Goal: Task Accomplishment & Management: Use online tool/utility

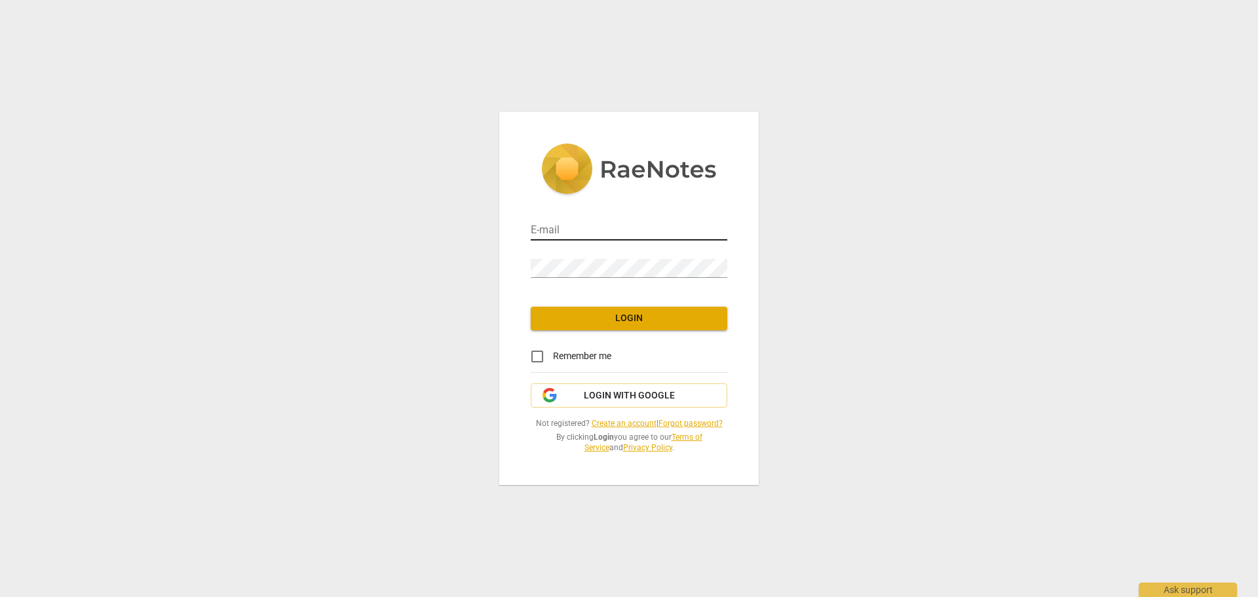
click at [562, 233] on input "email" at bounding box center [629, 231] width 197 height 19
type input "shelli@discoveryleadershipadvisors.com"
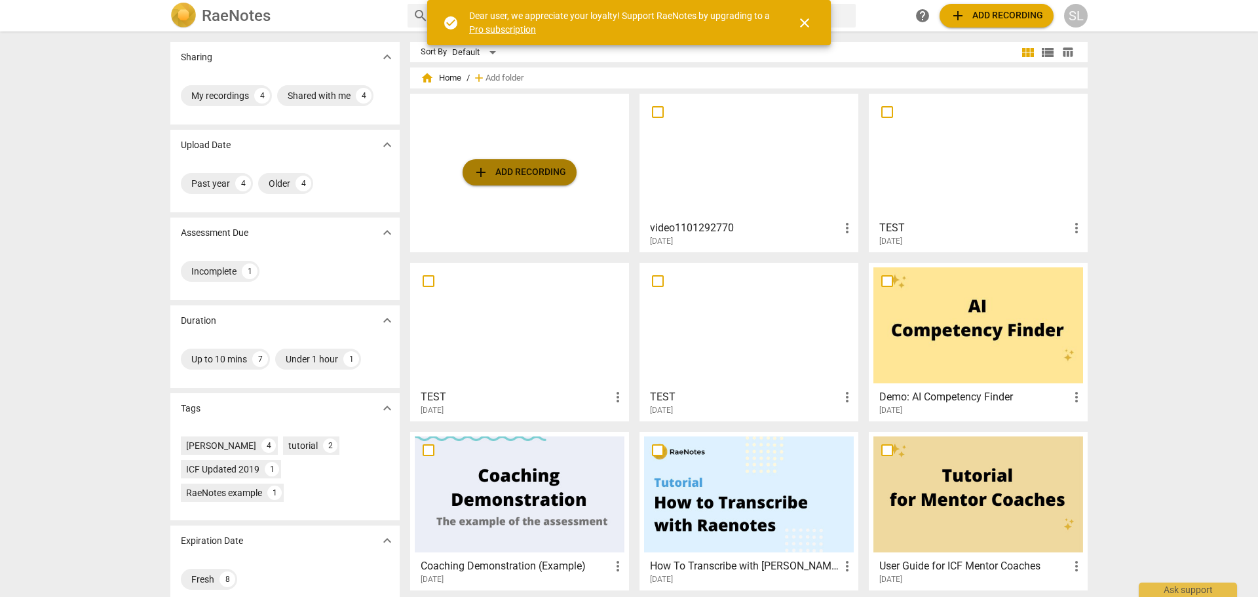
click at [530, 172] on span "add Add recording" at bounding box center [519, 172] width 93 height 16
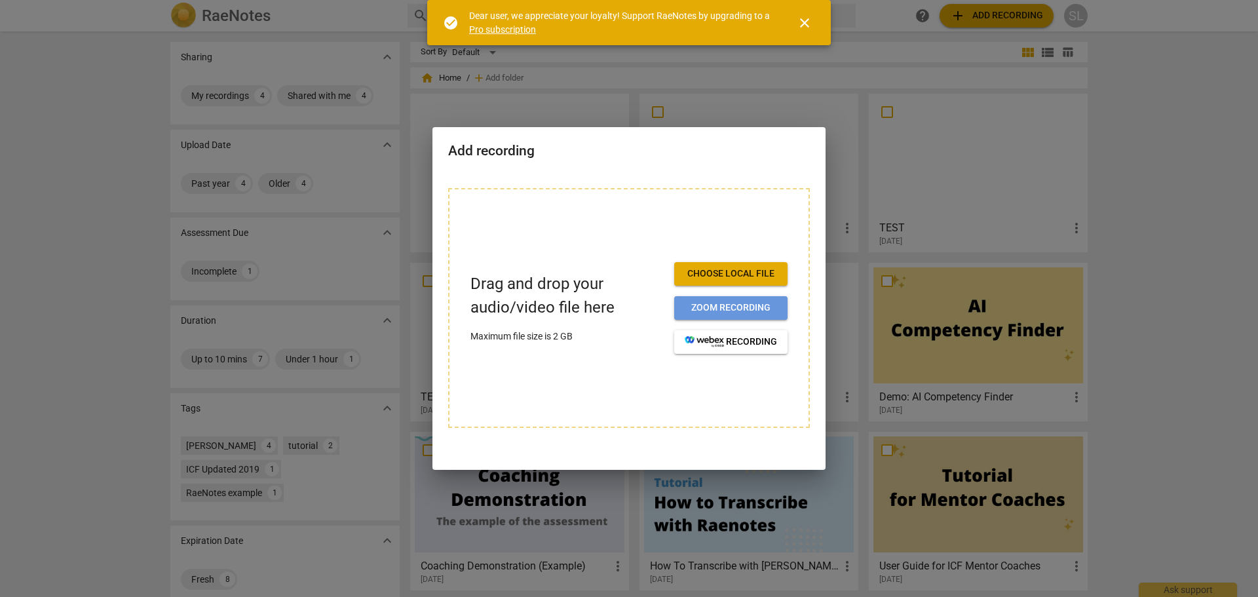
click at [715, 311] on span "Zoom recording" at bounding box center [731, 307] width 92 height 13
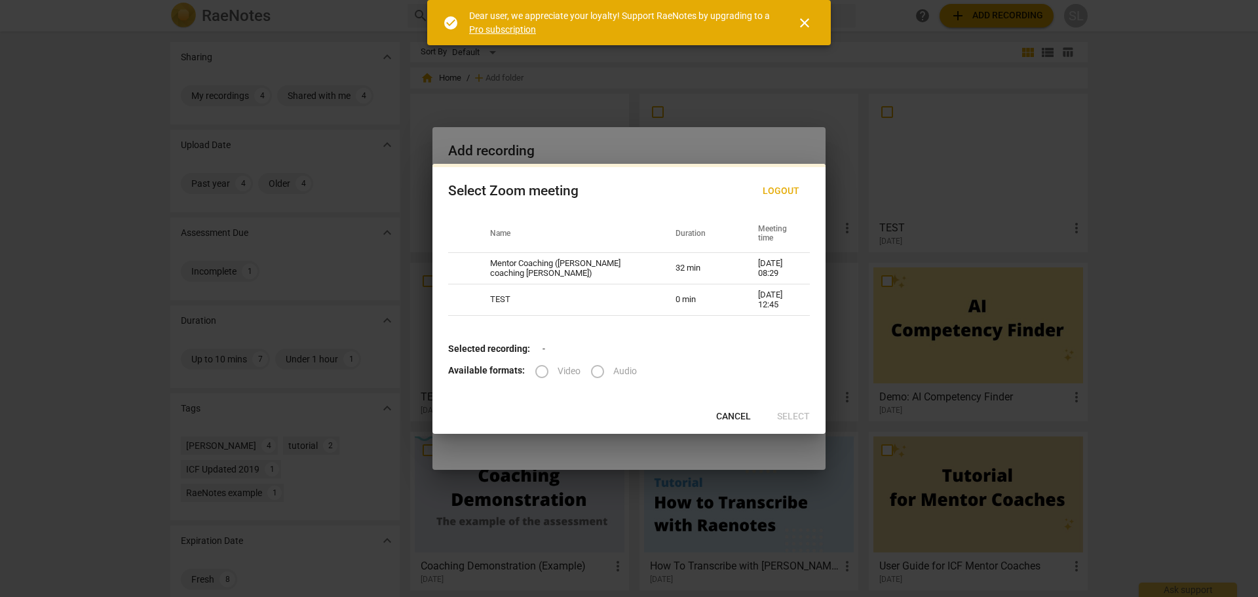
click at [537, 372] on label "Video" at bounding box center [553, 371] width 54 height 31
click at [562, 261] on td "Mentor Coaching ([PERSON_NAME] coaching [PERSON_NAME])" at bounding box center [566, 268] width 185 height 31
radio input "true"
click at [539, 371] on input "Video" at bounding box center [541, 371] width 31 height 31
radio input "true"
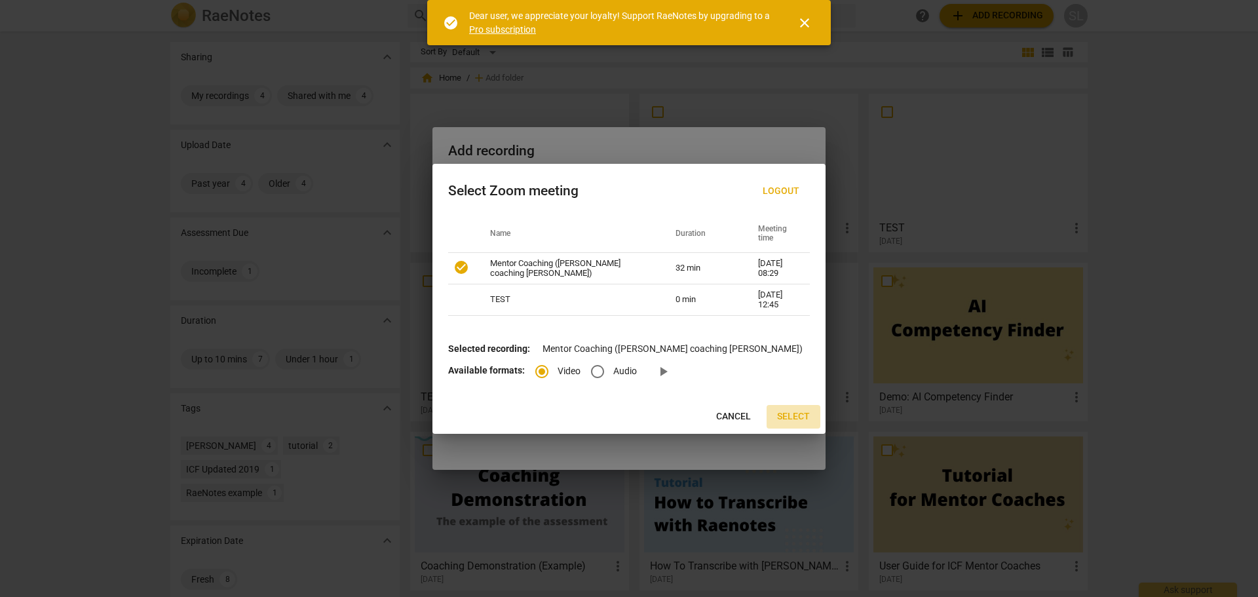
click at [790, 414] on span "Select" at bounding box center [793, 416] width 33 height 13
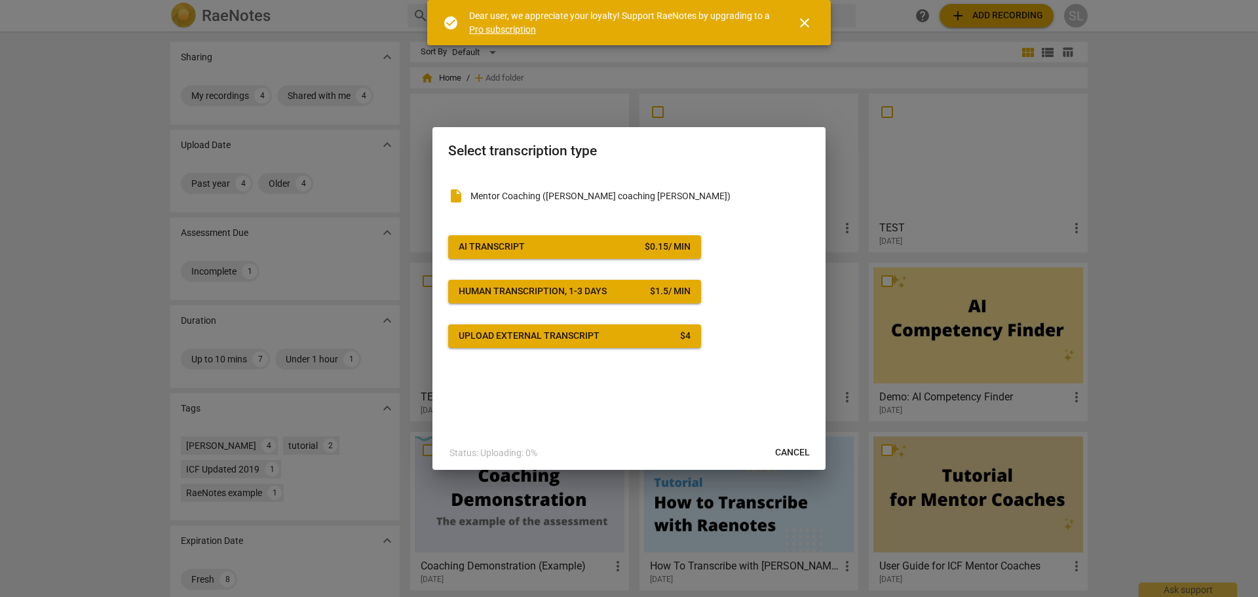
click at [523, 246] on div "AI Transcript" at bounding box center [492, 247] width 66 height 13
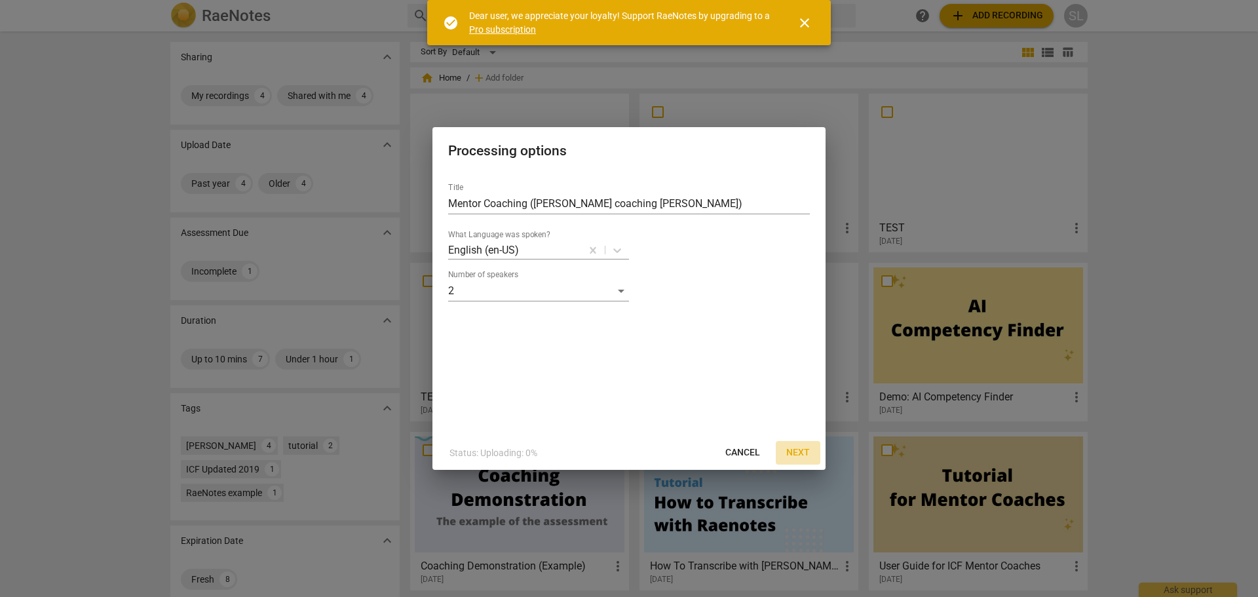
click at [801, 454] on span "Next" at bounding box center [798, 452] width 24 height 13
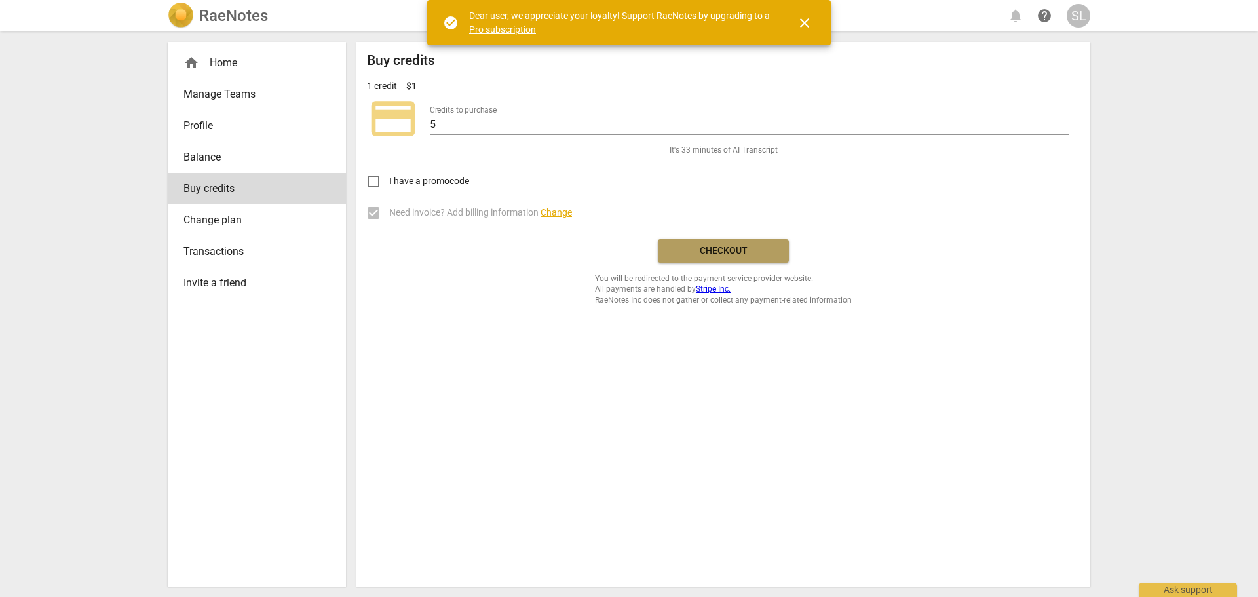
click at [723, 250] on span "Checkout" at bounding box center [723, 250] width 110 height 13
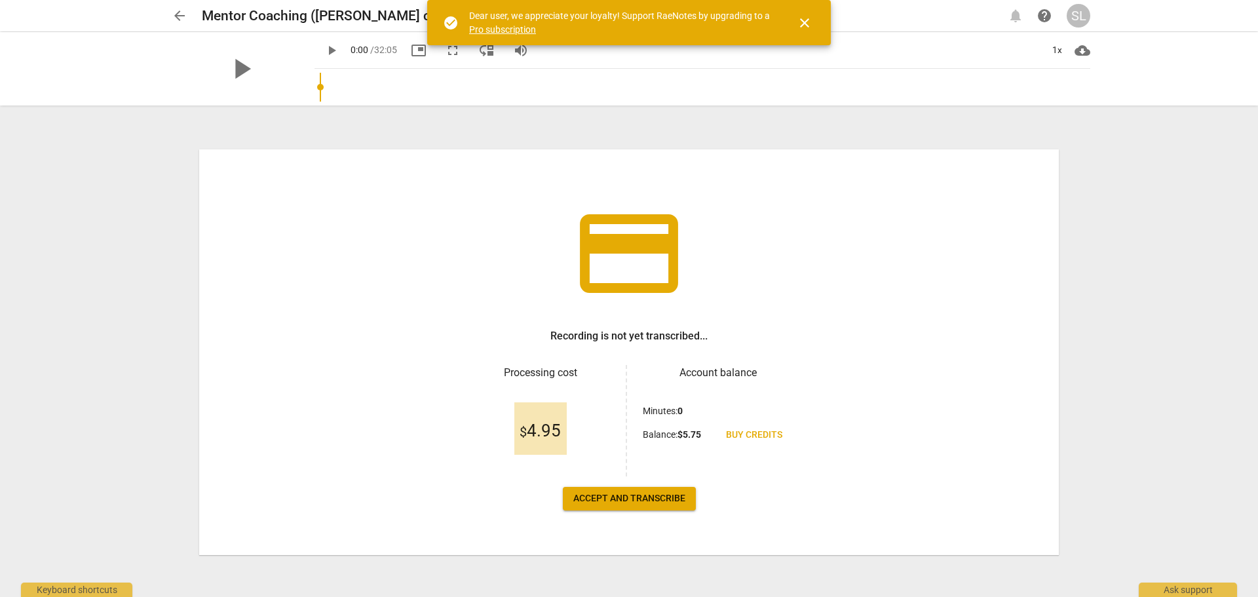
click at [632, 495] on span "Accept and transcribe" at bounding box center [629, 498] width 112 height 13
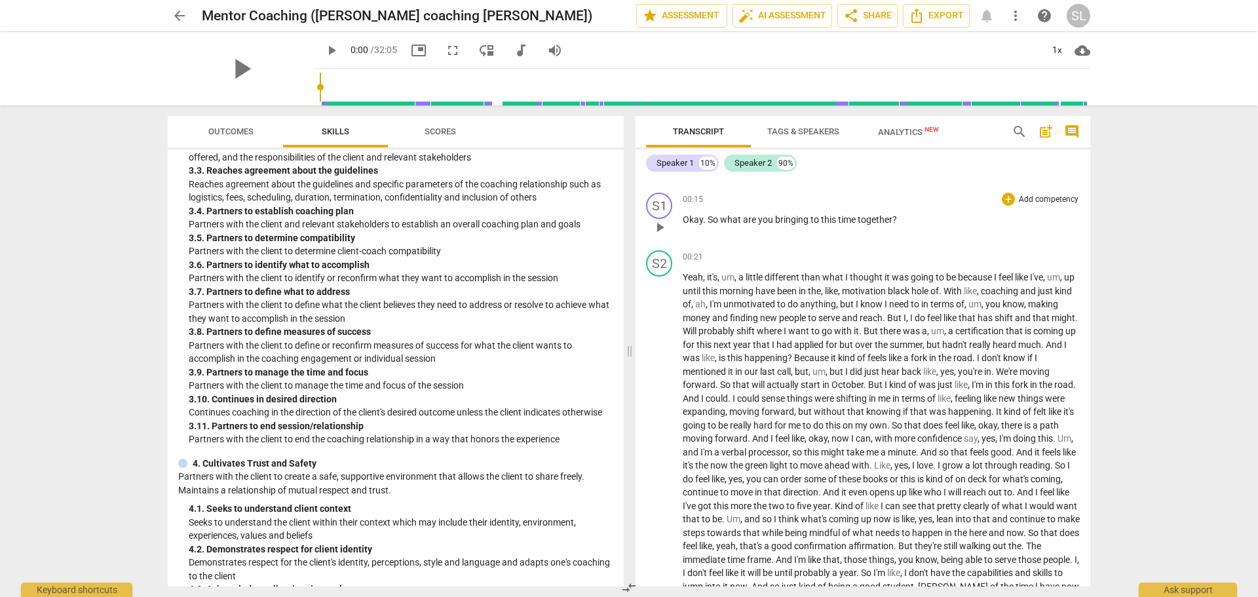
scroll to position [197, 0]
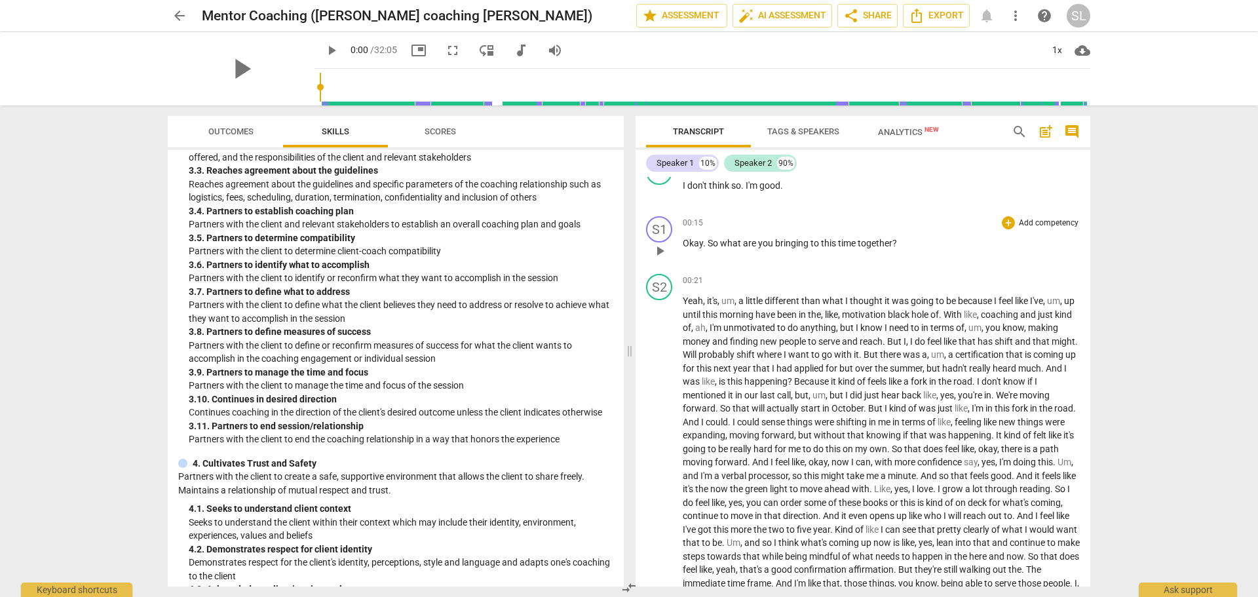
click at [1037, 223] on p "Add competency" at bounding box center [1049, 224] width 62 height 12
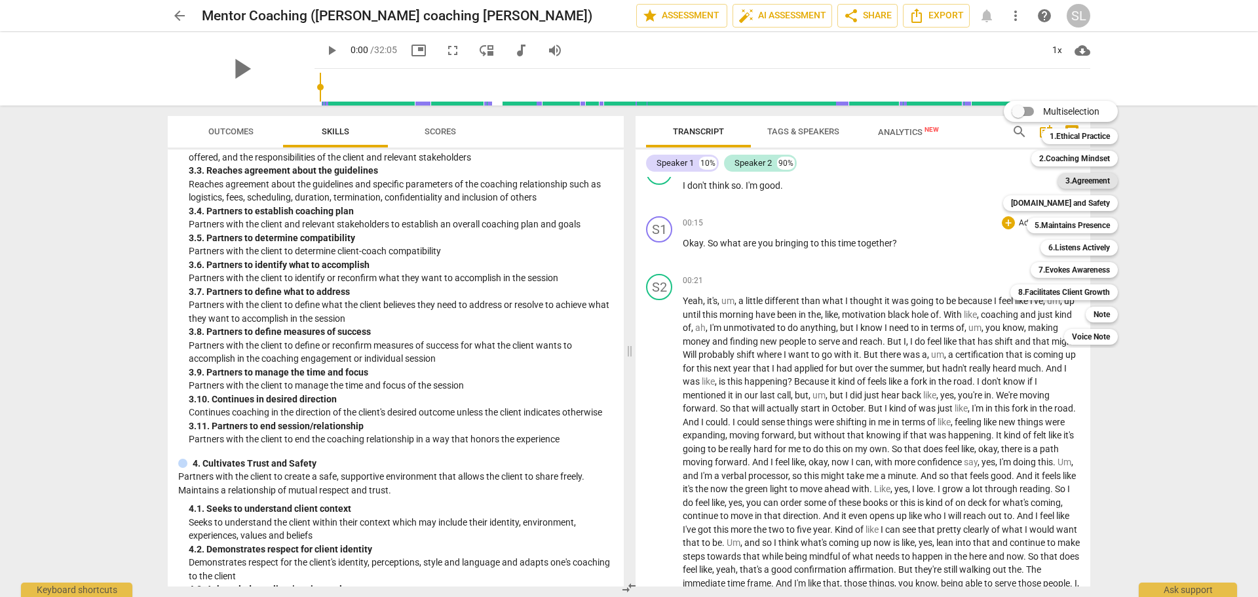
click at [1074, 184] on b "3.Agreement" at bounding box center [1088, 181] width 45 height 16
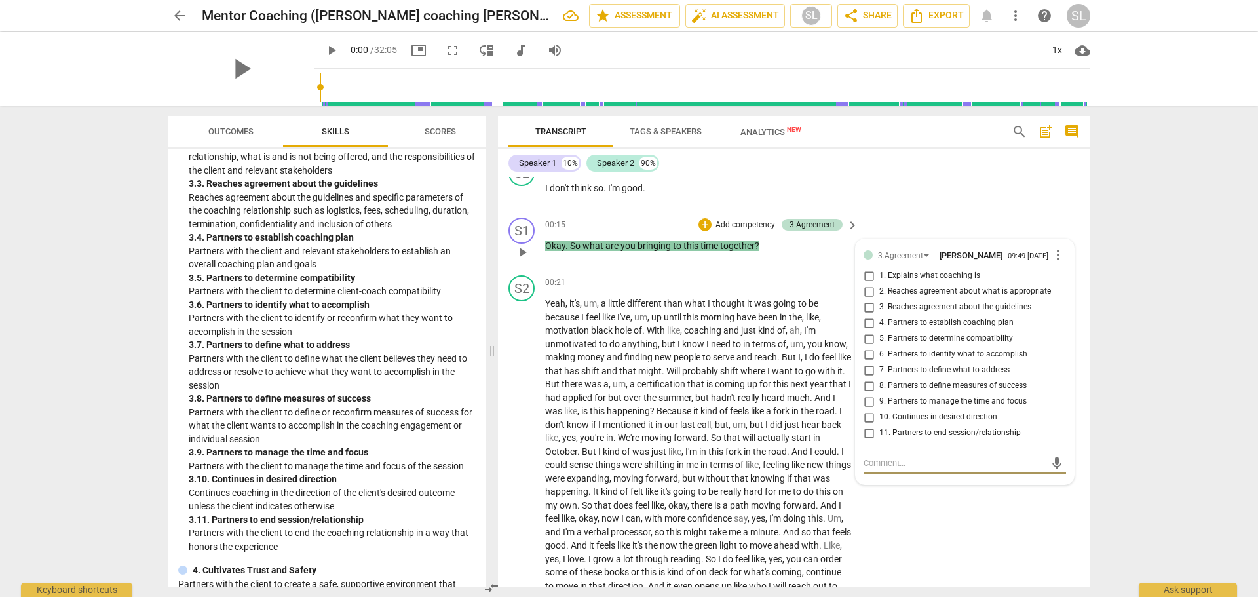
click at [868, 360] on input "6. Partners to identify what to accomplish" at bounding box center [868, 355] width 21 height 16
checkbox input "true"
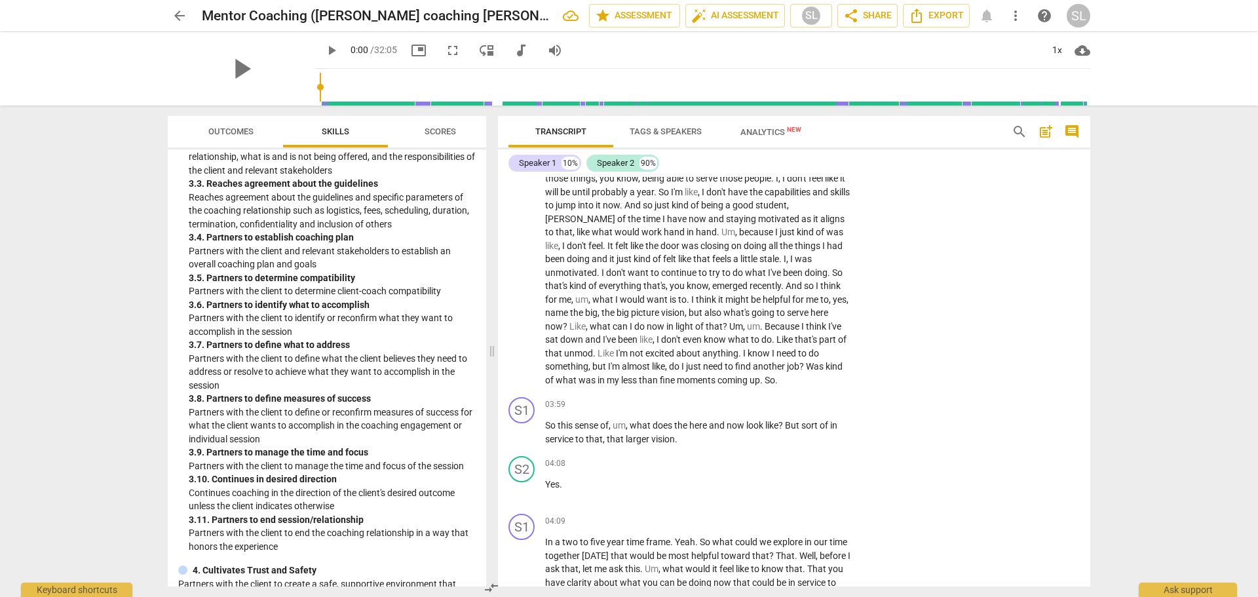
scroll to position [721, 0]
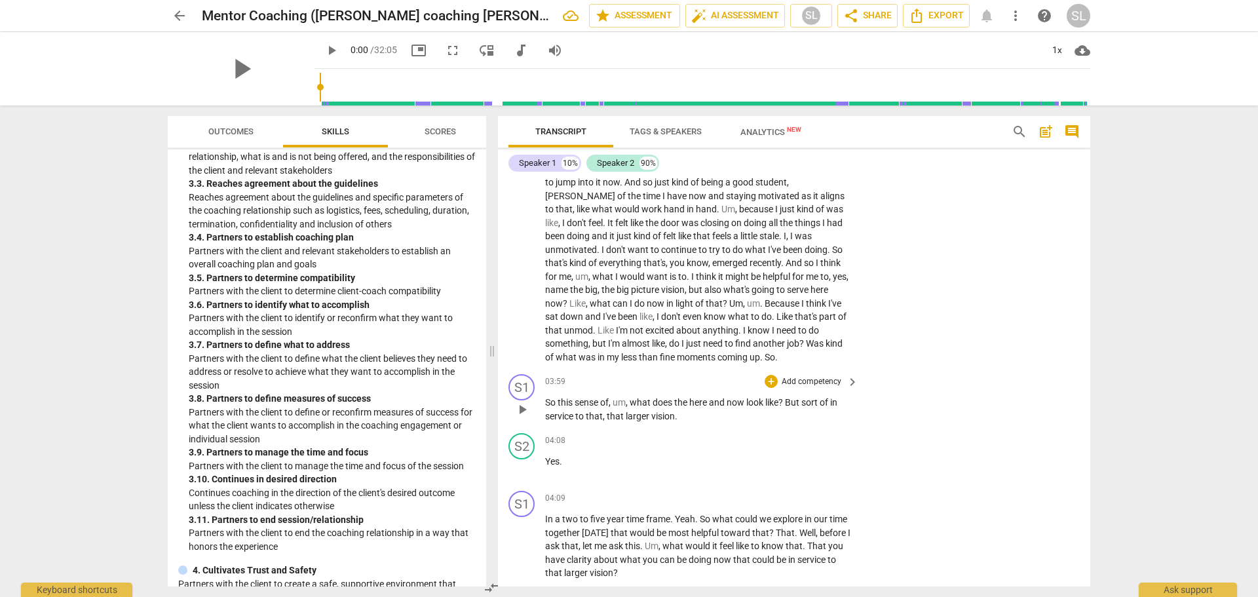
click at [800, 388] on p "Add competency" at bounding box center [812, 382] width 62 height 12
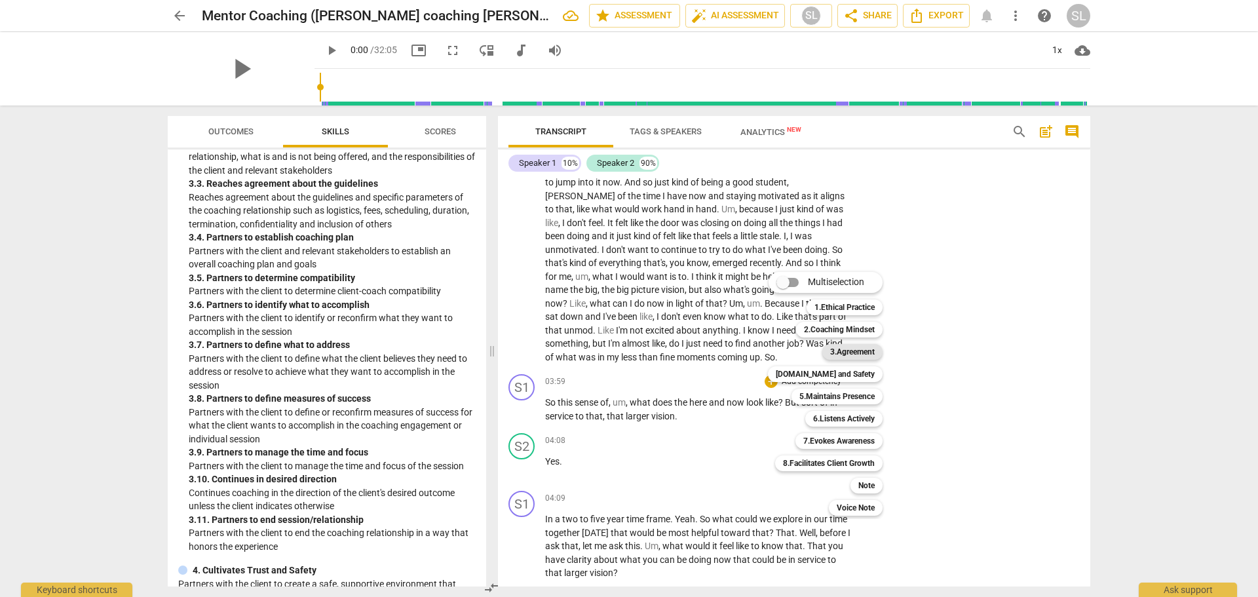
click at [839, 353] on b "3.Agreement" at bounding box center [852, 352] width 45 height 16
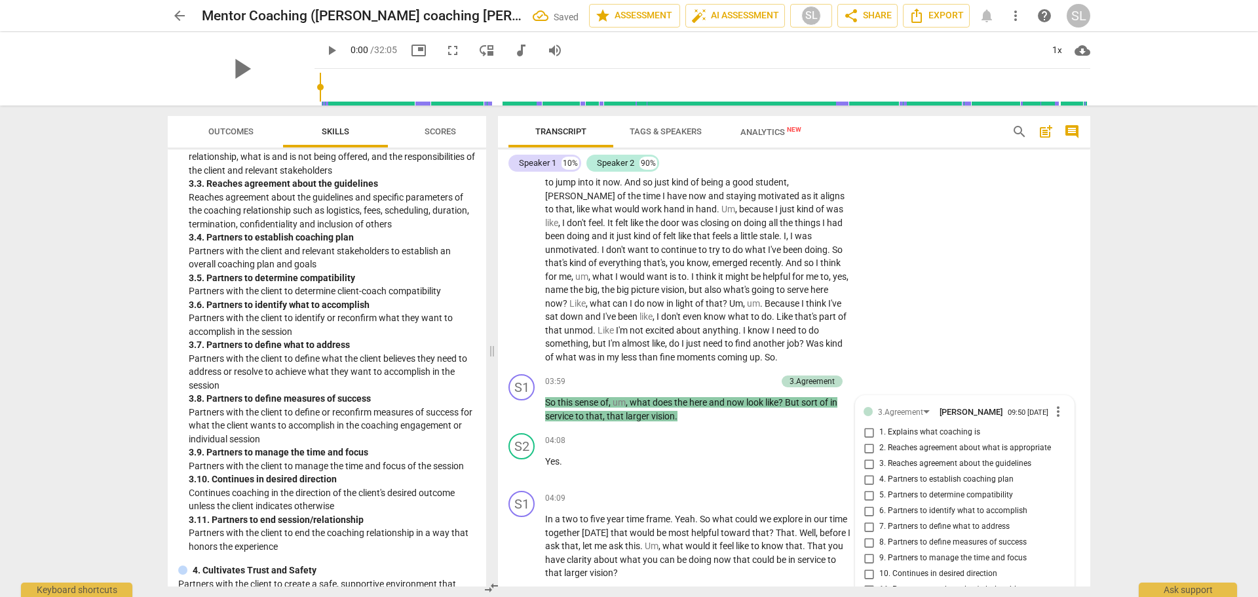
scroll to position [976, 0]
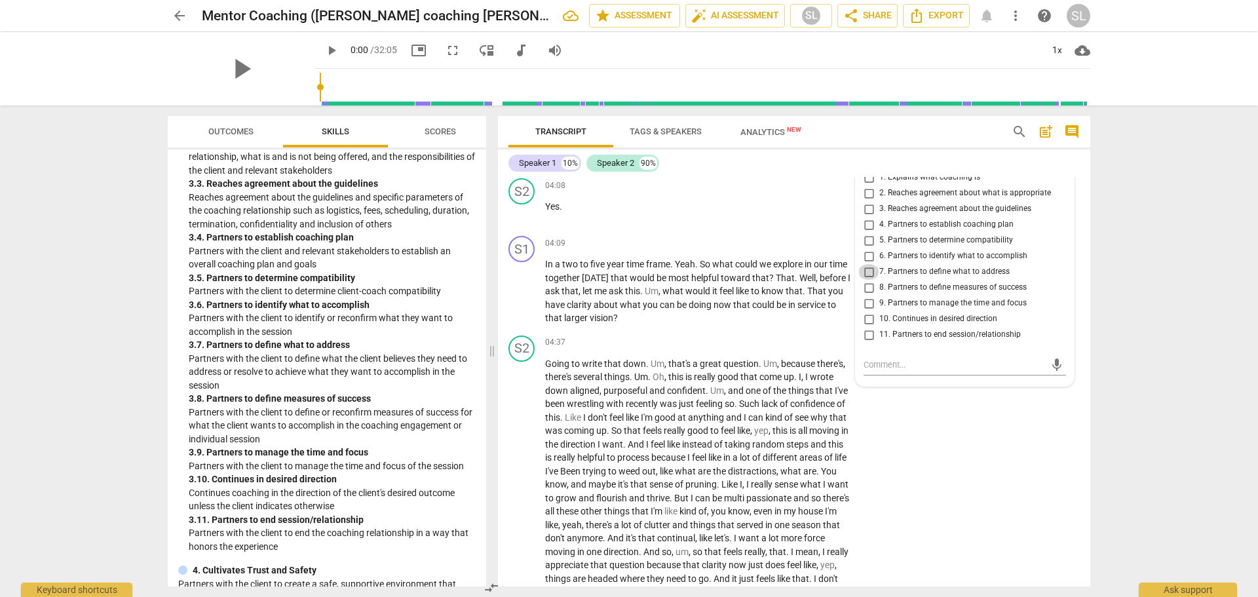
click at [865, 280] on input "7. Partners to define what to address" at bounding box center [868, 272] width 21 height 16
checkbox input "true"
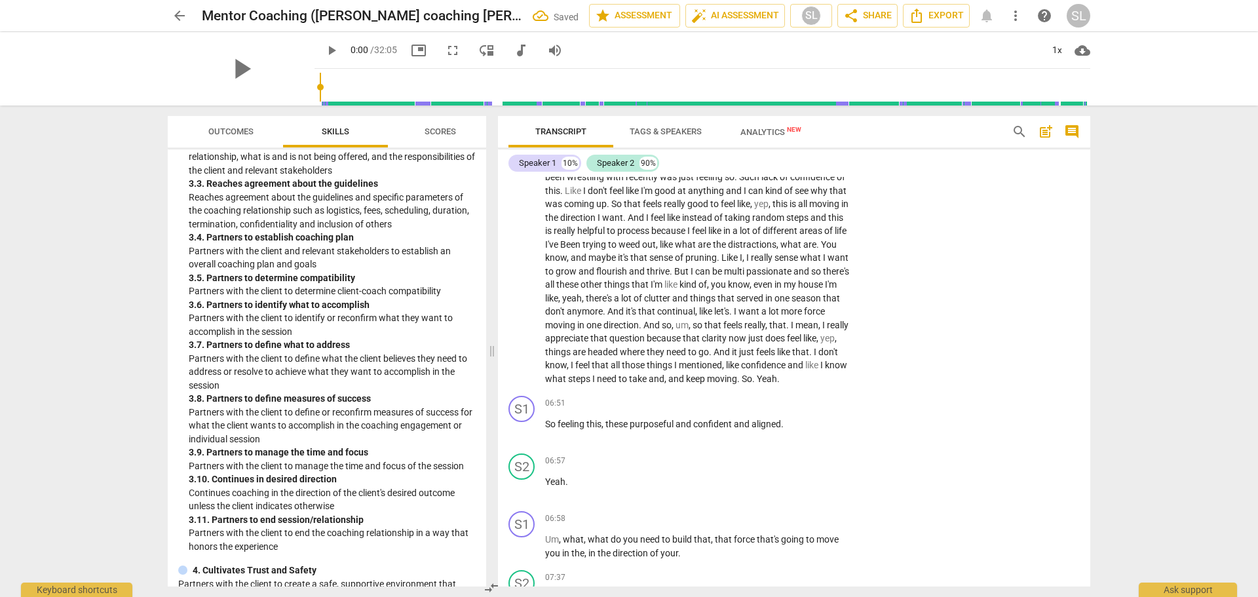
scroll to position [1238, 0]
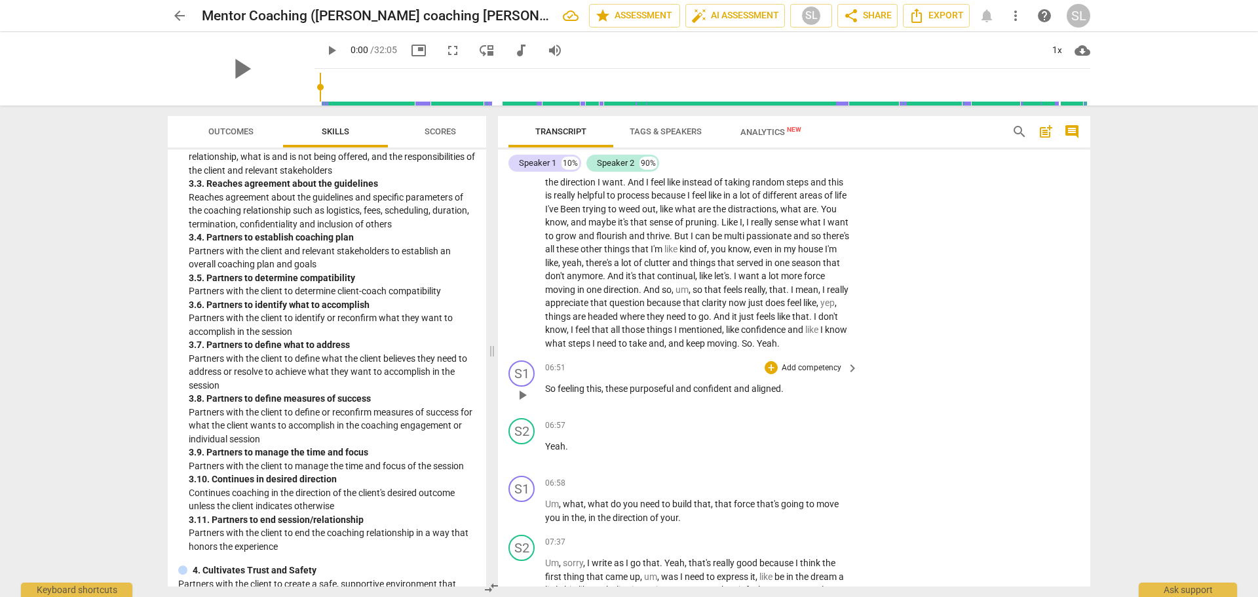
click at [797, 374] on p "Add competency" at bounding box center [812, 368] width 62 height 12
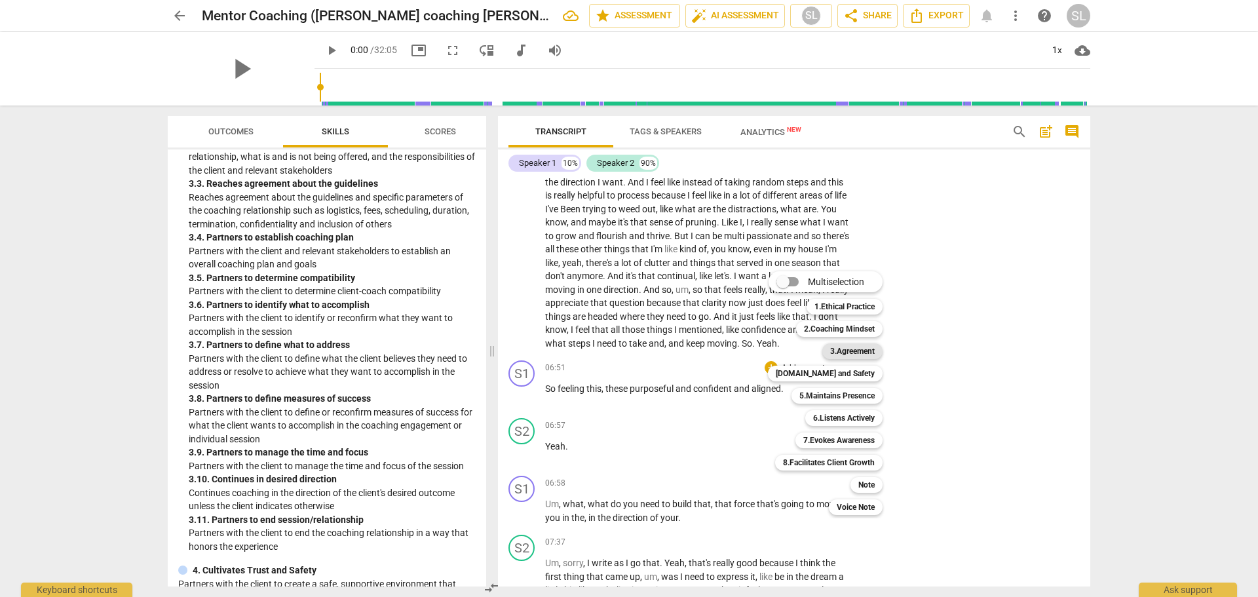
click at [845, 351] on b "3.Agreement" at bounding box center [852, 351] width 45 height 16
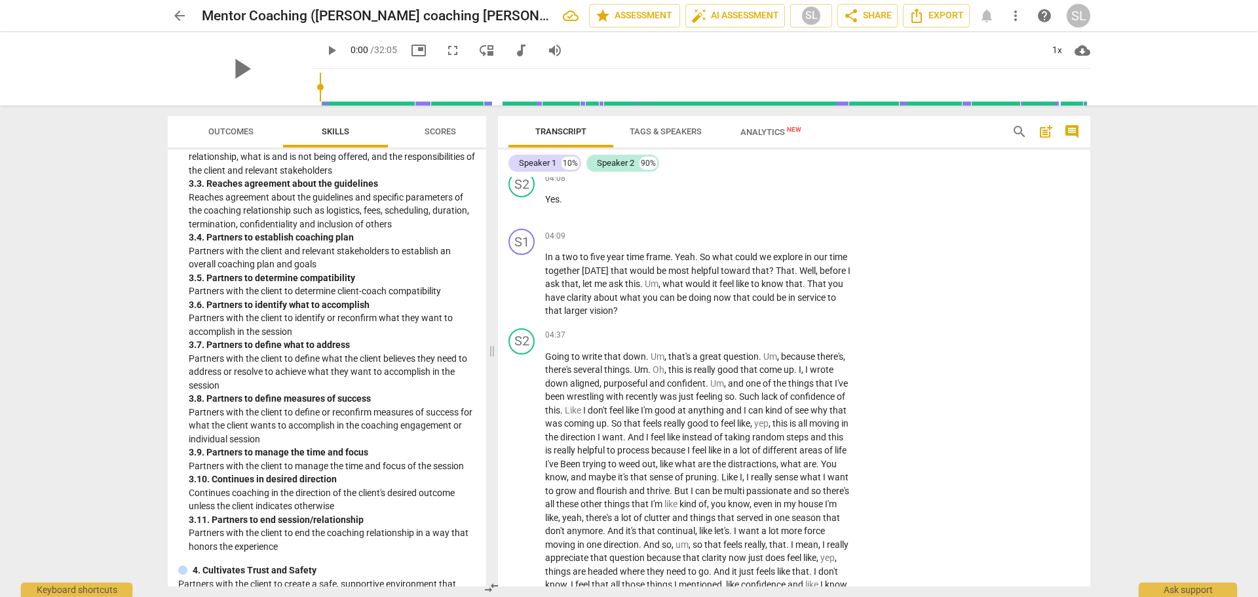
scroll to position [969, 0]
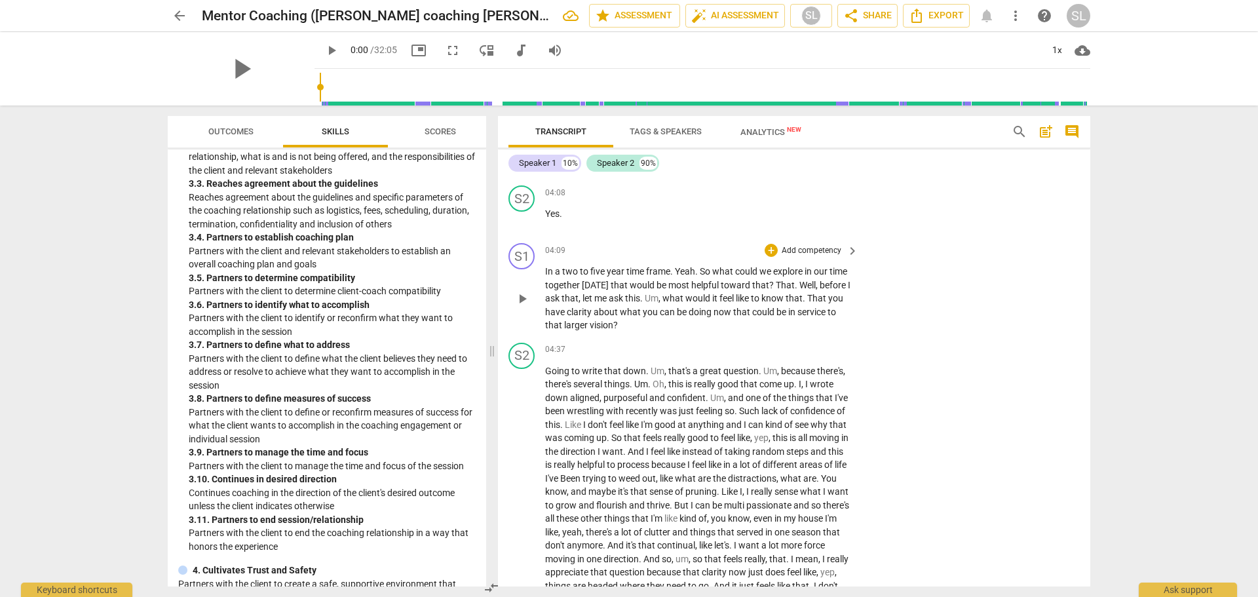
click at [807, 256] on div "+ Add competency" at bounding box center [804, 250] width 78 height 13
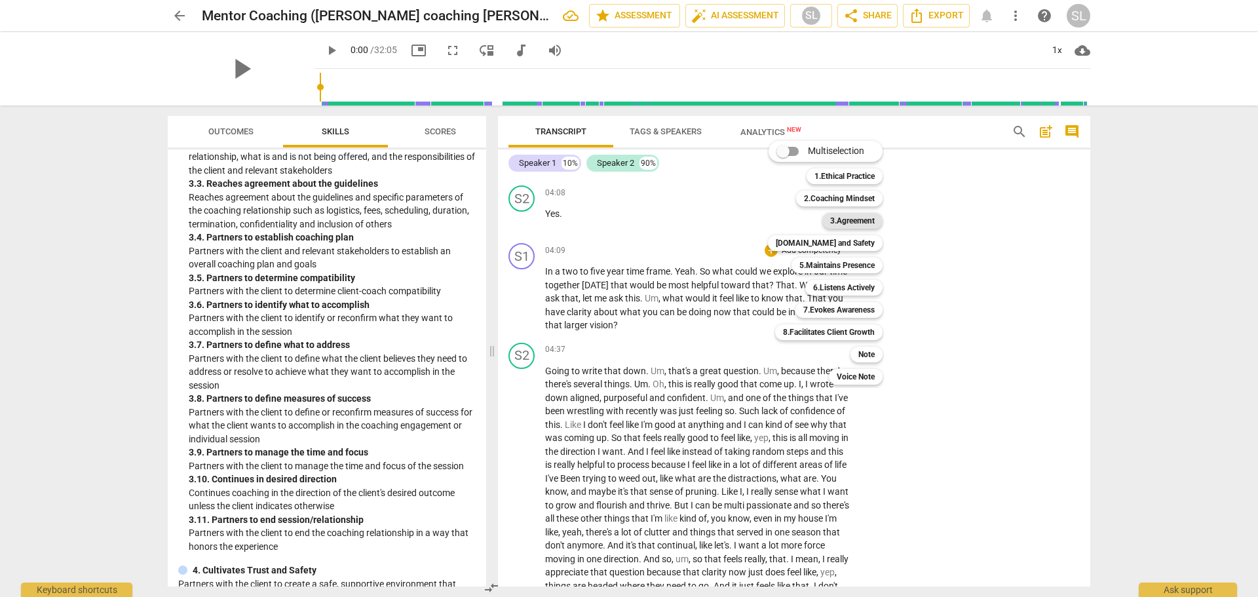
click at [847, 218] on b "3.Agreement" at bounding box center [852, 221] width 45 height 16
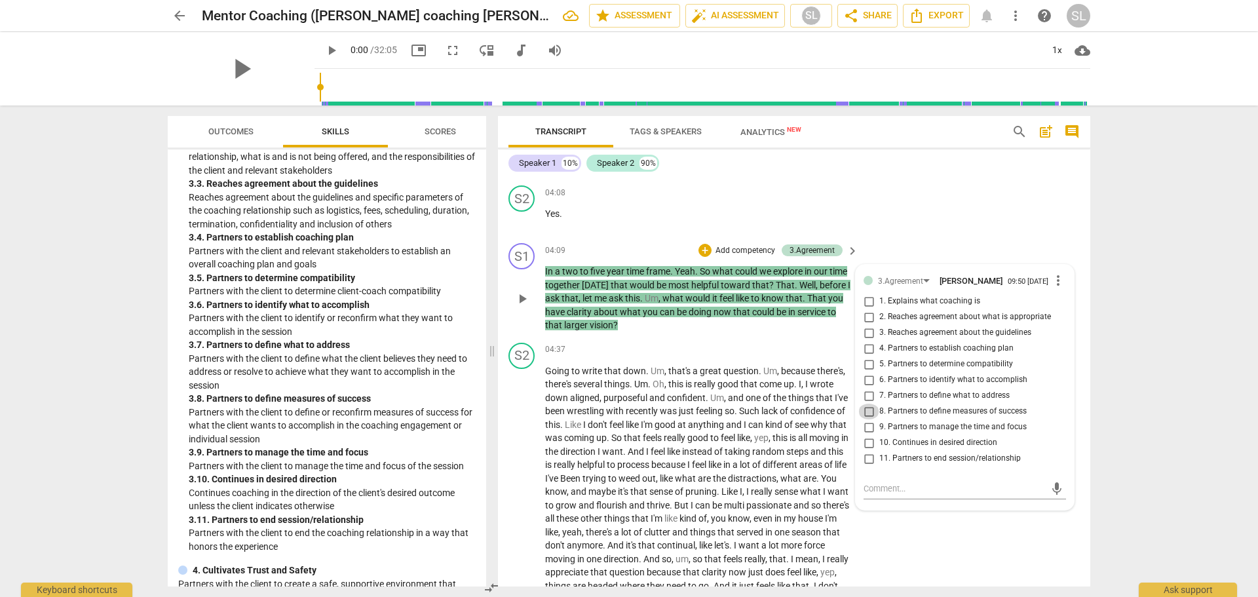
click at [865, 419] on input "8. Partners to define measures of success" at bounding box center [868, 412] width 21 height 16
checkbox input "true"
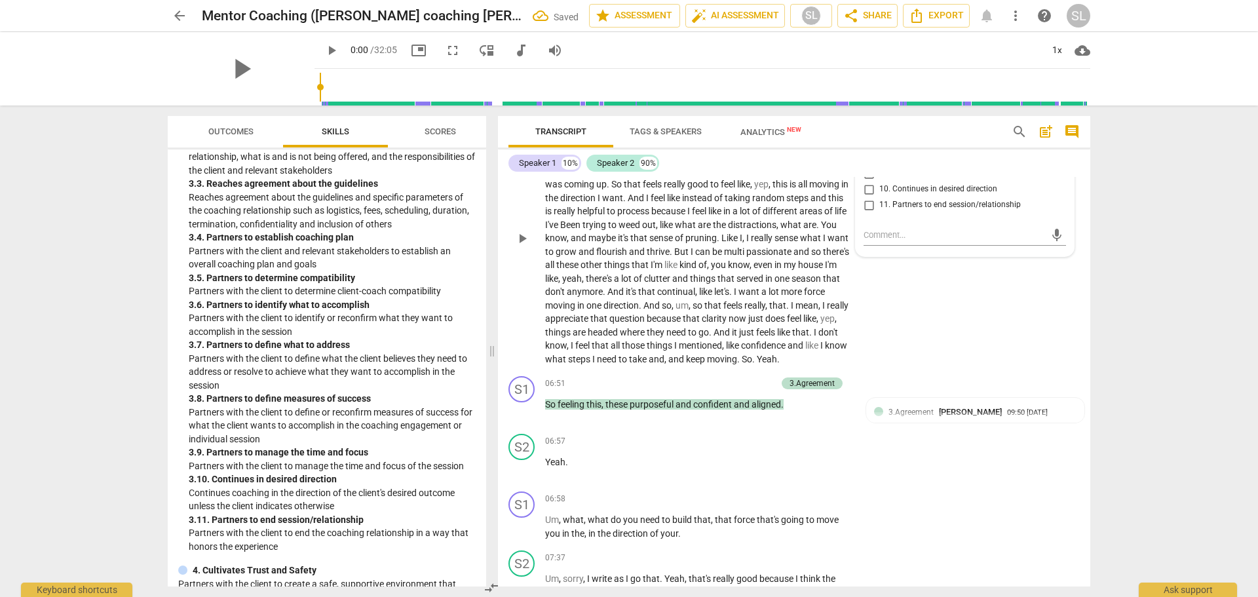
scroll to position [1296, 0]
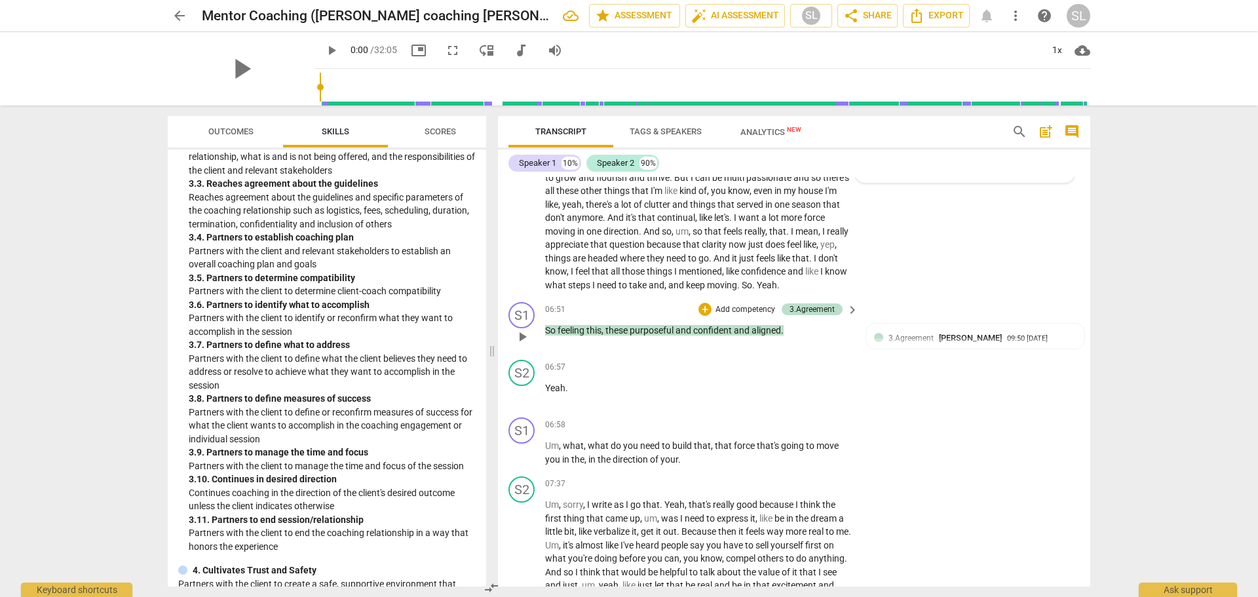
click at [851, 318] on span "keyboard_arrow_right" at bounding box center [853, 310] width 16 height 16
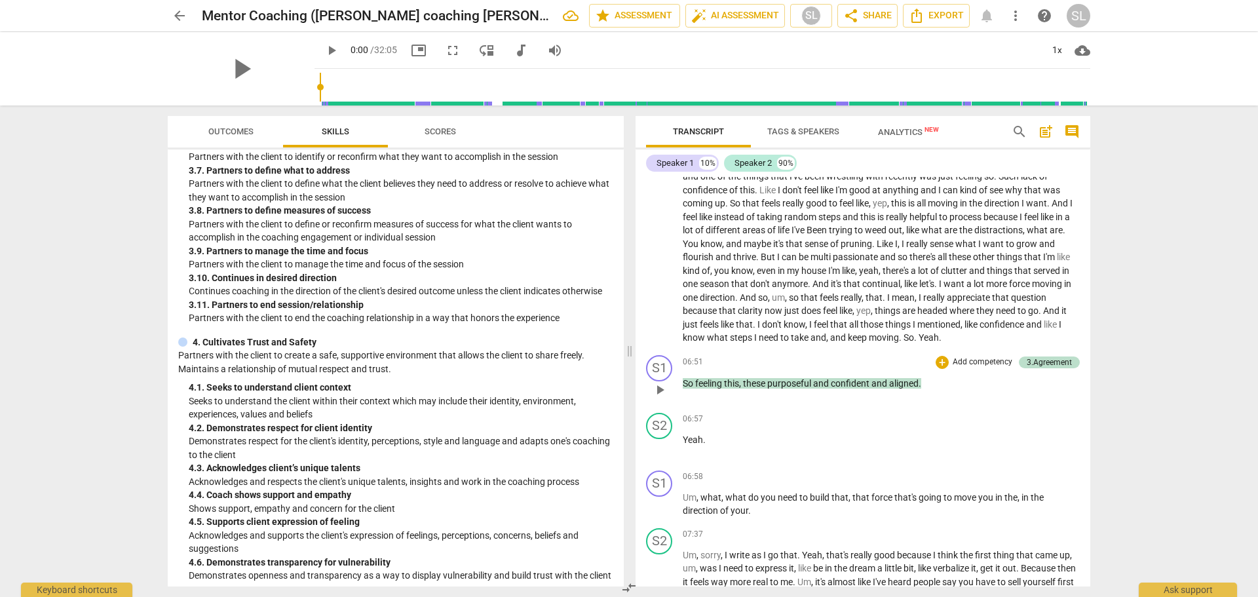
scroll to position [655, 0]
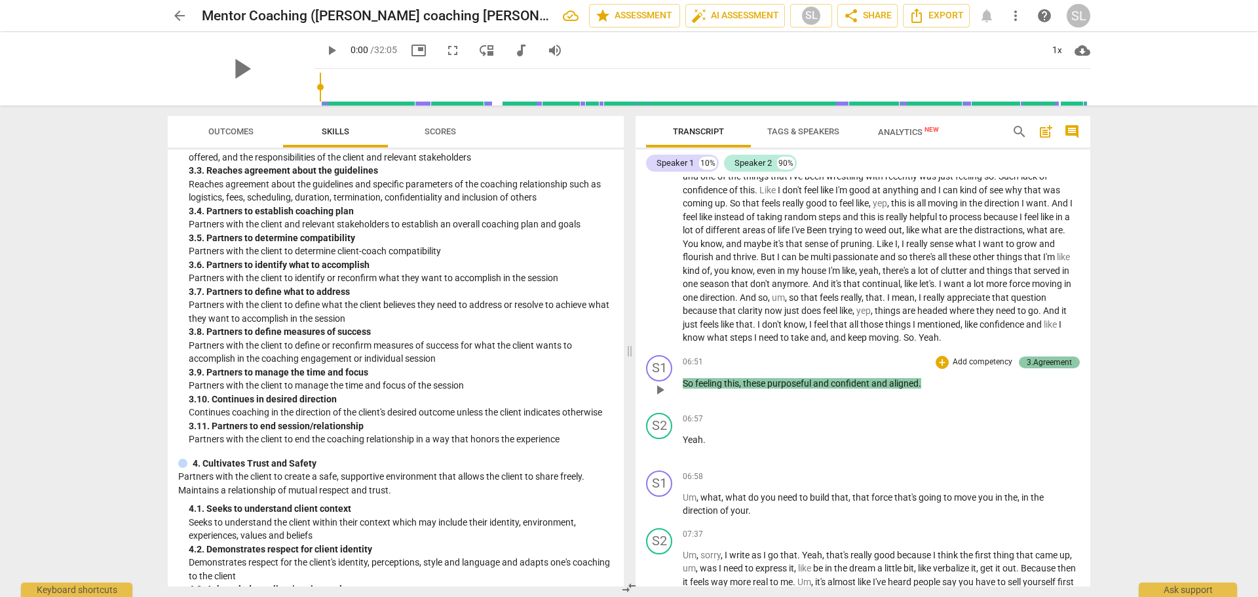
click at [1029, 362] on div "3.Agreement" at bounding box center [1049, 363] width 45 height 12
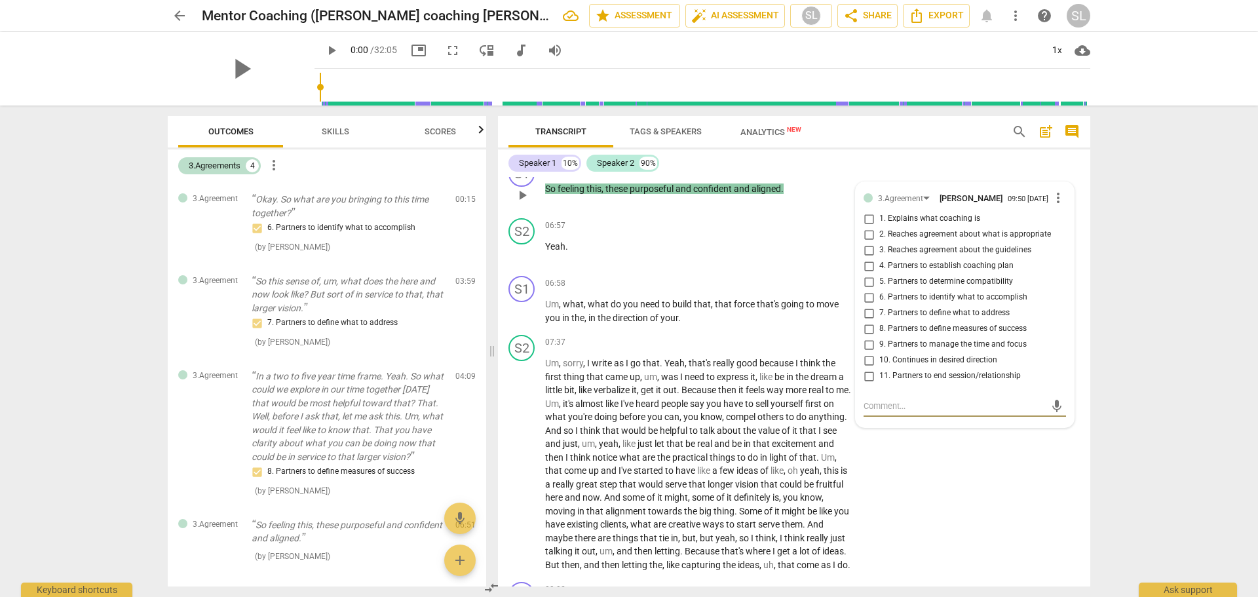
scroll to position [1416, 0]
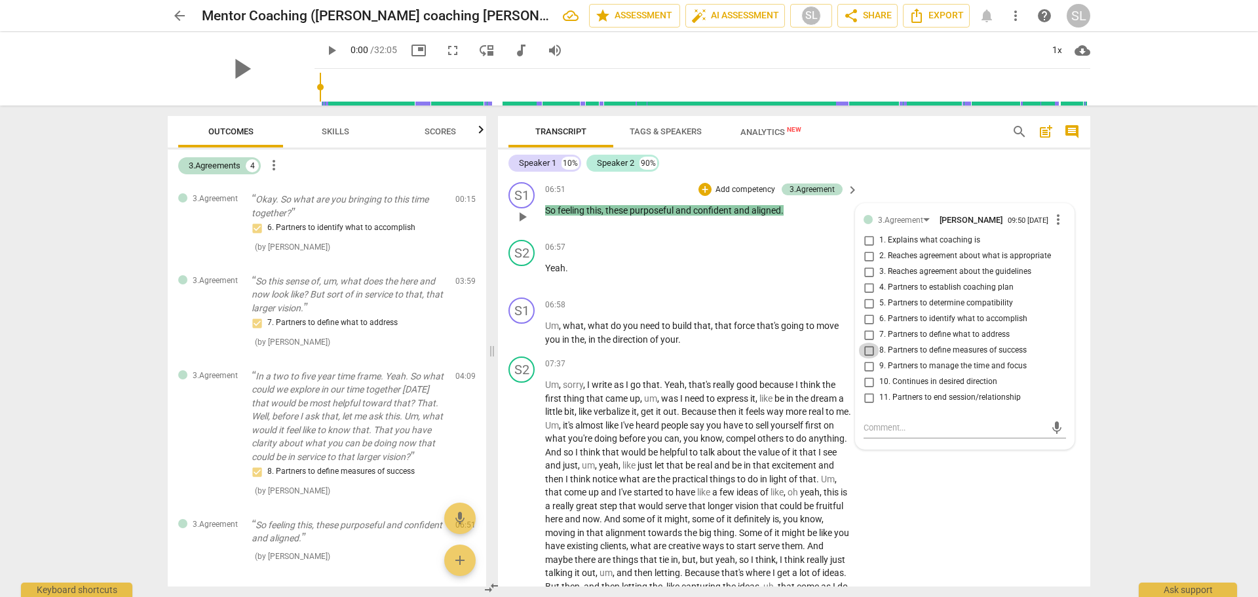
click at [866, 358] on input "8. Partners to define measures of success" at bounding box center [868, 351] width 21 height 16
checkbox input "true"
click at [813, 287] on div "06:57 + Add competency keyboard_arrow_right Yeah ." at bounding box center [702, 263] width 315 height 47
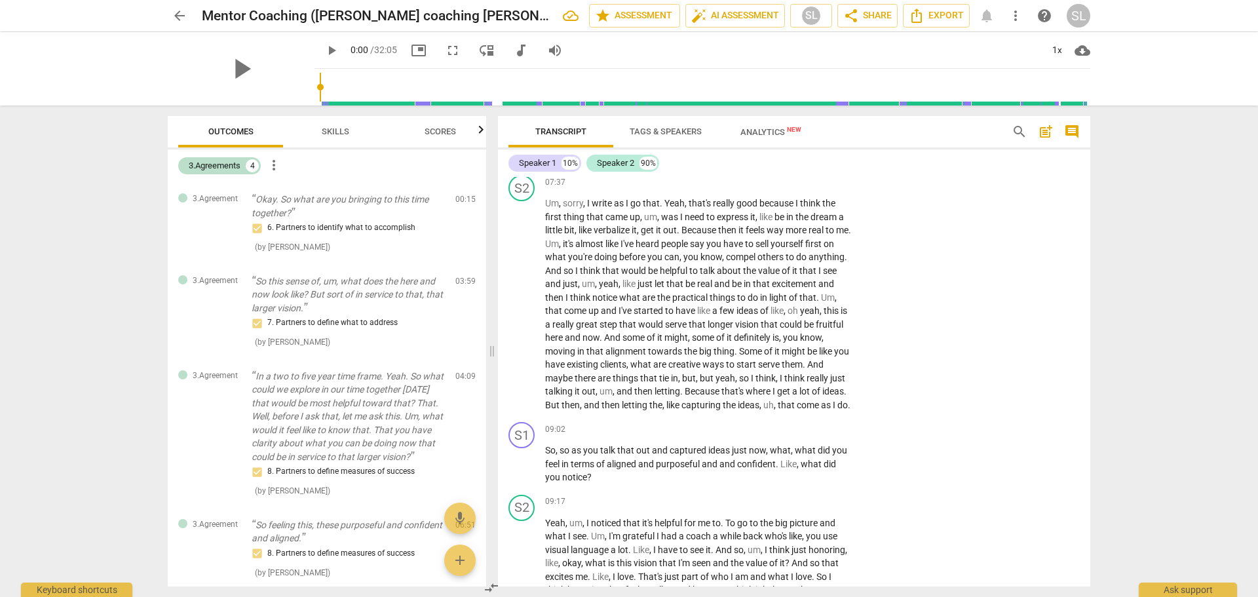
scroll to position [1613, 0]
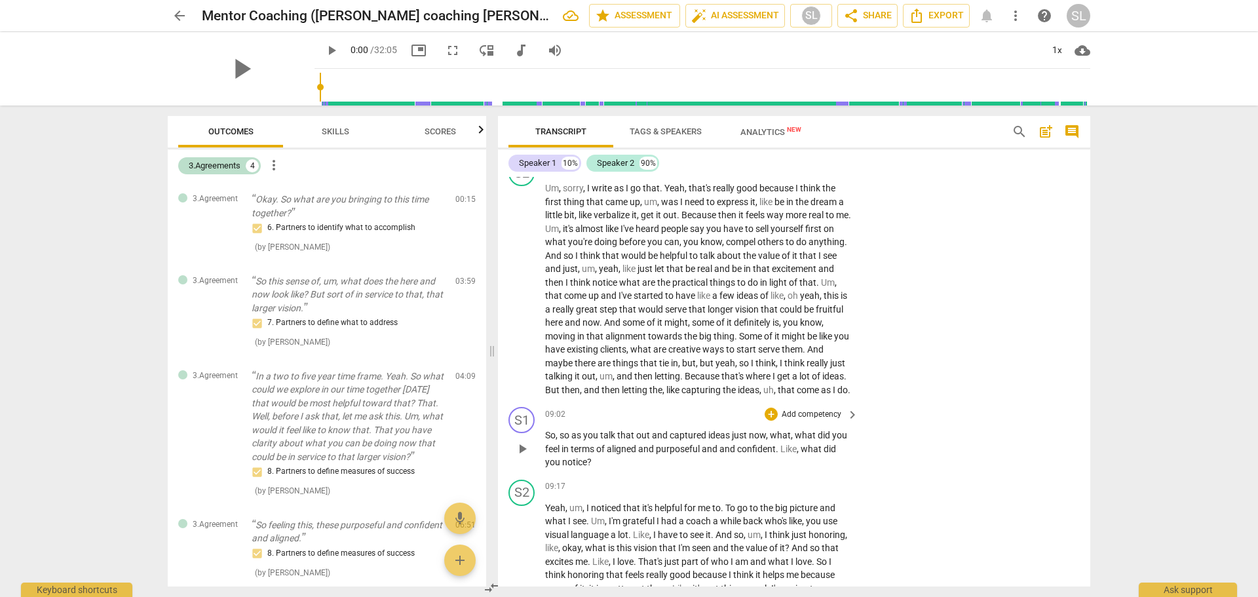
click at [820, 421] on p "Add competency" at bounding box center [812, 415] width 62 height 12
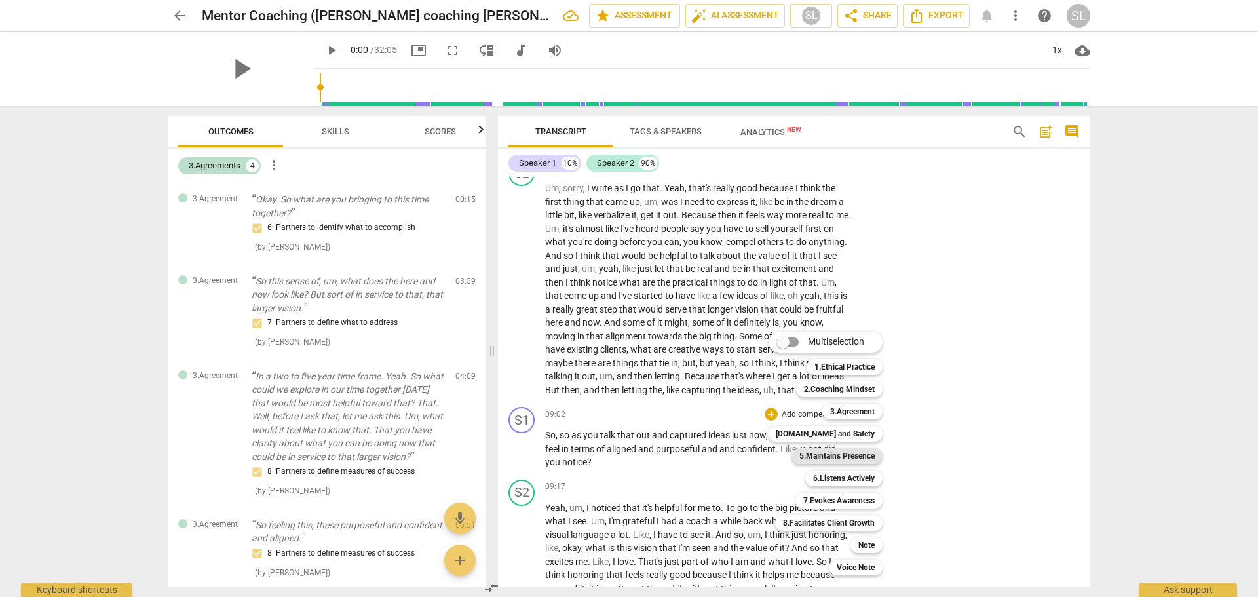
click at [833, 454] on b "5.Maintains Presence" at bounding box center [837, 456] width 75 height 16
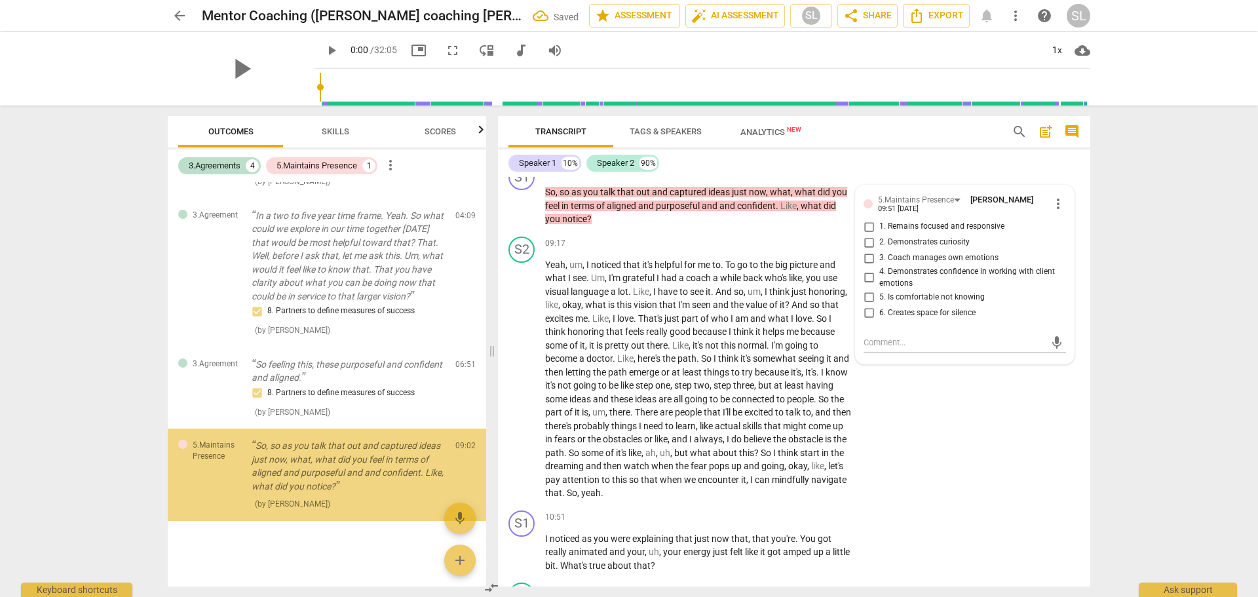
scroll to position [174, 0]
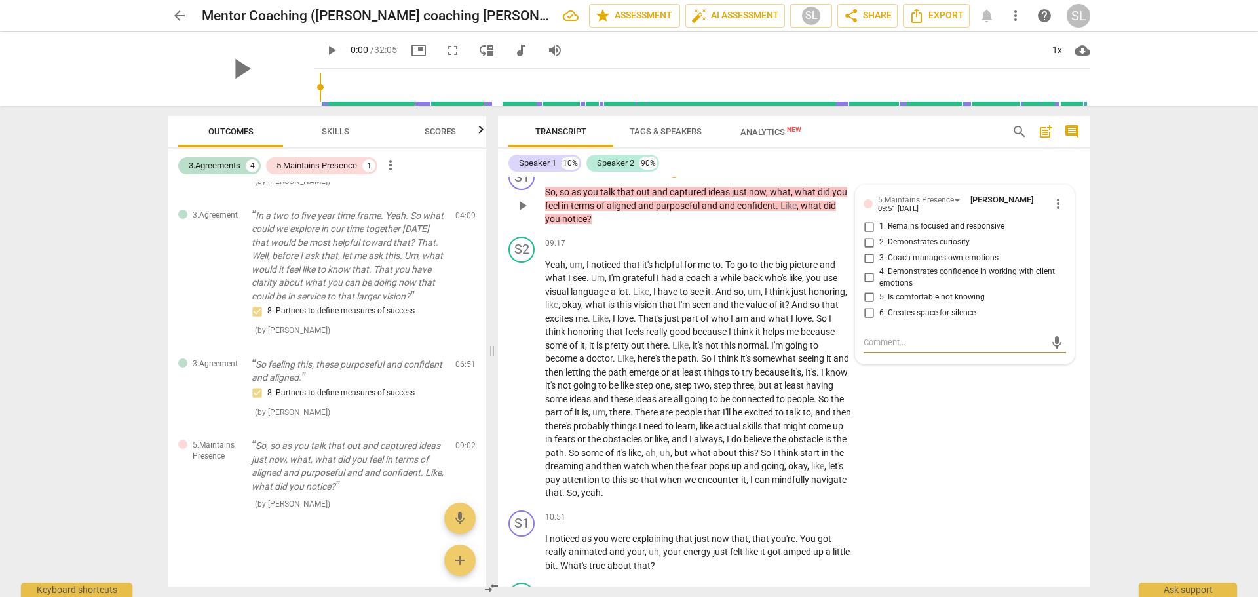
click at [866, 250] on input "2. Demonstrates curiosity" at bounding box center [868, 243] width 21 height 16
checkbox input "true"
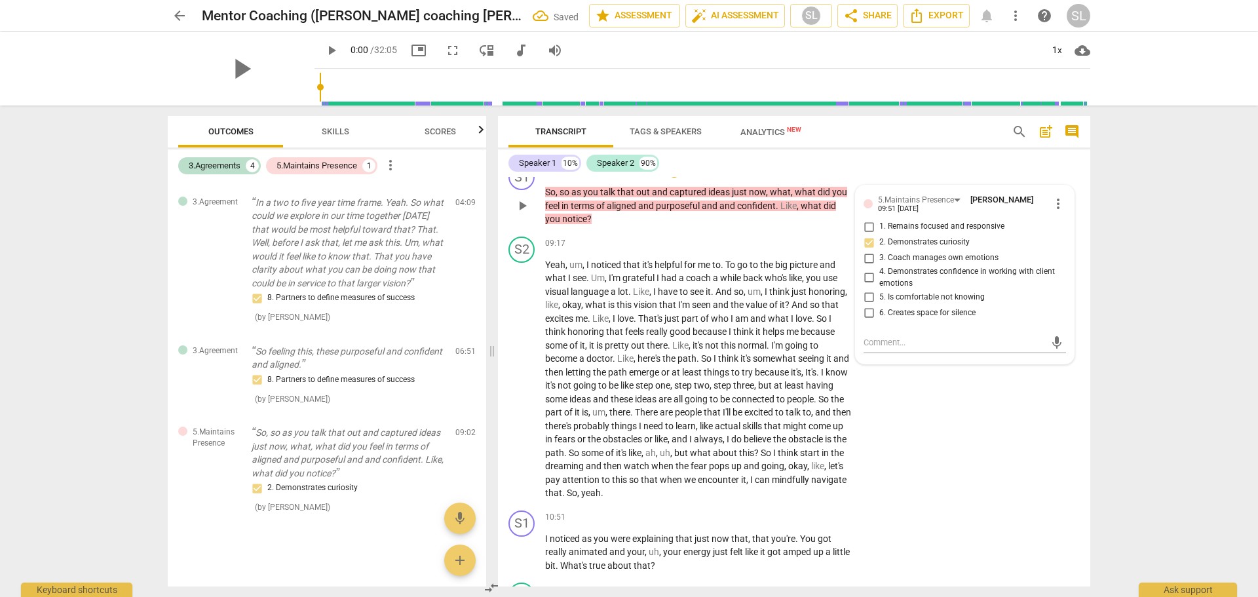
click at [710, 178] on p "Add competency" at bounding box center [715, 172] width 62 height 12
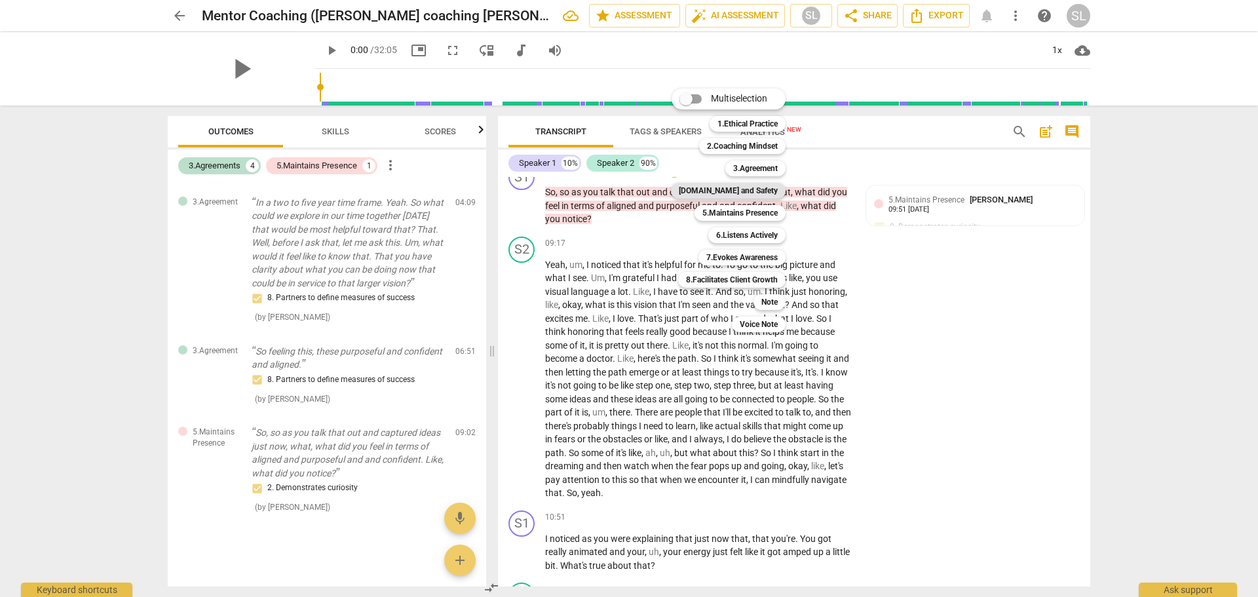
click at [735, 192] on b "[DOMAIN_NAME] and Safety" at bounding box center [728, 191] width 99 height 16
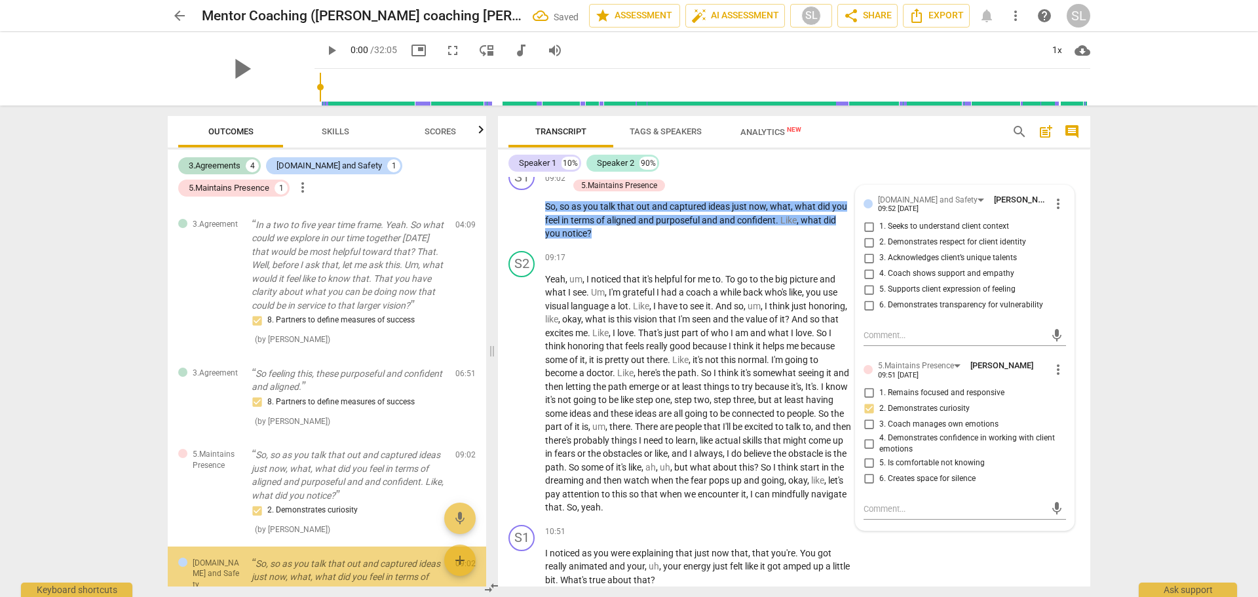
scroll to position [305, 0]
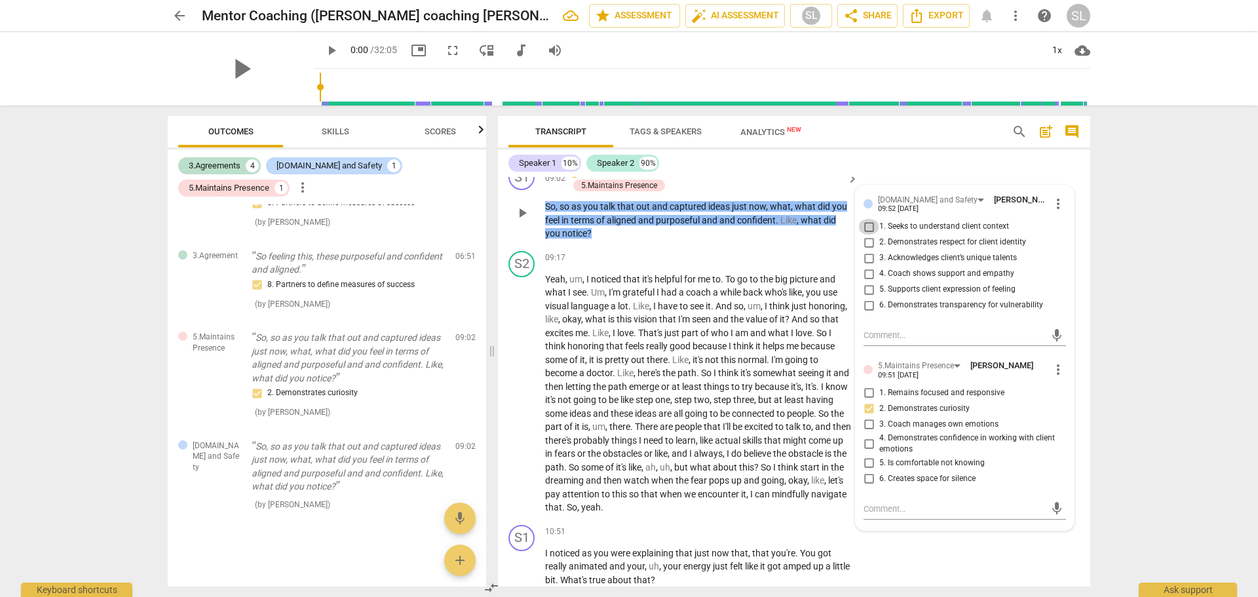
click at [868, 235] on input "1. Seeks to understand client context" at bounding box center [868, 227] width 21 height 16
checkbox input "true"
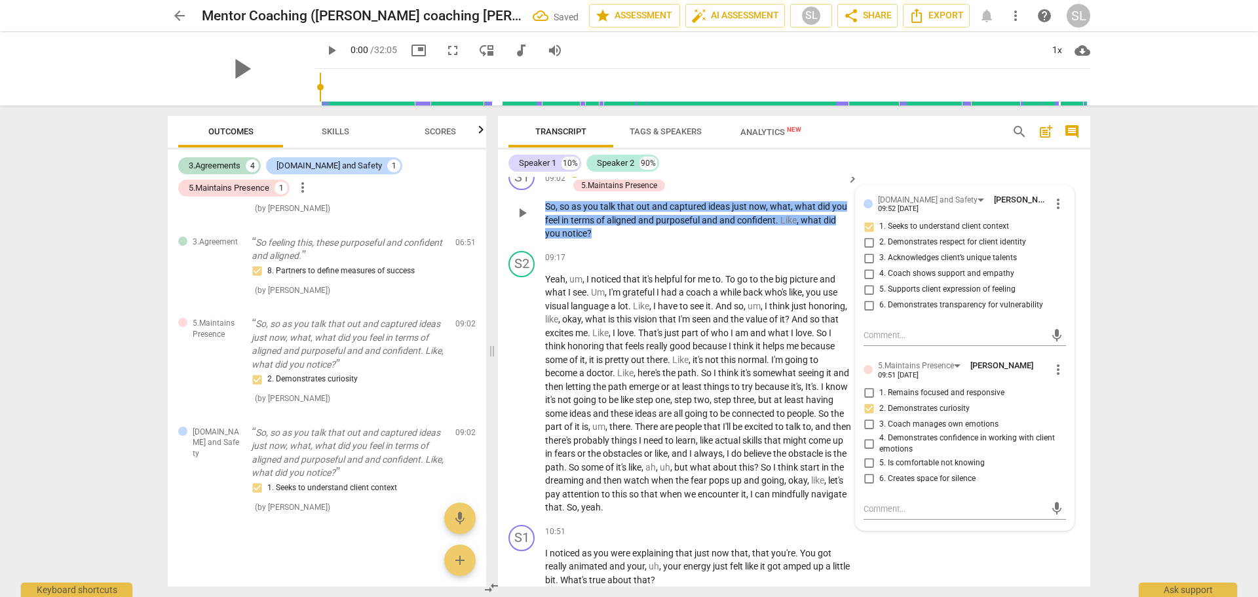
click at [864, 250] on input "2. Demonstrates respect for client identity" at bounding box center [868, 243] width 21 height 16
checkbox input "true"
click at [865, 235] on input "1. Seeks to understand client context" at bounding box center [868, 227] width 21 height 16
checkbox input "true"
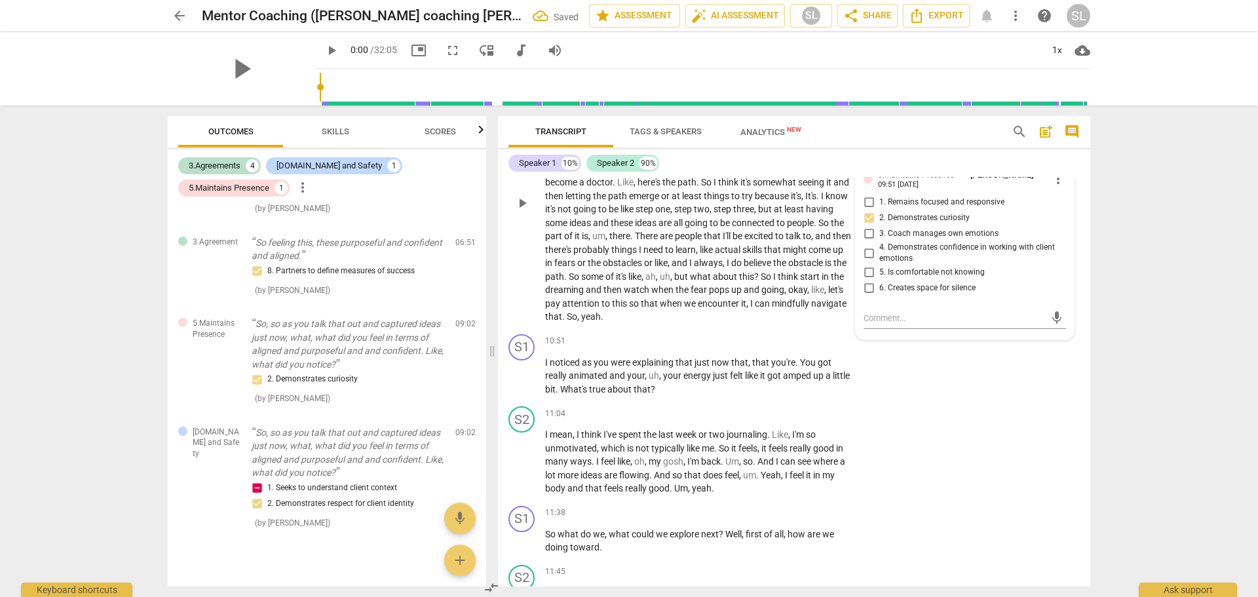
scroll to position [2053, 0]
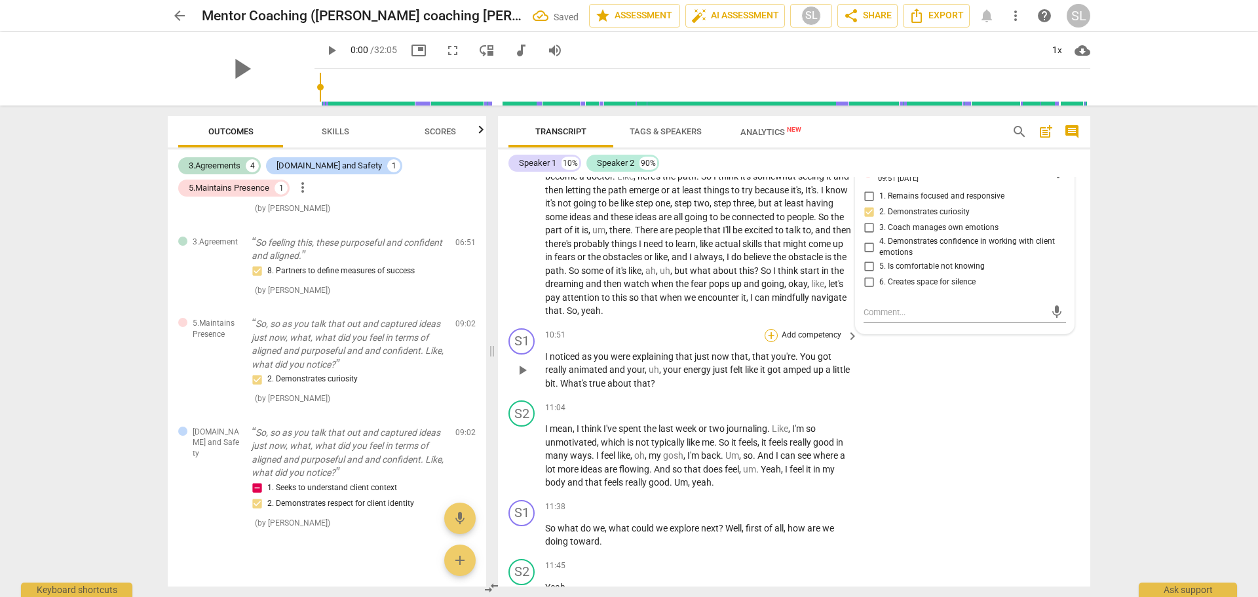
click at [770, 342] on div "+" at bounding box center [771, 335] width 13 height 13
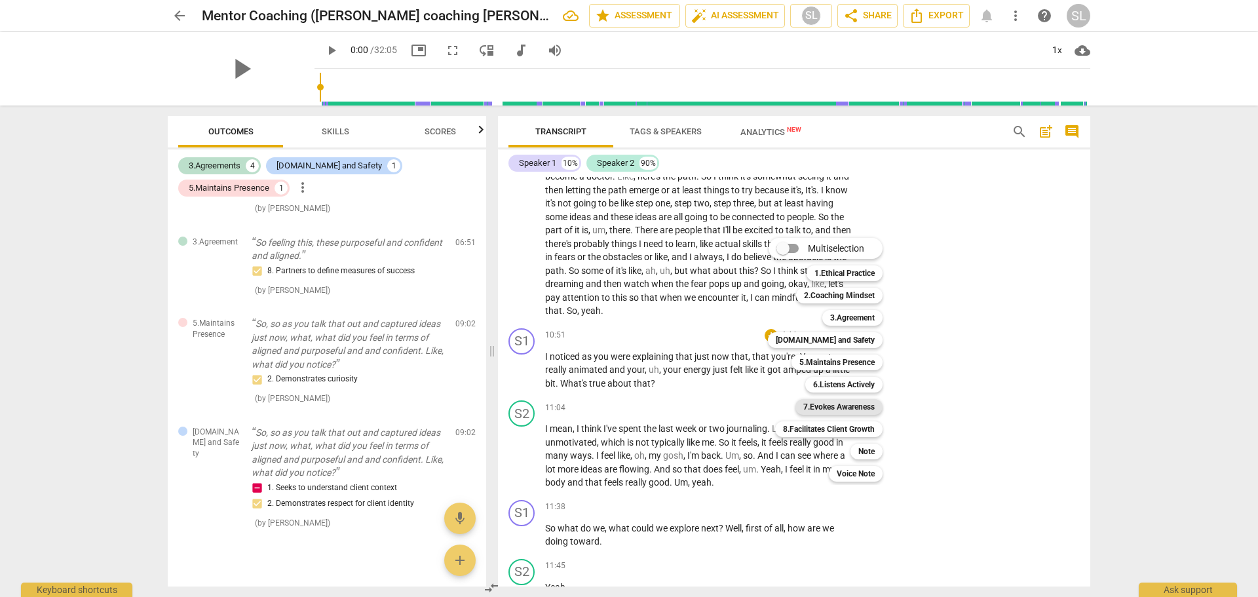
click at [822, 405] on b "7.Evokes Awareness" at bounding box center [838, 407] width 71 height 16
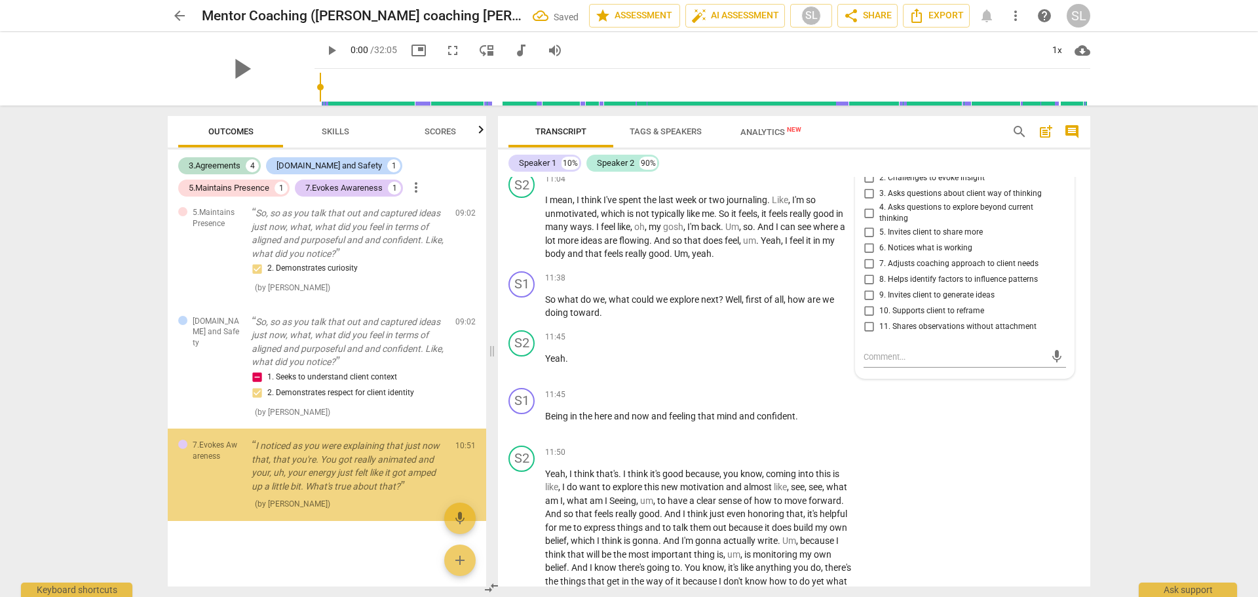
scroll to position [429, 0]
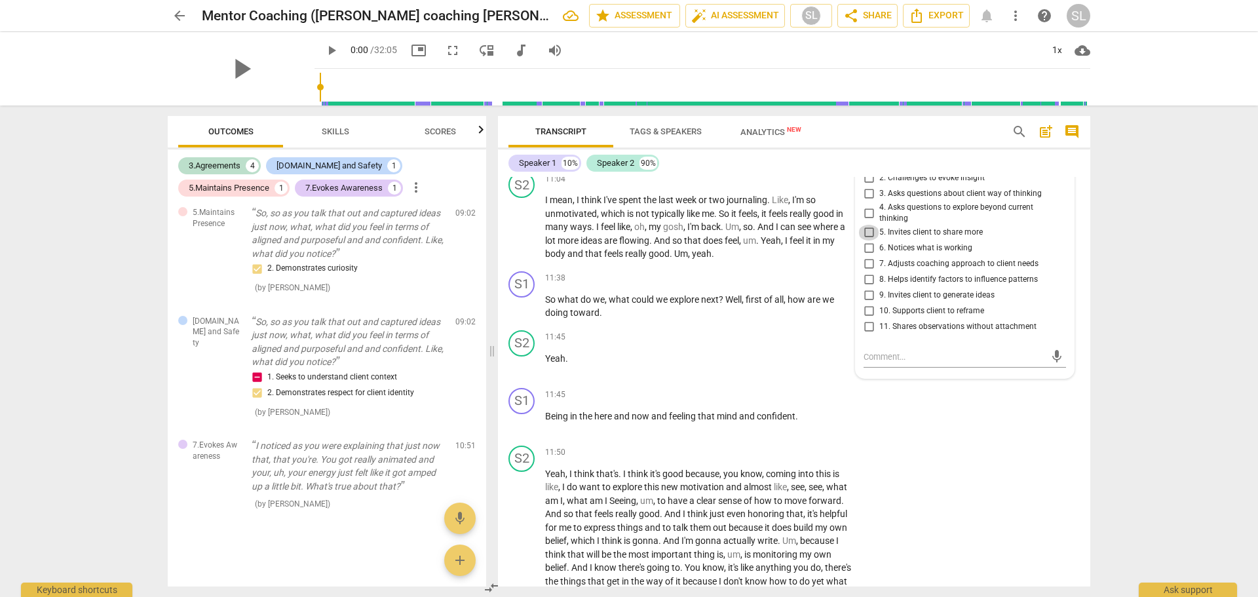
click at [867, 241] on input "5. Invites client to share more" at bounding box center [868, 233] width 21 height 16
checkbox input "true"
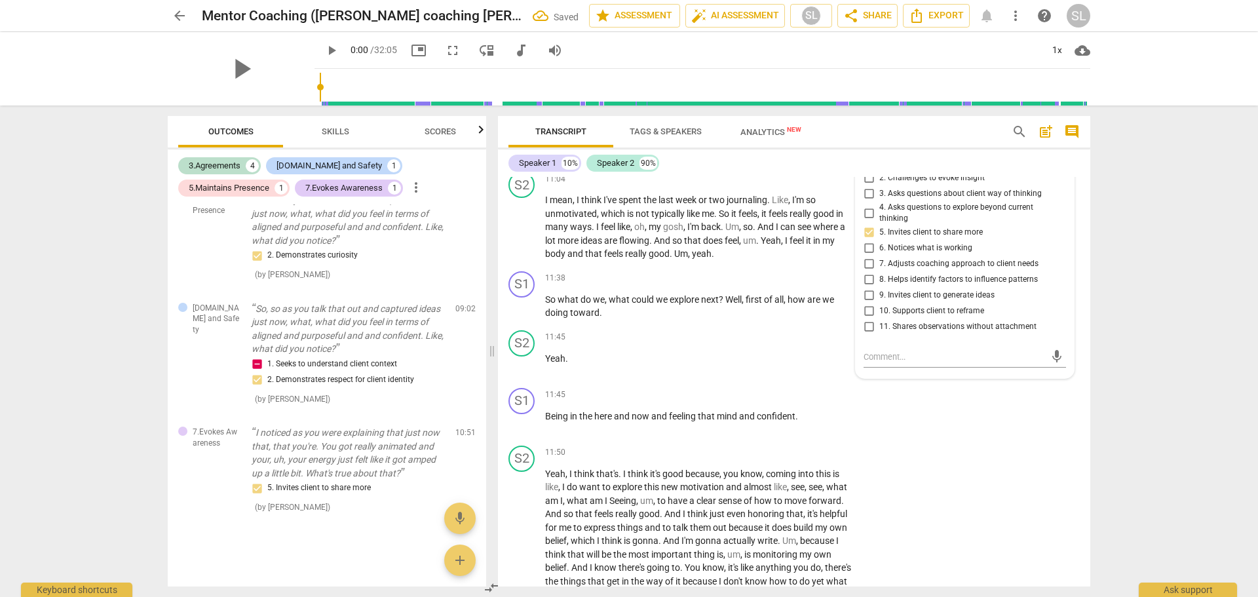
scroll to position [2216, 0]
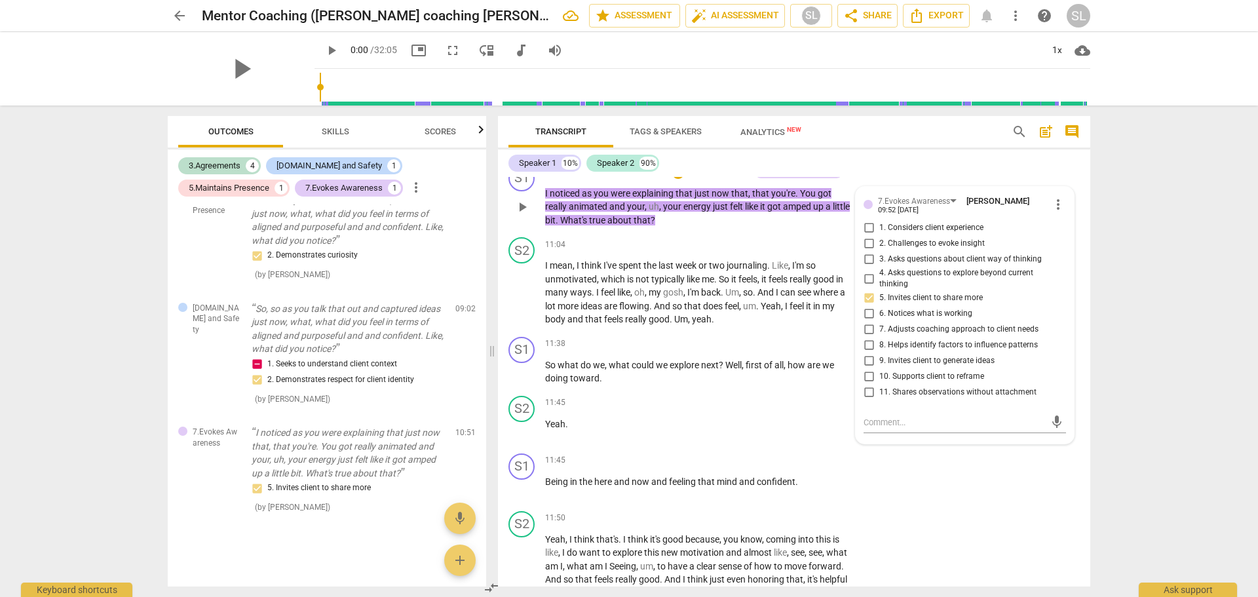
click at [706, 178] on p "Add competency" at bounding box center [718, 172] width 62 height 12
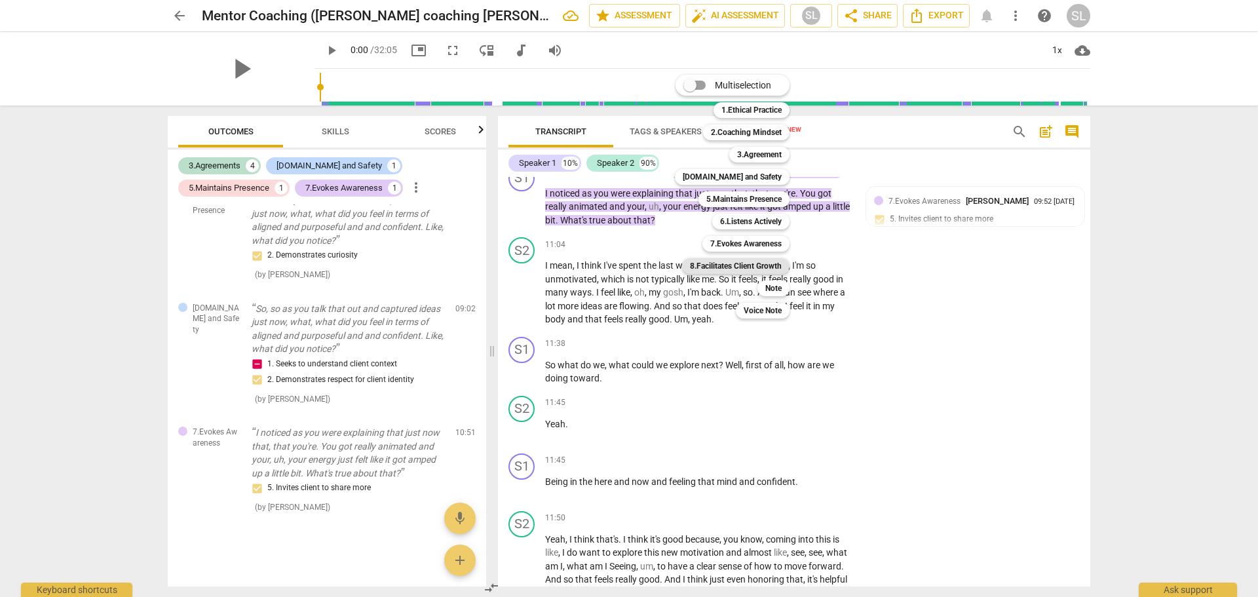
click at [716, 266] on b "8.Facilitates Client Growth" at bounding box center [736, 266] width 92 height 16
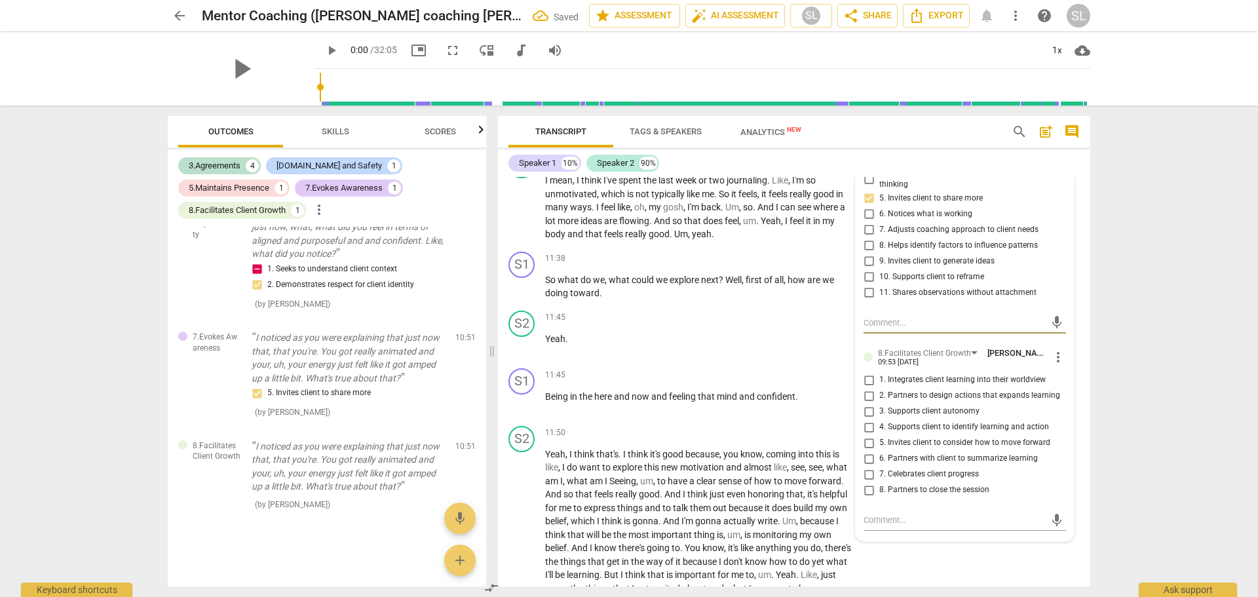
scroll to position [2347, 0]
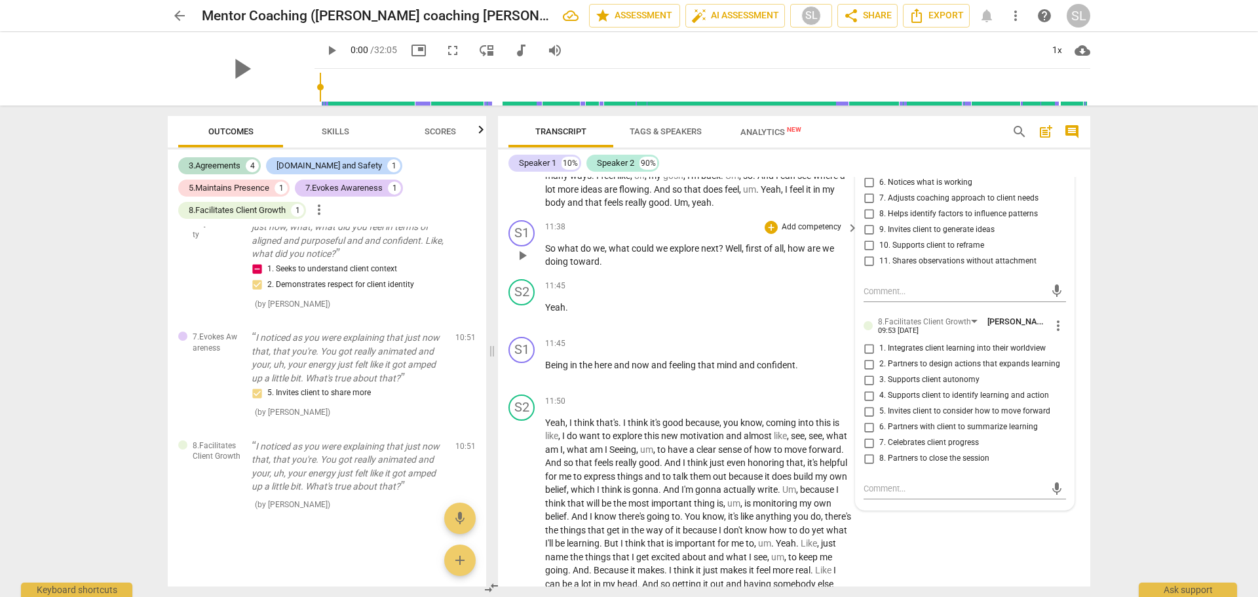
click at [782, 233] on p "Add competency" at bounding box center [812, 228] width 62 height 12
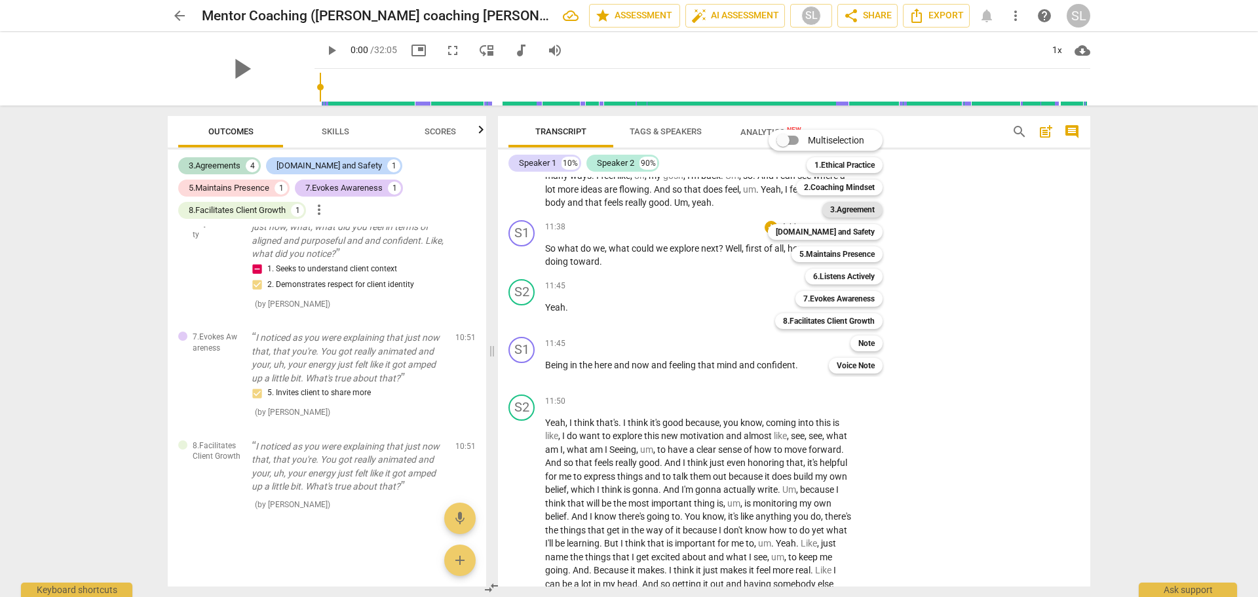
click at [850, 206] on b "3.Agreement" at bounding box center [852, 210] width 45 height 16
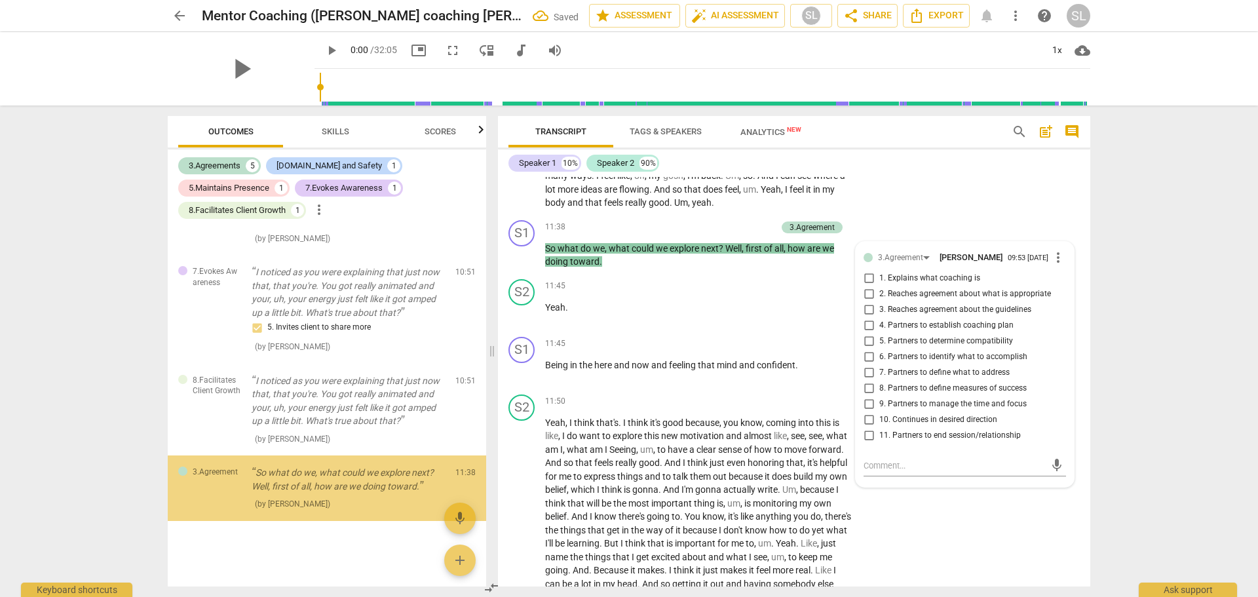
scroll to position [625, 0]
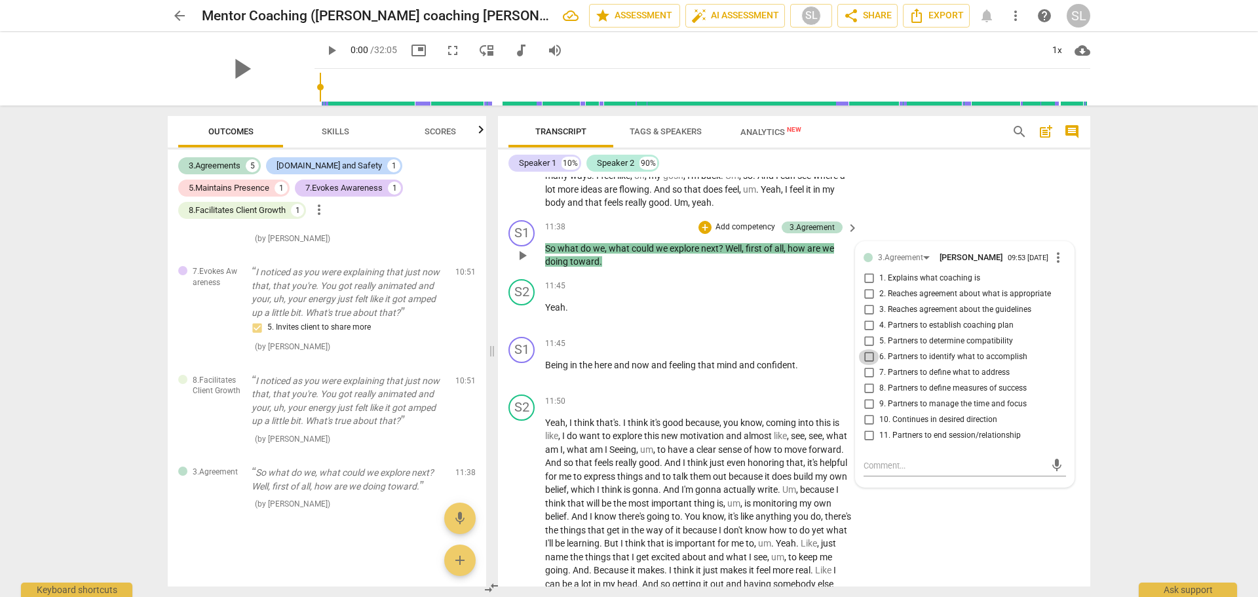
click at [864, 365] on input "6. Partners to identify what to accomplish" at bounding box center [868, 357] width 21 height 16
checkbox input "true"
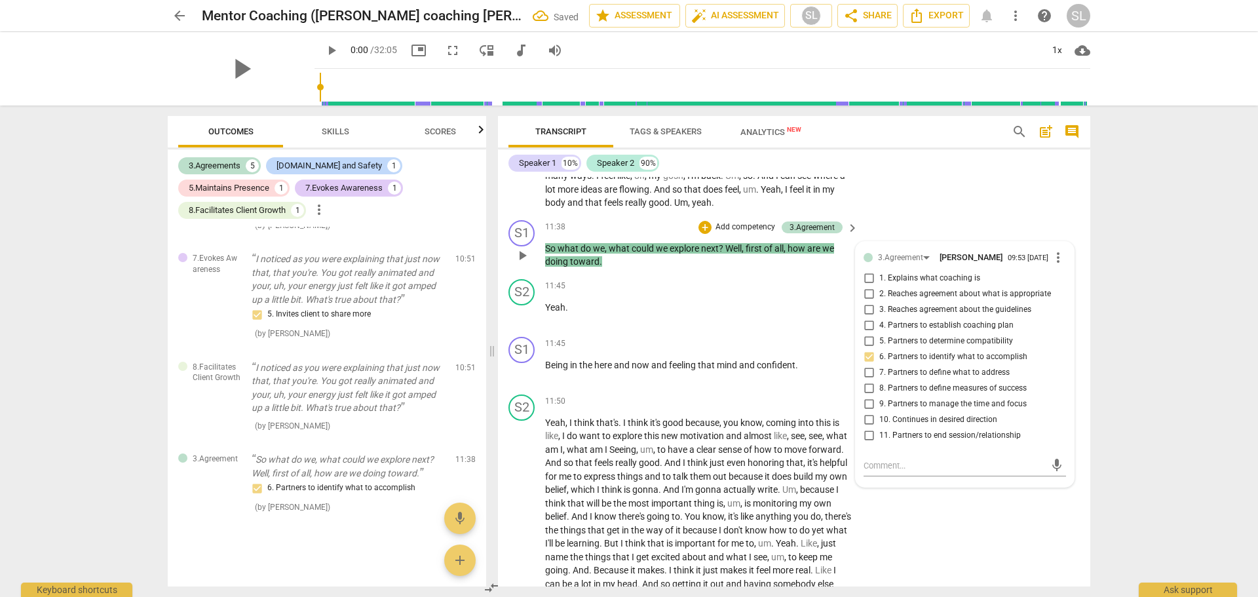
click at [735, 233] on p "Add competency" at bounding box center [745, 228] width 62 height 12
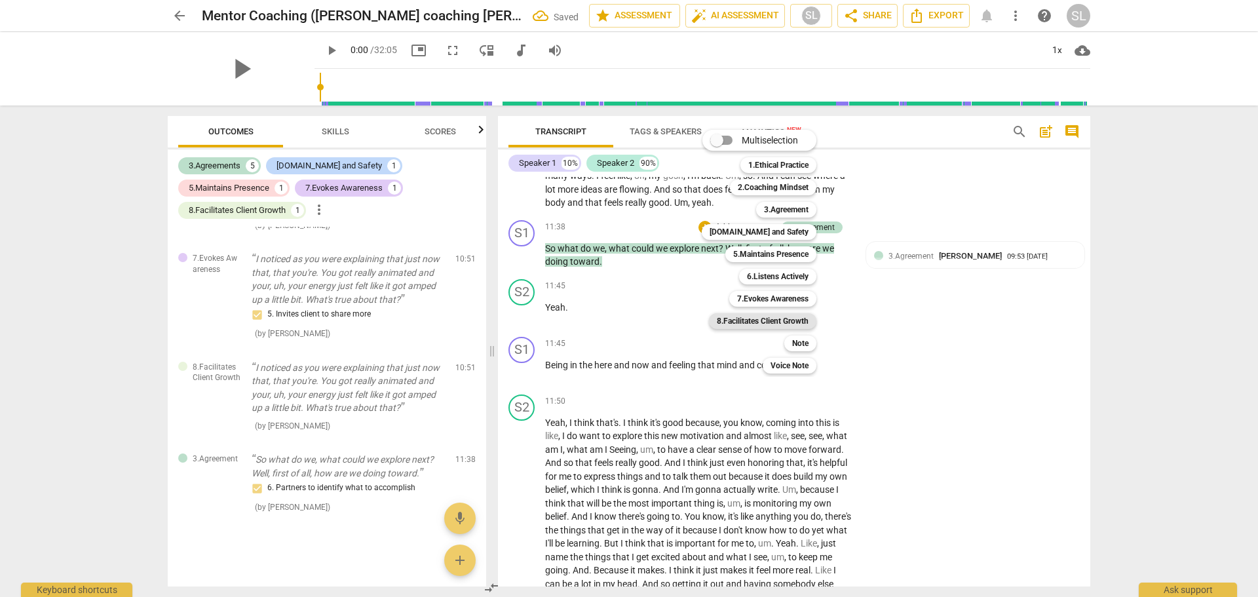
click at [760, 316] on b "8.Facilitates Client Growth" at bounding box center [763, 321] width 92 height 16
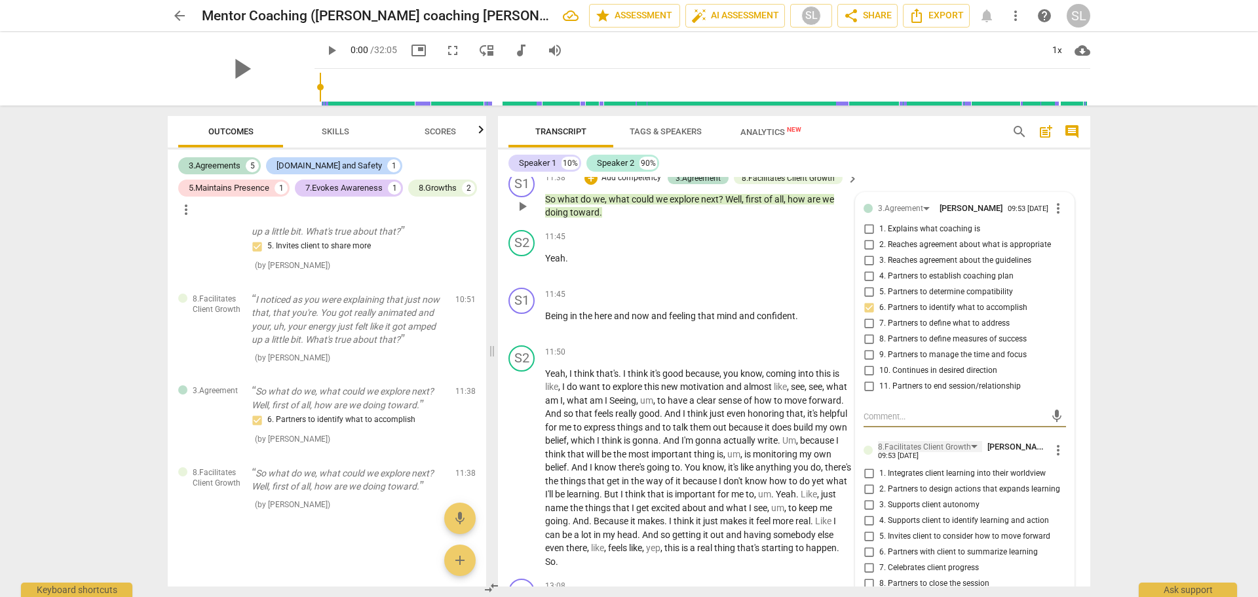
scroll to position [2347, 0]
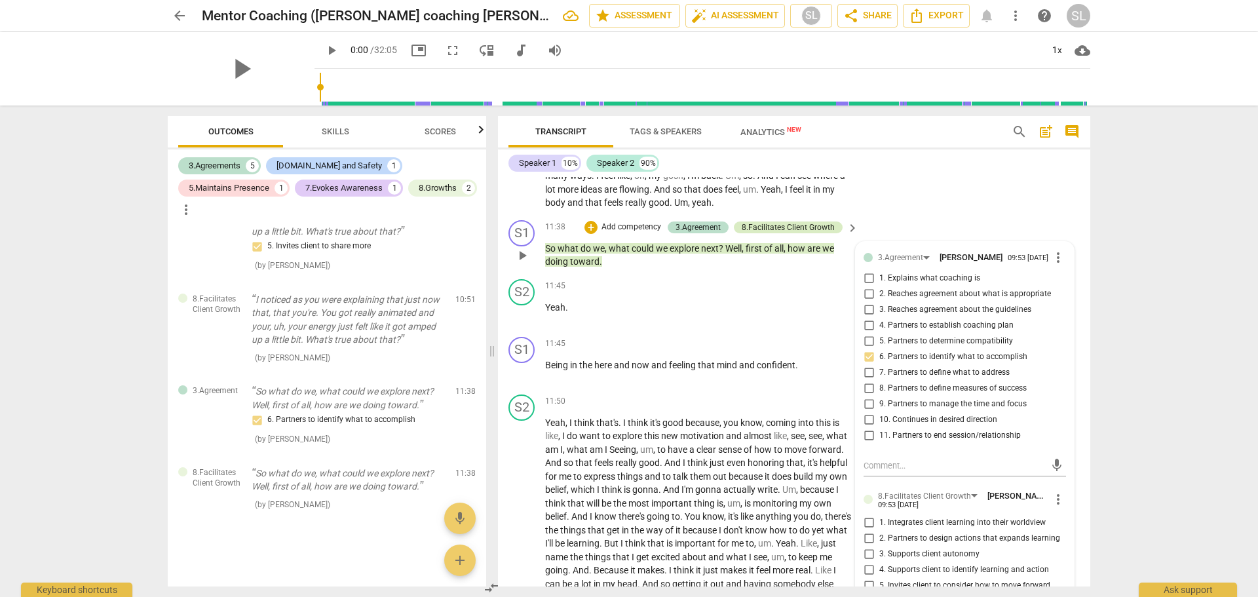
click at [813, 233] on div "8.Facilitates Client Growth" at bounding box center [788, 228] width 93 height 12
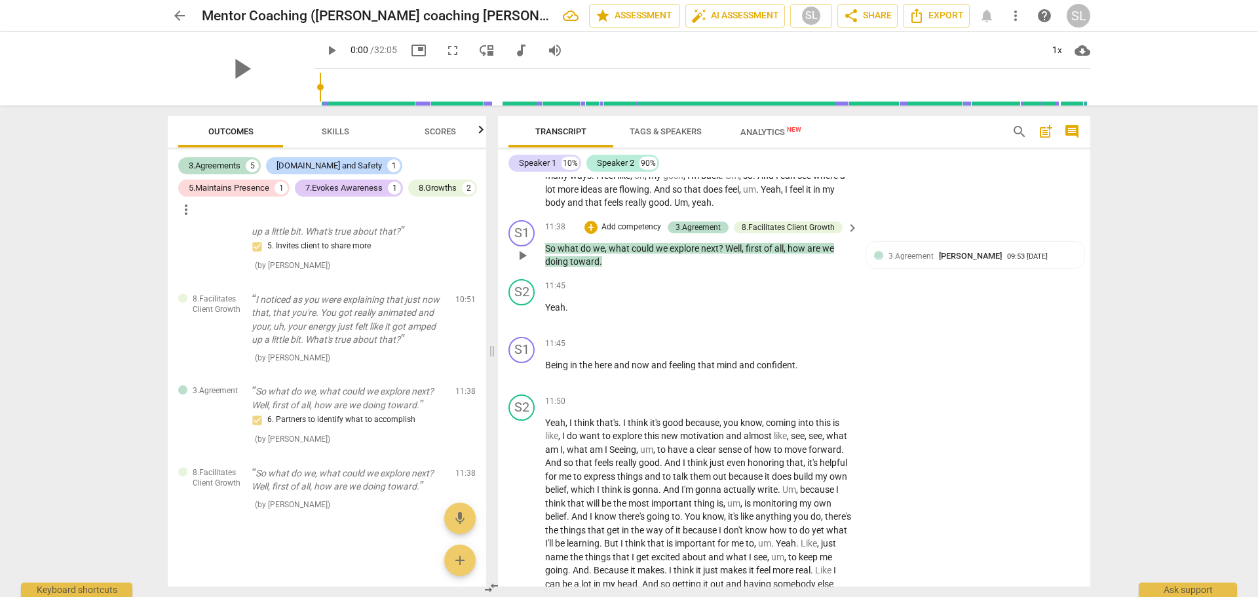
click at [853, 236] on span "keyboard_arrow_right" at bounding box center [853, 228] width 16 height 16
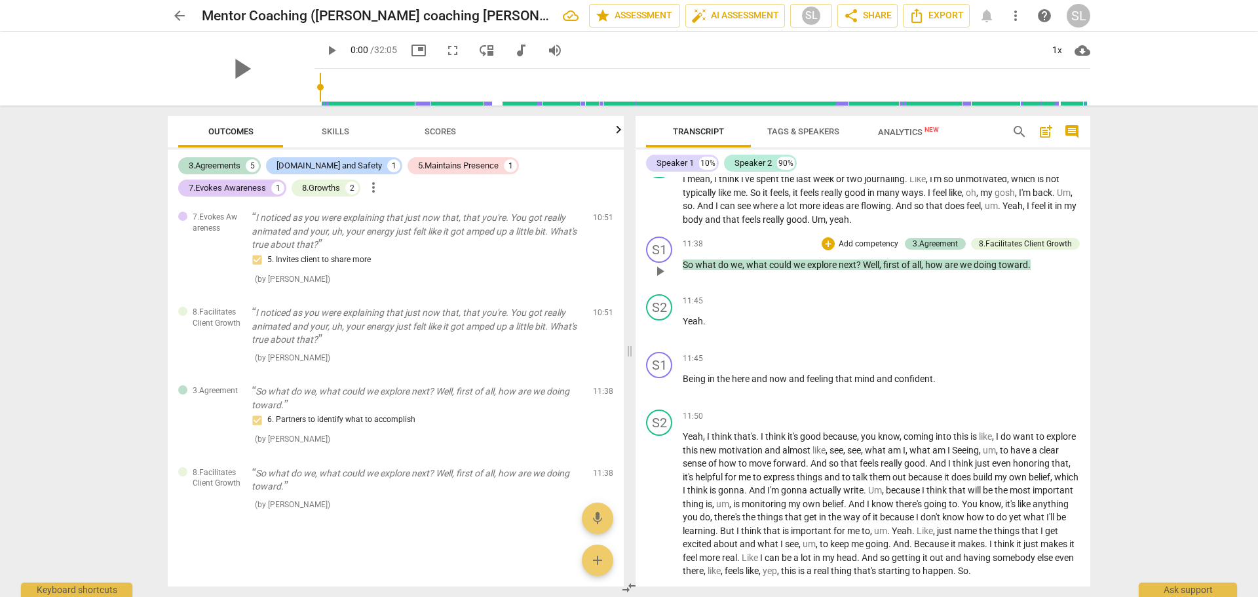
scroll to position [550, 0]
click at [1026, 246] on div "8.Facilitates Client Growth" at bounding box center [1025, 244] width 93 height 12
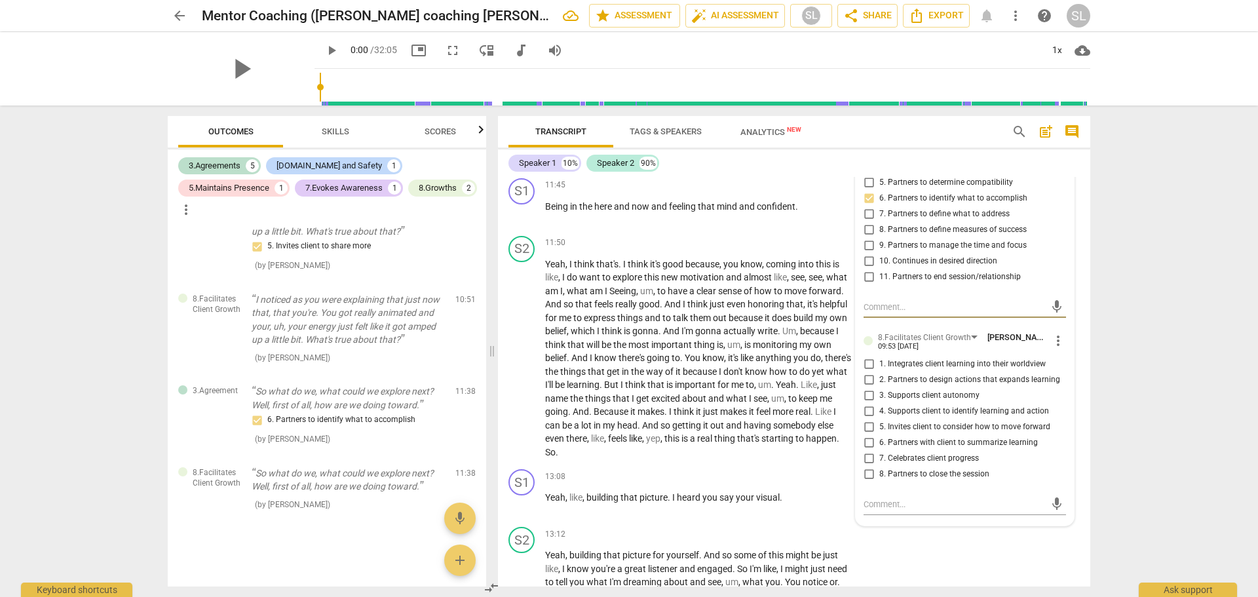
scroll to position [2537, 0]
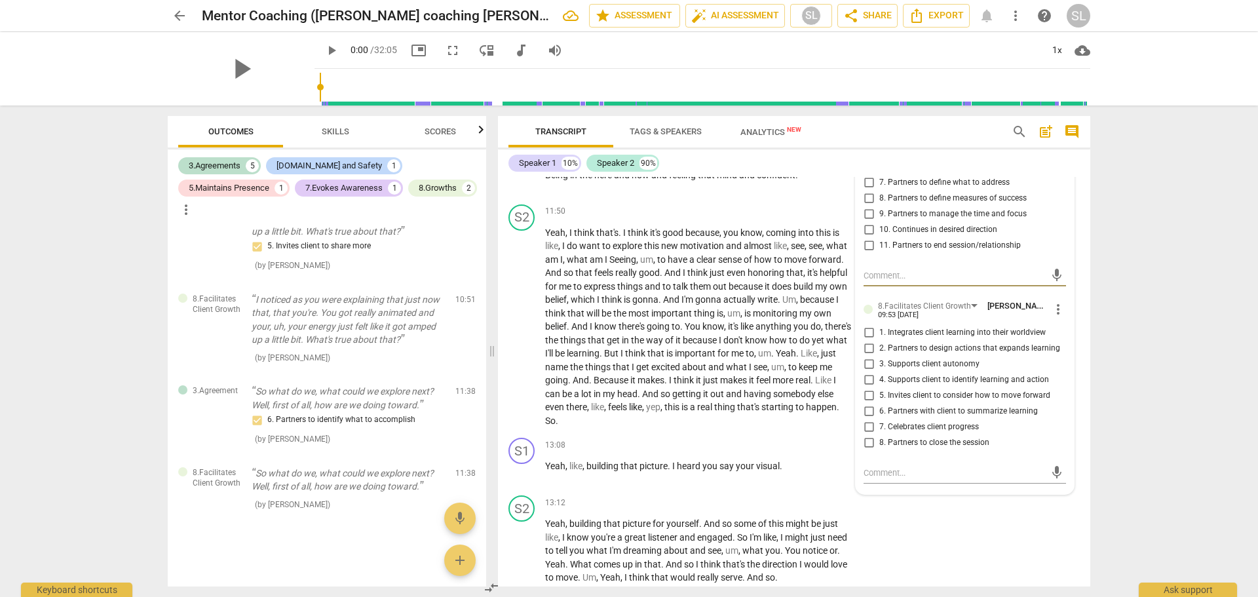
click at [1052, 317] on span "more_vert" at bounding box center [1058, 309] width 16 height 16
click at [1061, 362] on li "Delete" at bounding box center [1068, 363] width 45 height 25
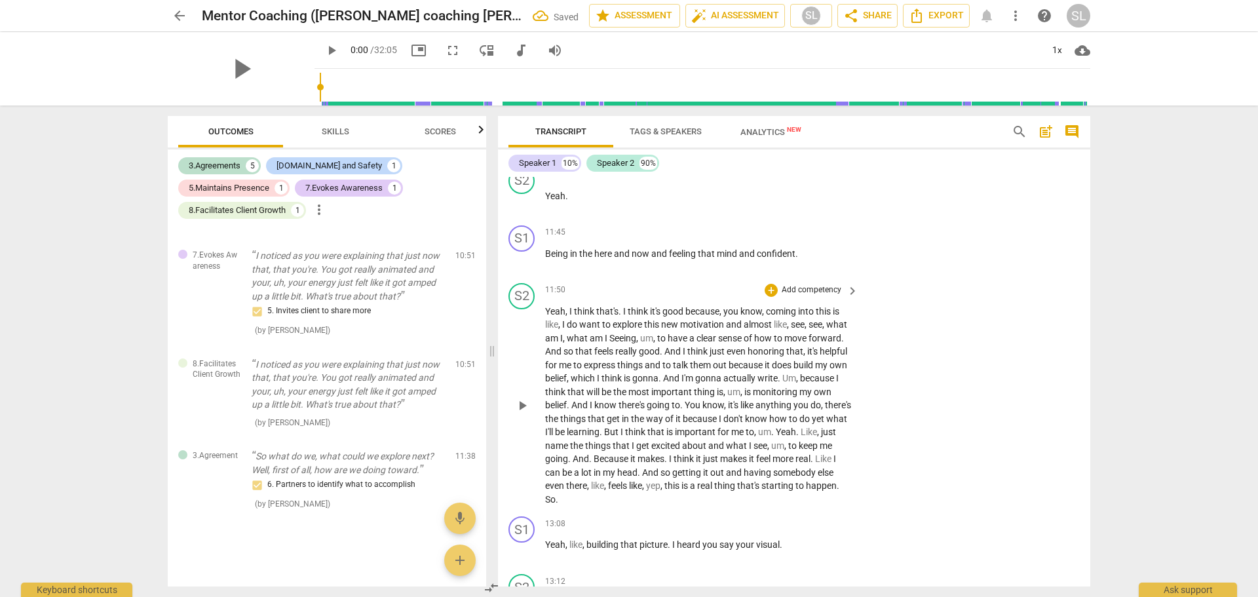
scroll to position [2406, 0]
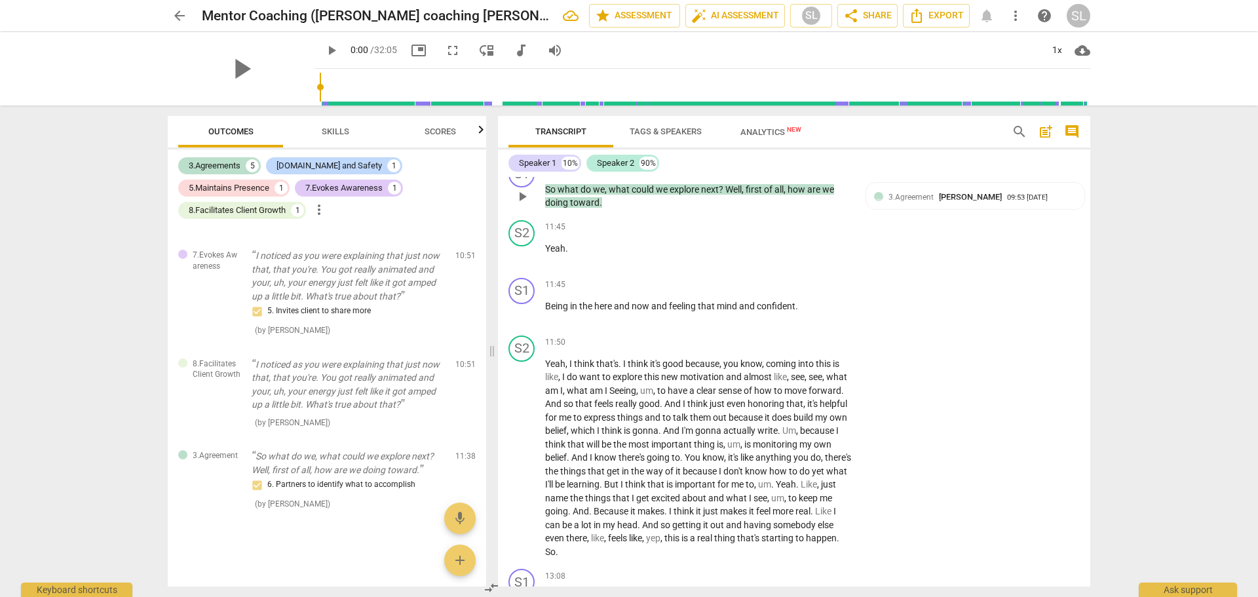
click at [738, 174] on p "Add competency" at bounding box center [745, 169] width 62 height 12
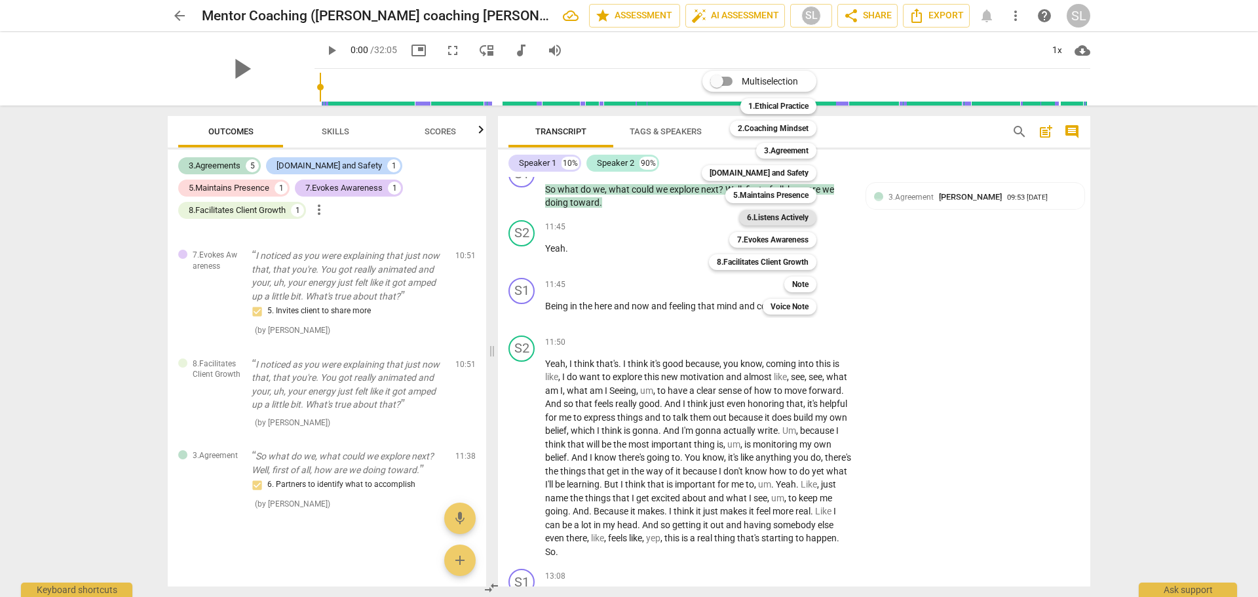
click at [755, 216] on b "6.Listens Actively" at bounding box center [778, 218] width 62 height 16
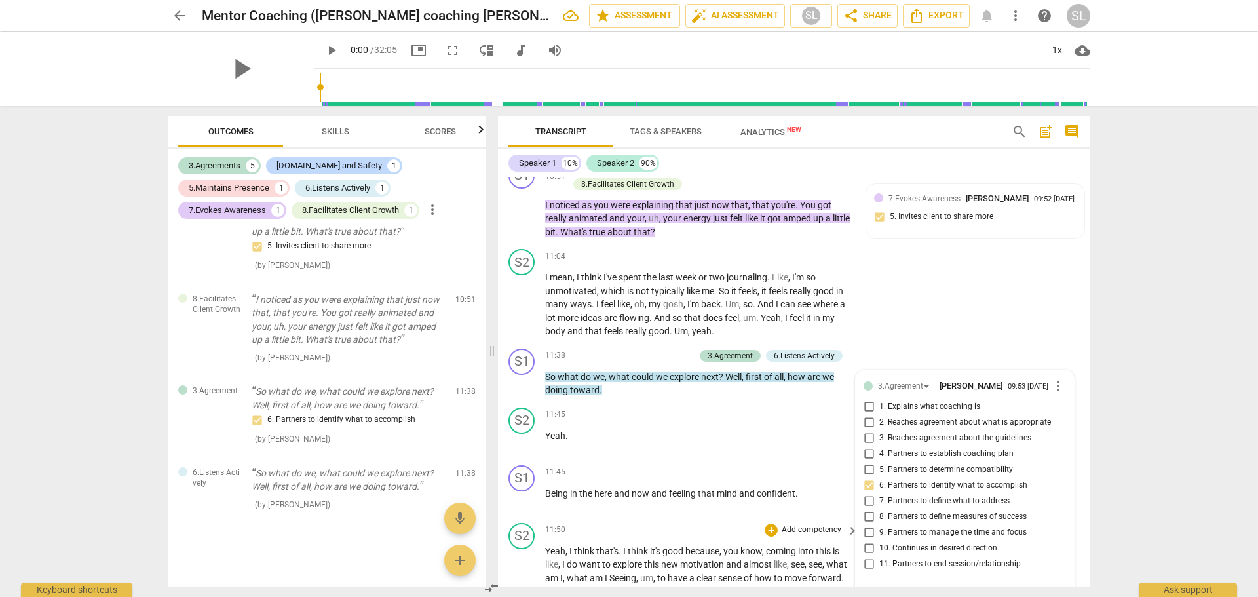
scroll to position [2209, 0]
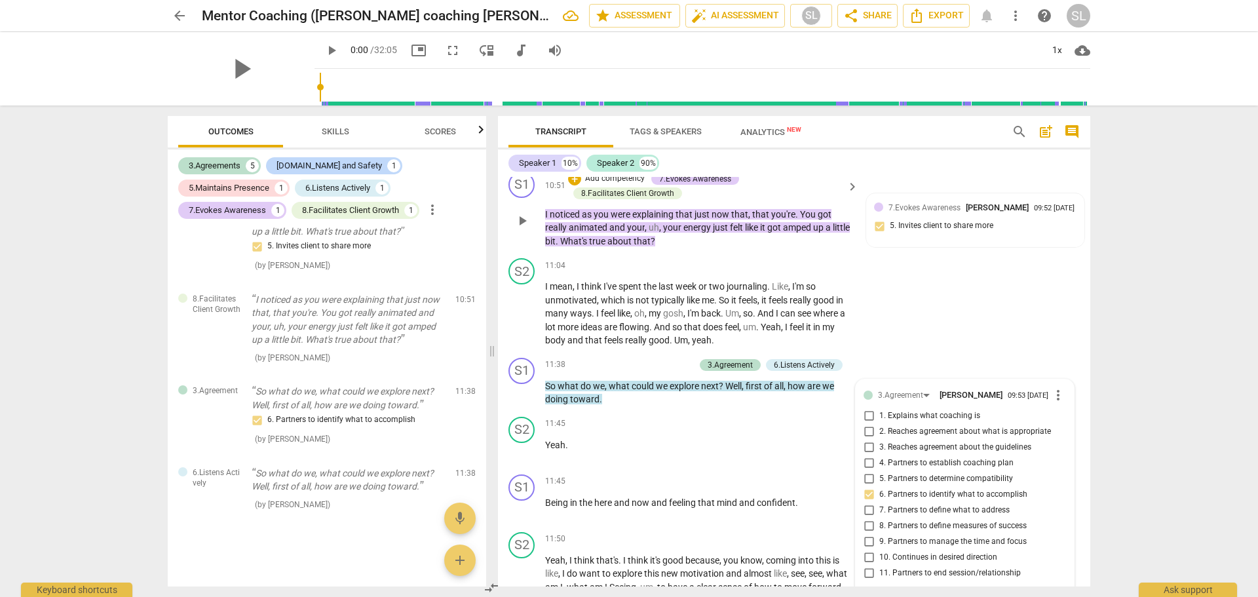
click at [626, 185] on p "Add competency" at bounding box center [615, 179] width 62 height 12
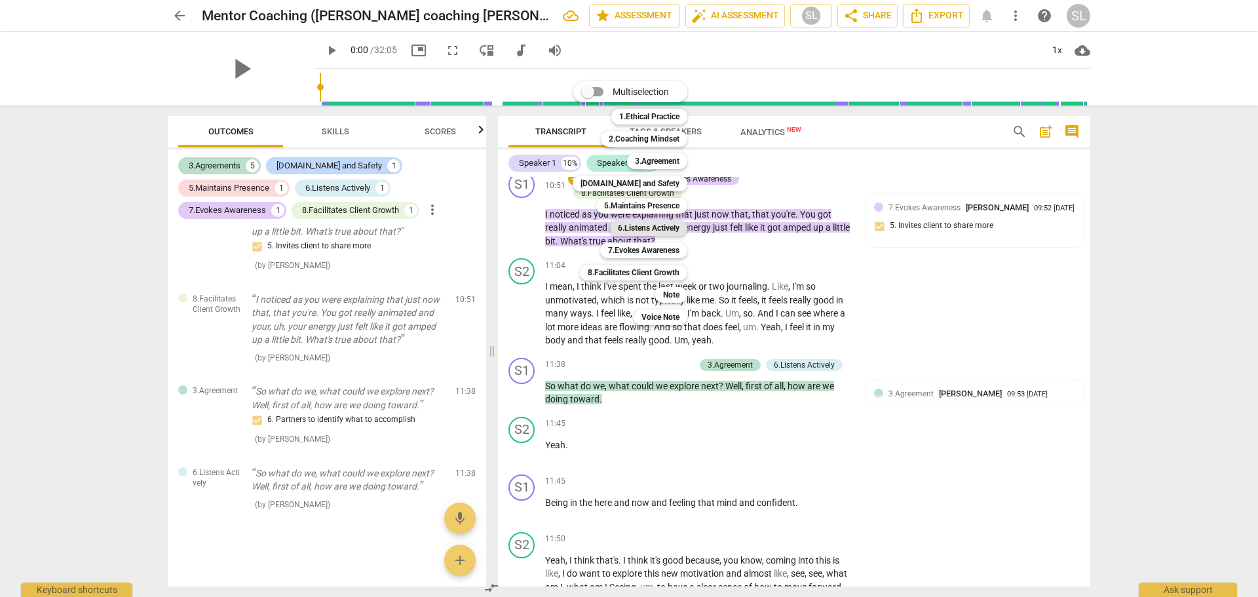
click at [636, 228] on b "6.Listens Actively" at bounding box center [649, 228] width 62 height 16
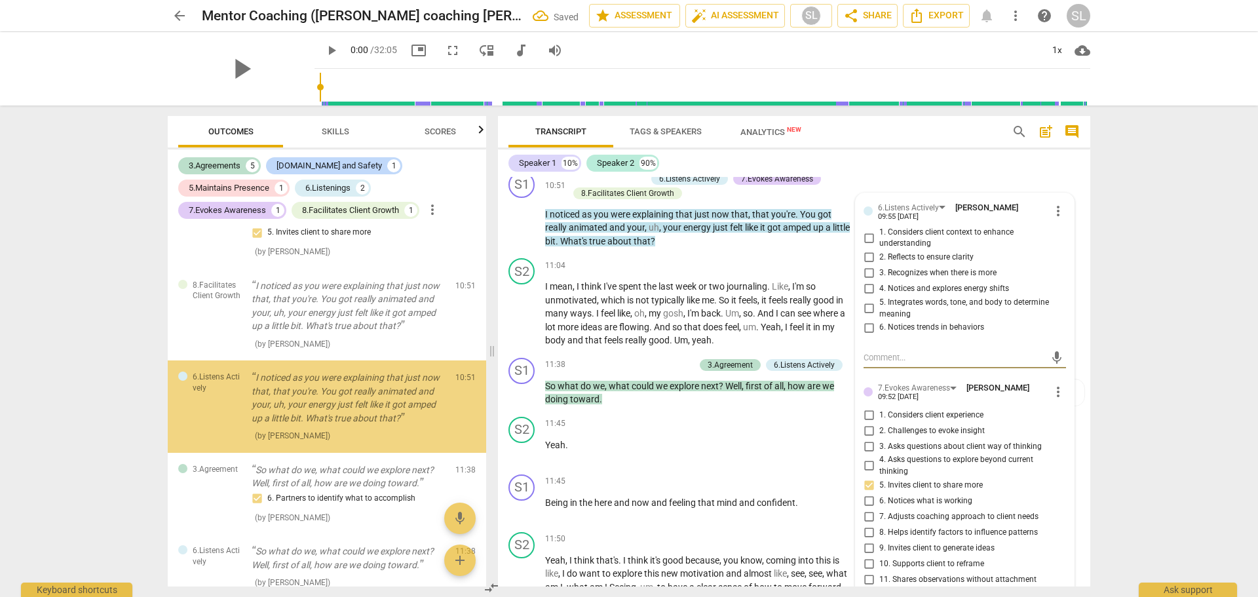
scroll to position [720, 0]
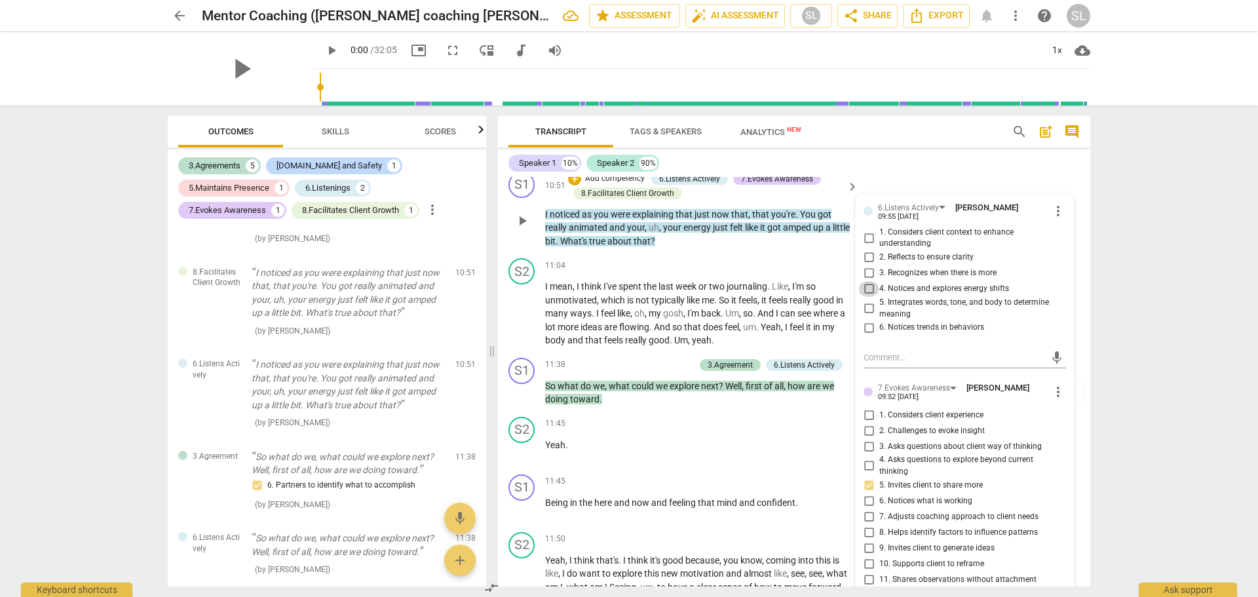
click at [864, 297] on input "4. Notices and explores energy shifts" at bounding box center [868, 289] width 21 height 16
checkbox input "true"
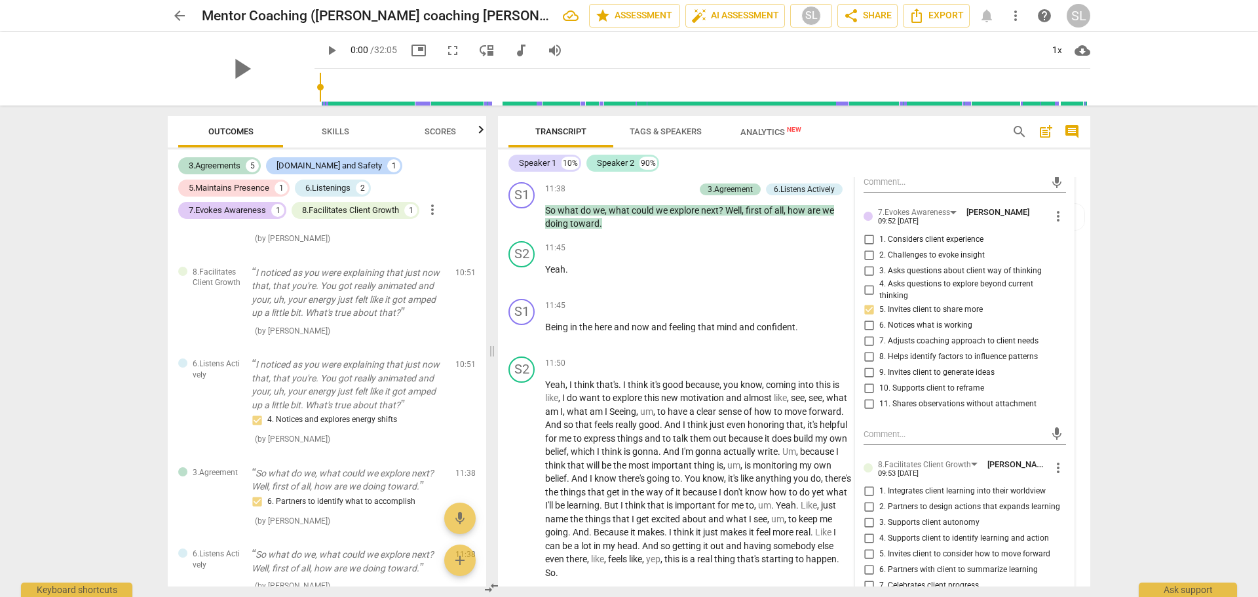
scroll to position [2406, 0]
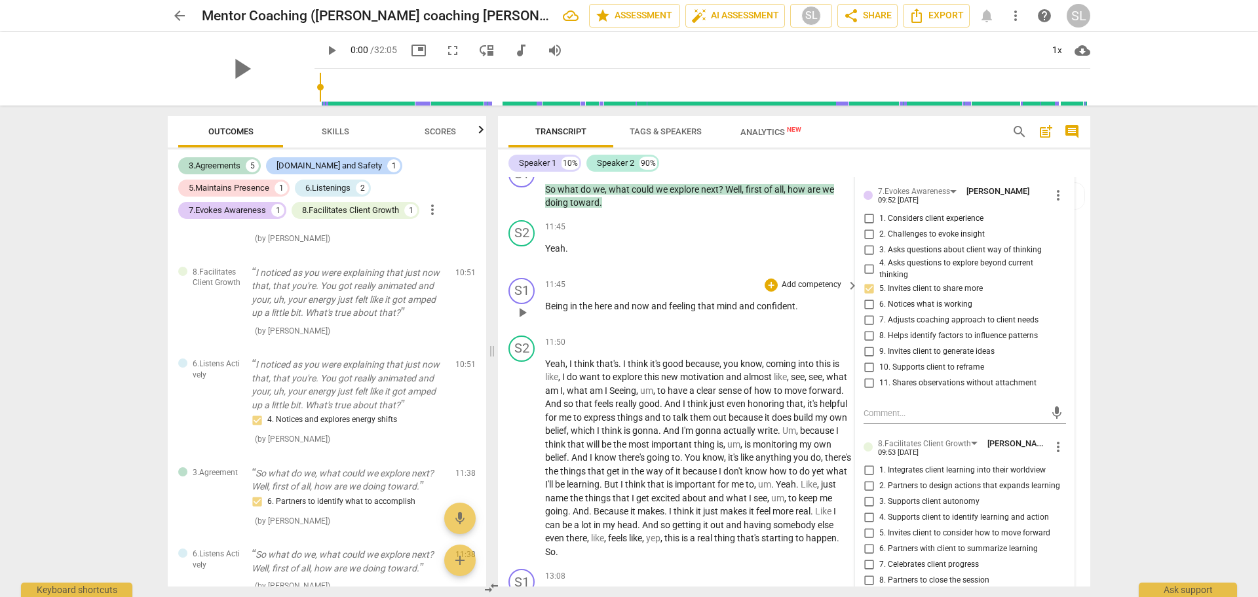
click at [813, 291] on p "Add competency" at bounding box center [812, 285] width 62 height 12
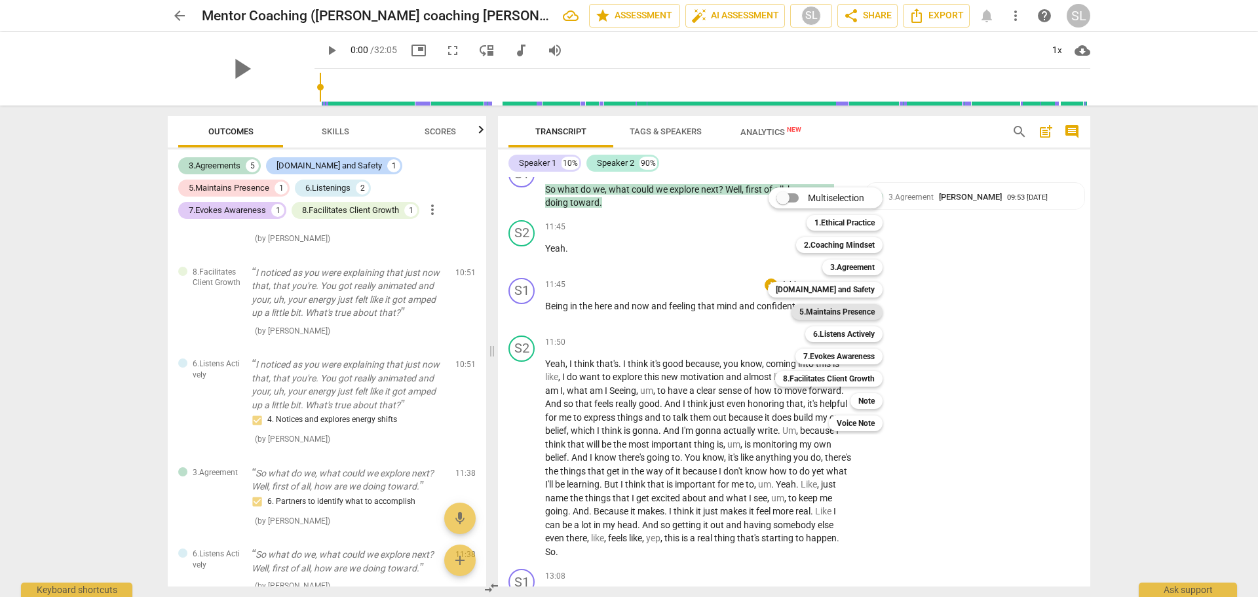
click at [822, 315] on b "5.Maintains Presence" at bounding box center [837, 312] width 75 height 16
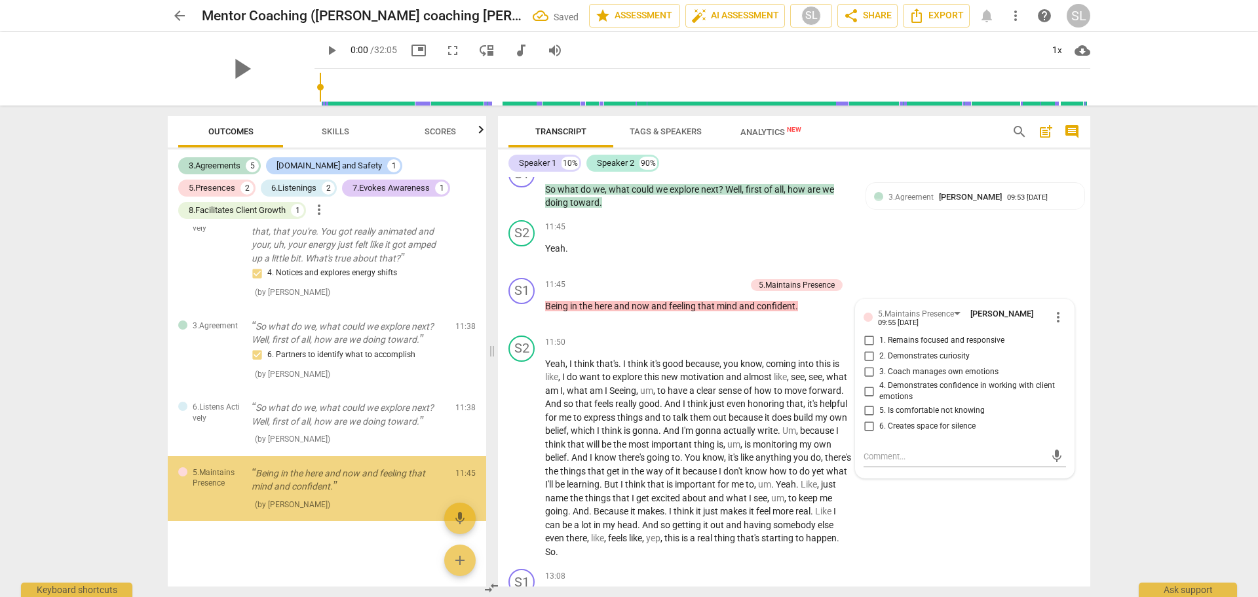
scroll to position [880, 0]
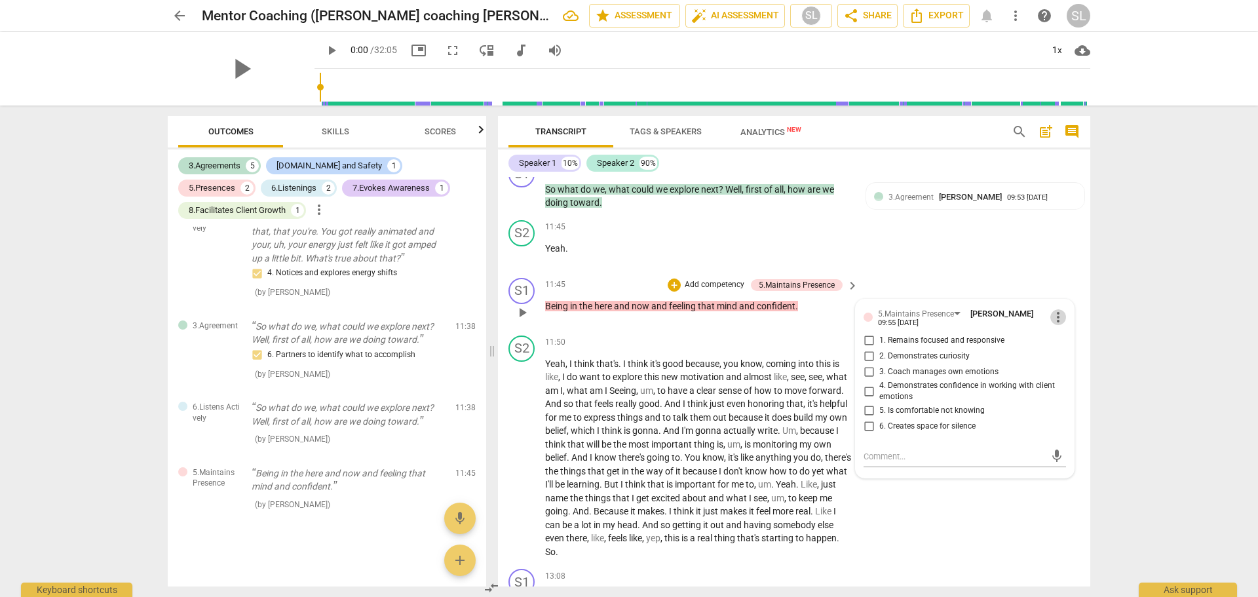
click at [1058, 325] on span "more_vert" at bounding box center [1058, 317] width 16 height 16
click at [1065, 365] on li "Delete" at bounding box center [1068, 366] width 45 height 25
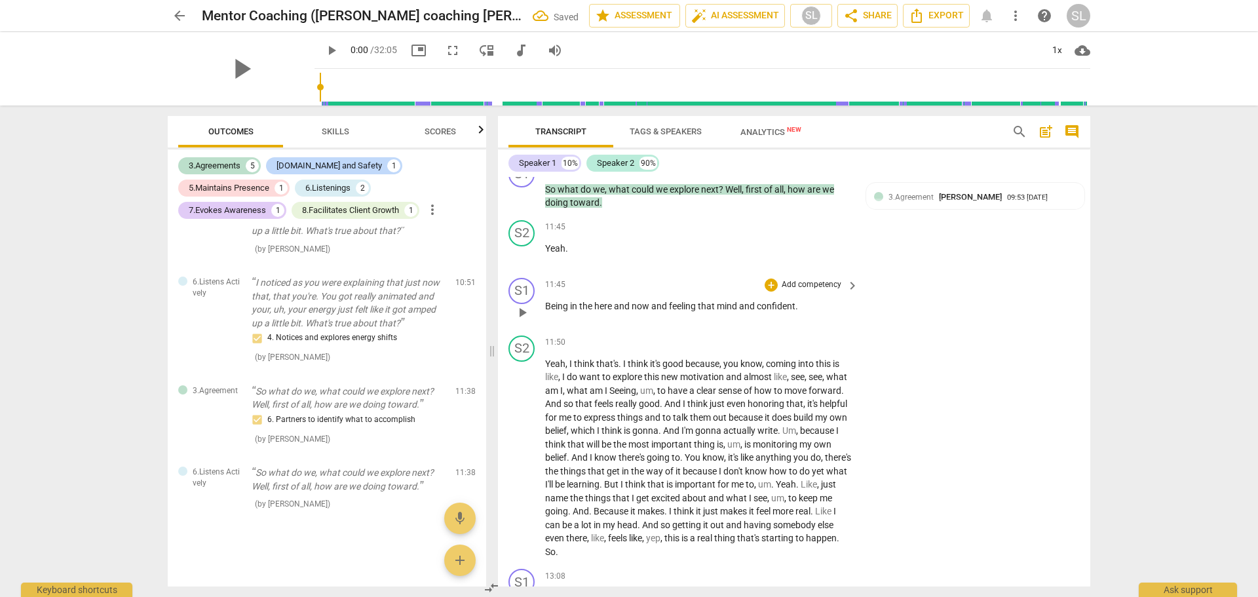
scroll to position [815, 0]
click at [809, 291] on p "Add competency" at bounding box center [812, 285] width 62 height 12
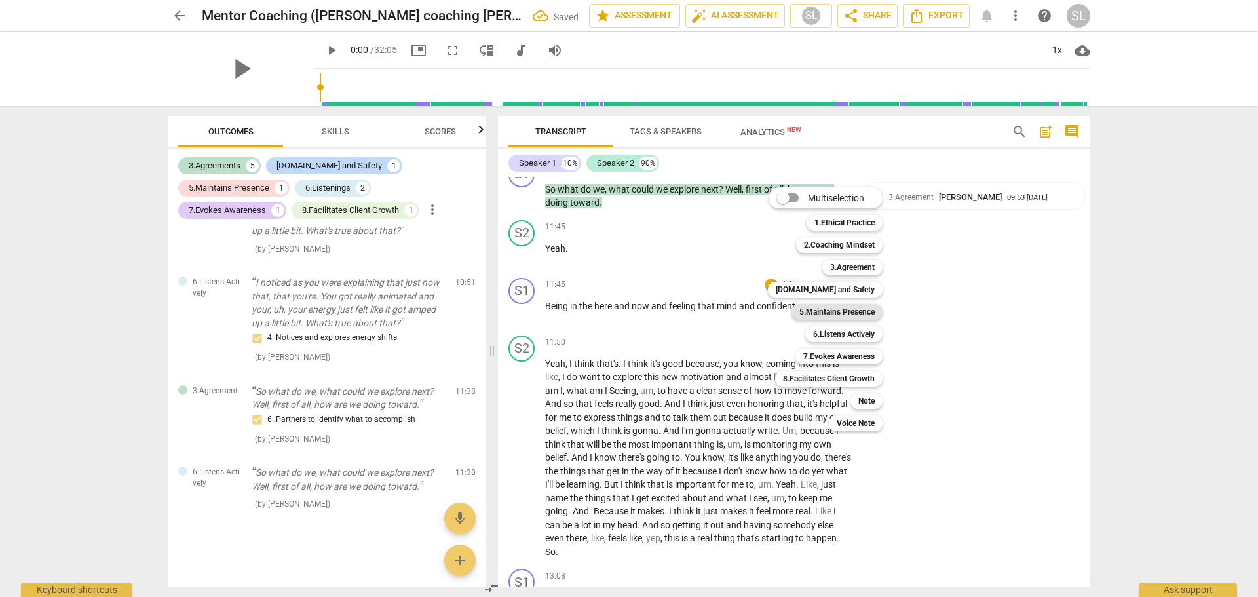
click at [820, 312] on b "5.Maintains Presence" at bounding box center [837, 312] width 75 height 16
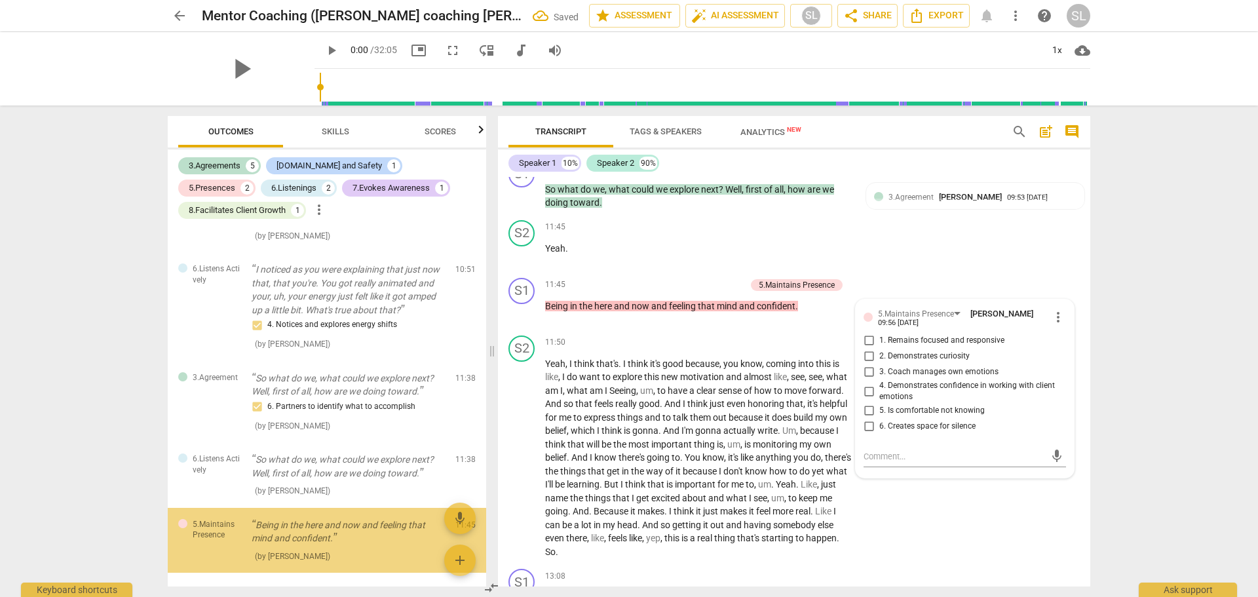
scroll to position [880, 0]
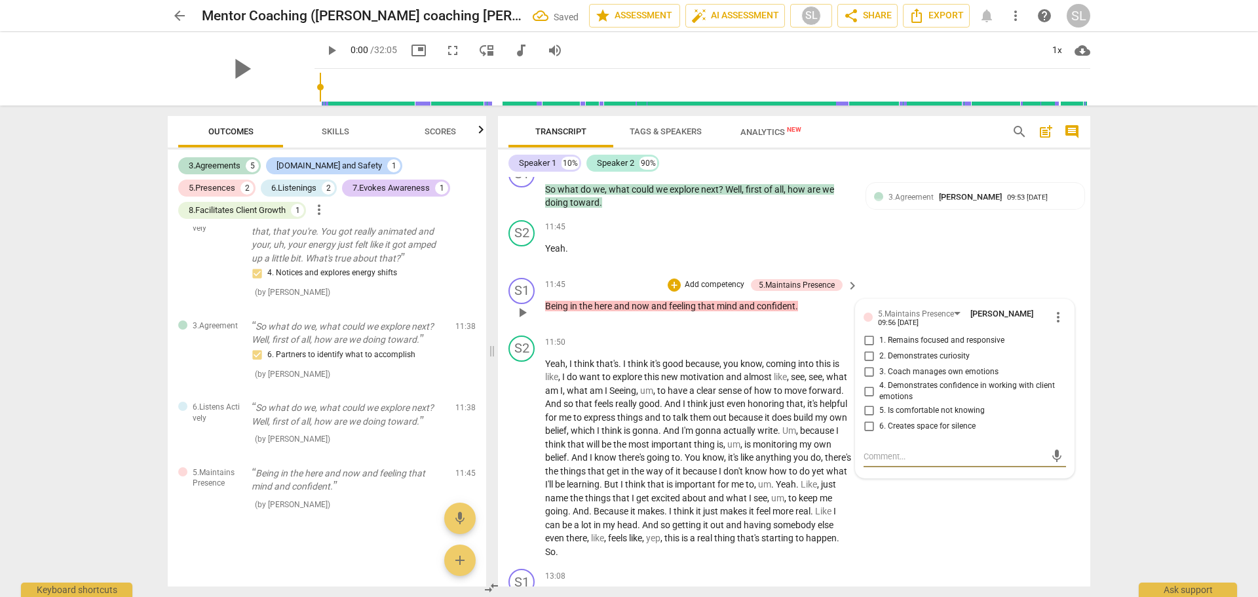
click at [864, 349] on input "1. Remains focused and responsive" at bounding box center [868, 341] width 21 height 16
checkbox input "true"
click at [713, 291] on p "Add competency" at bounding box center [715, 285] width 62 height 12
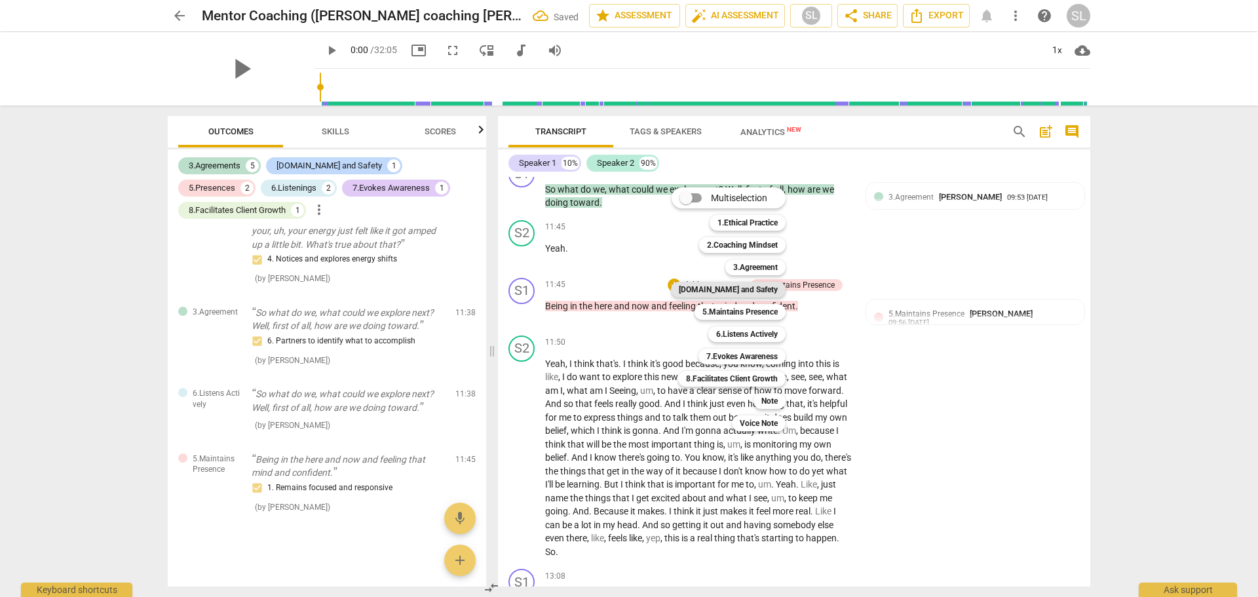
click at [728, 290] on b "[DOMAIN_NAME] and Safety" at bounding box center [728, 290] width 99 height 16
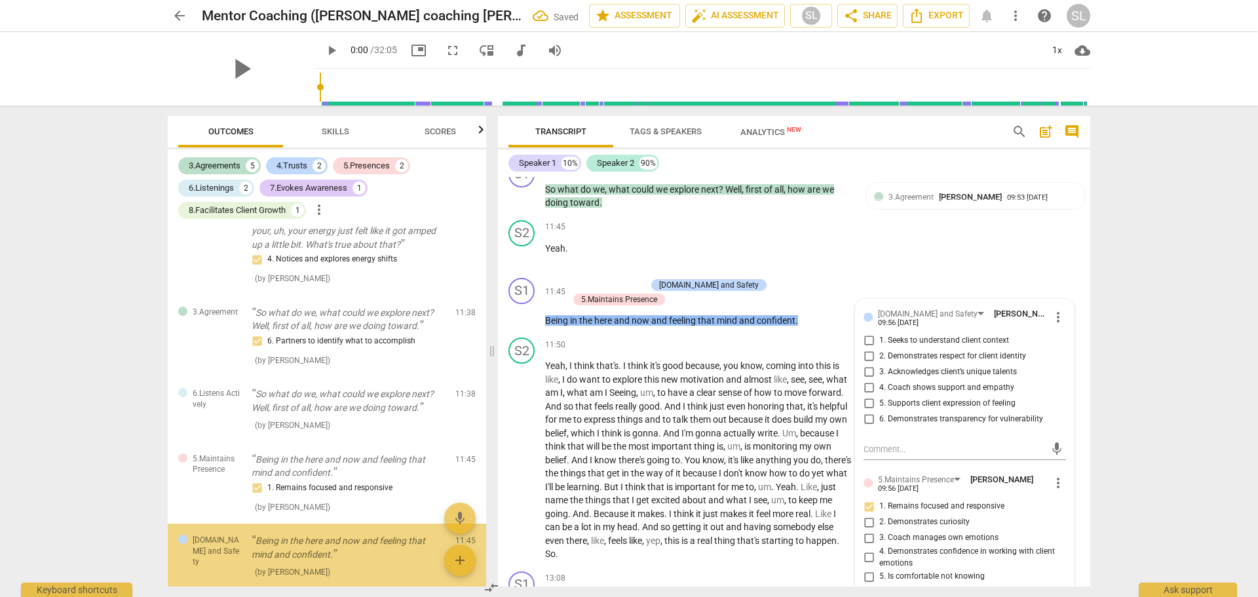
scroll to position [961, 0]
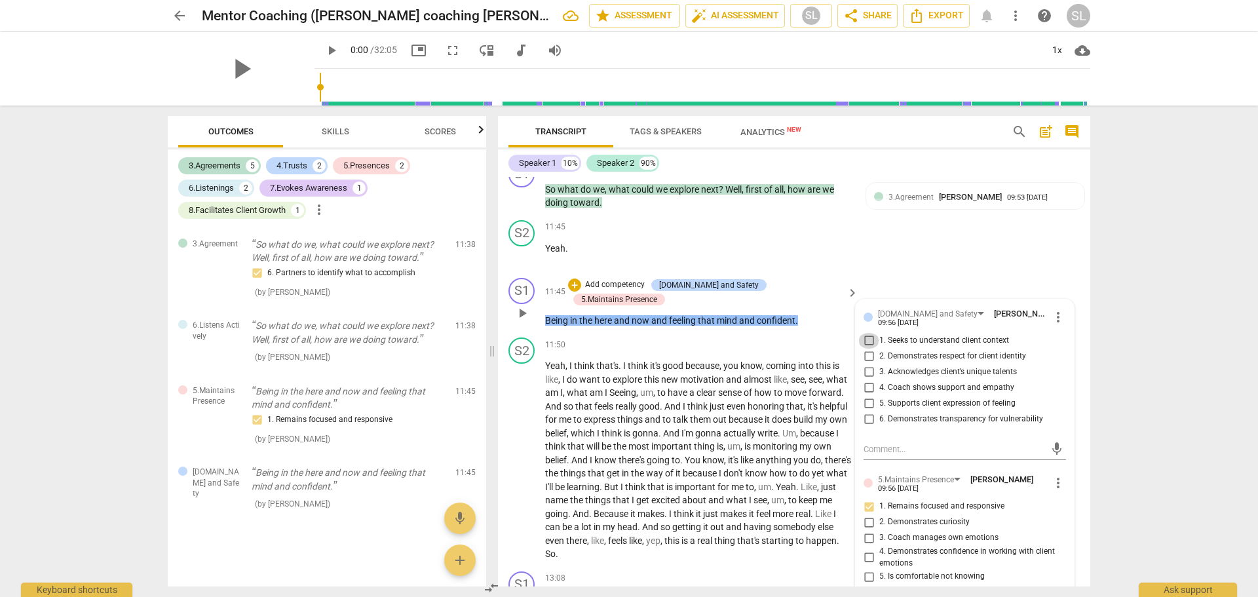
click at [866, 349] on input "1. Seeks to understand client context" at bounding box center [868, 341] width 21 height 16
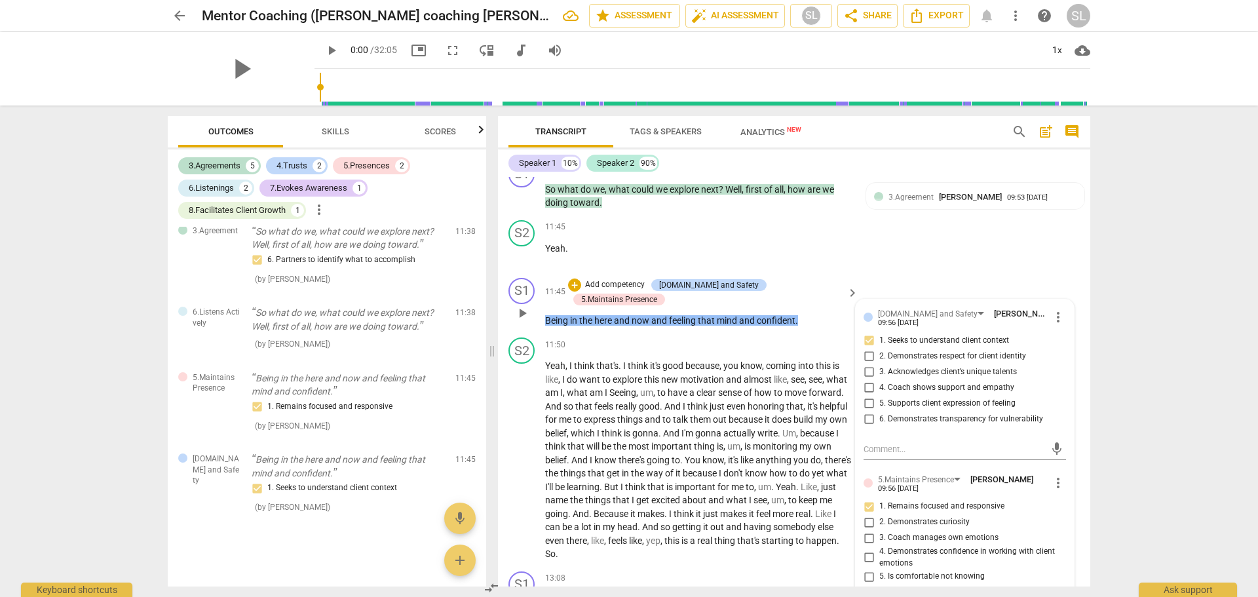
click at [866, 349] on input "1. Seeks to understand client context" at bounding box center [868, 341] width 21 height 16
checkbox input "true"
click at [865, 364] on input "2. Demonstrates respect for client identity" at bounding box center [868, 357] width 21 height 16
checkbox input "true"
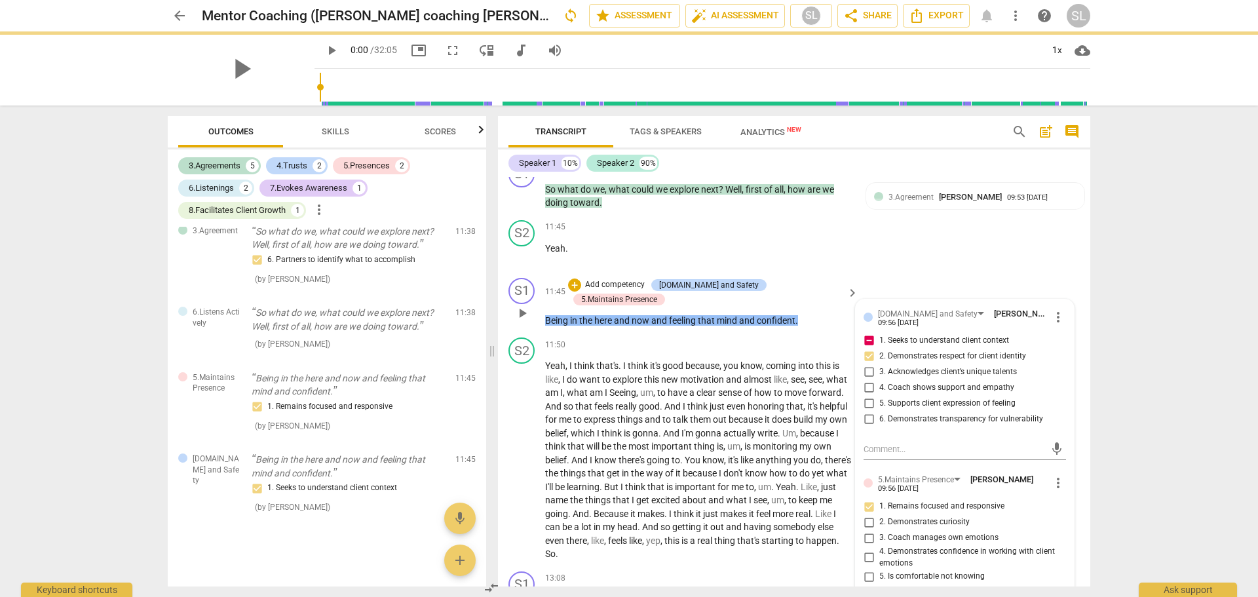
click at [625, 291] on p "Add competency" at bounding box center [615, 285] width 62 height 12
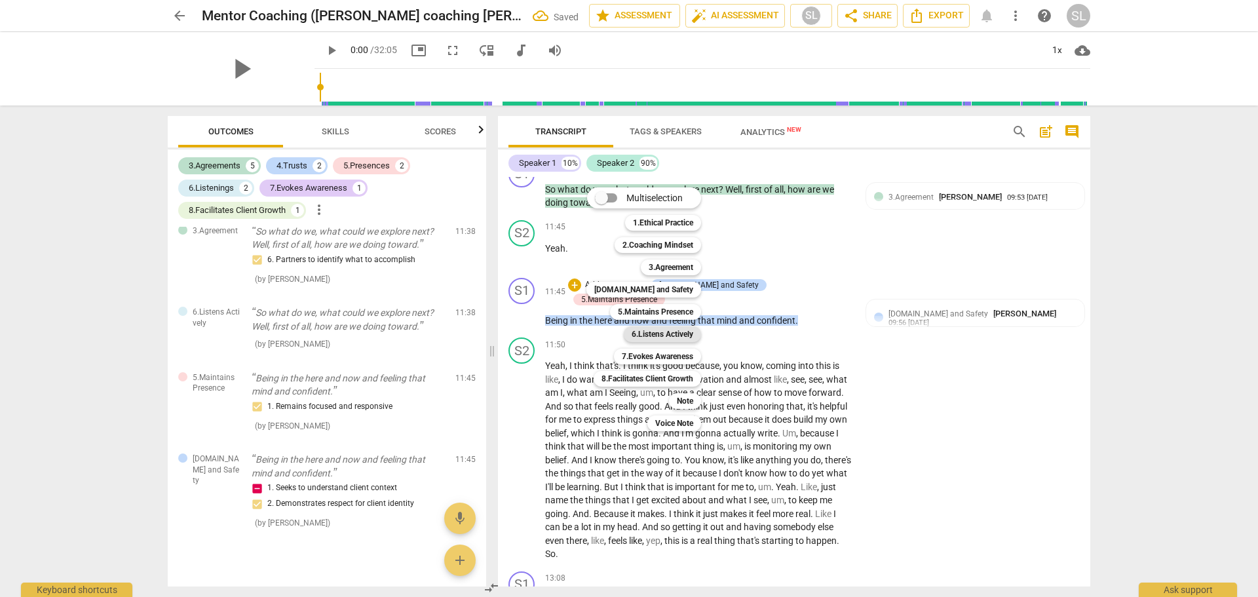
click at [659, 333] on b "6.Listens Actively" at bounding box center [663, 334] width 62 height 16
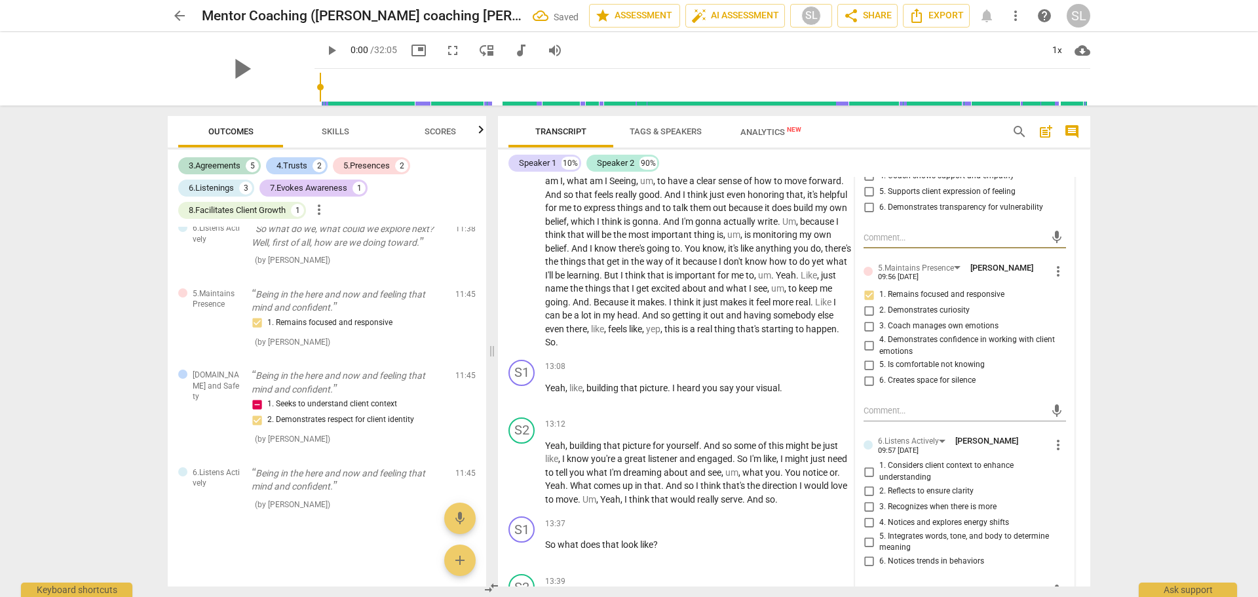
scroll to position [2733, 0]
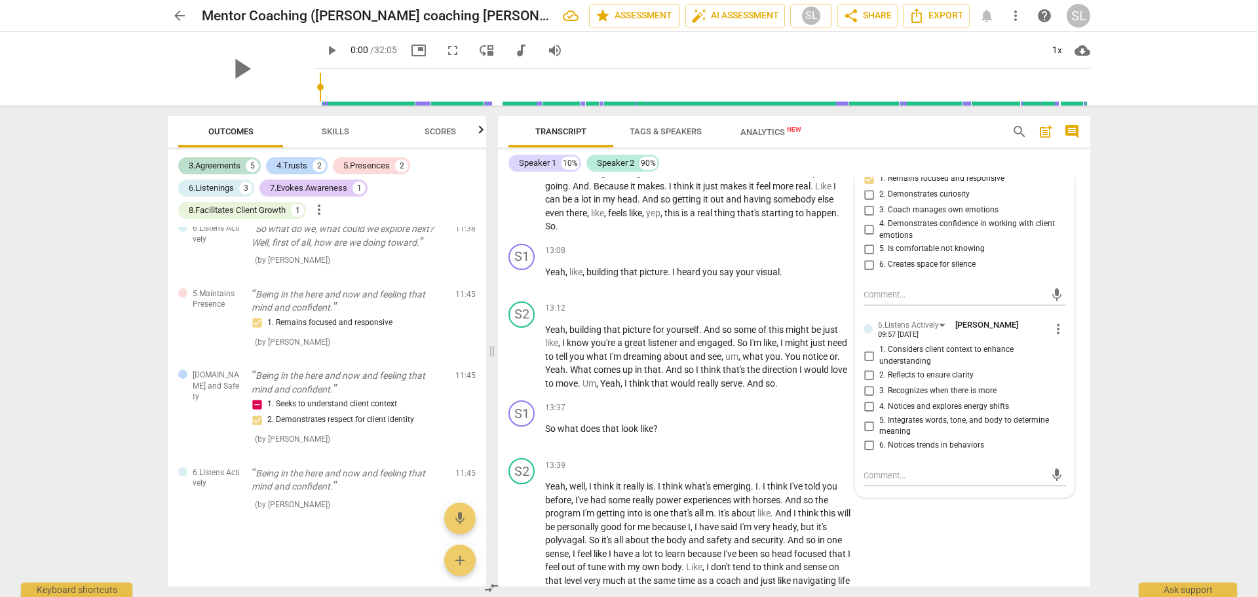
click at [1052, 337] on span "more_vert" at bounding box center [1058, 329] width 16 height 16
click at [1064, 377] on li "Delete" at bounding box center [1068, 378] width 45 height 25
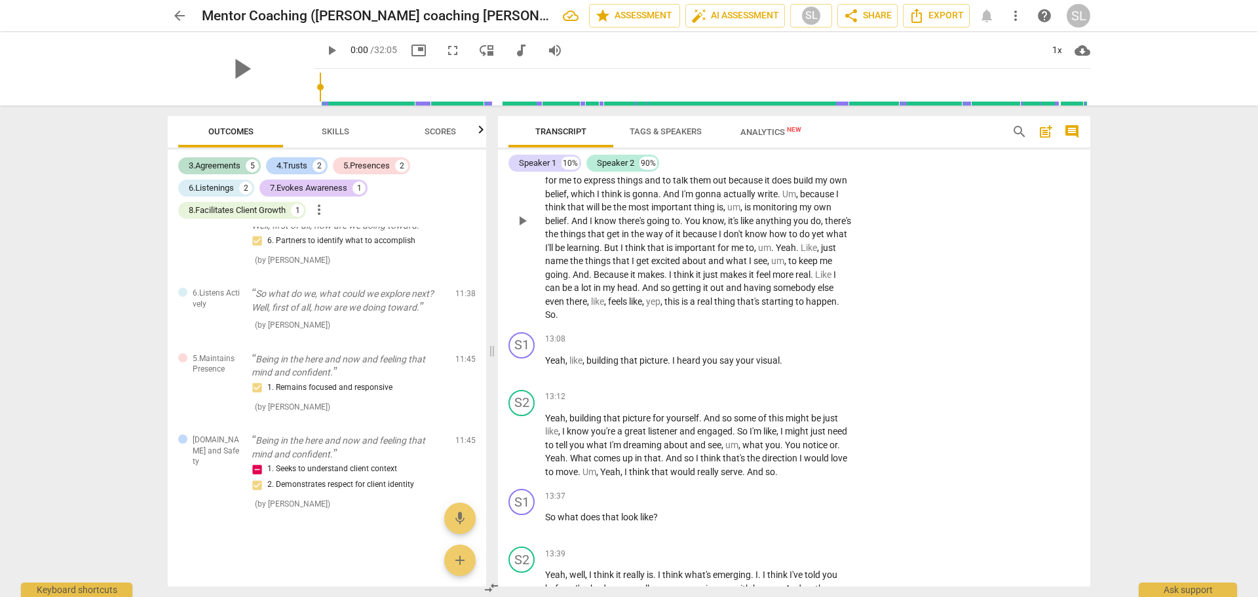
scroll to position [2668, 0]
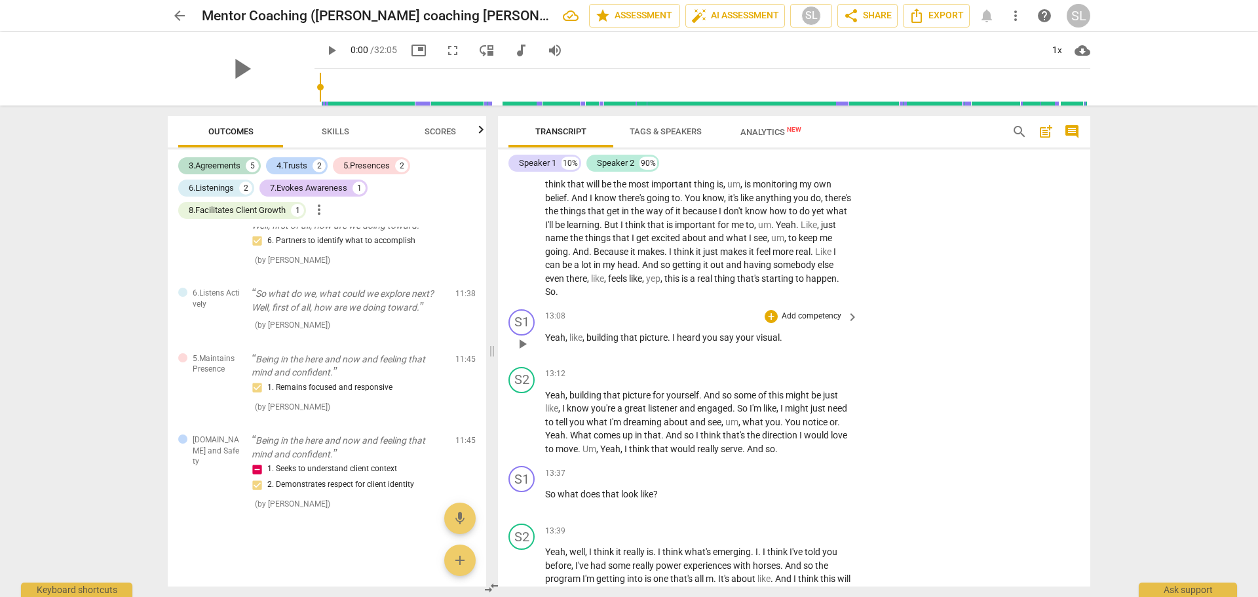
click at [792, 322] on p "Add competency" at bounding box center [812, 317] width 62 height 12
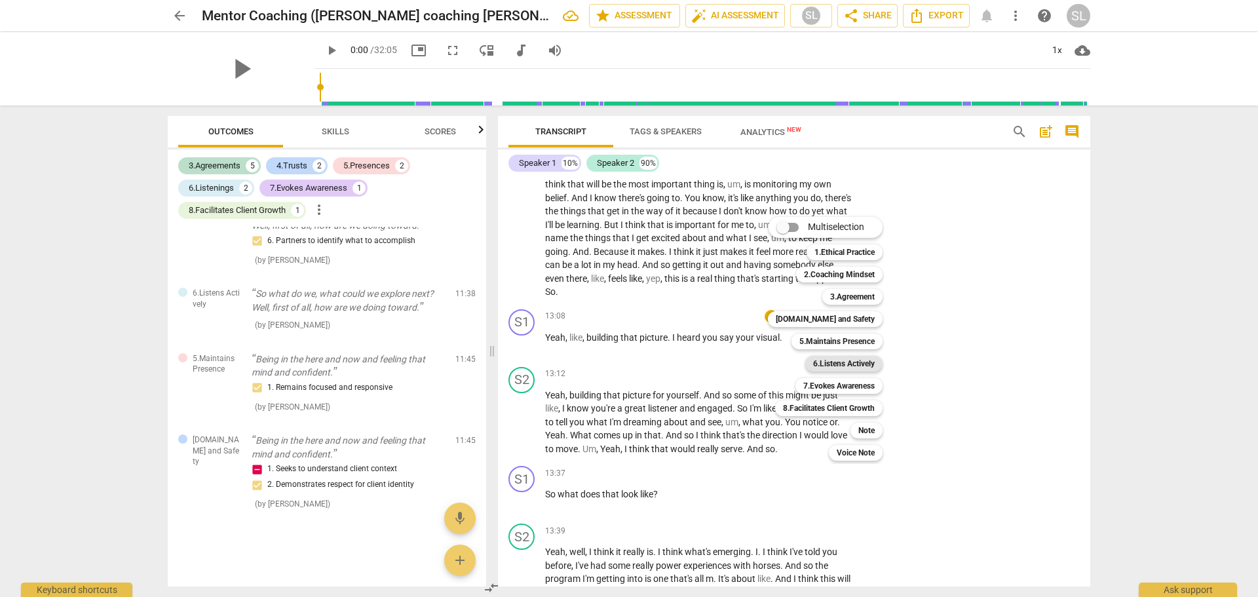
click at [828, 360] on b "6.Listens Actively" at bounding box center [844, 364] width 62 height 16
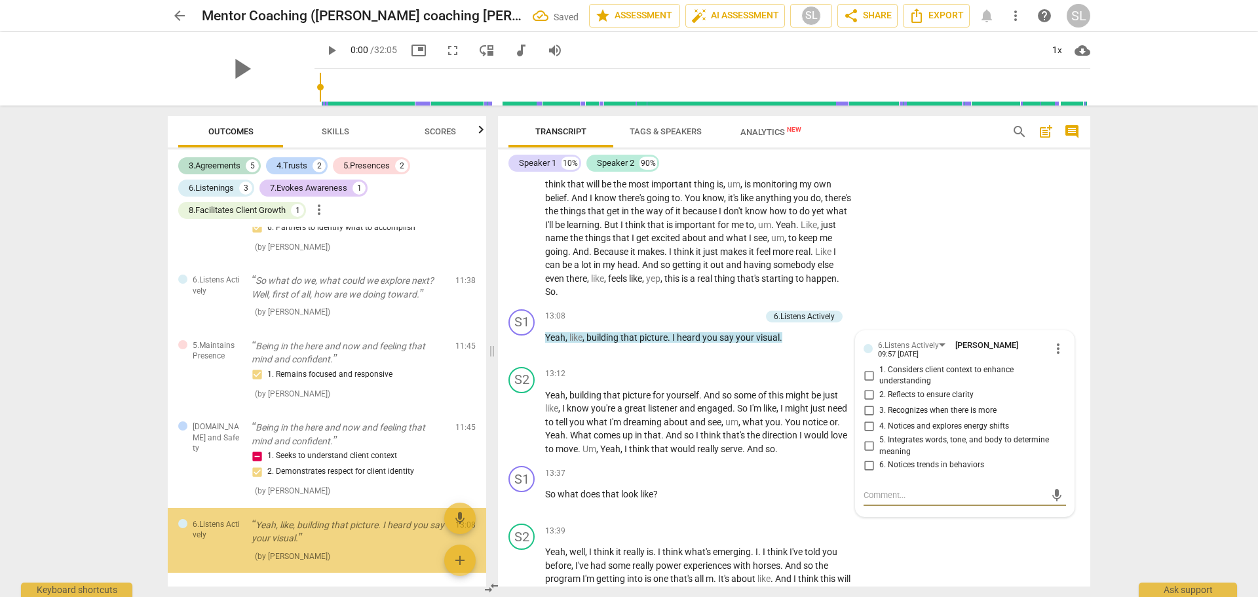
scroll to position [1059, 0]
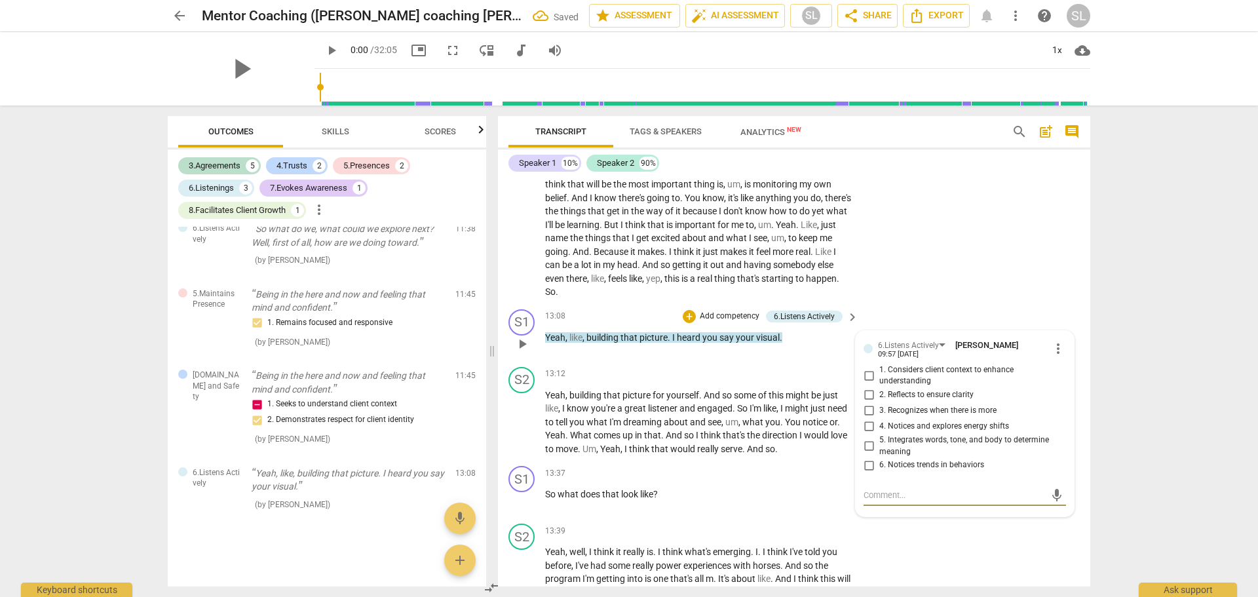
click at [866, 403] on input "2. Reflects to ensure clarity" at bounding box center [868, 395] width 21 height 16
checkbox input "true"
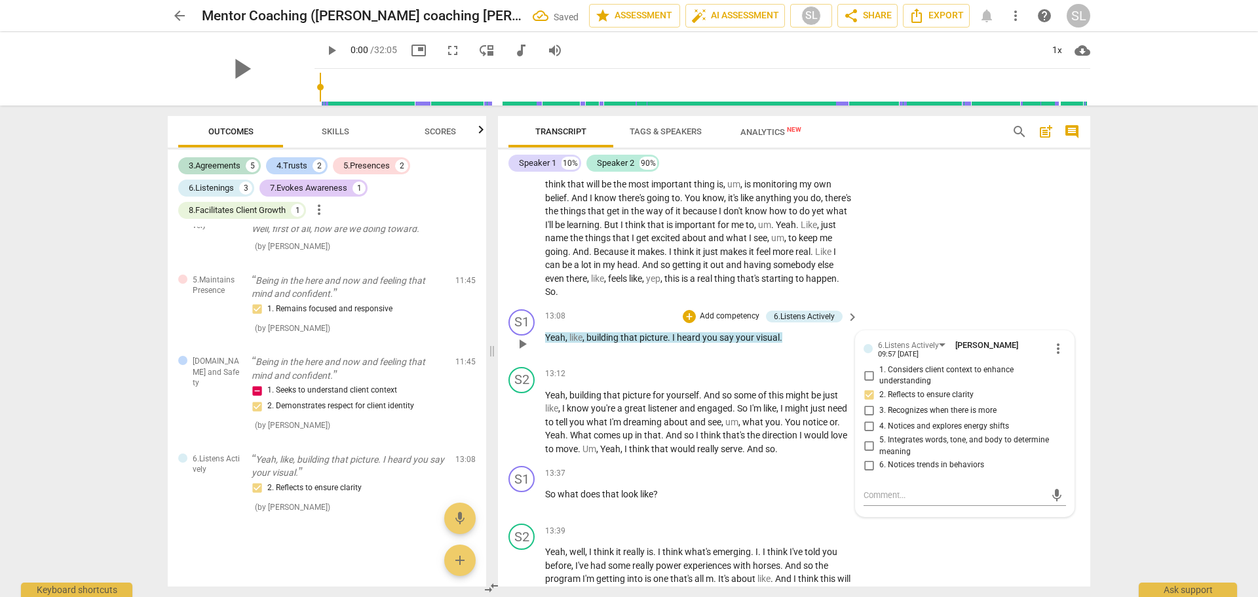
click at [864, 383] on input "1. Considers client context to enhance understanding" at bounding box center [868, 376] width 21 height 16
checkbox input "true"
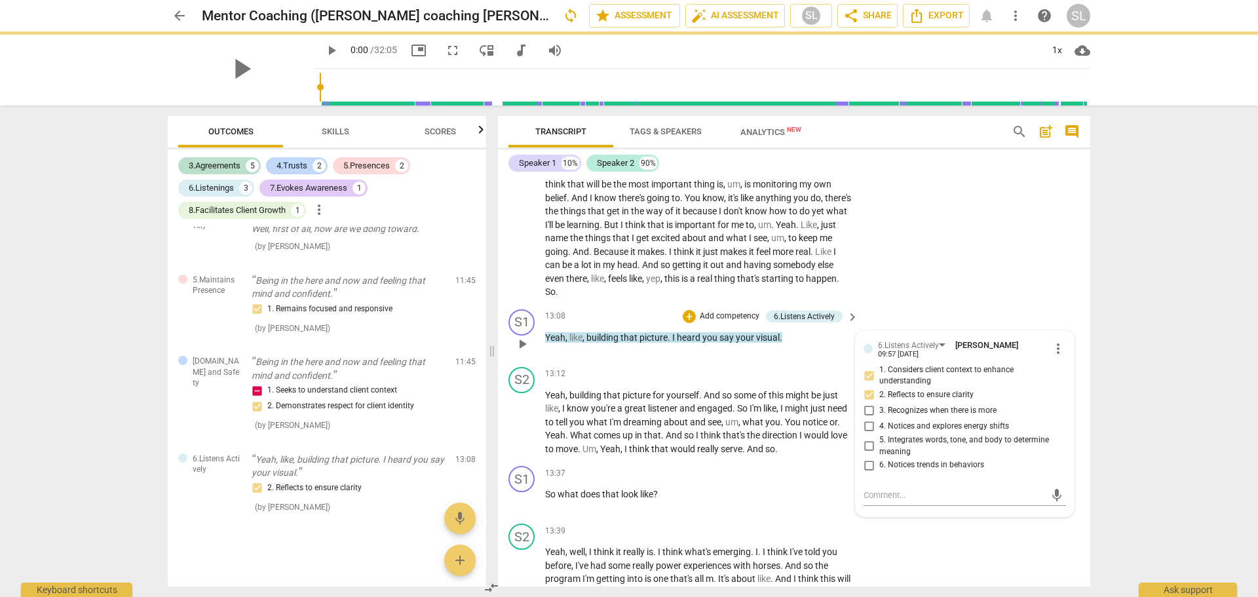
click at [727, 322] on p "Add competency" at bounding box center [730, 317] width 62 height 12
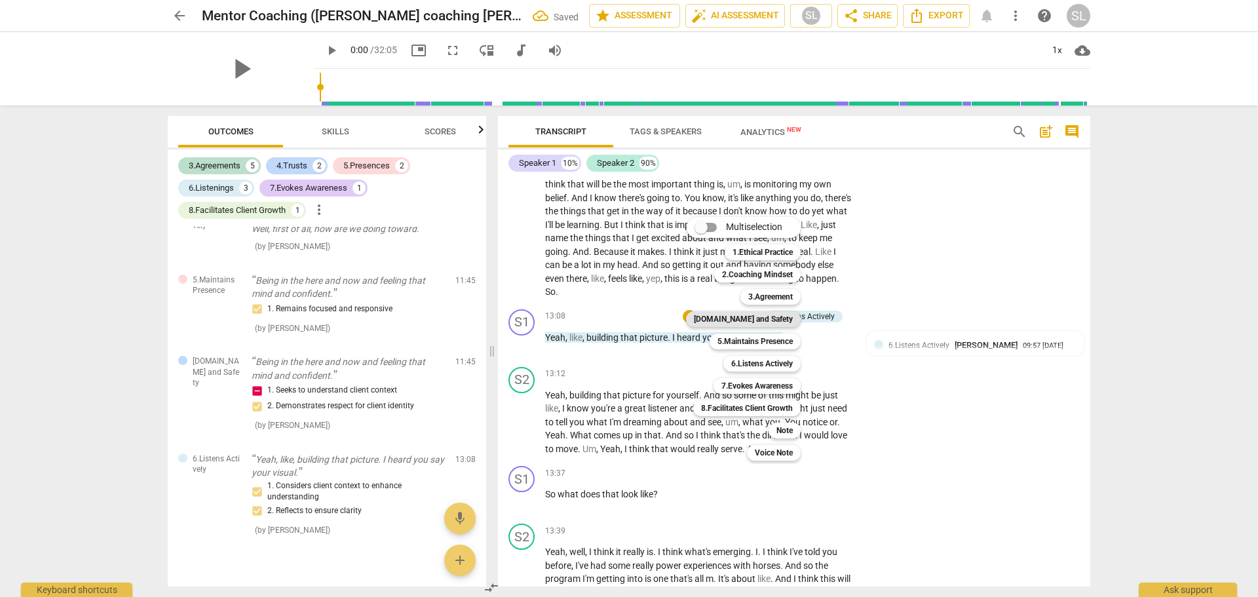
click at [747, 316] on b "[DOMAIN_NAME] and Safety" at bounding box center [743, 319] width 99 height 16
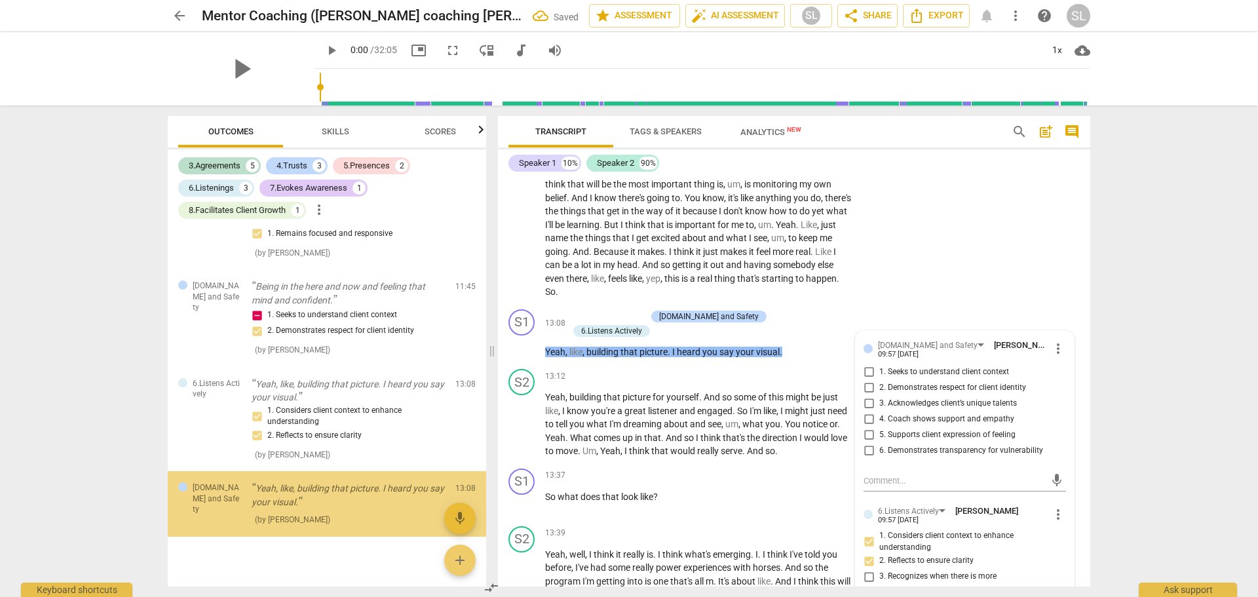
scroll to position [1163, 0]
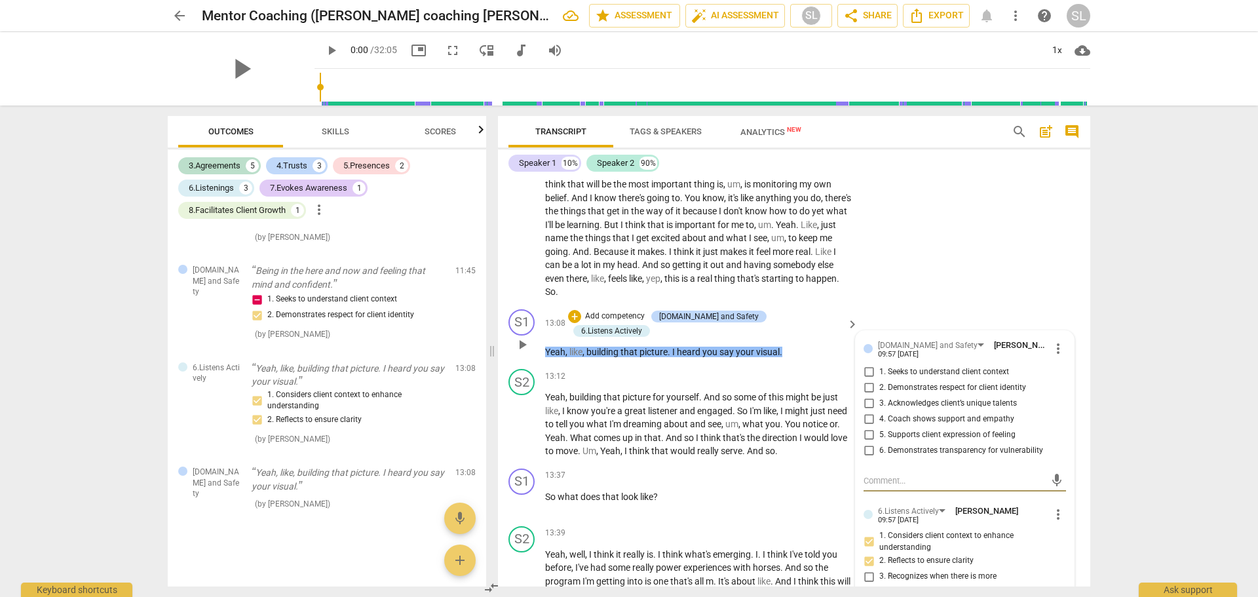
click at [865, 443] on input "5. Supports client expression of feeling" at bounding box center [868, 435] width 21 height 16
checkbox input "true"
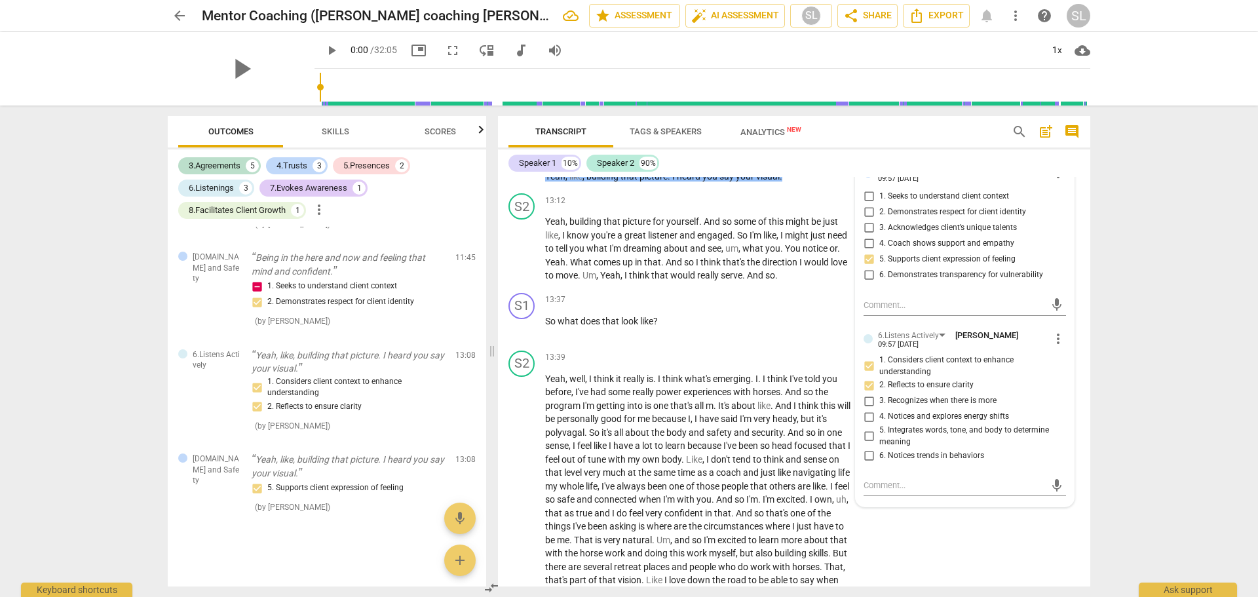
scroll to position [2864, 0]
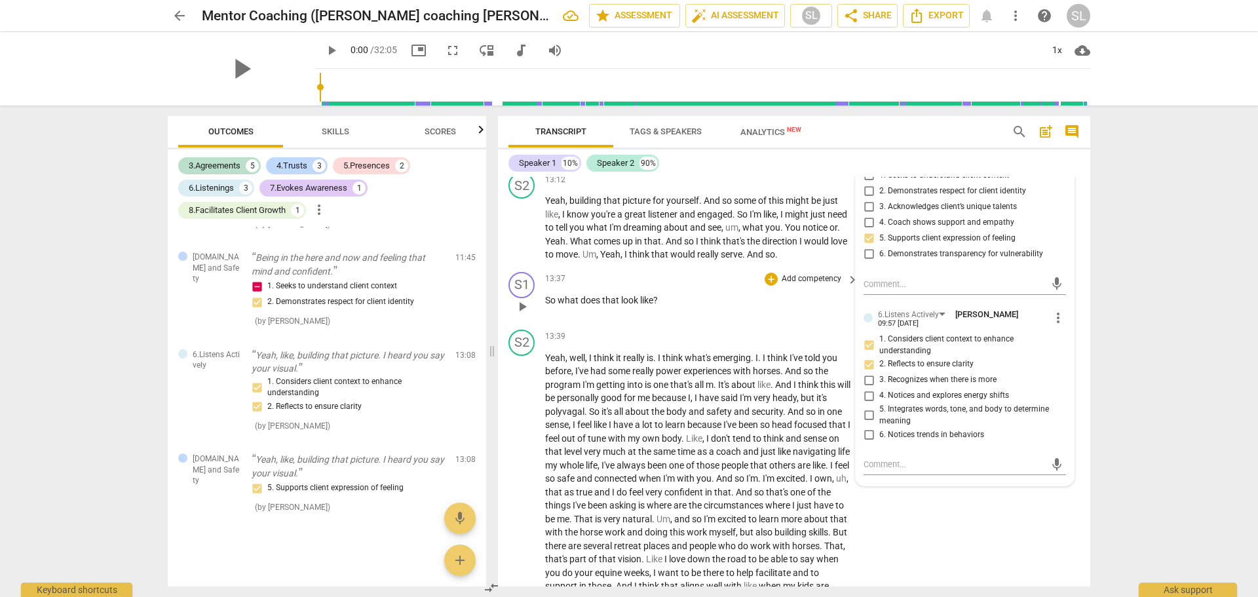
click at [805, 285] on p "Add competency" at bounding box center [812, 279] width 62 height 12
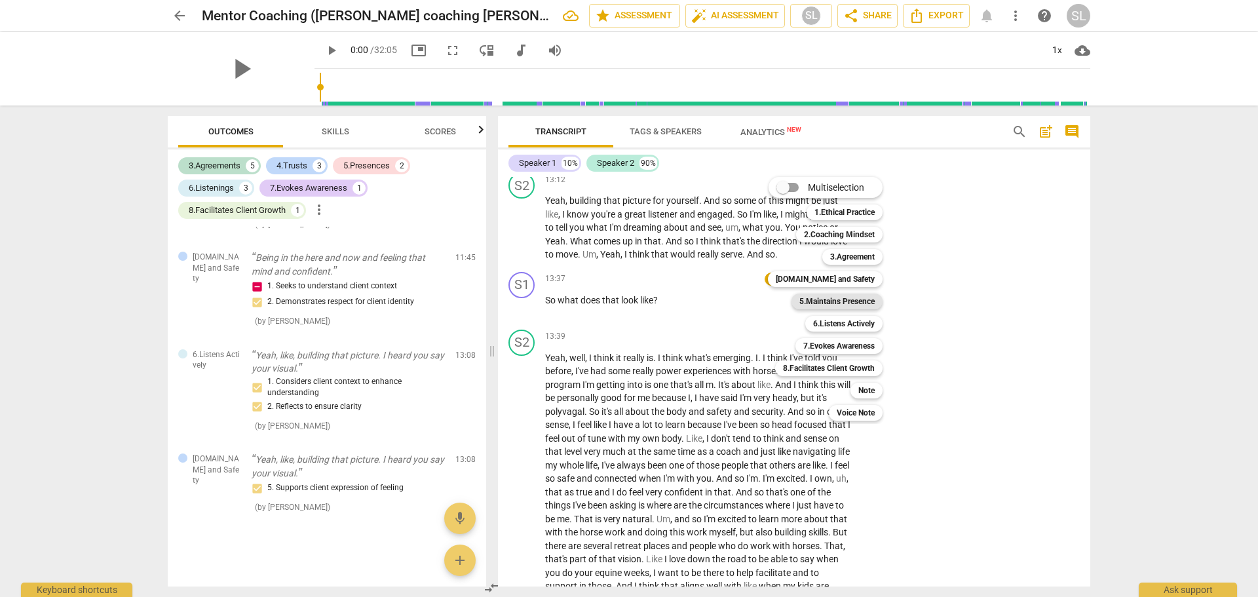
click at [847, 302] on b "5.Maintains Presence" at bounding box center [837, 302] width 75 height 16
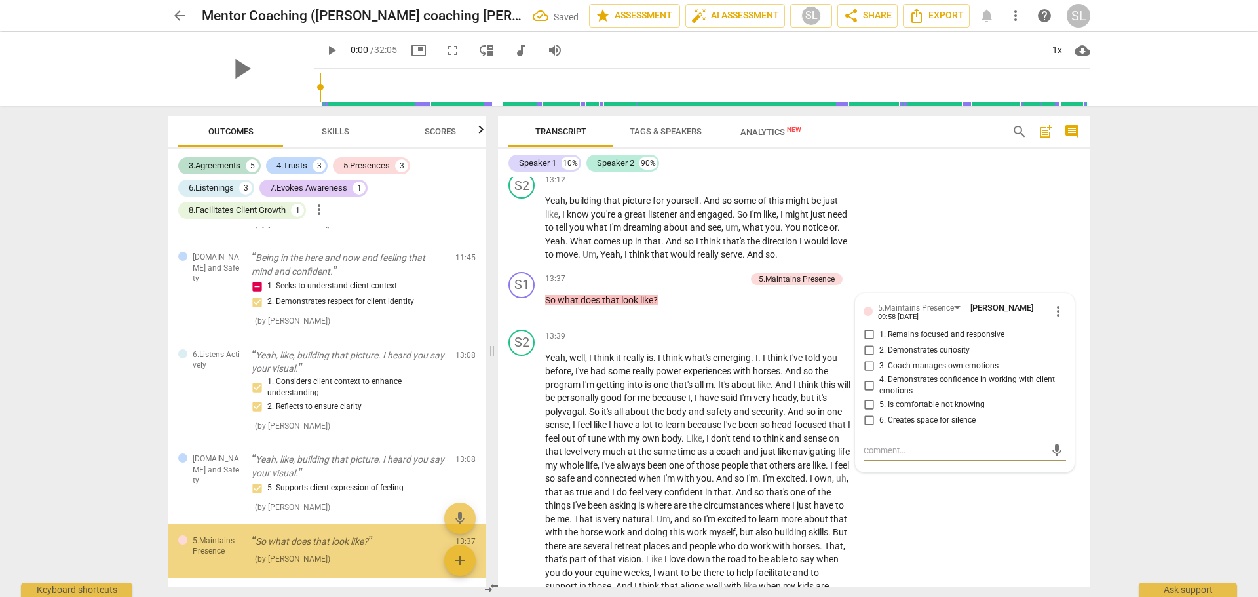
scroll to position [1234, 0]
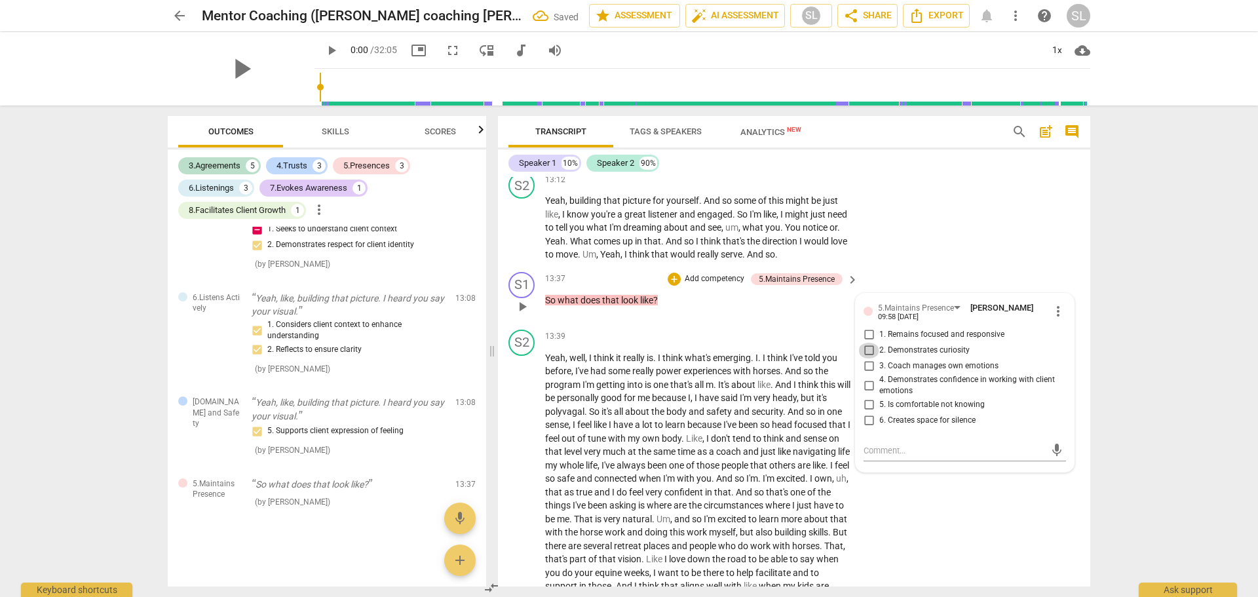
click at [864, 358] on input "2. Demonstrates curiosity" at bounding box center [868, 351] width 21 height 16
checkbox input "true"
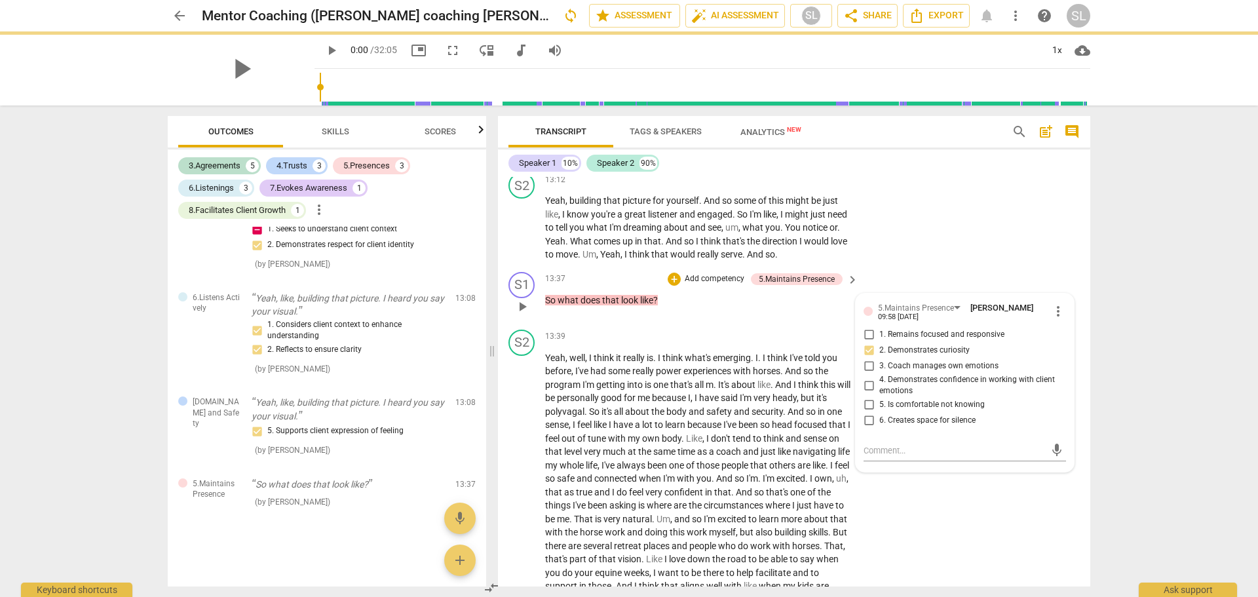
click at [717, 285] on p "Add competency" at bounding box center [715, 279] width 62 height 12
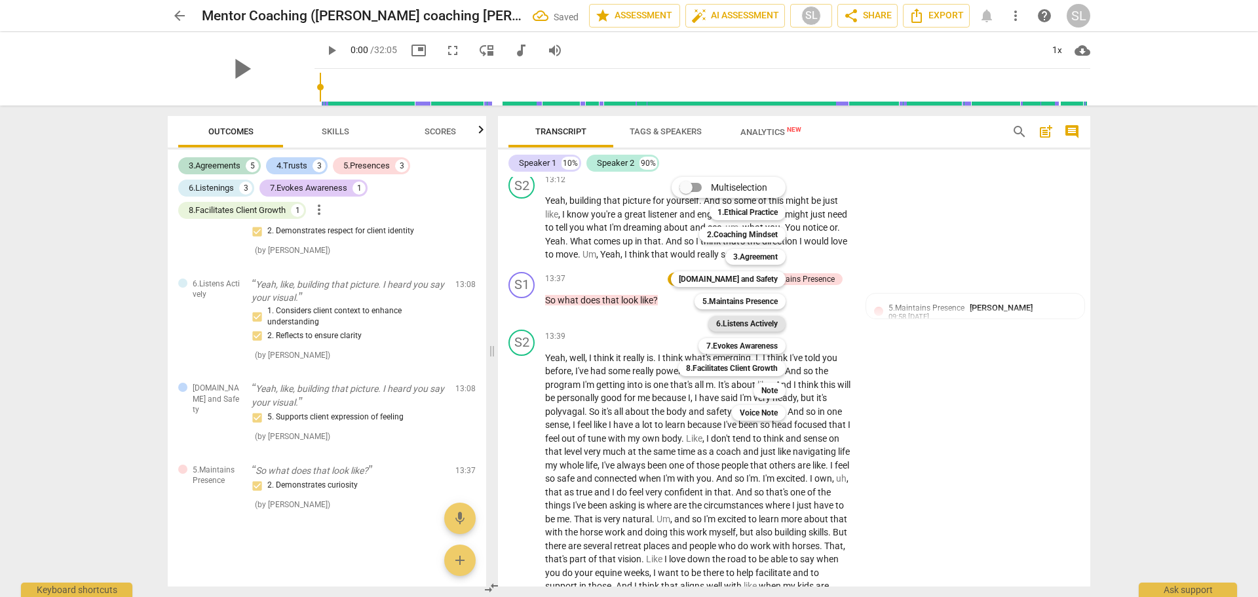
click at [727, 326] on b "6.Listens Actively" at bounding box center [747, 324] width 62 height 16
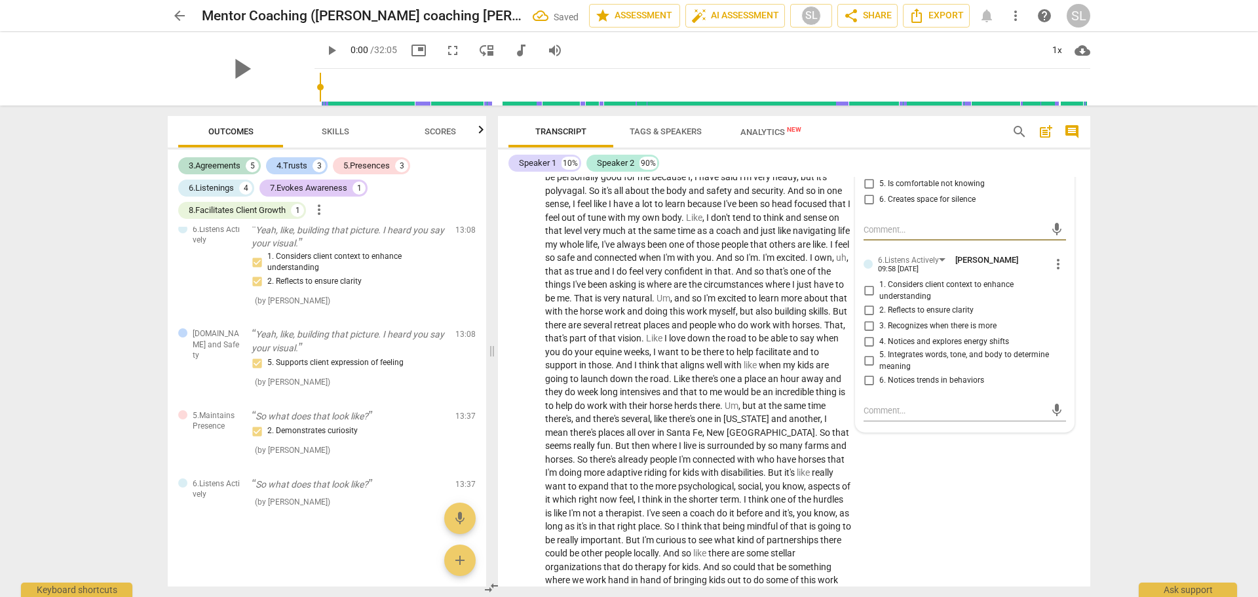
scroll to position [3127, 0]
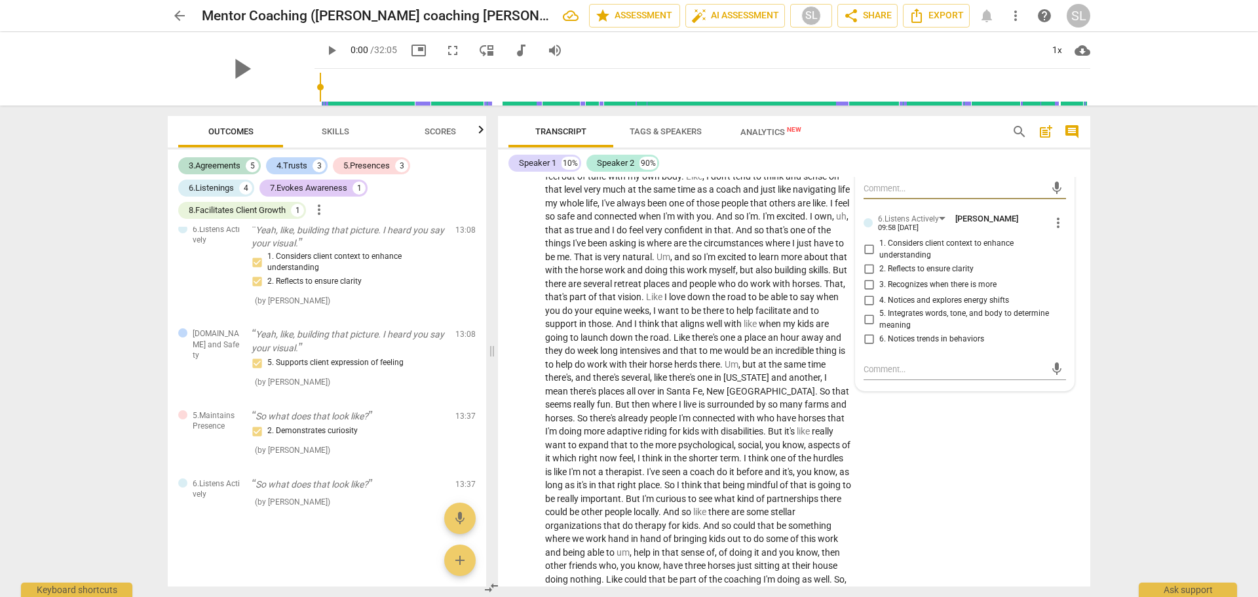
click at [1051, 231] on span "more_vert" at bounding box center [1058, 223] width 16 height 16
click at [1065, 268] on li "Delete" at bounding box center [1068, 267] width 45 height 25
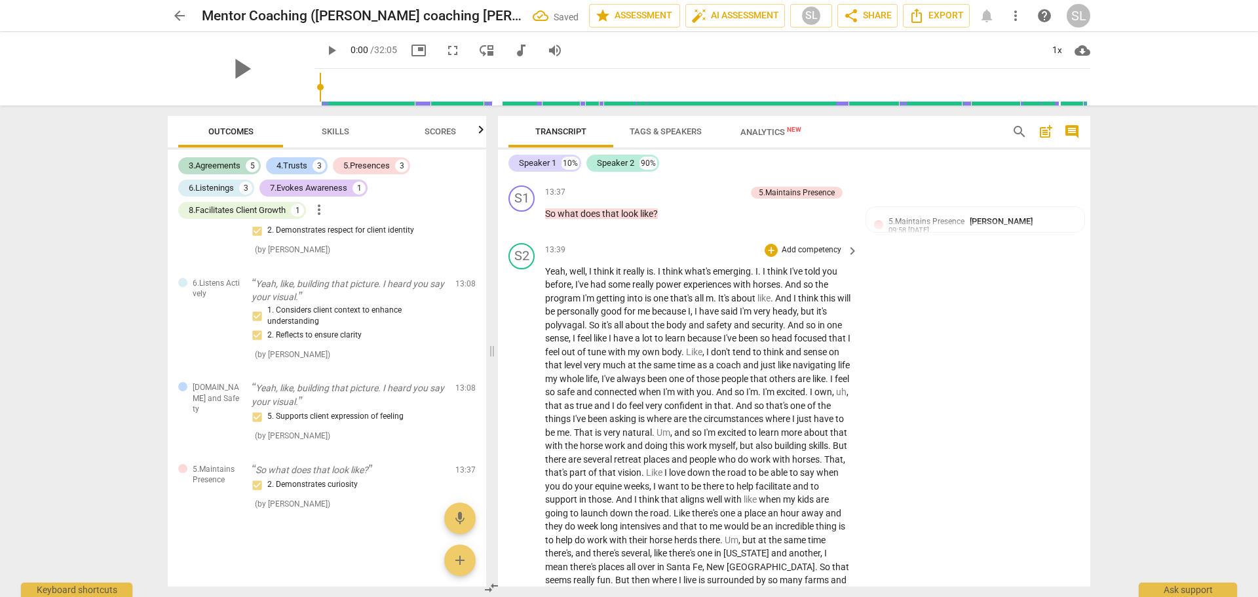
scroll to position [2930, 0]
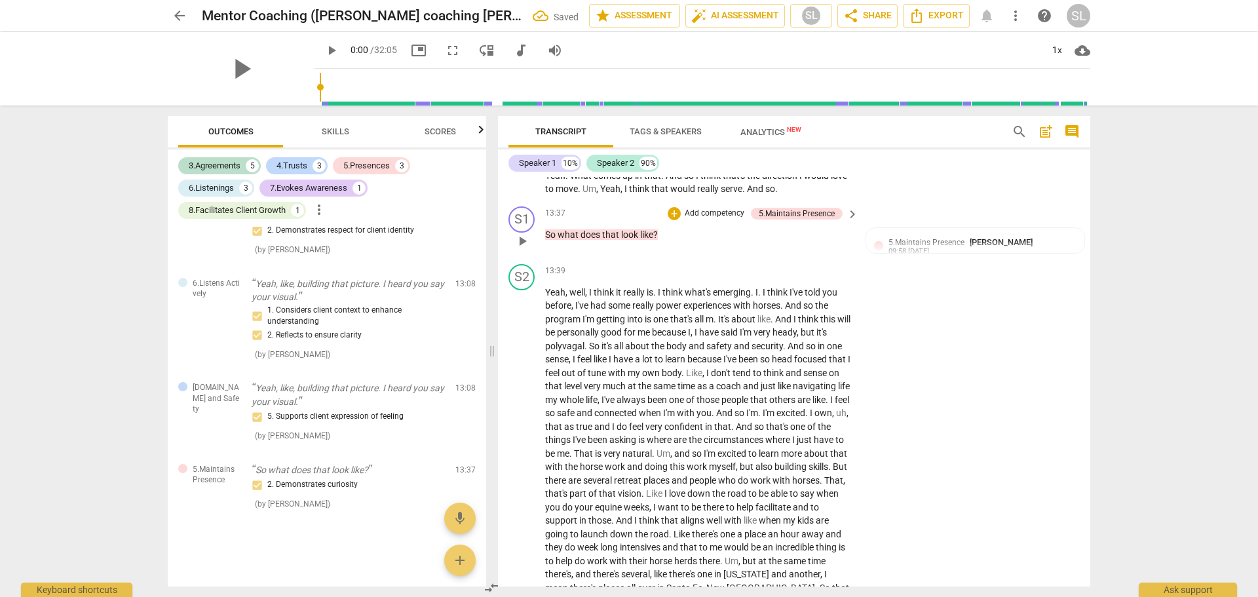
click at [705, 220] on p "Add competency" at bounding box center [715, 214] width 62 height 12
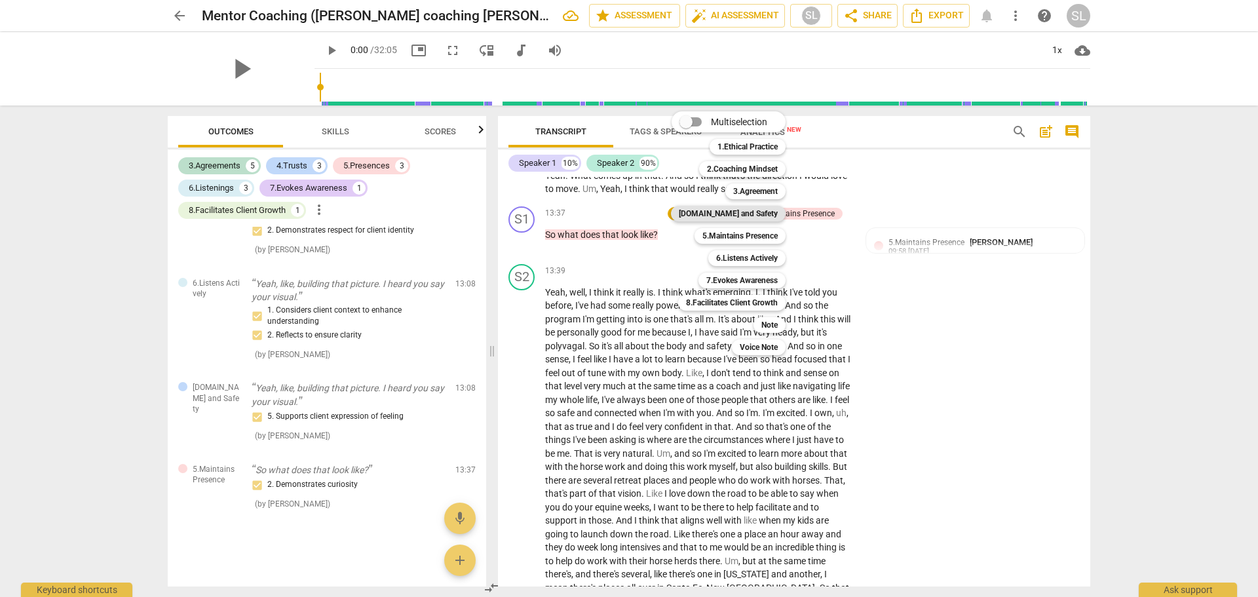
click at [732, 211] on b "[DOMAIN_NAME] and Safety" at bounding box center [728, 214] width 99 height 16
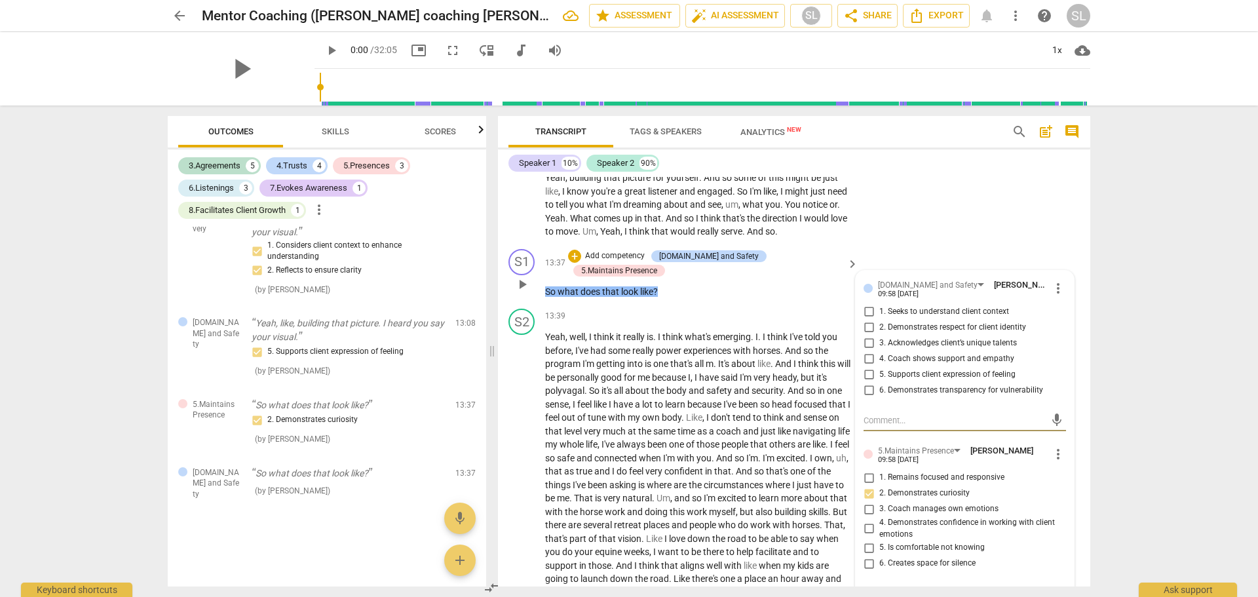
scroll to position [2864, 0]
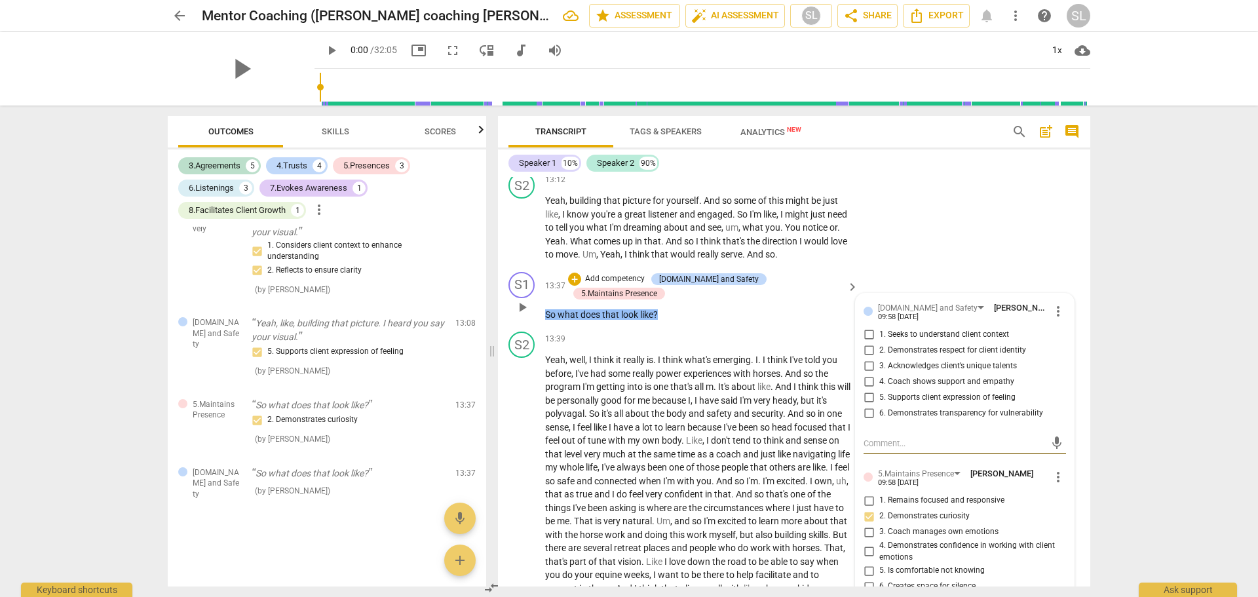
click at [867, 343] on input "1. Seeks to understand client context" at bounding box center [868, 335] width 21 height 16
checkbox input "true"
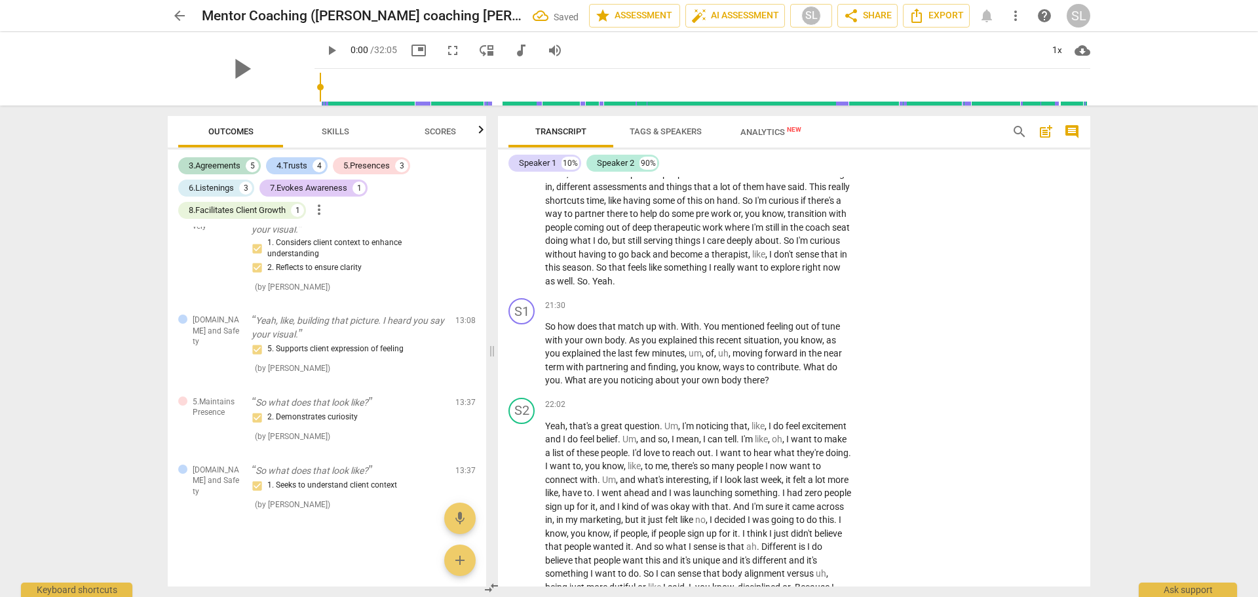
scroll to position [4175, 0]
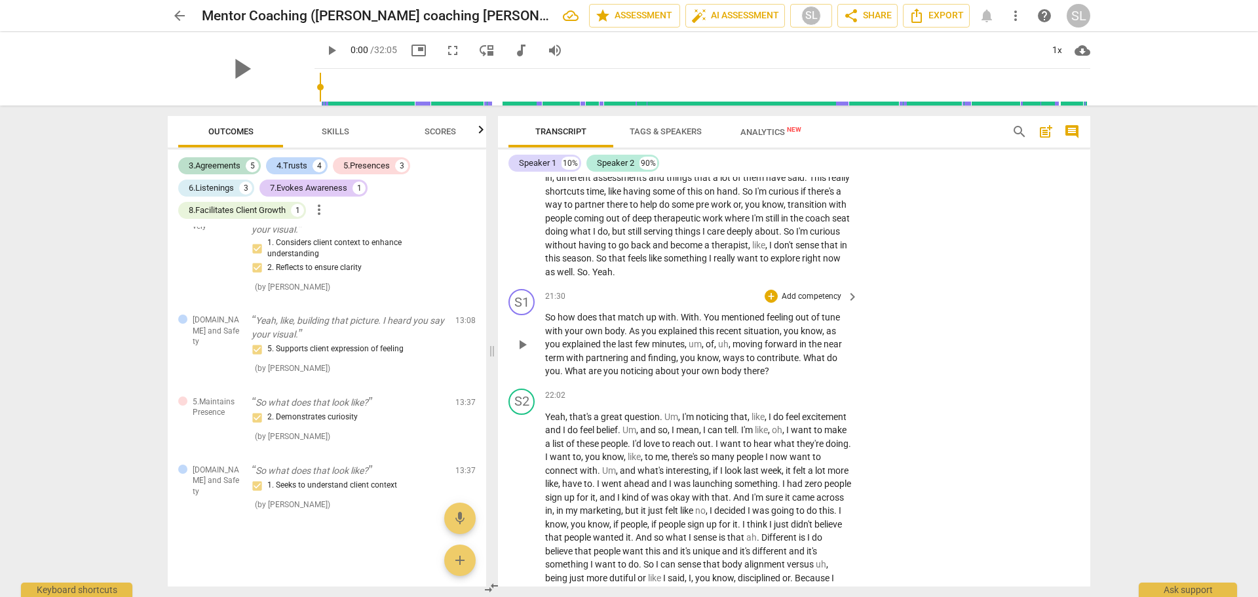
click at [800, 303] on p "Add competency" at bounding box center [812, 297] width 62 height 12
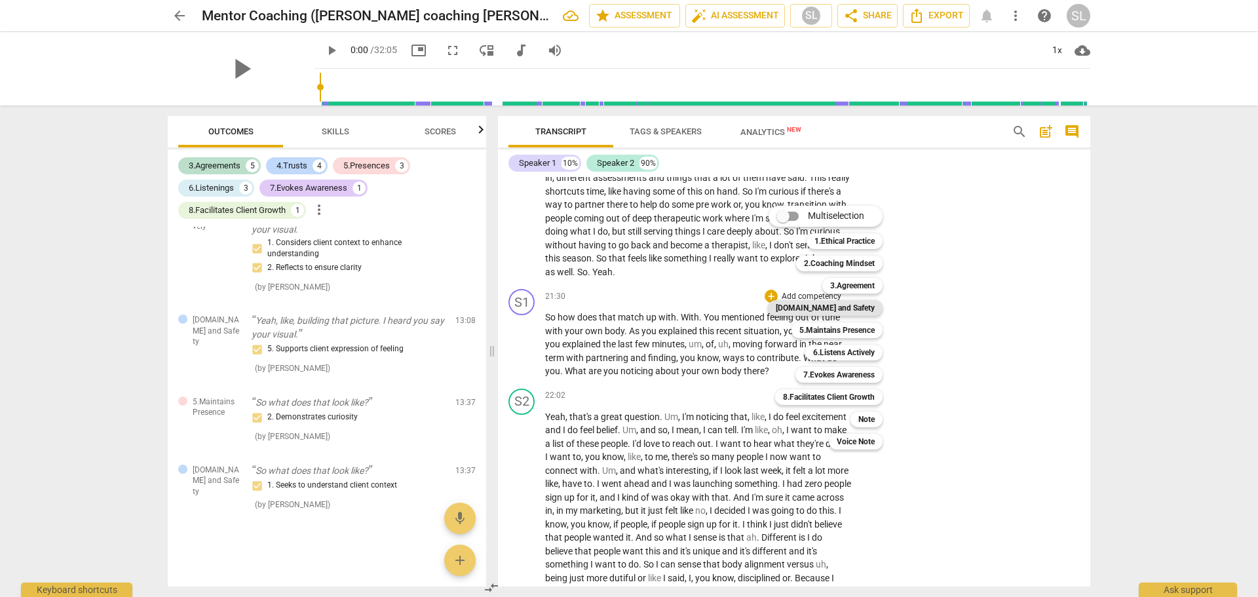
click at [838, 307] on b "[DOMAIN_NAME] and Safety" at bounding box center [825, 308] width 99 height 16
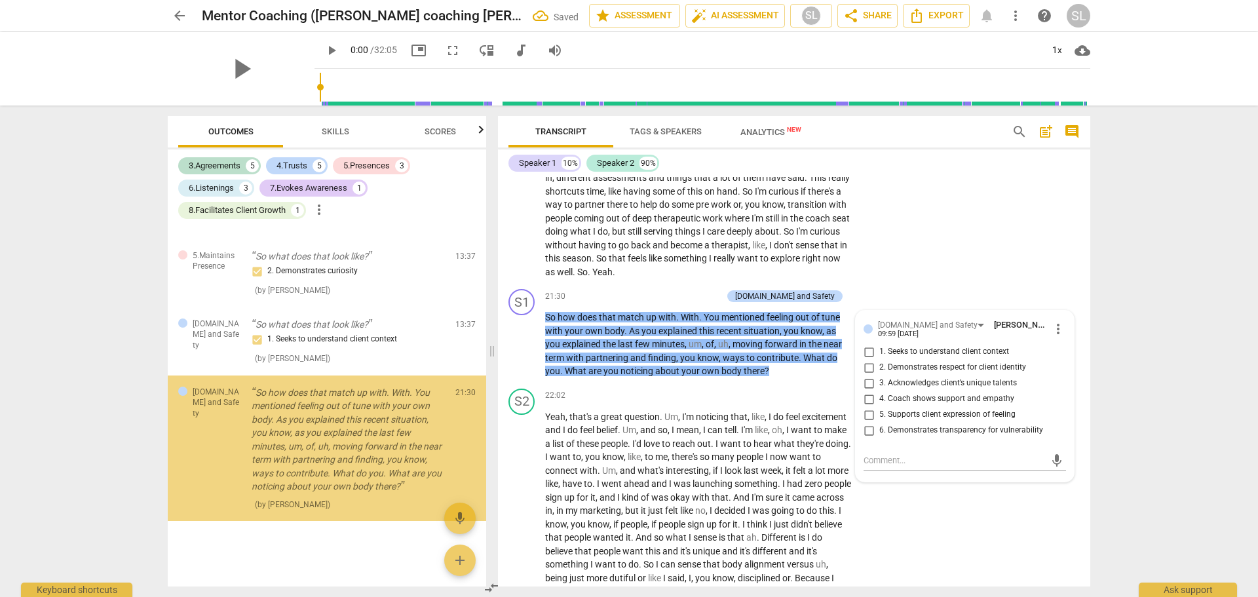
scroll to position [1462, 0]
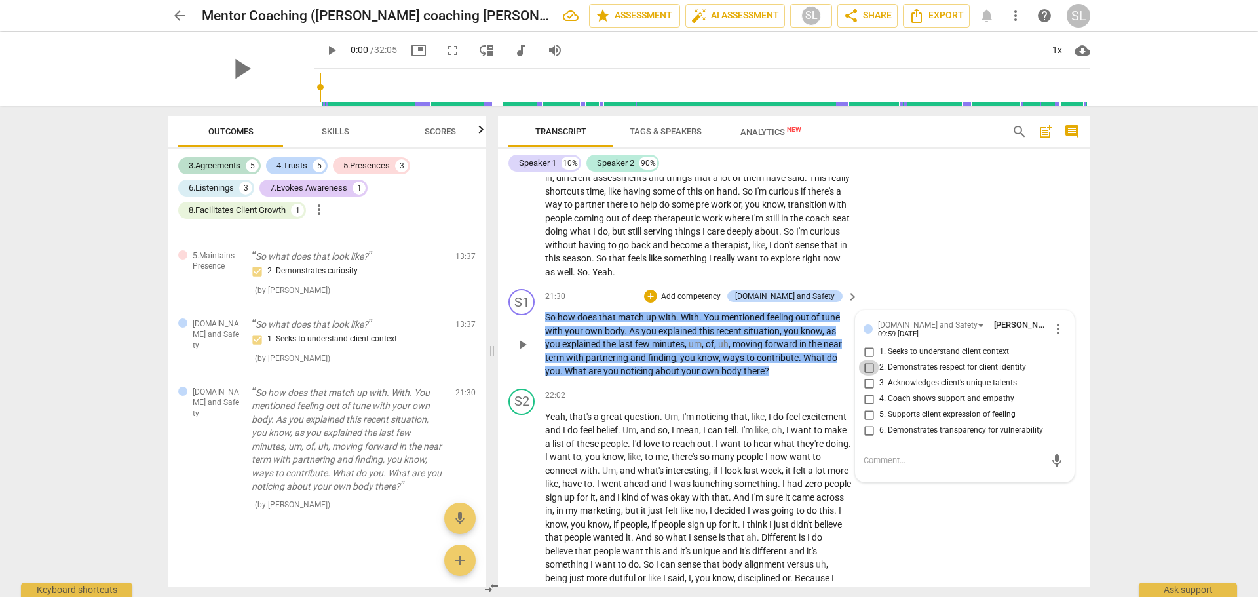
click at [867, 376] on input "2. Demonstrates respect for client identity" at bounding box center [868, 368] width 21 height 16
checkbox input "true"
click at [714, 303] on p "Add competency" at bounding box center [691, 297] width 62 height 12
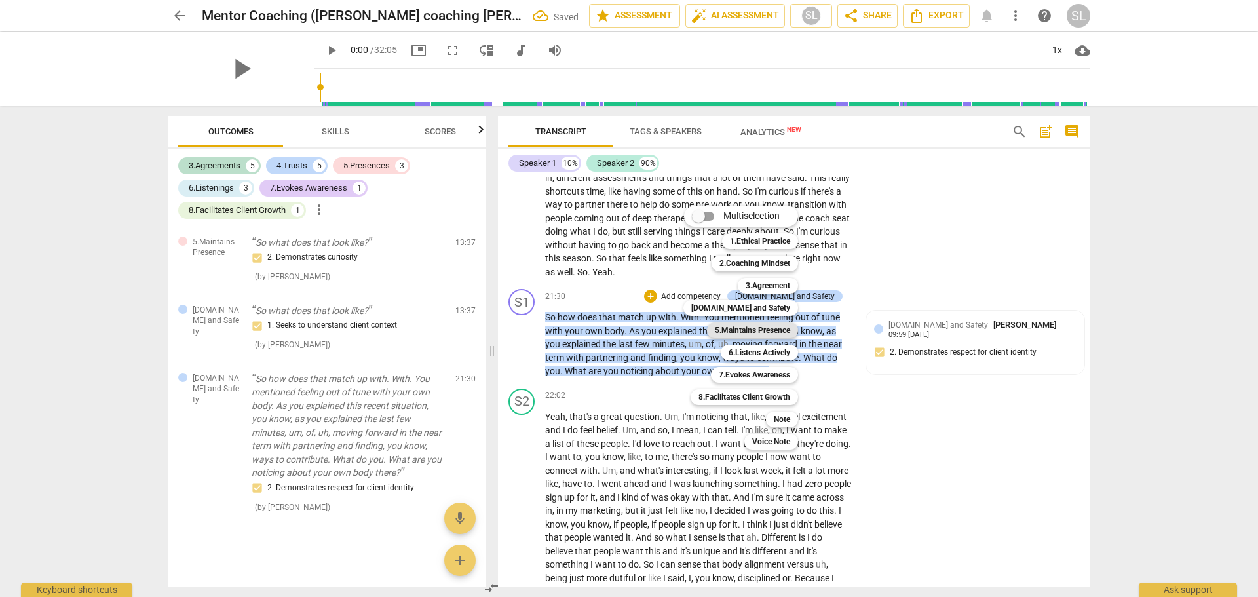
click at [741, 327] on b "5.Maintains Presence" at bounding box center [752, 330] width 75 height 16
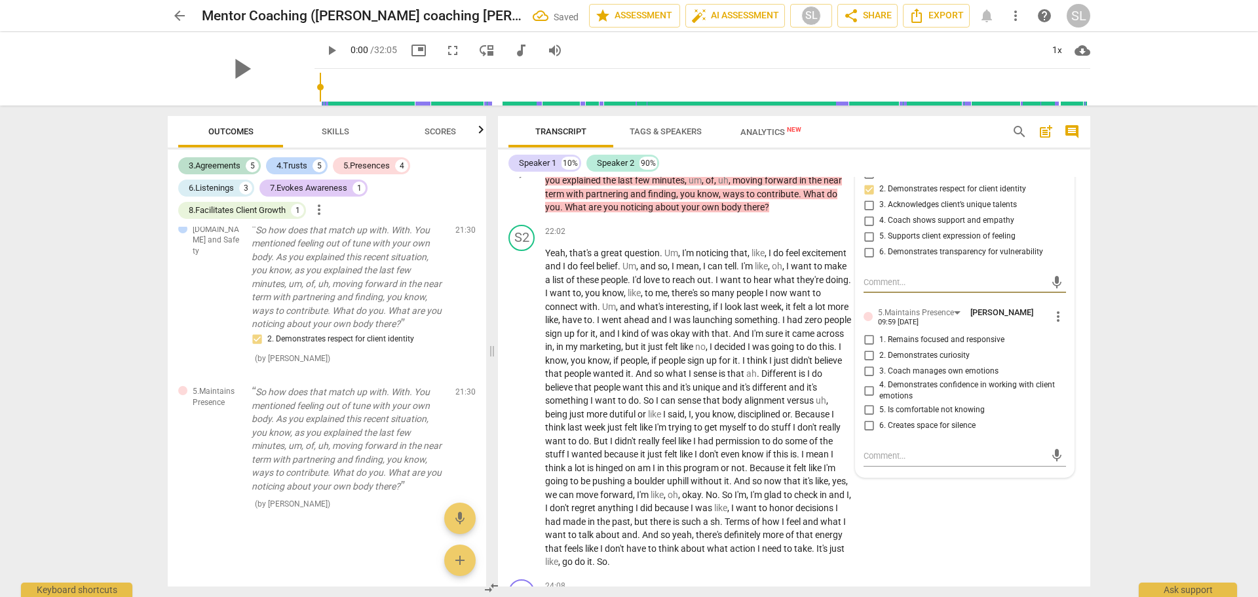
scroll to position [4372, 0]
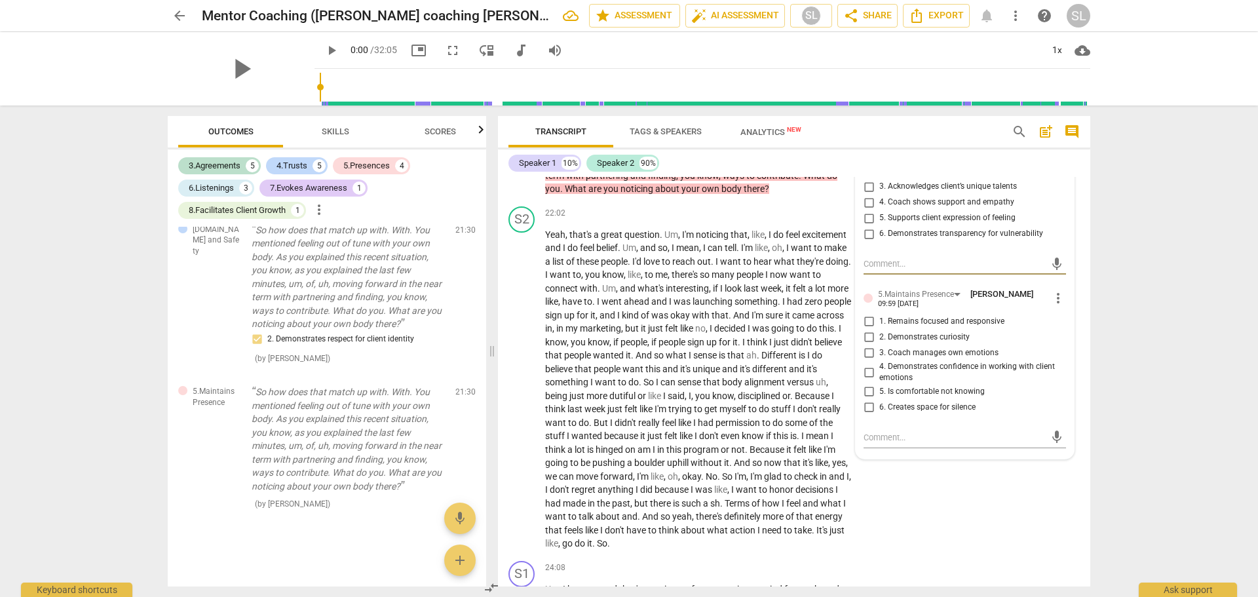
click at [866, 345] on input "2. Demonstrates curiosity" at bounding box center [868, 338] width 21 height 16
checkbox input "true"
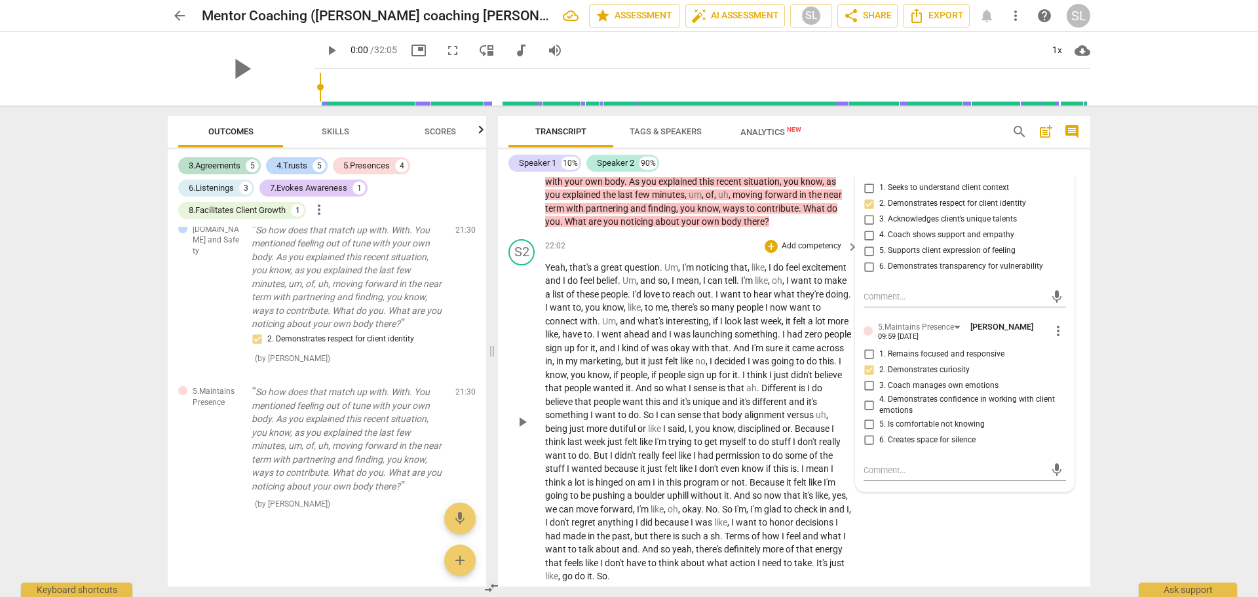
scroll to position [4306, 0]
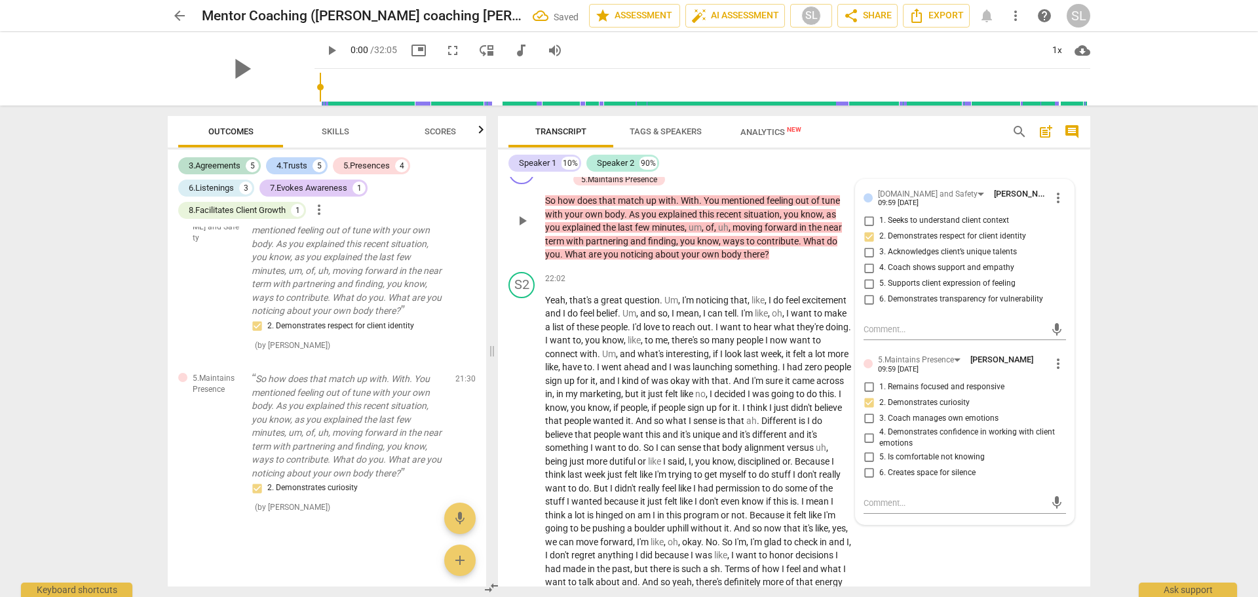
click at [624, 172] on div "+ Add competency" at bounding box center [607, 165] width 78 height 13
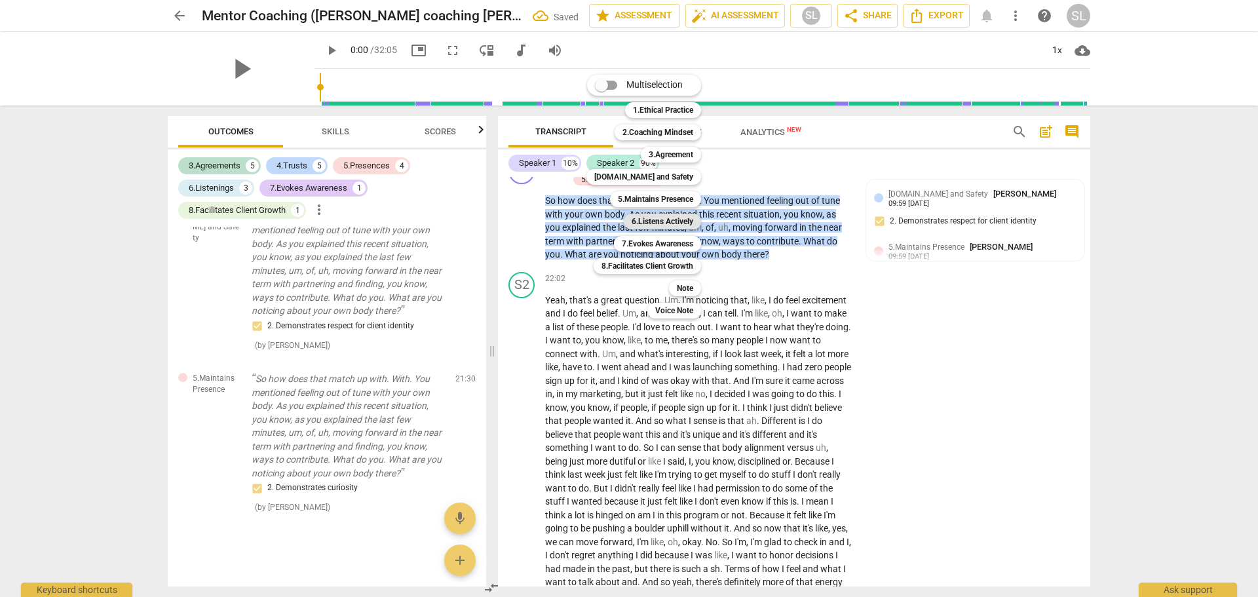
click at [651, 217] on b "6.Listens Actively" at bounding box center [663, 222] width 62 height 16
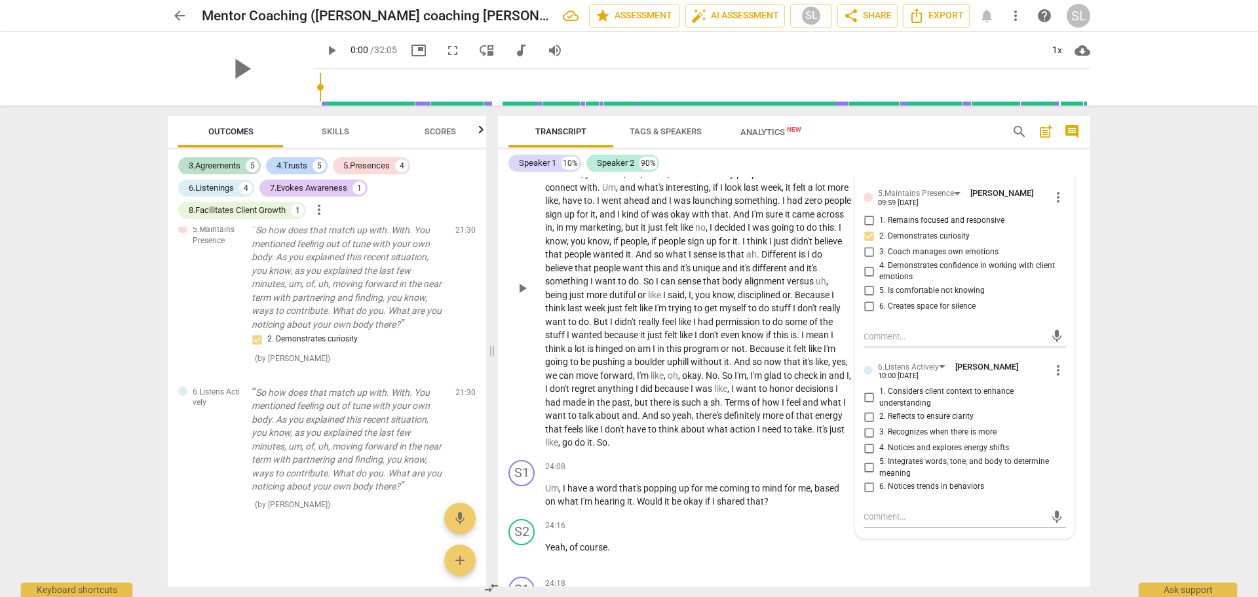
scroll to position [4503, 0]
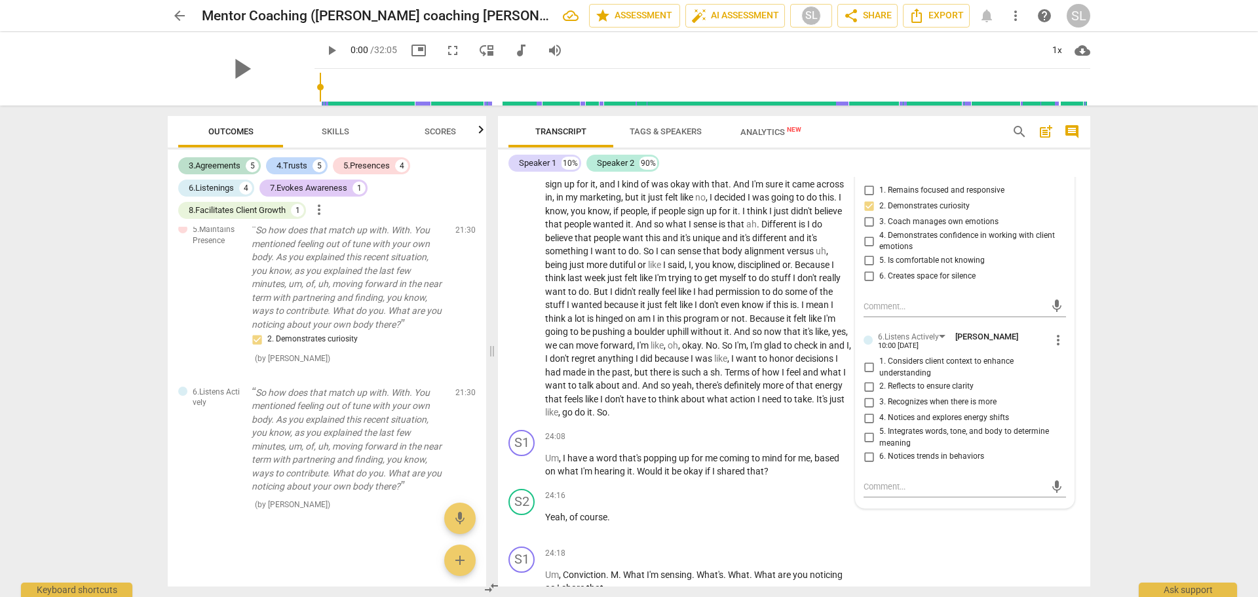
click at [868, 446] on input "5. Integrates words, tone, and body to determine meaning" at bounding box center [868, 438] width 21 height 16
checkbox input "true"
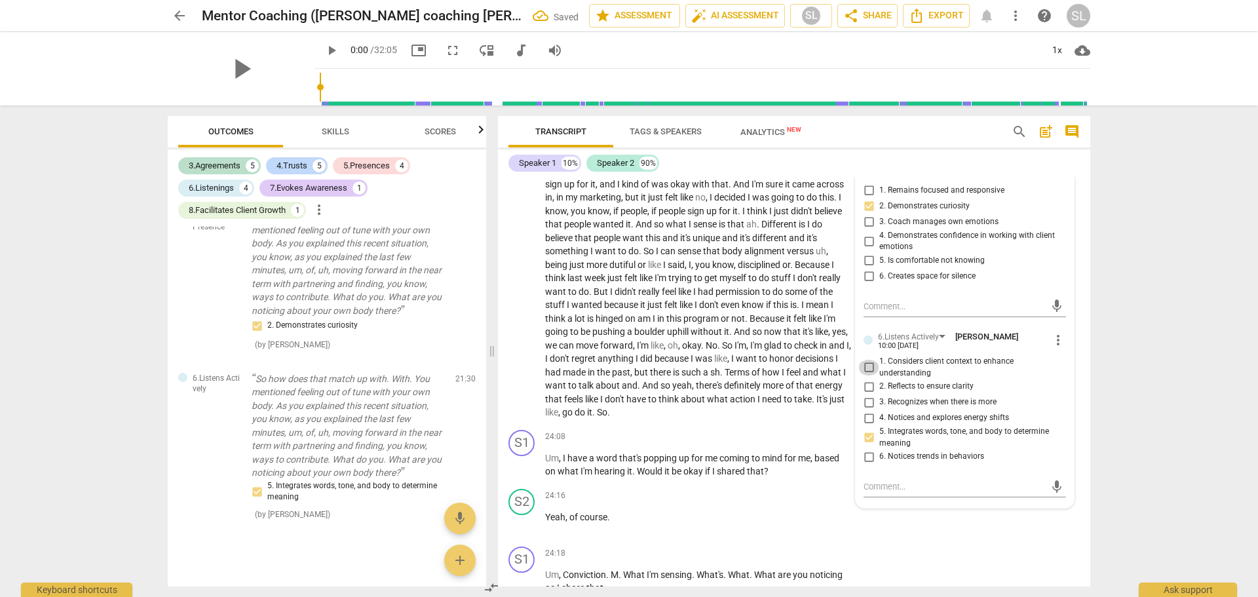
click at [865, 376] on input "1. Considers client context to enhance understanding" at bounding box center [868, 368] width 21 height 16
checkbox input "true"
click at [866, 446] on input "5. Integrates words, tone, and body to determine meaning" at bounding box center [868, 438] width 21 height 16
checkbox input "true"
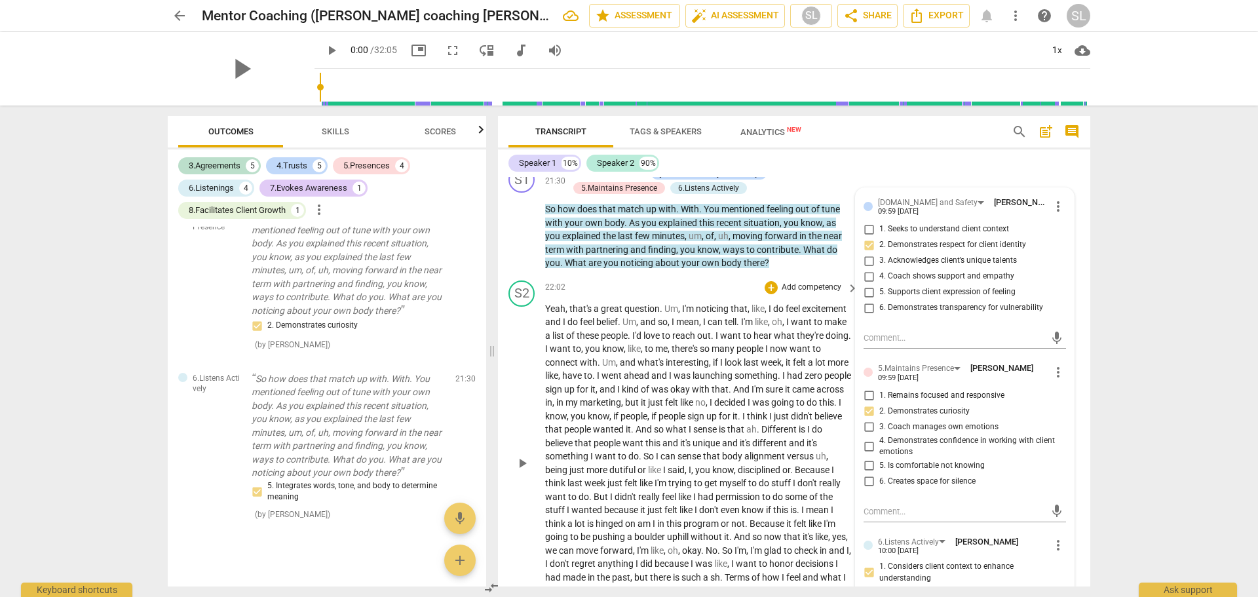
scroll to position [4241, 0]
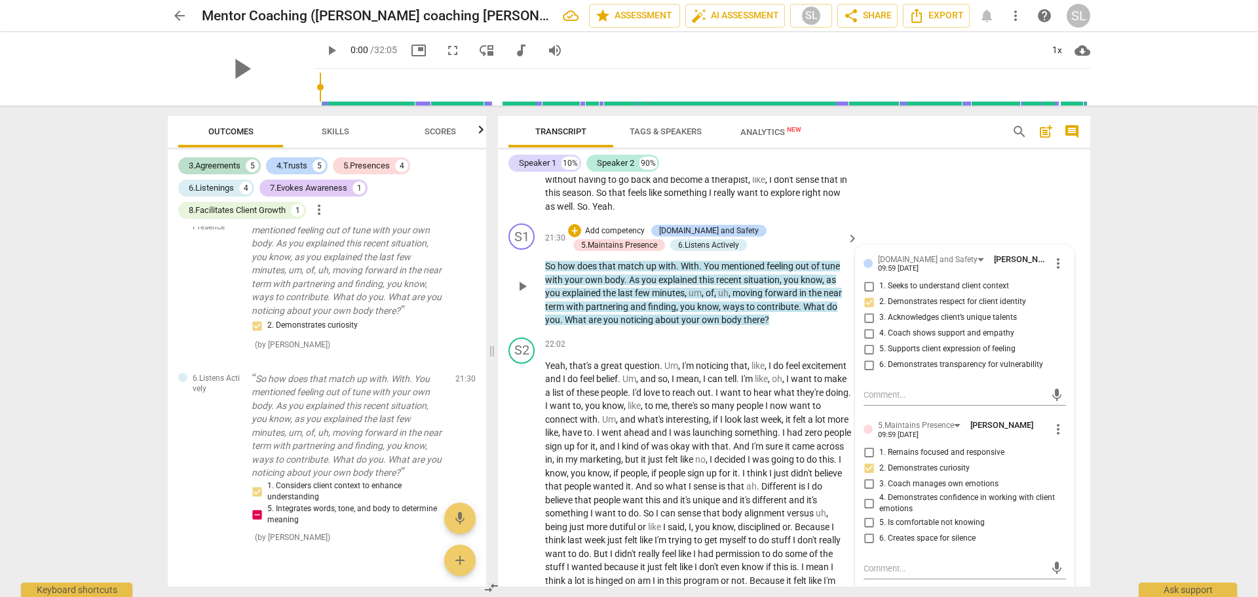
click at [611, 237] on p "Add competency" at bounding box center [615, 231] width 62 height 12
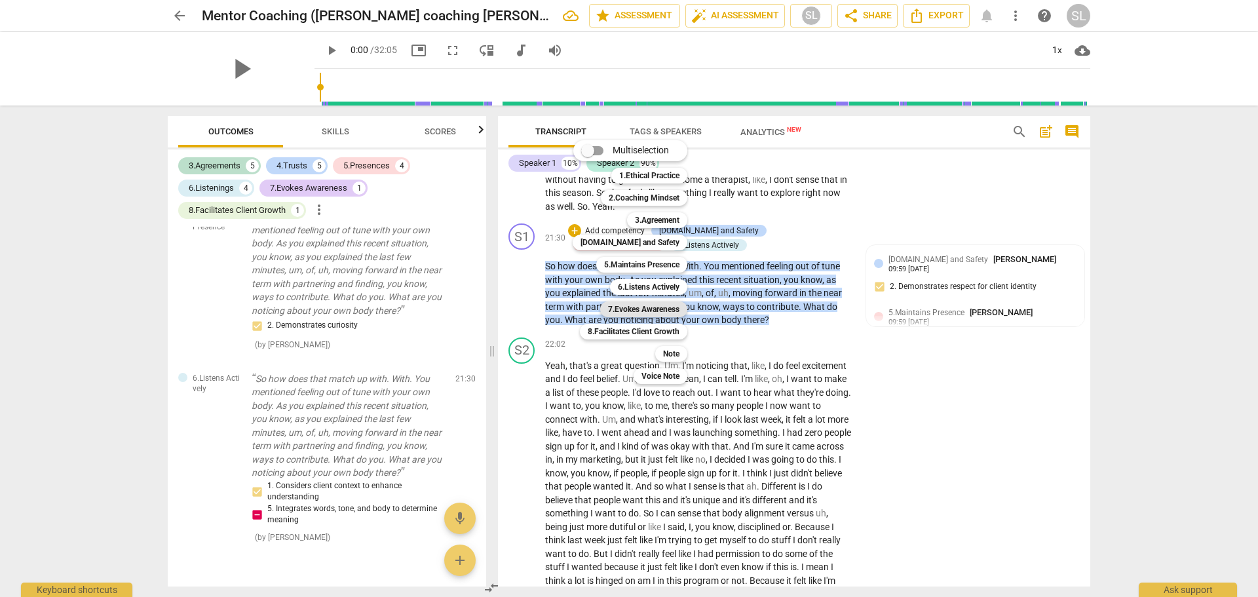
click at [625, 307] on b "7.Evokes Awareness" at bounding box center [643, 309] width 71 height 16
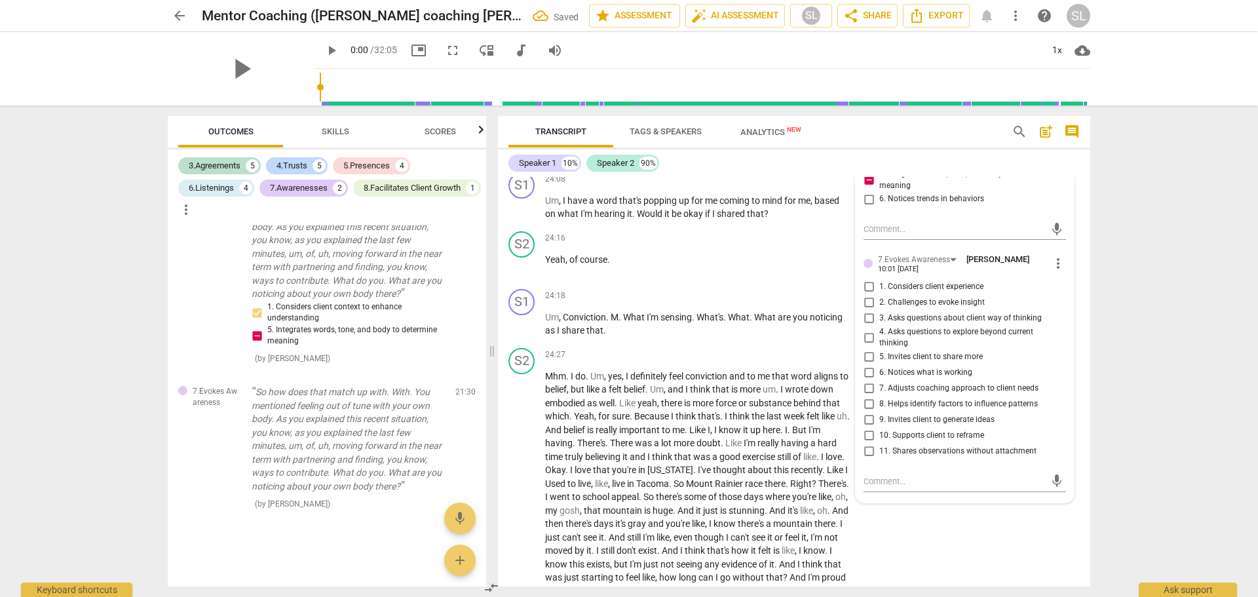
scroll to position [4765, 0]
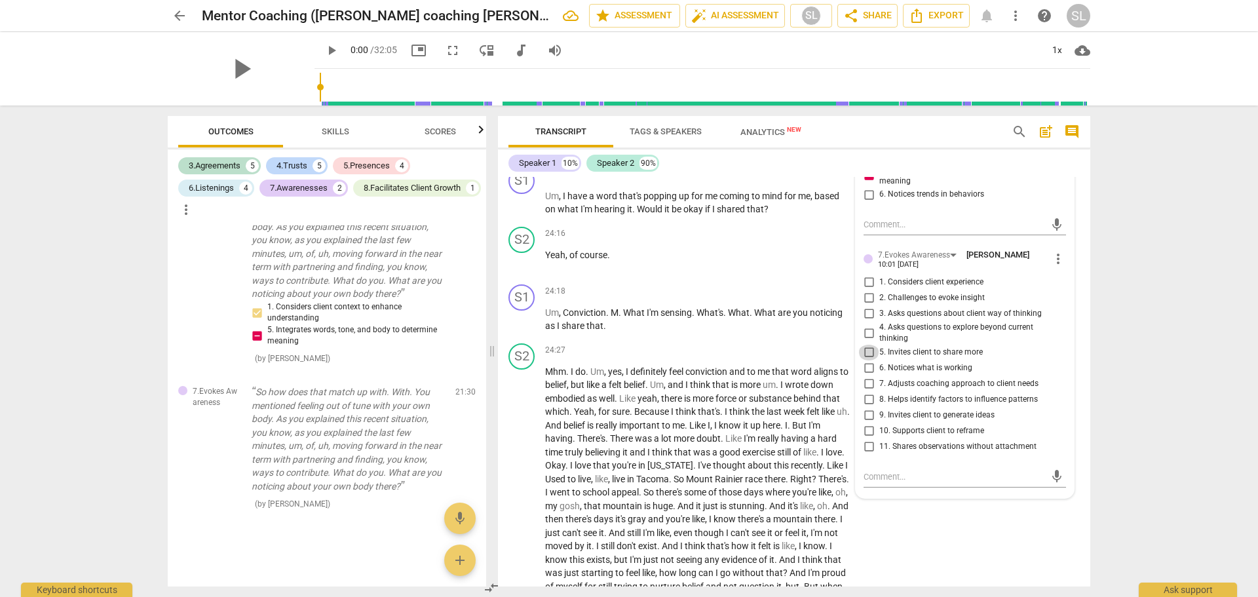
click at [864, 360] on input "5. Invites client to share more" at bounding box center [868, 353] width 21 height 16
checkbox input "true"
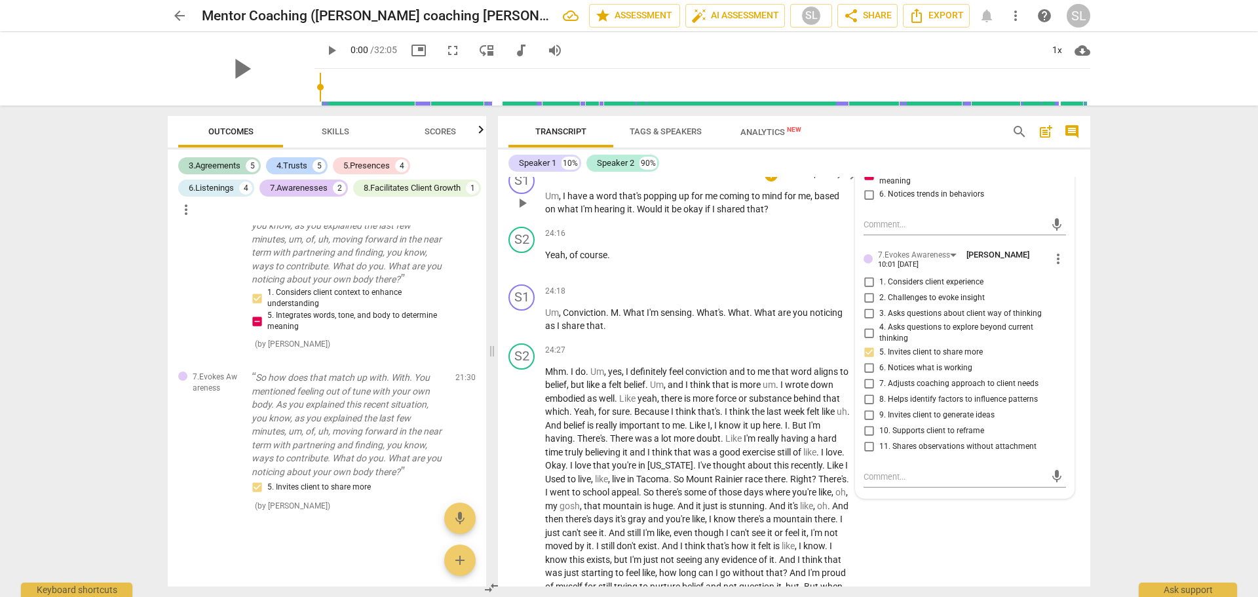
click at [797, 181] on p "Add competency" at bounding box center [812, 175] width 62 height 12
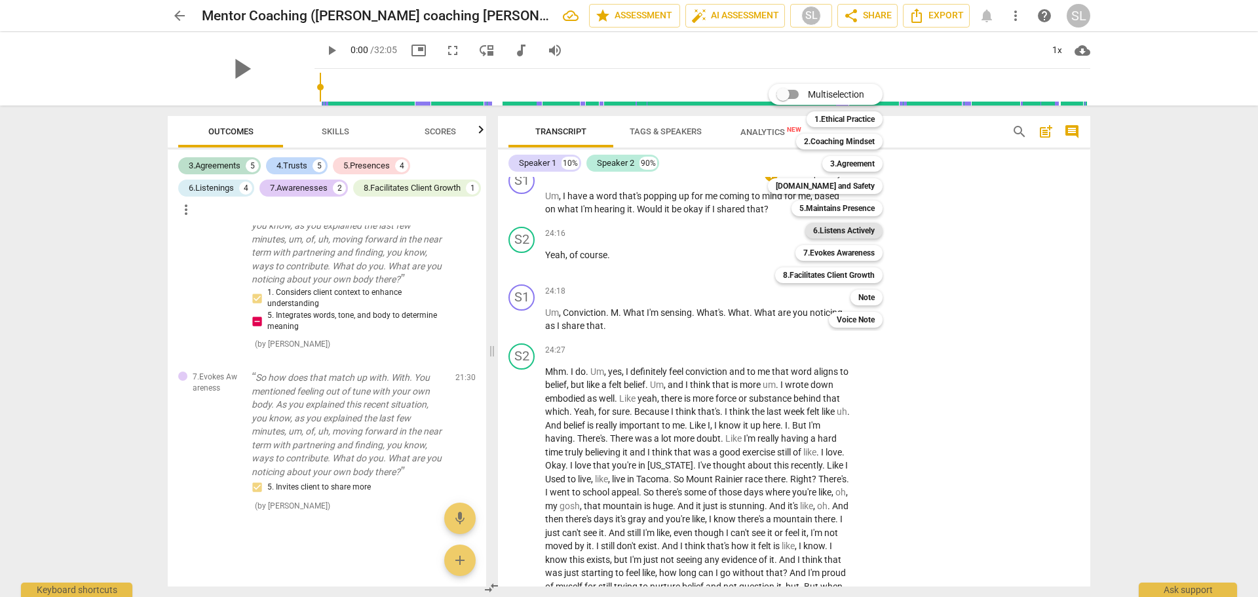
click at [826, 229] on b "6.Listens Actively" at bounding box center [844, 231] width 62 height 16
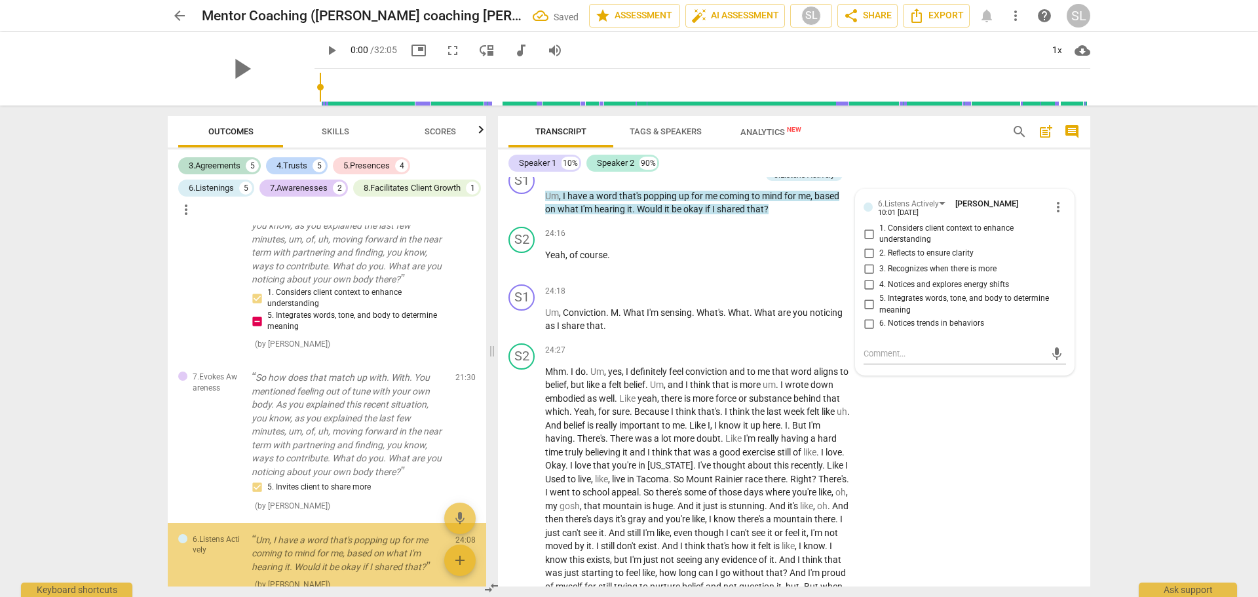
scroll to position [2073, 0]
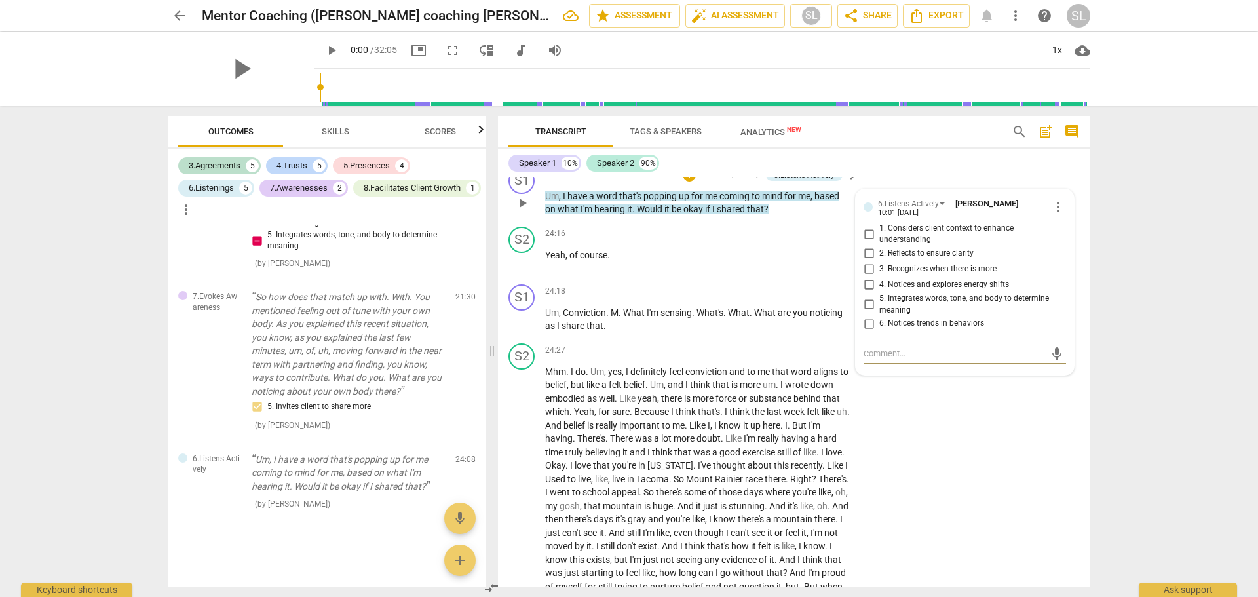
click at [1052, 215] on span "more_vert" at bounding box center [1058, 207] width 16 height 16
click at [1064, 264] on li "Delete" at bounding box center [1068, 262] width 45 height 25
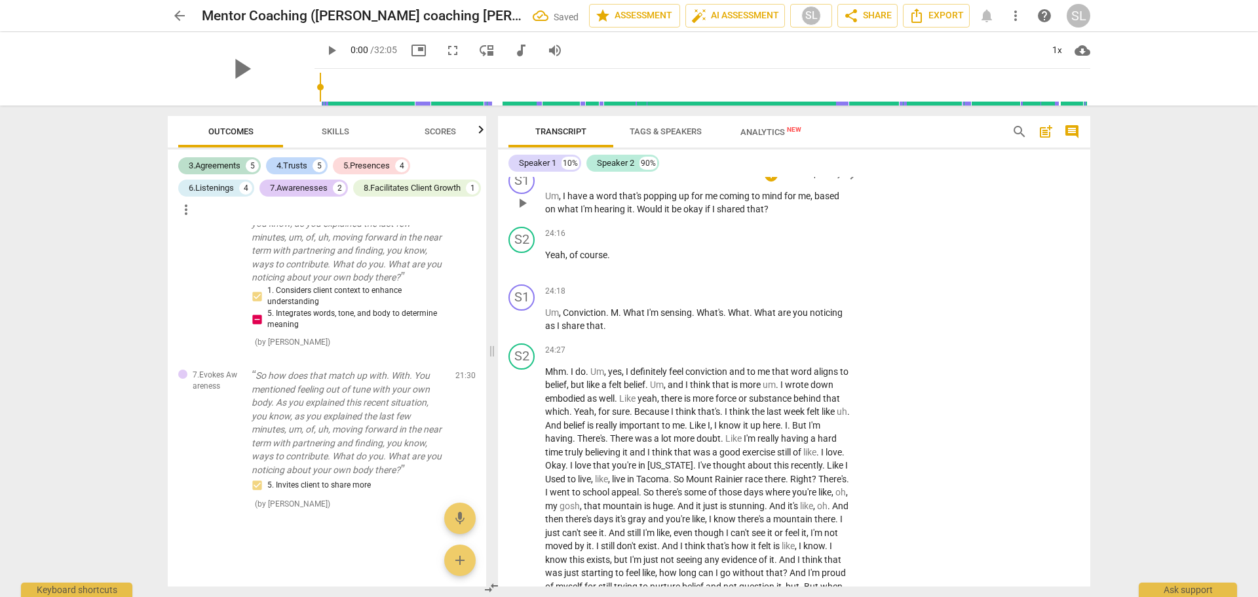
scroll to position [1995, 0]
click at [769, 182] on div "+" at bounding box center [771, 174] width 13 height 13
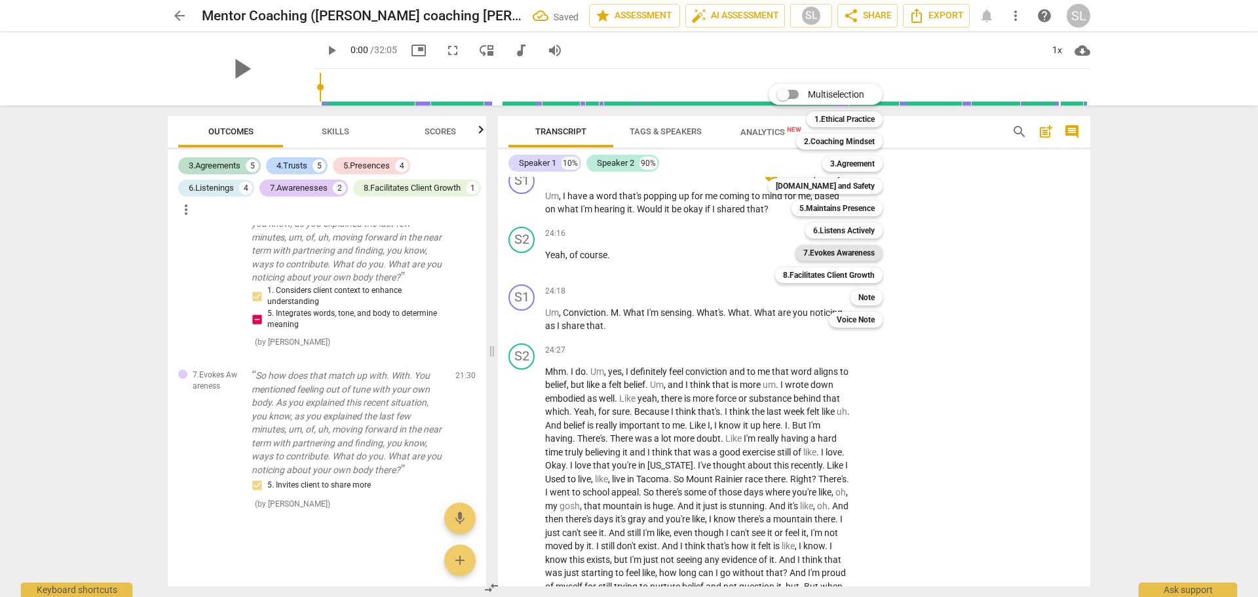
click at [816, 252] on b "7.Evokes Awareness" at bounding box center [838, 253] width 71 height 16
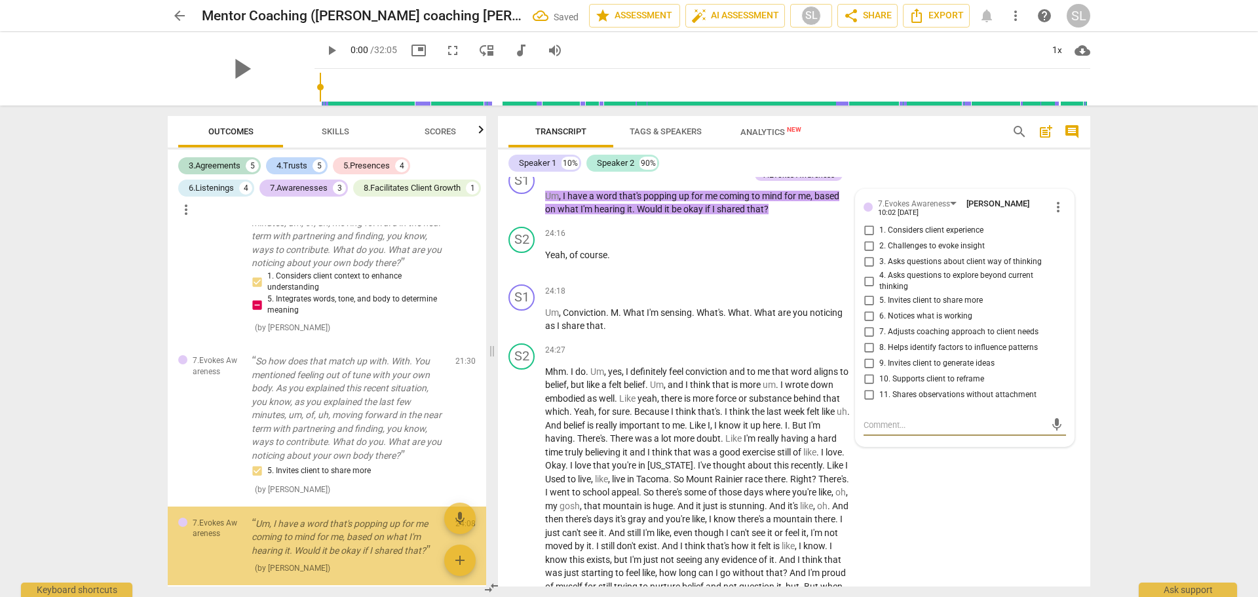
scroll to position [2073, 0]
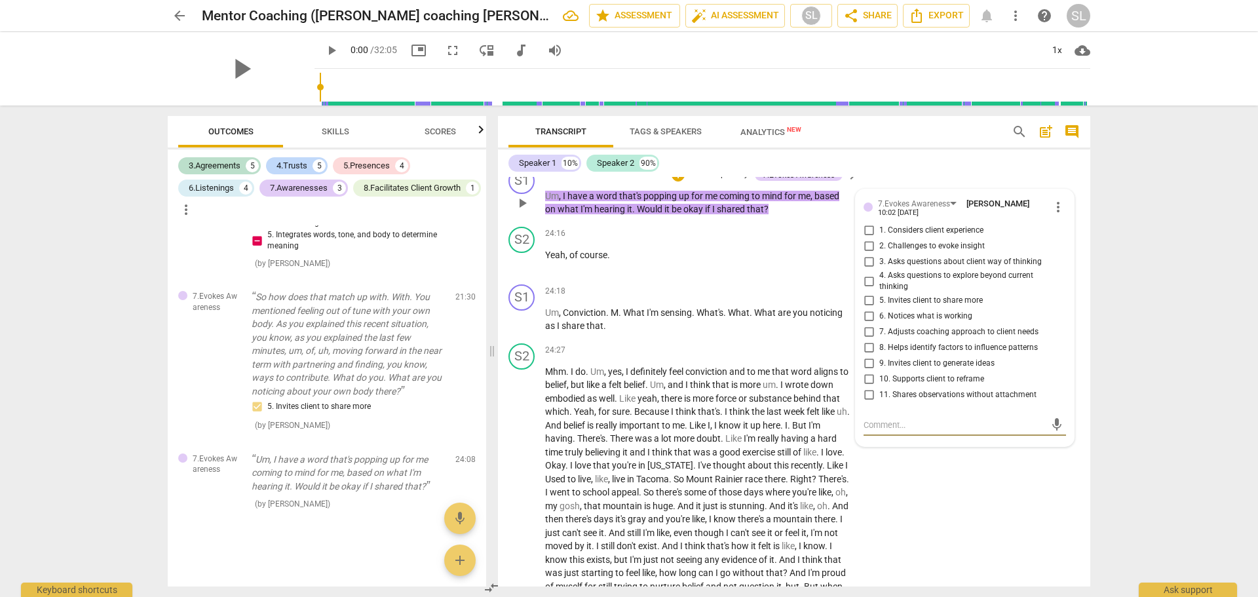
click at [1056, 215] on span "more_vert" at bounding box center [1058, 207] width 16 height 16
click at [1070, 263] on li "Delete" at bounding box center [1068, 262] width 45 height 25
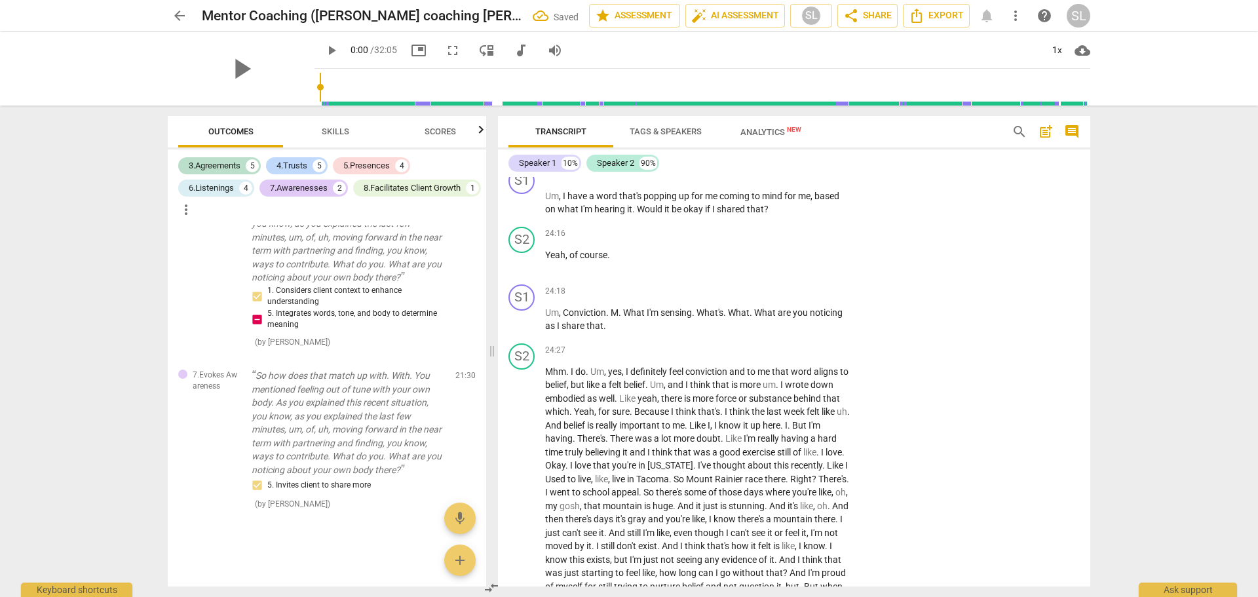
scroll to position [1995, 0]
click at [782, 181] on p "Add competency" at bounding box center [812, 175] width 62 height 12
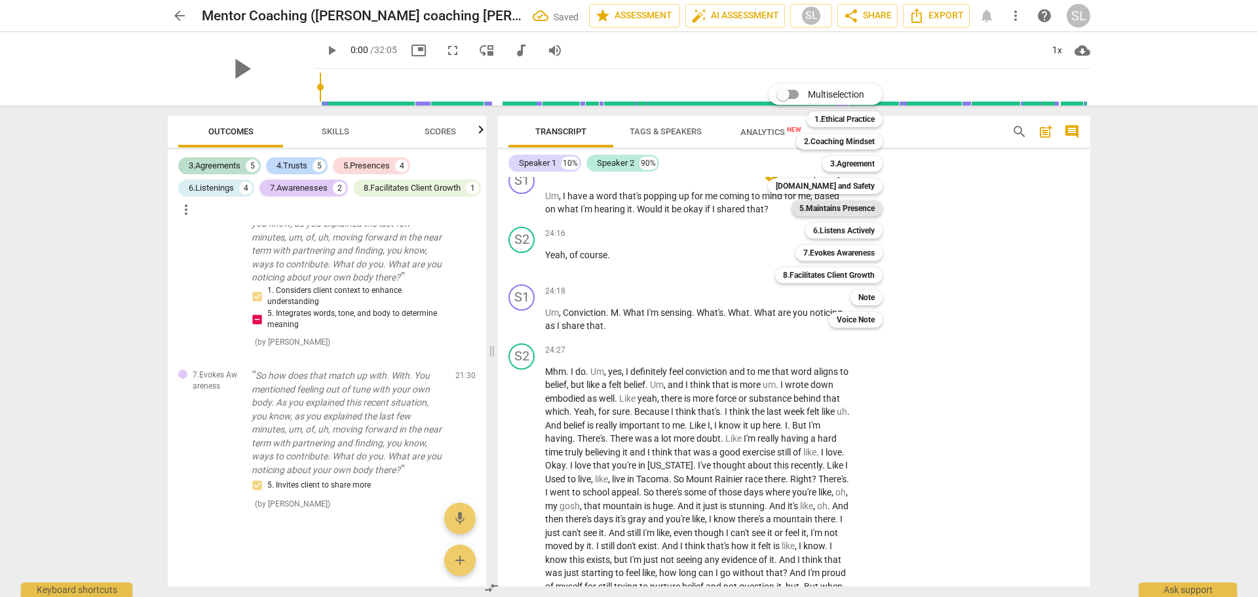
click at [819, 205] on b "5.Maintains Presence" at bounding box center [837, 209] width 75 height 16
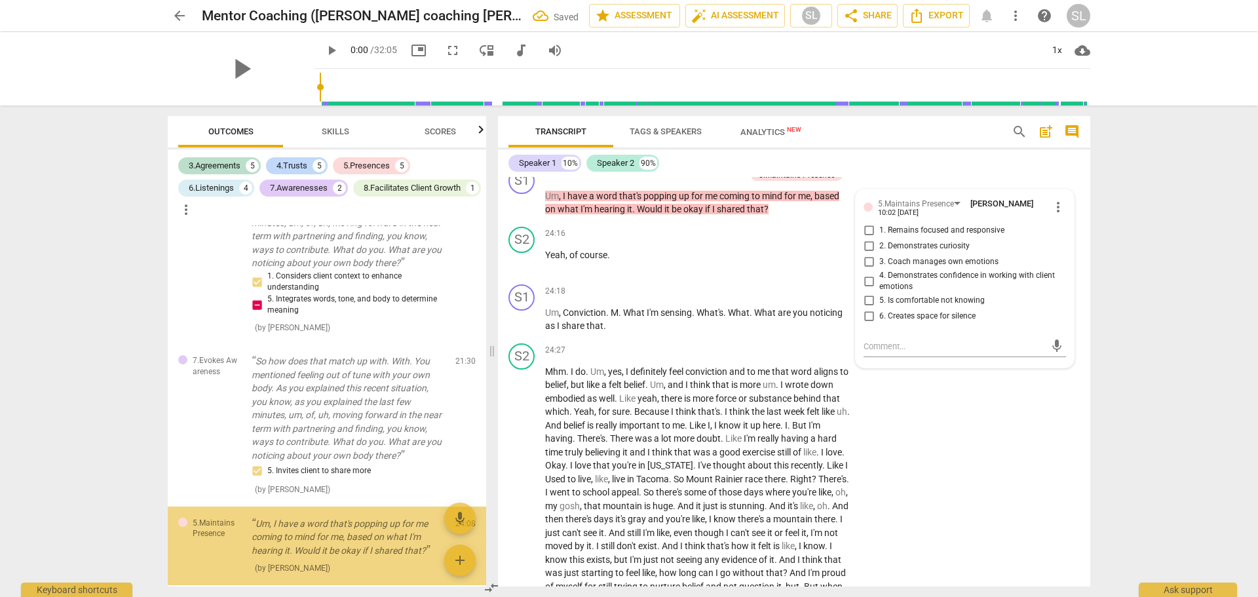
scroll to position [2073, 0]
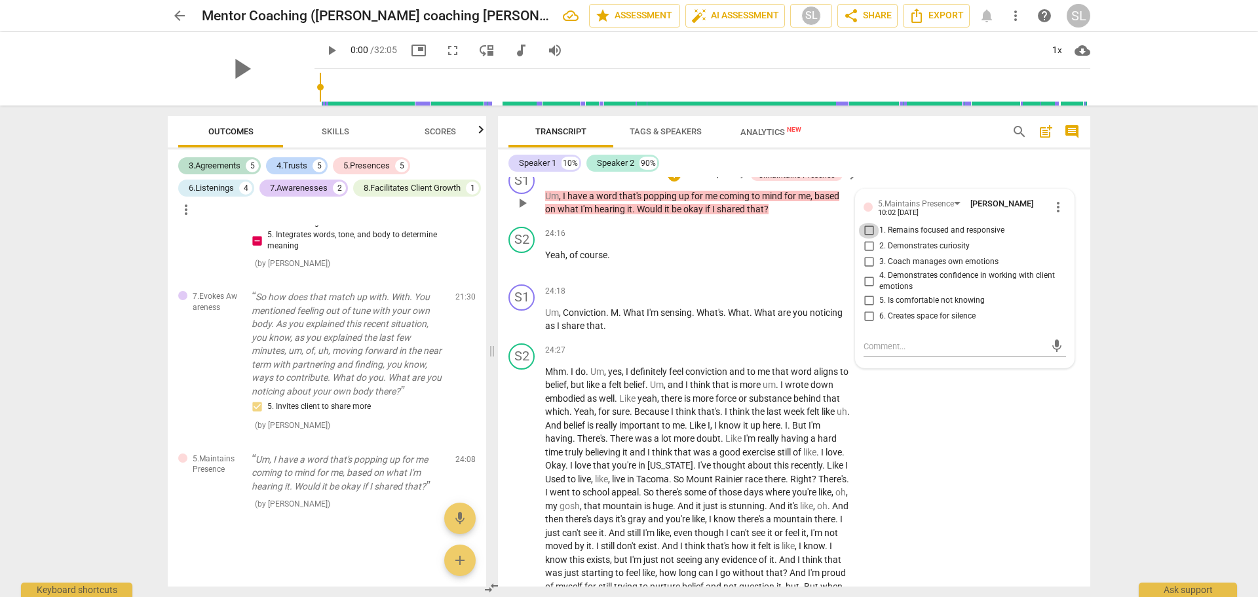
click at [868, 239] on input "1. Remains focused and responsive" at bounding box center [868, 231] width 21 height 16
checkbox input "true"
click at [868, 254] on input "2. Demonstrates curiosity" at bounding box center [868, 247] width 21 height 16
checkbox input "true"
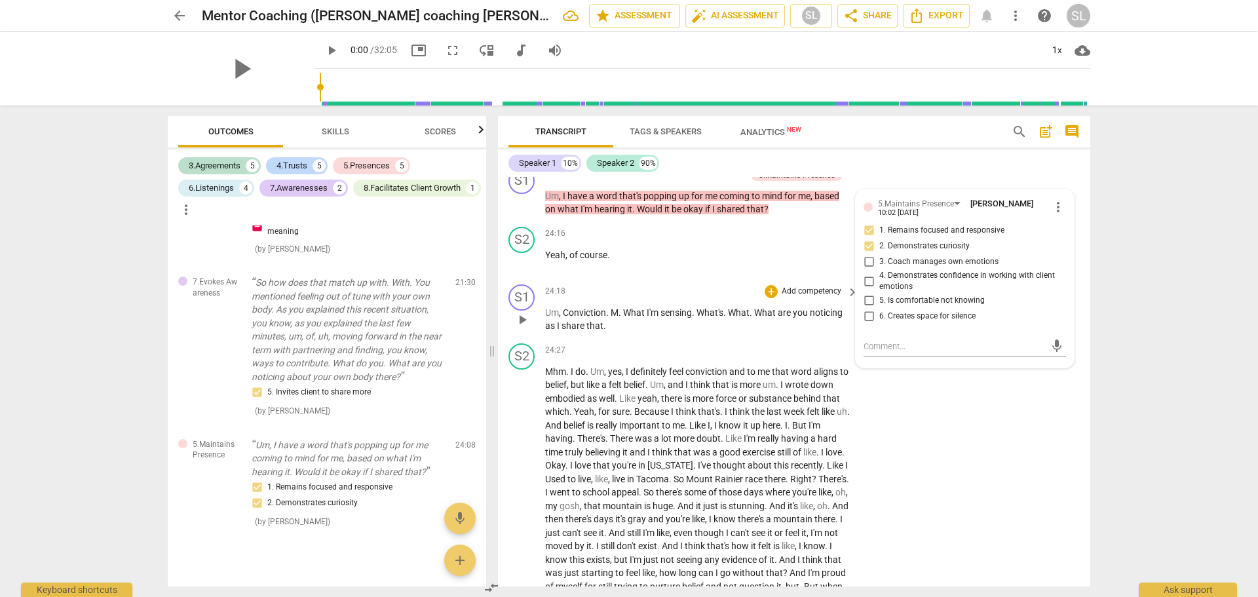
click at [801, 298] on p "Add competency" at bounding box center [812, 292] width 62 height 12
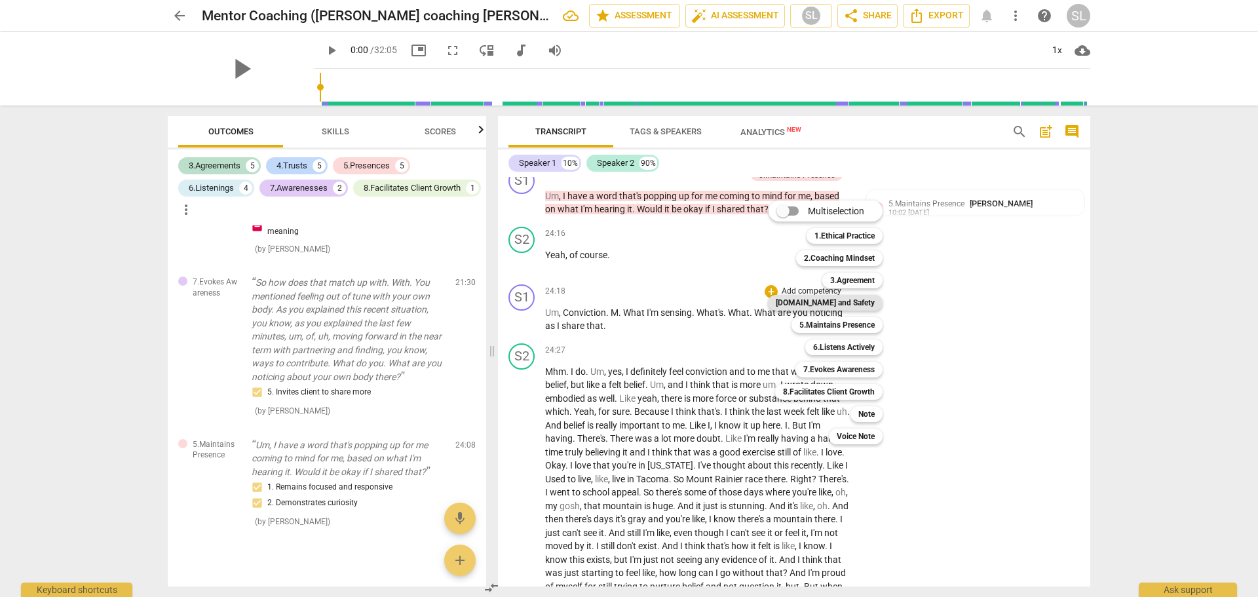
click at [819, 299] on b "[DOMAIN_NAME] and Safety" at bounding box center [825, 303] width 99 height 16
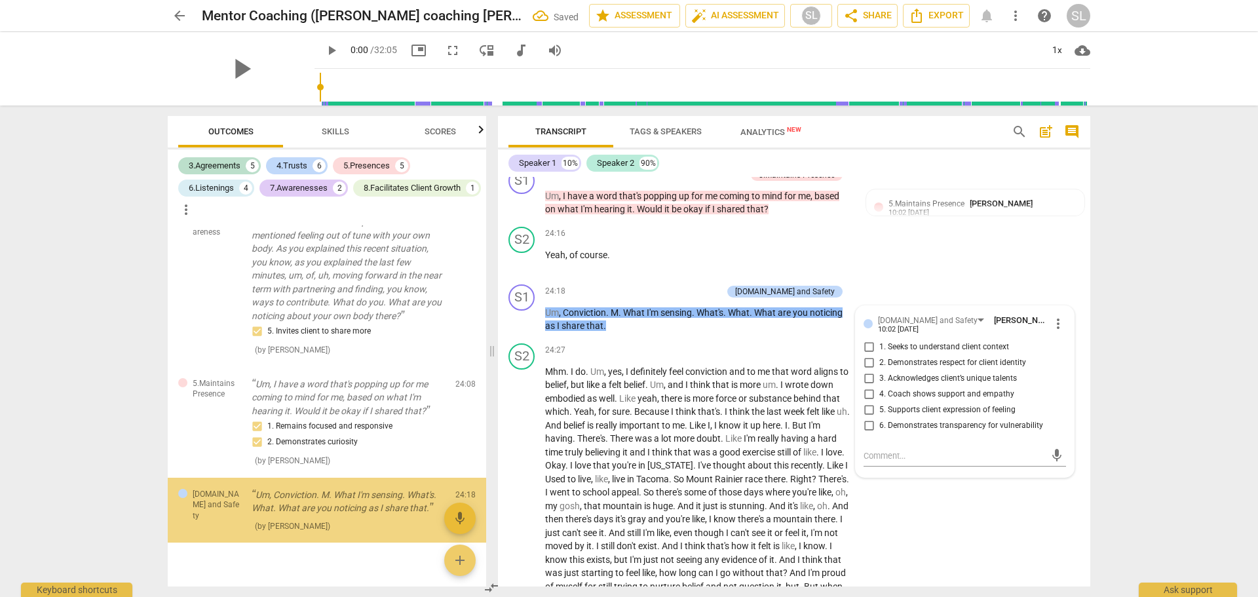
scroll to position [2171, 0]
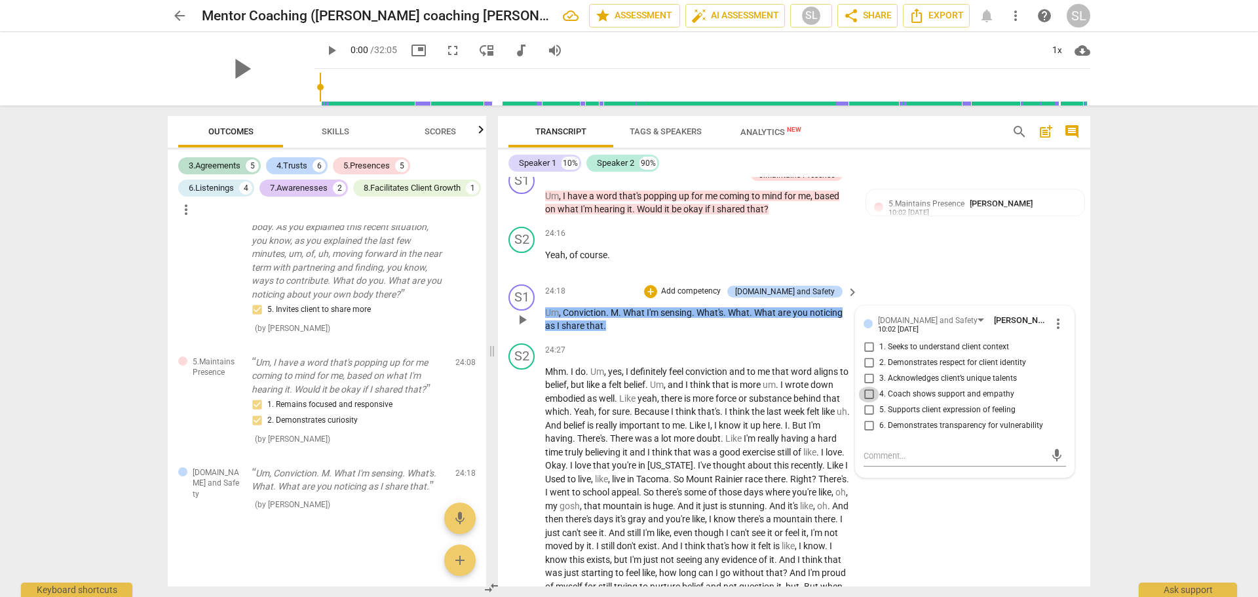
click at [866, 402] on input "4. Coach shows support and empathy" at bounding box center [868, 395] width 21 height 16
checkbox input "true"
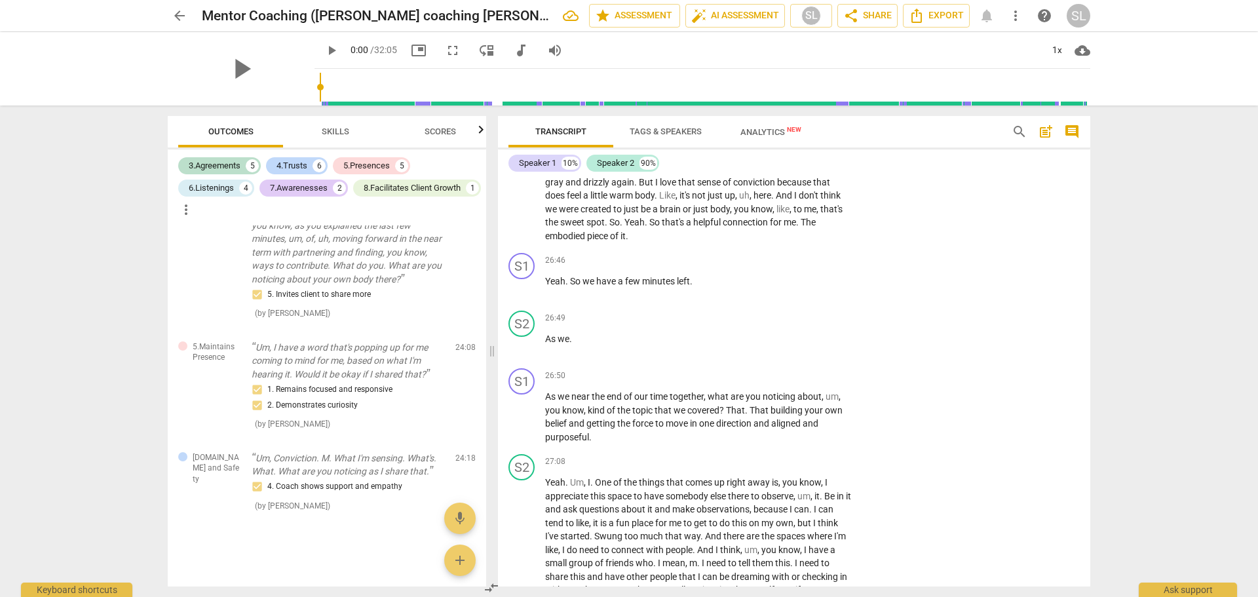
scroll to position [5224, 0]
click at [798, 266] on p "Add competency" at bounding box center [812, 260] width 62 height 12
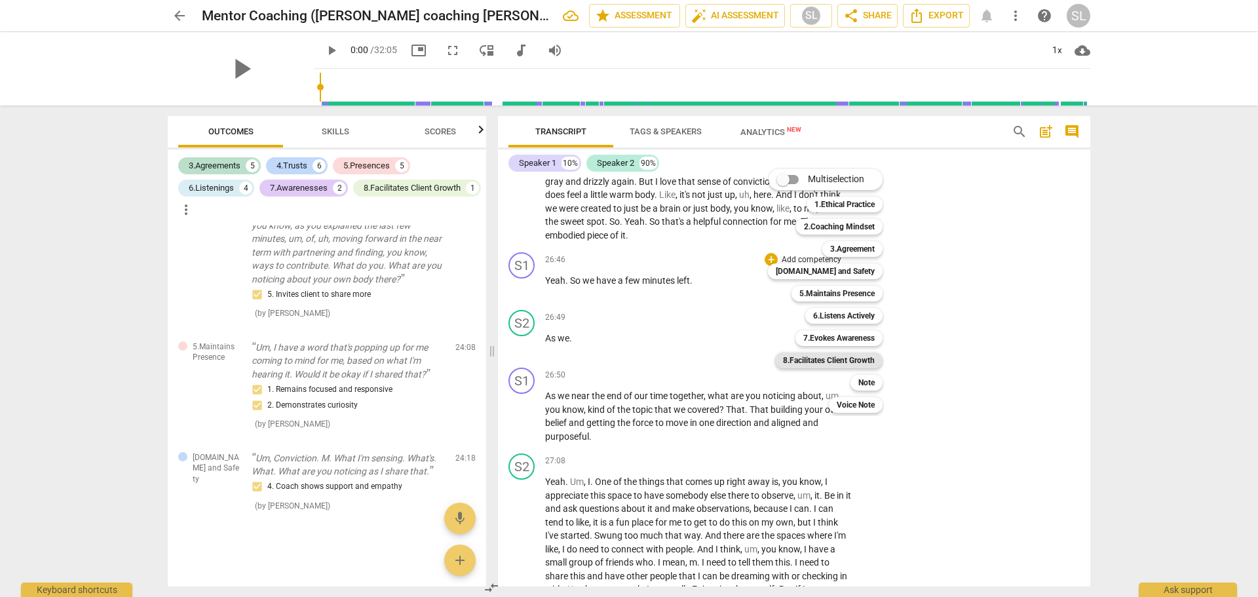
click at [830, 361] on b "8.Facilitates Client Growth" at bounding box center [829, 361] width 92 height 16
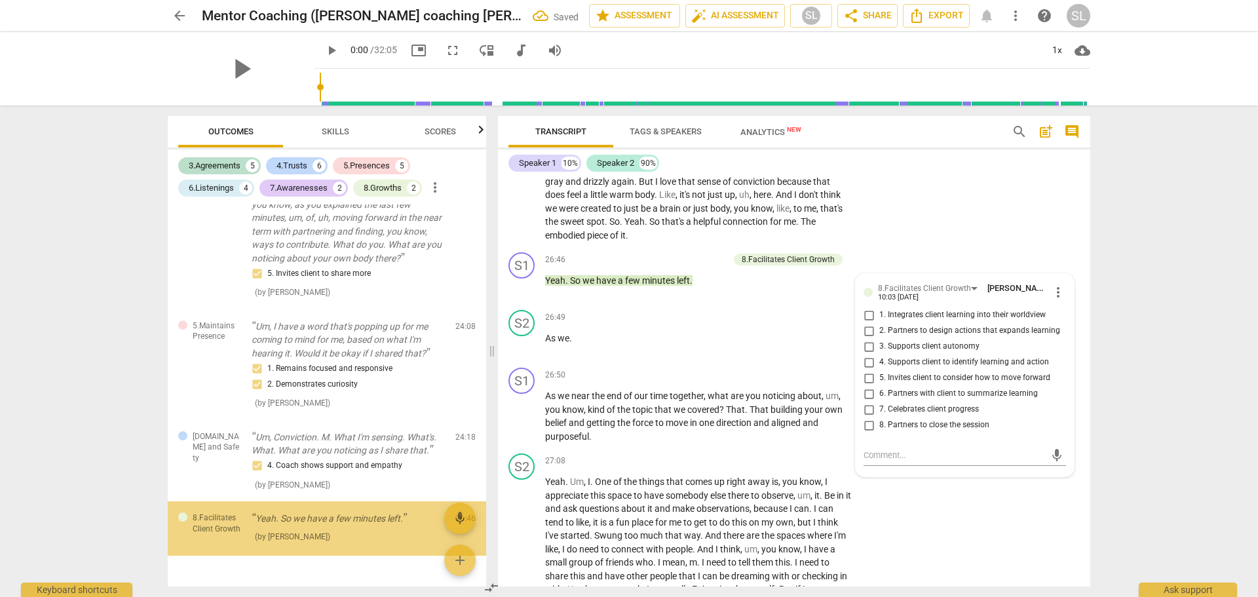
scroll to position [2219, 0]
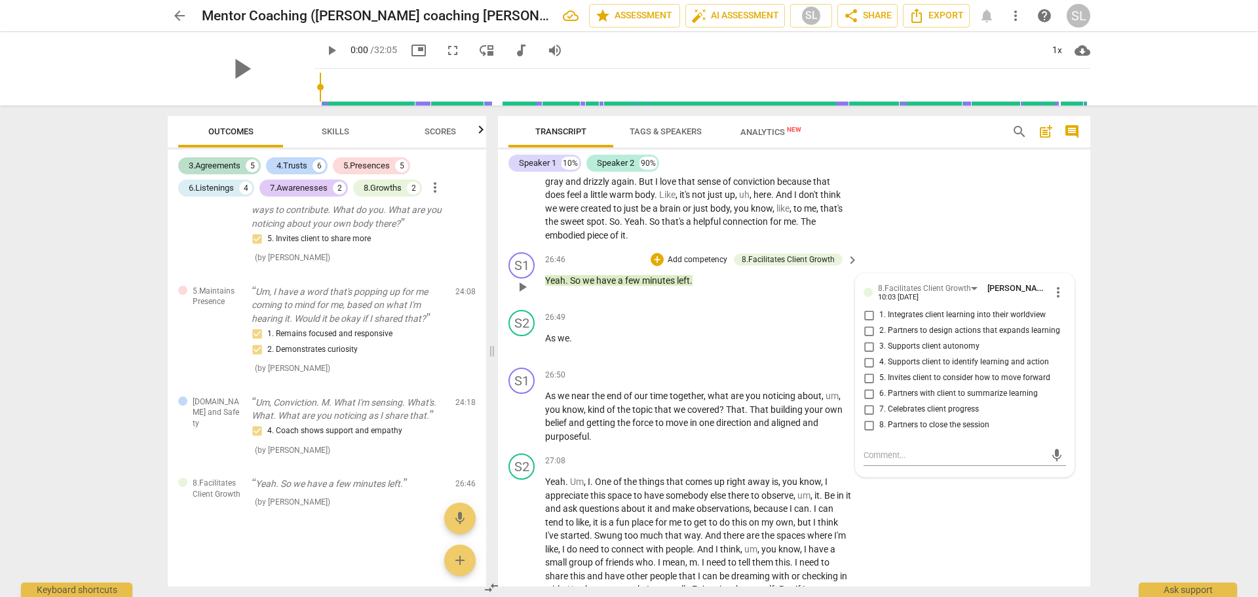
click at [921, 431] on span "8. Partners to close the session" at bounding box center [934, 425] width 110 height 12
click at [879, 433] on input "8. Partners to close the session" at bounding box center [868, 425] width 21 height 16
checkbox input "true"
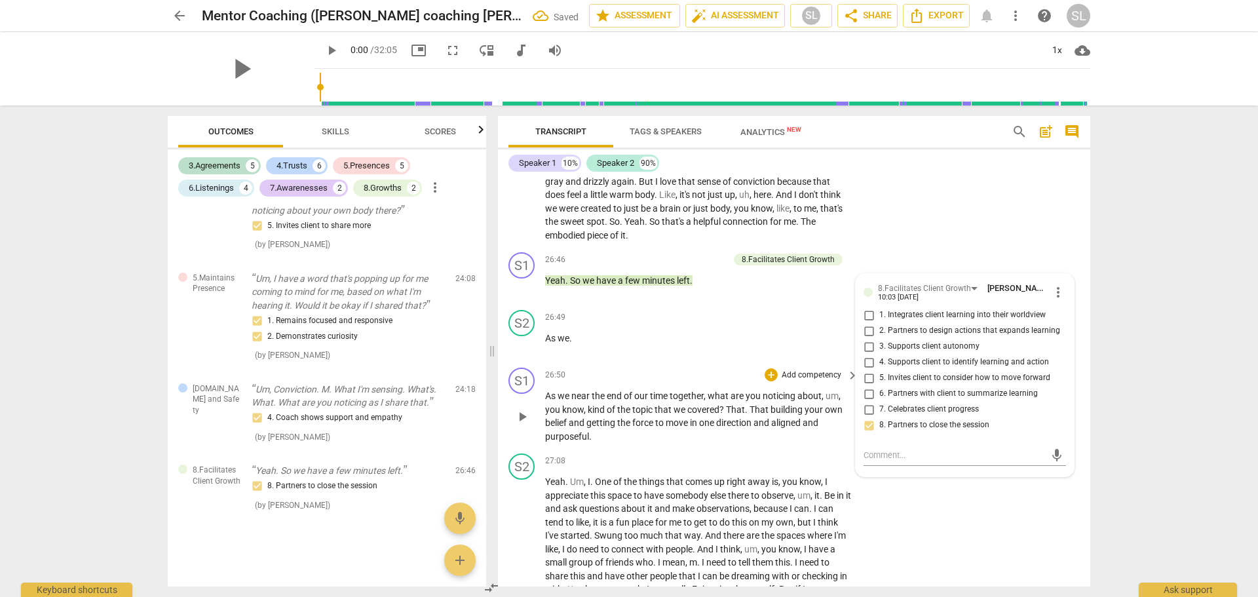
click at [794, 381] on p "Add competency" at bounding box center [812, 376] width 62 height 12
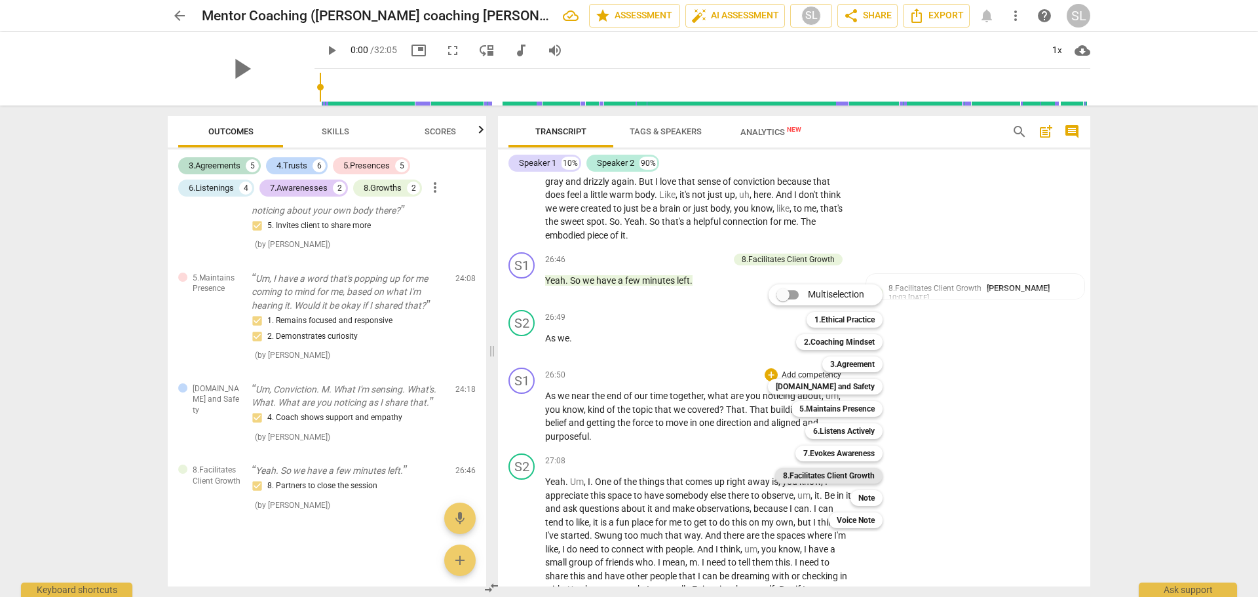
click at [821, 476] on b "8.Facilitates Client Growth" at bounding box center [829, 476] width 92 height 16
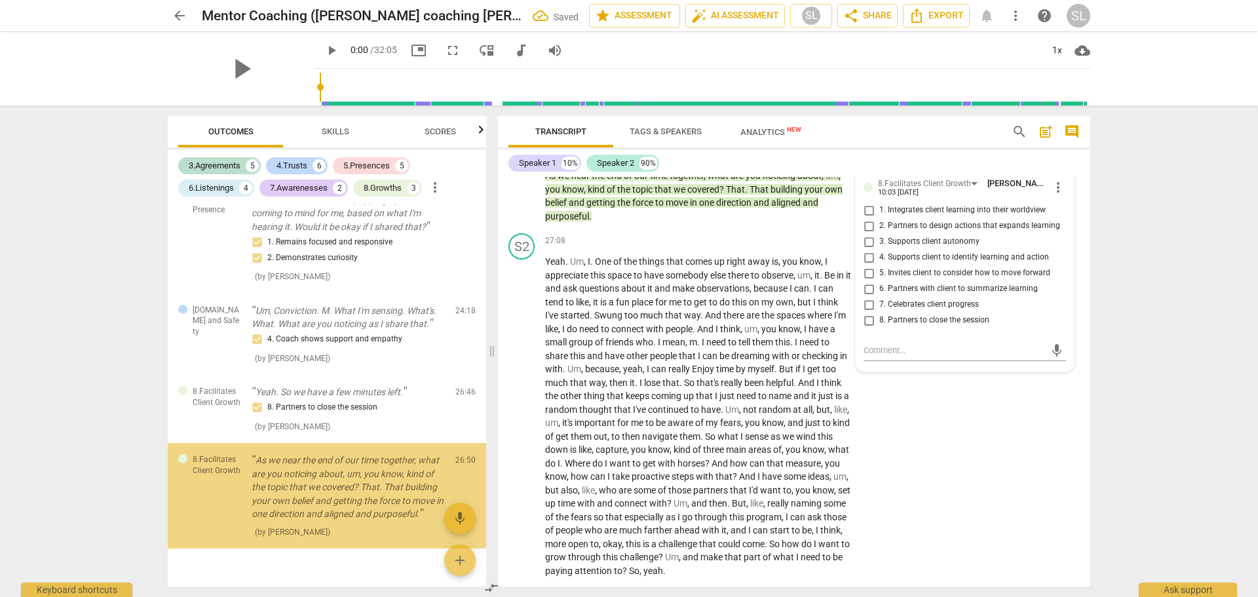
scroll to position [2339, 0]
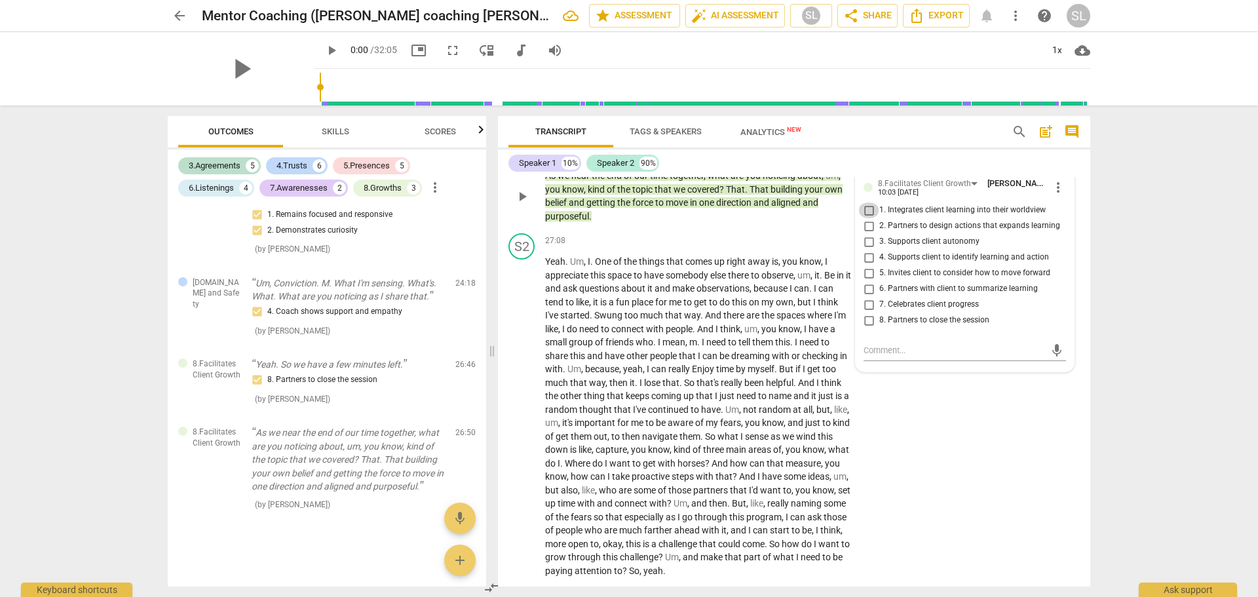
click at [864, 218] on input "1. Integrates client learning into their worldview" at bounding box center [868, 210] width 21 height 16
checkbox input "true"
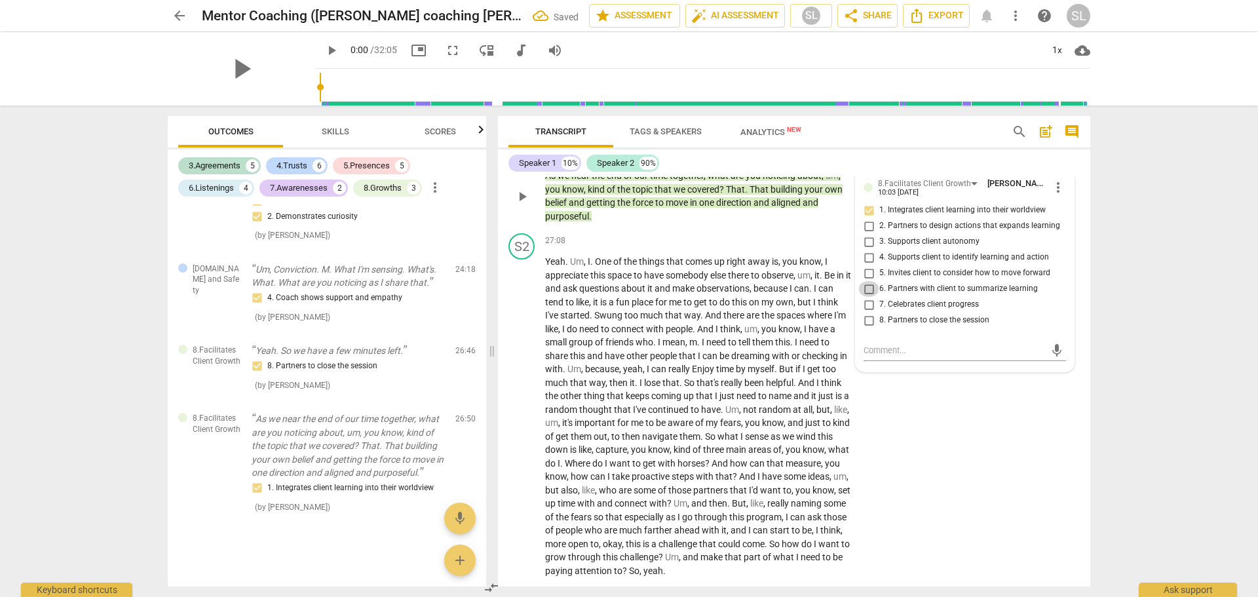
click at [866, 297] on input "6. Partners with client to summarize learning" at bounding box center [868, 289] width 21 height 16
checkbox input "true"
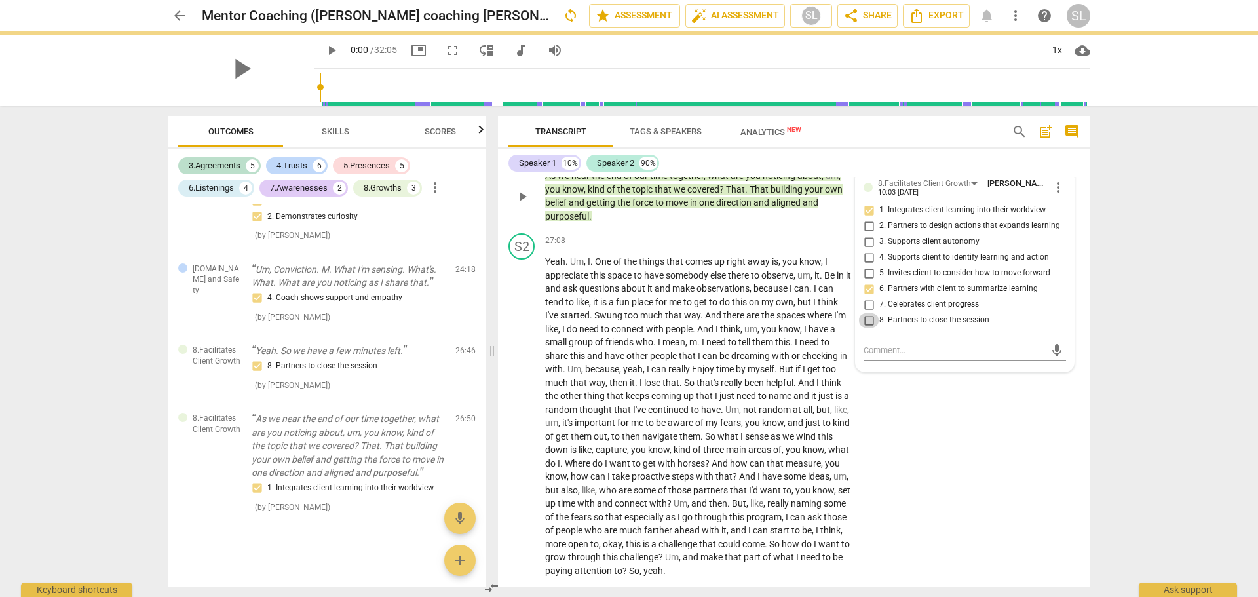
click at [866, 328] on input "8. Partners to close the session" at bounding box center [868, 321] width 21 height 16
checkbox input "true"
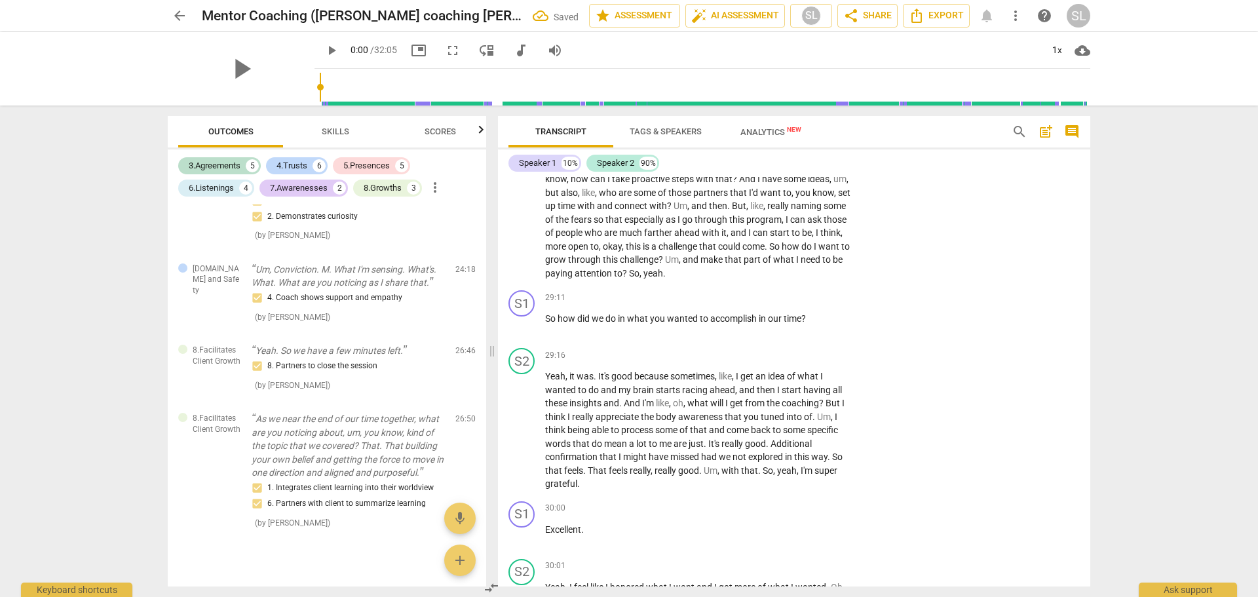
scroll to position [5772, 0]
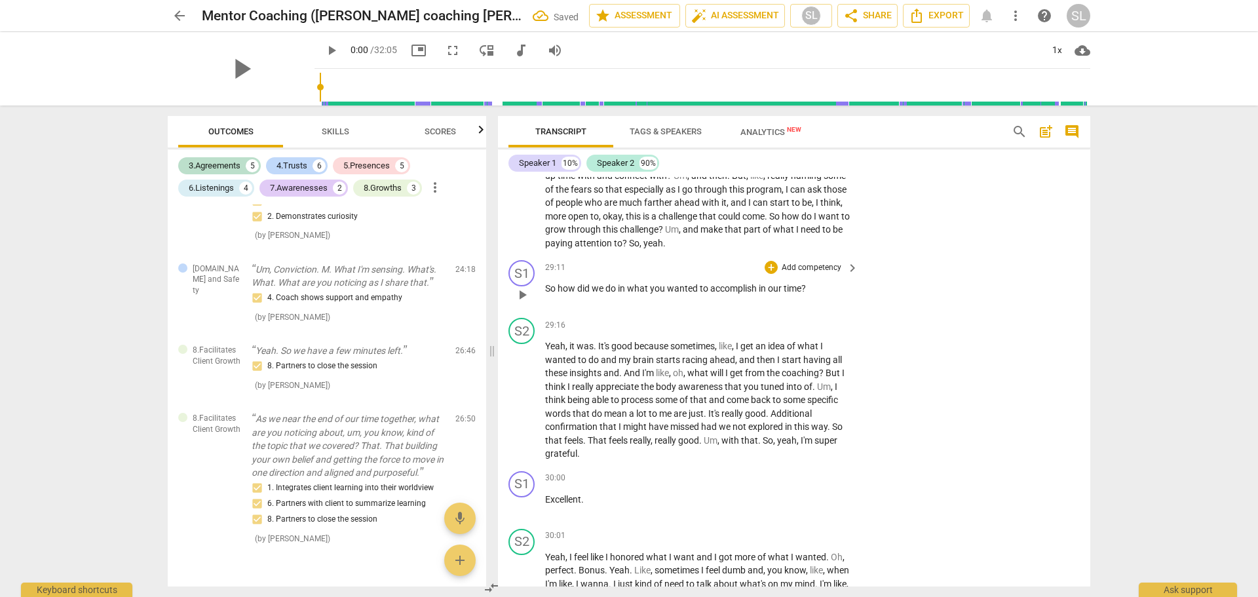
click at [801, 274] on p "Add competency" at bounding box center [812, 268] width 62 height 12
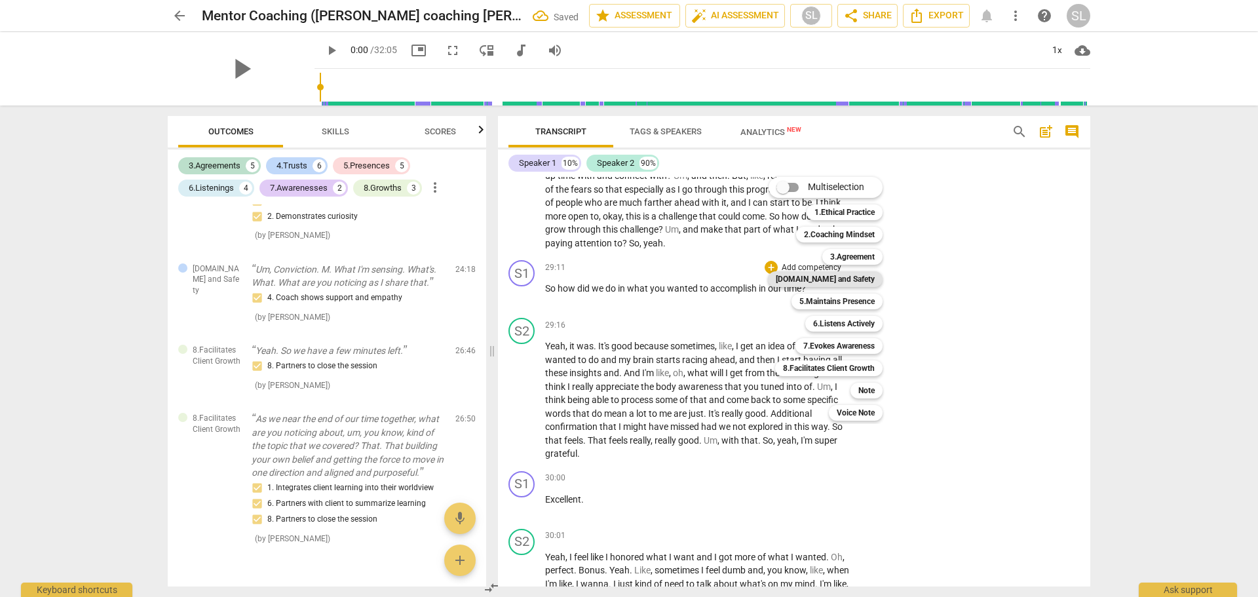
click at [835, 279] on b "[DOMAIN_NAME] and Safety" at bounding box center [825, 279] width 99 height 16
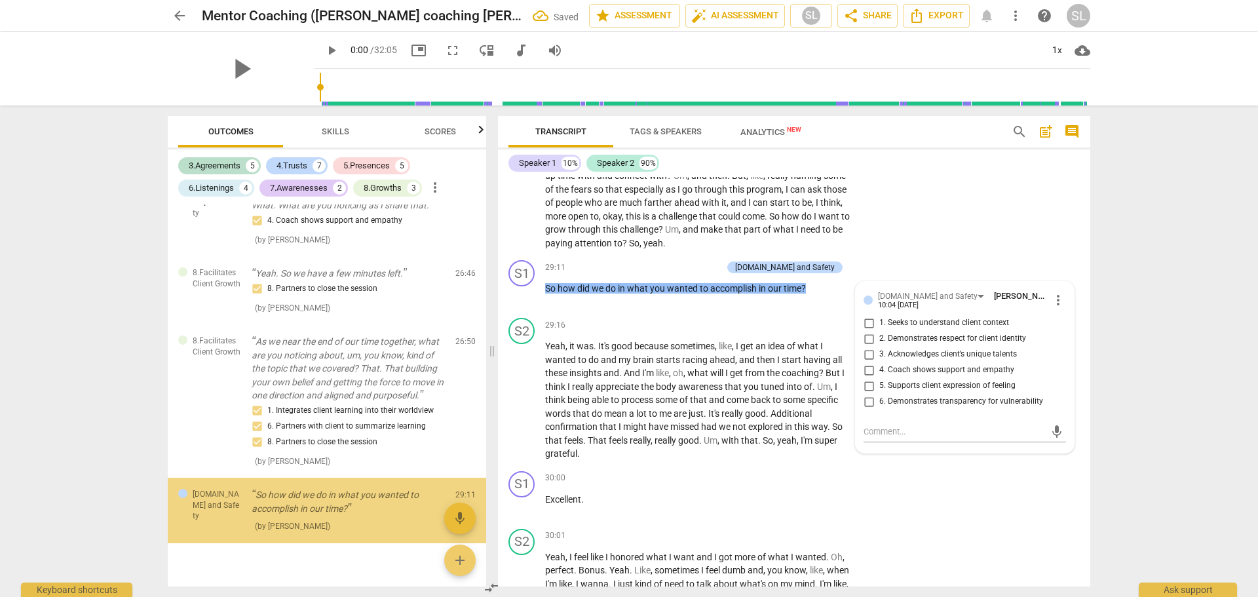
scroll to position [2452, 0]
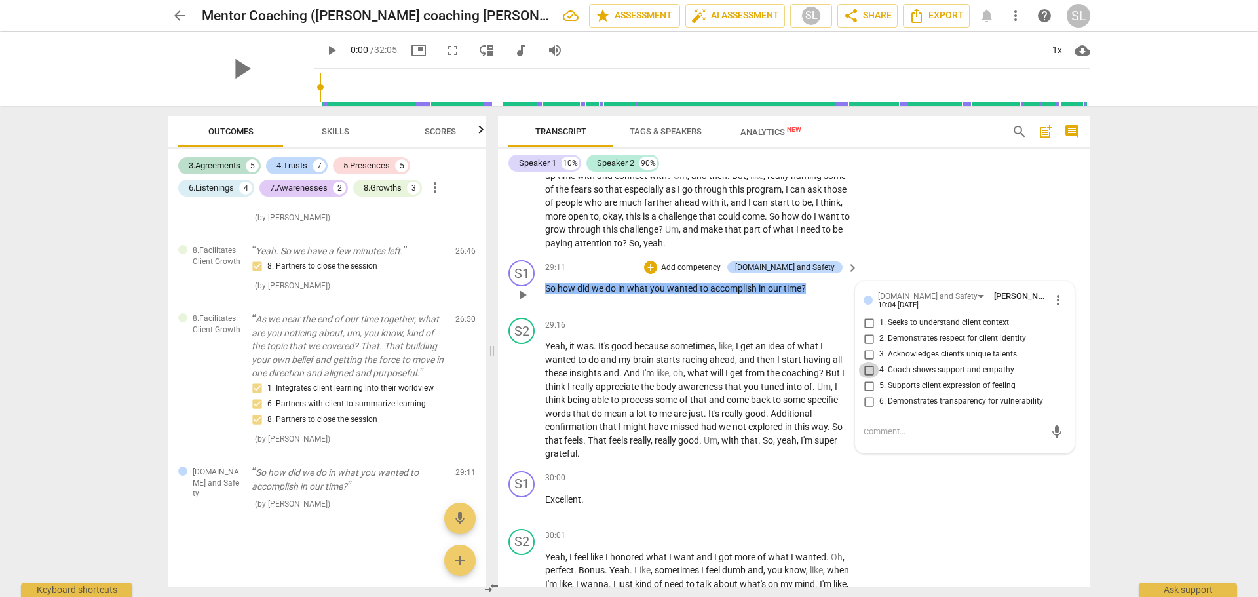
click at [866, 378] on input "4. Coach shows support and empathy" at bounding box center [868, 370] width 21 height 16
checkbox input "true"
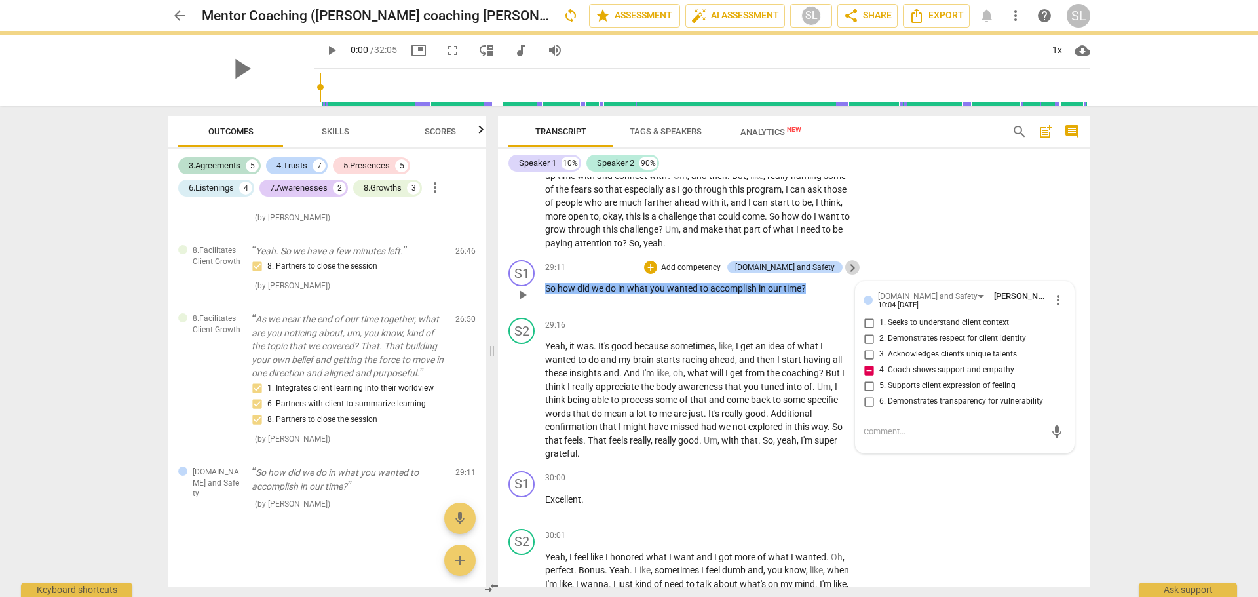
click at [849, 276] on span "keyboard_arrow_right" at bounding box center [853, 268] width 16 height 16
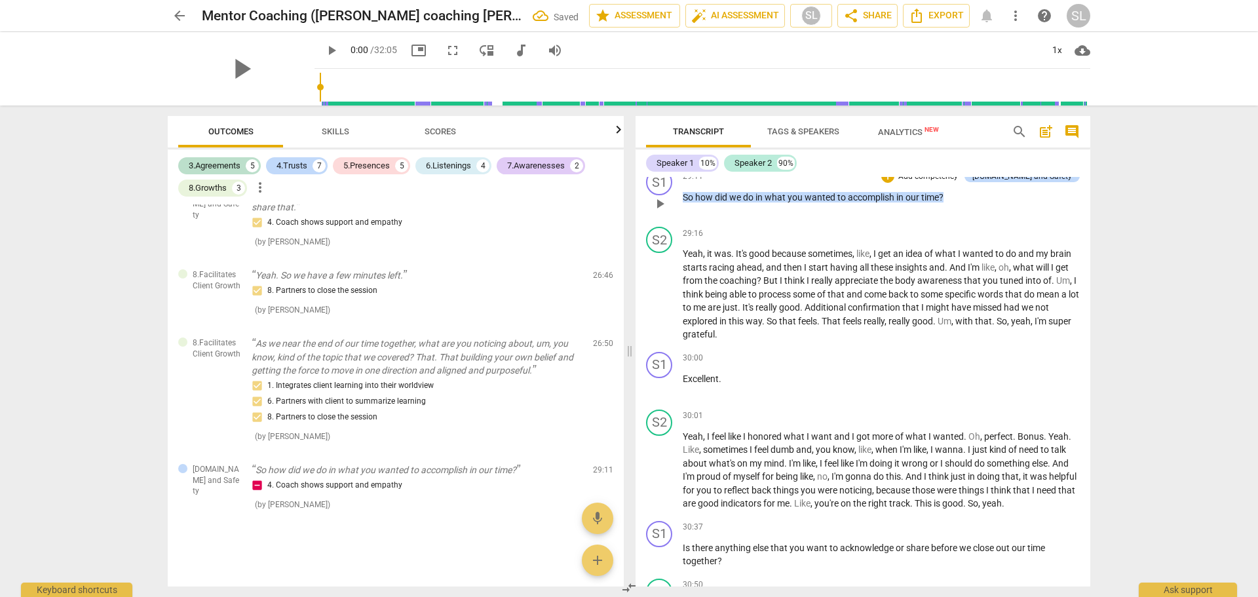
scroll to position [2030, 0]
click at [1045, 182] on div "[DOMAIN_NAME] and Safety" at bounding box center [1023, 176] width 100 height 12
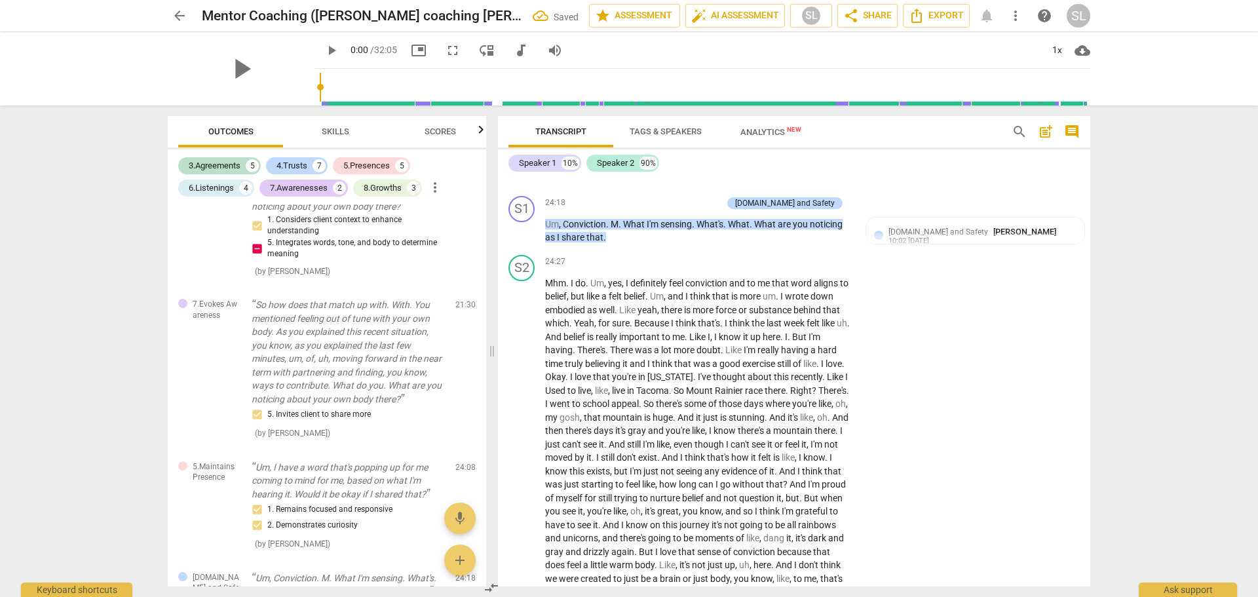
scroll to position [2452, 0]
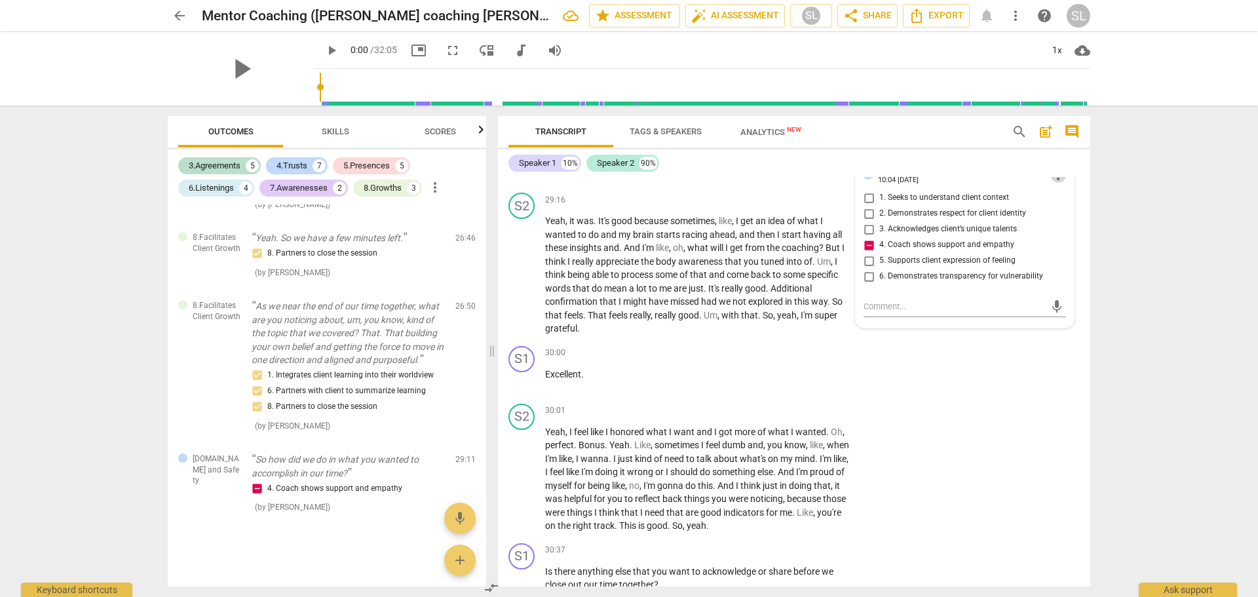
click at [1056, 183] on span "more_vert" at bounding box center [1058, 175] width 16 height 16
click at [1066, 230] on li "Delete" at bounding box center [1068, 230] width 45 height 25
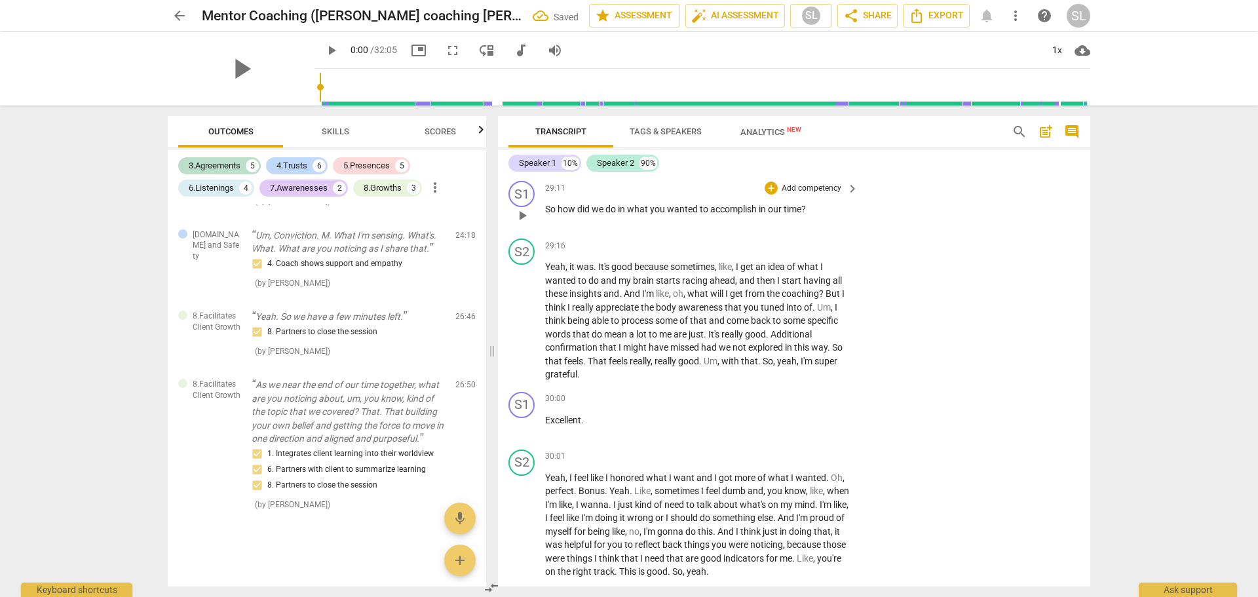
scroll to position [5831, 0]
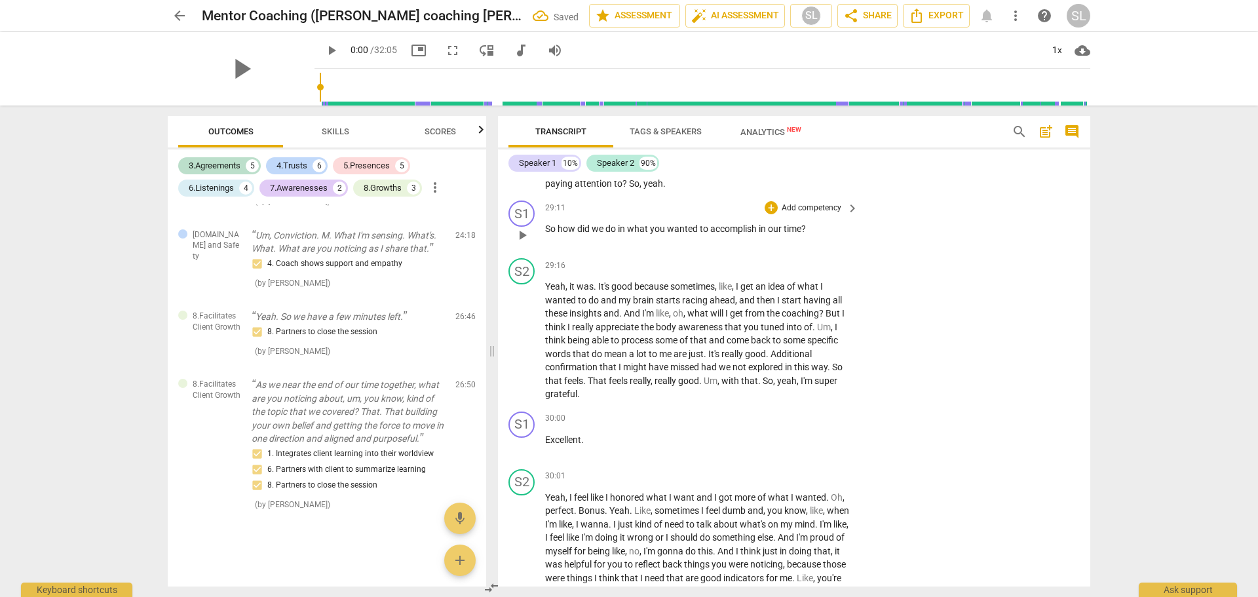
click at [809, 214] on p "Add competency" at bounding box center [812, 208] width 62 height 12
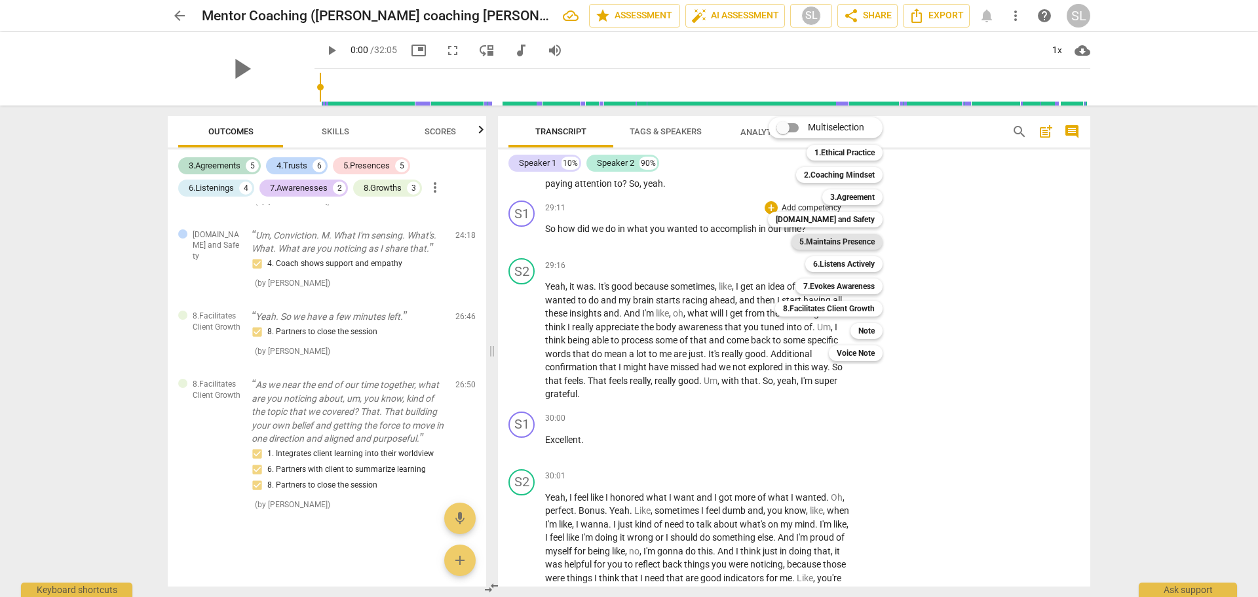
click at [822, 241] on b "5.Maintains Presence" at bounding box center [837, 242] width 75 height 16
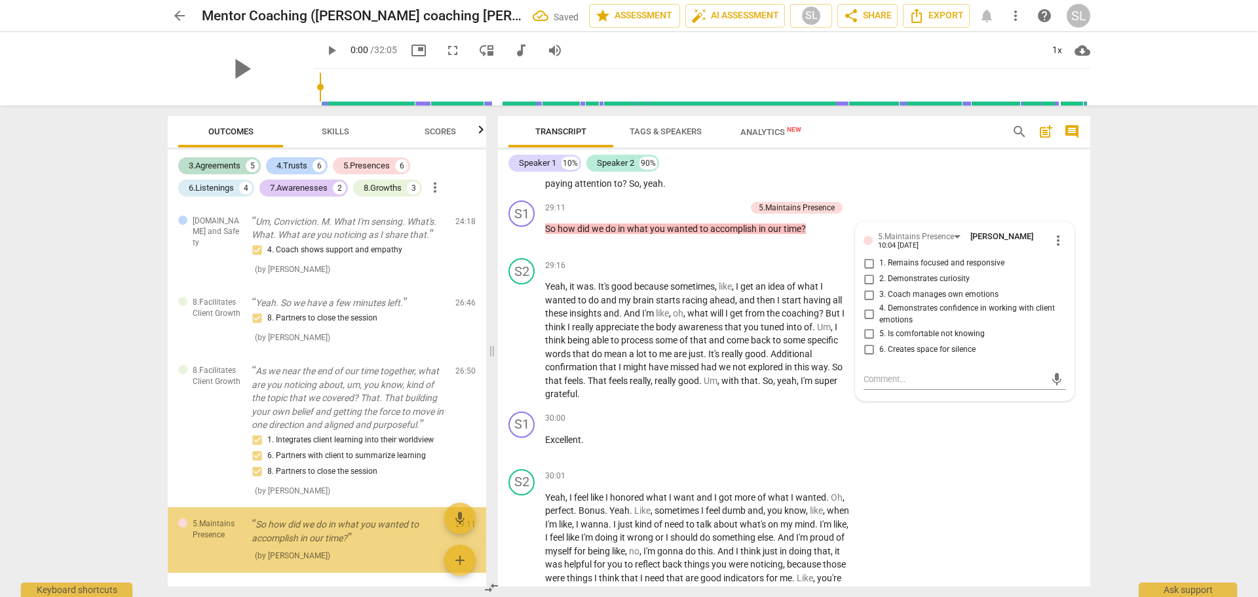
scroll to position [2452, 0]
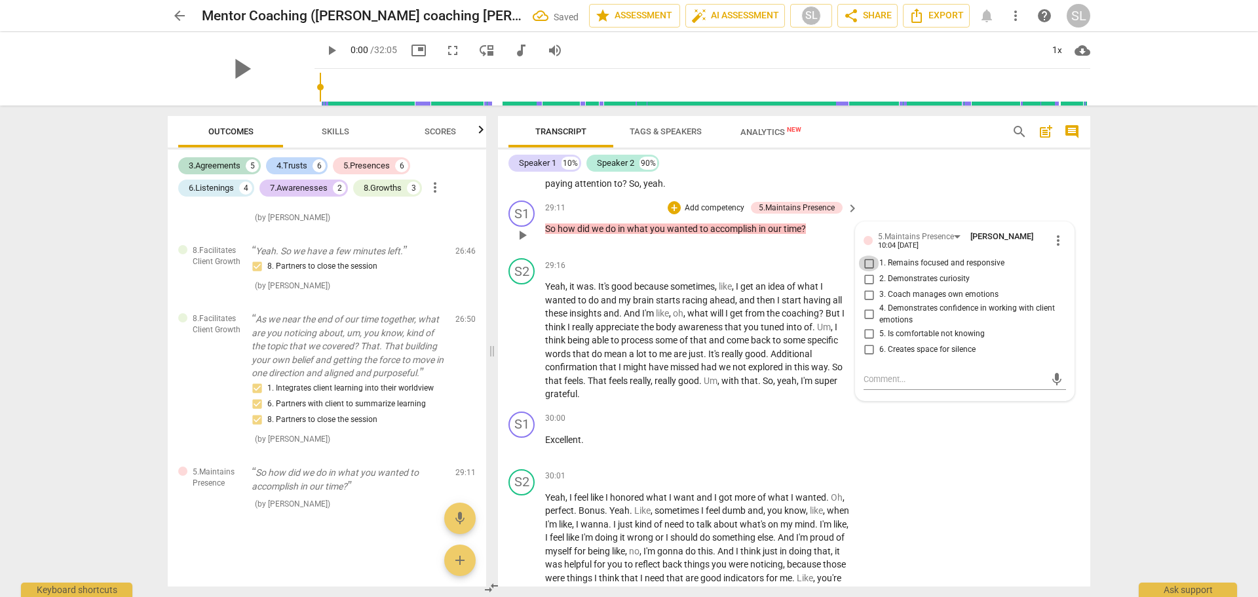
click at [864, 271] on input "1. Remains focused and responsive" at bounding box center [868, 264] width 21 height 16
checkbox input "true"
click at [867, 287] on input "2. Demonstrates curiosity" at bounding box center [868, 279] width 21 height 16
checkbox input "true"
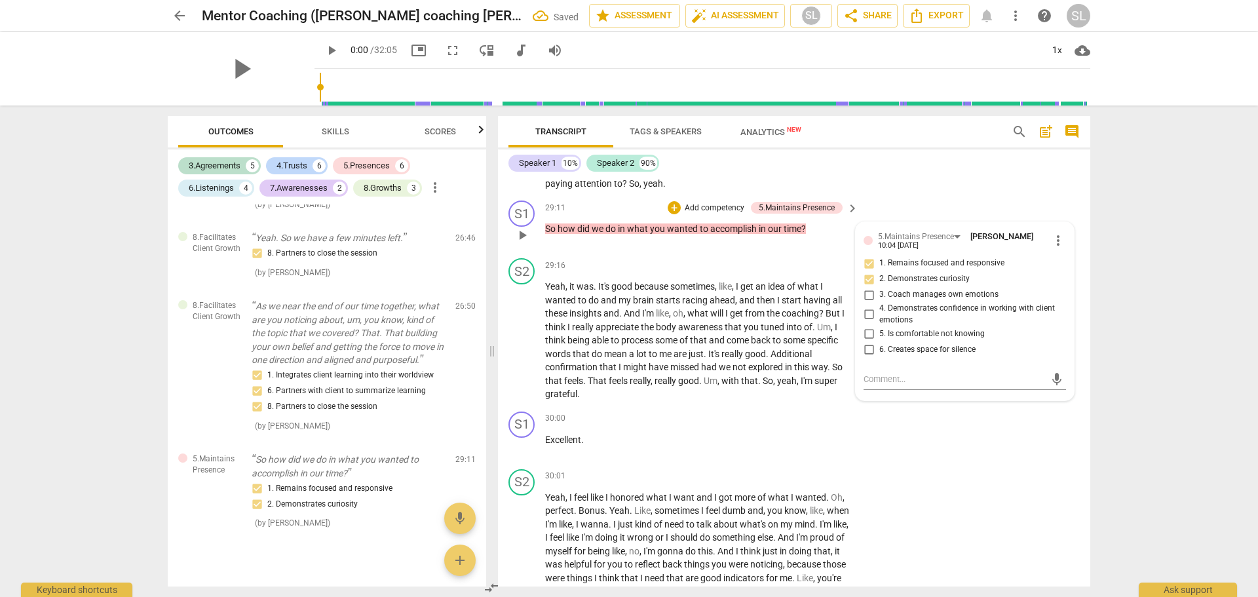
click at [717, 214] on p "Add competency" at bounding box center [715, 208] width 62 height 12
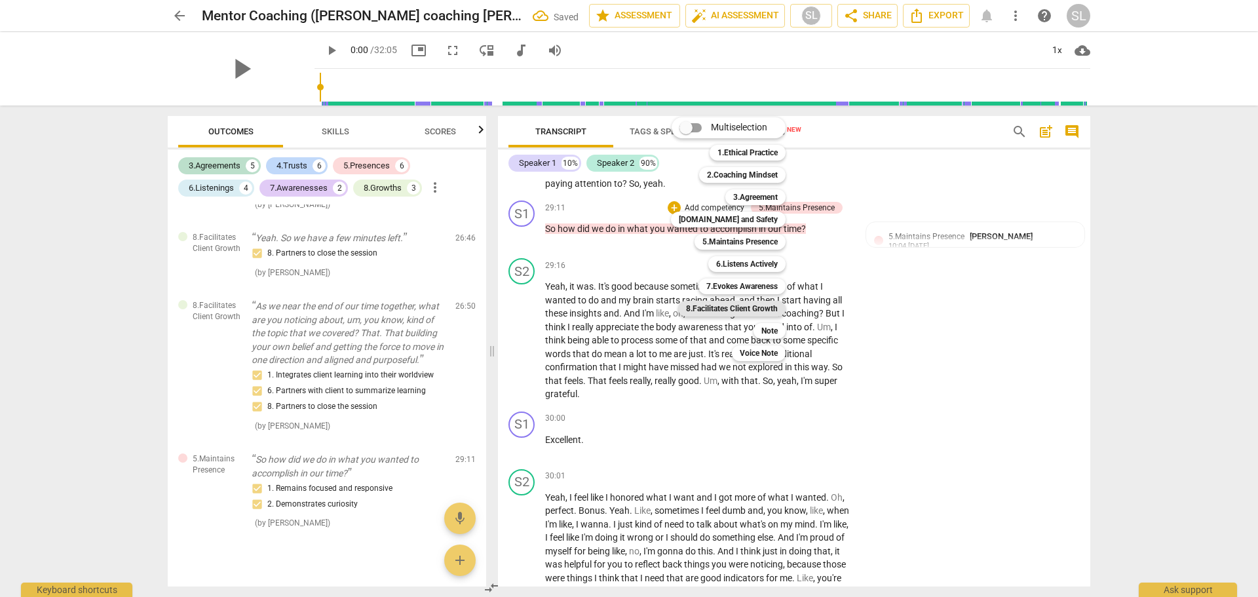
click at [727, 306] on b "8.Facilitates Client Growth" at bounding box center [732, 309] width 92 height 16
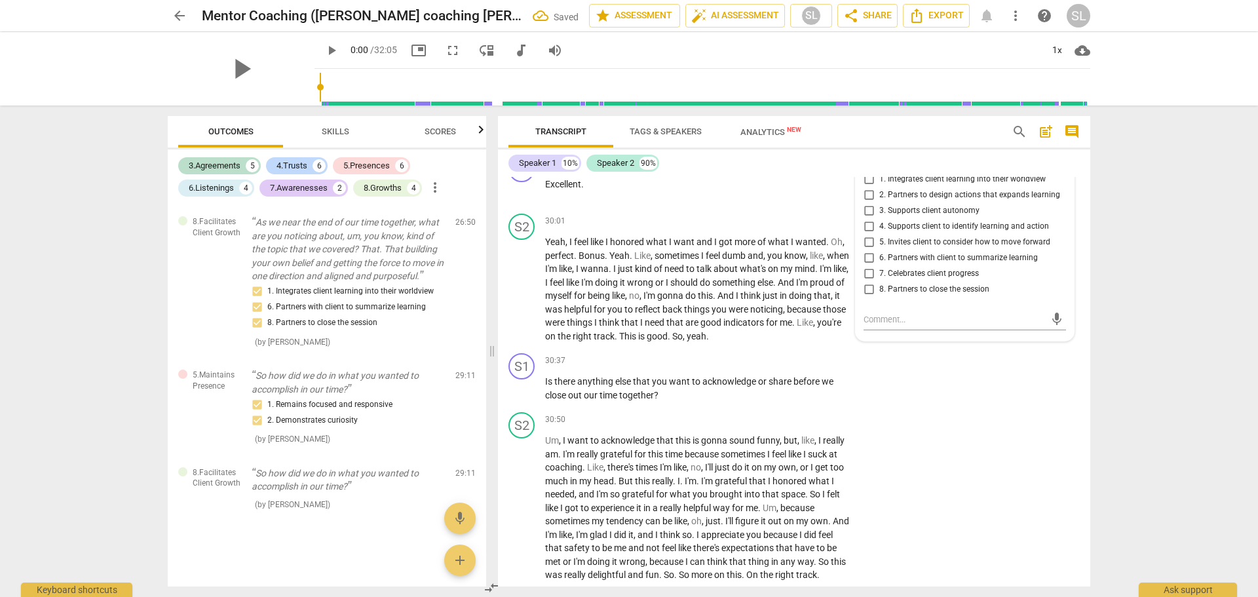
scroll to position [6093, 0]
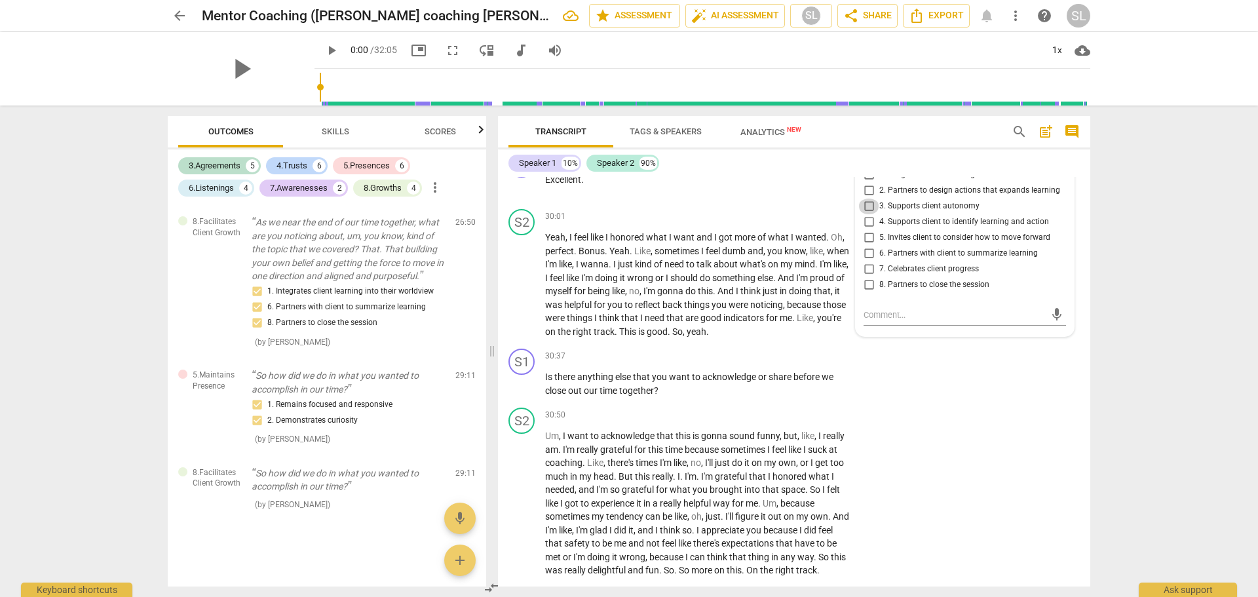
click at [864, 214] on input "3. Supports client autonomy" at bounding box center [868, 207] width 21 height 16
checkbox input "true"
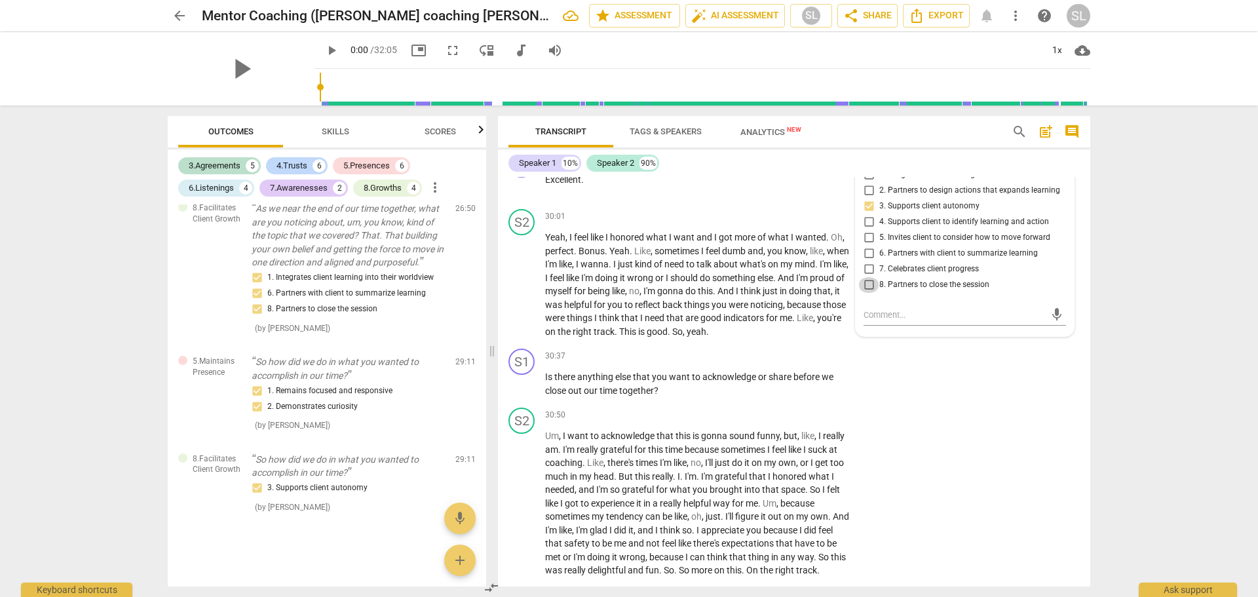
click at [866, 293] on input "8. Partners to close the session" at bounding box center [868, 285] width 21 height 16
checkbox input "true"
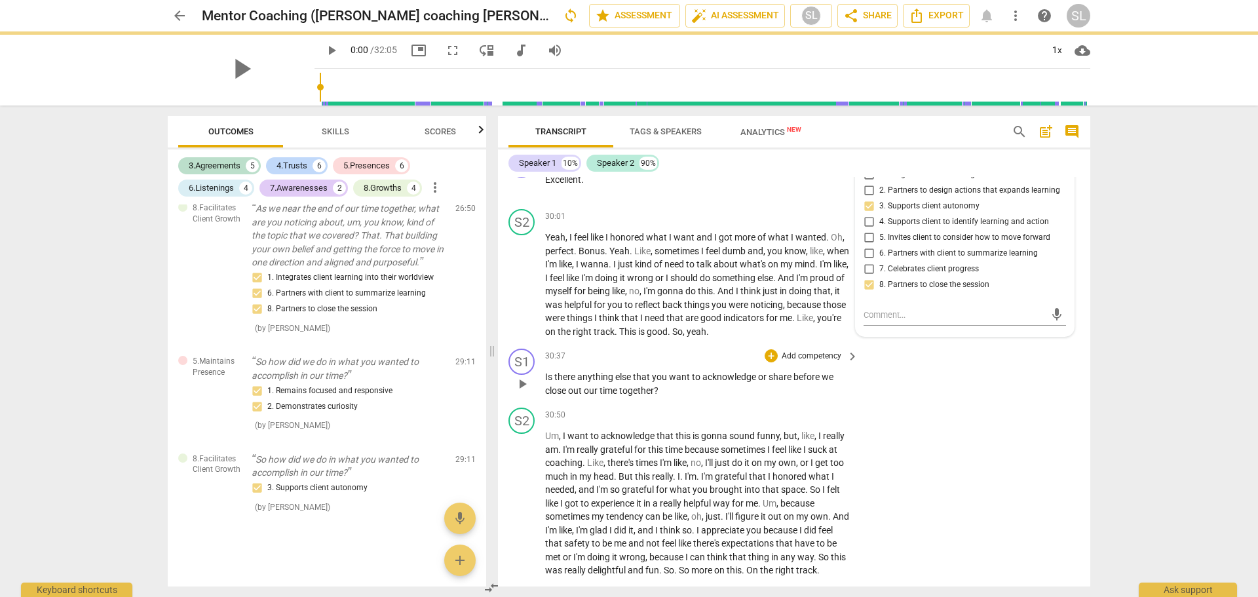
click at [814, 362] on p "Add competency" at bounding box center [812, 357] width 62 height 12
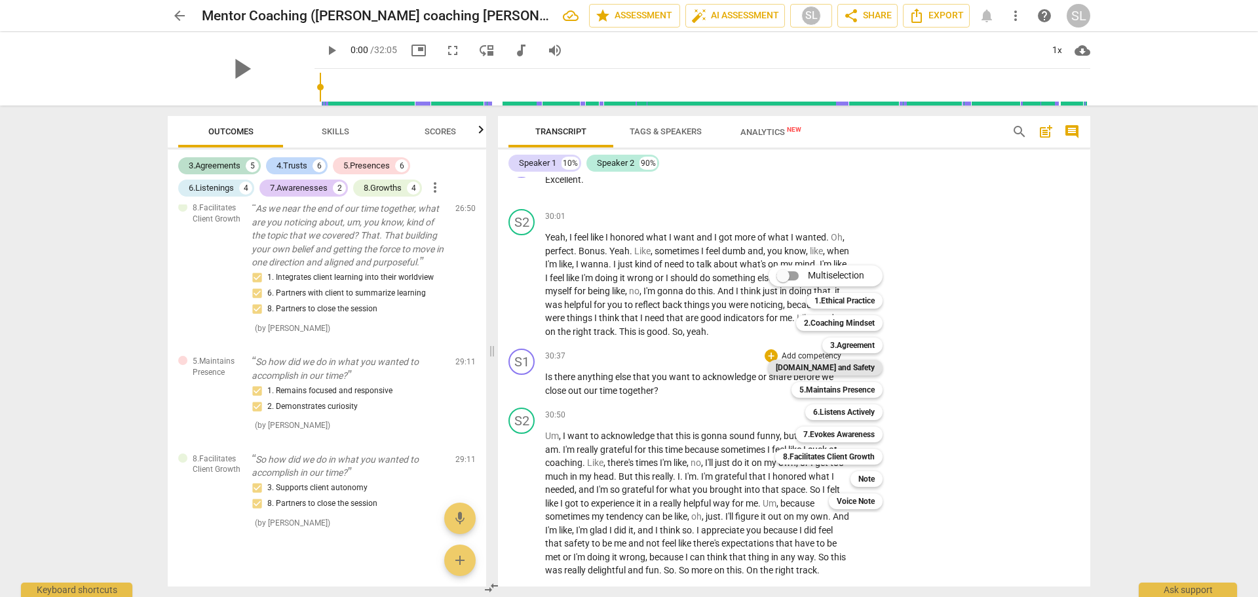
click at [819, 364] on b "[DOMAIN_NAME] and Safety" at bounding box center [825, 368] width 99 height 16
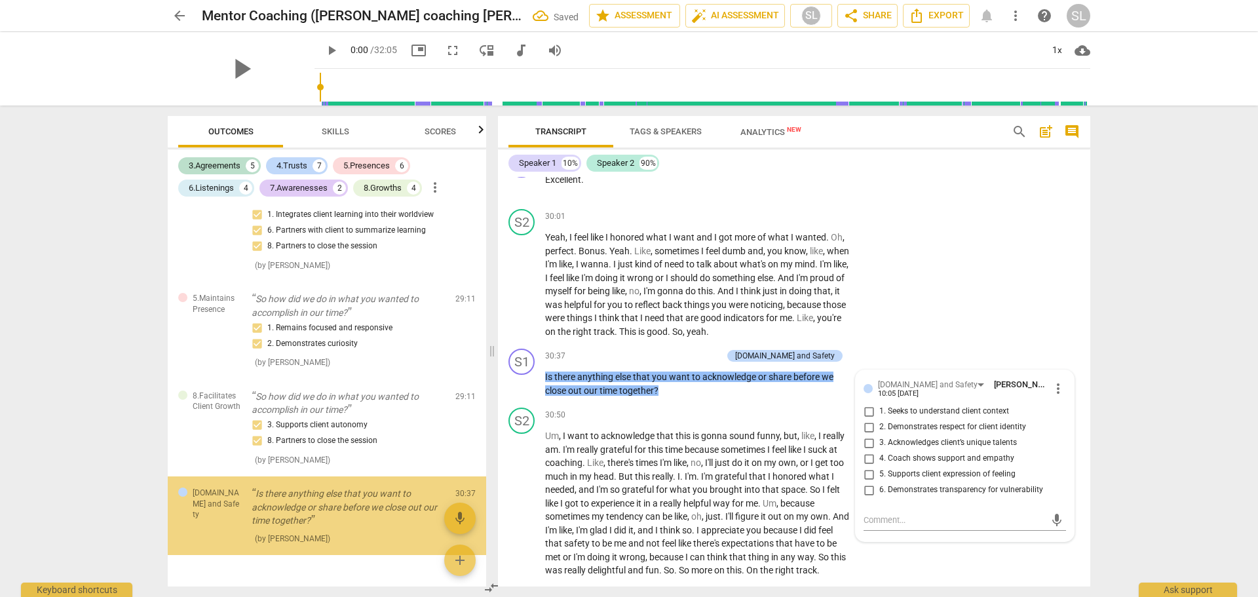
scroll to position [2660, 0]
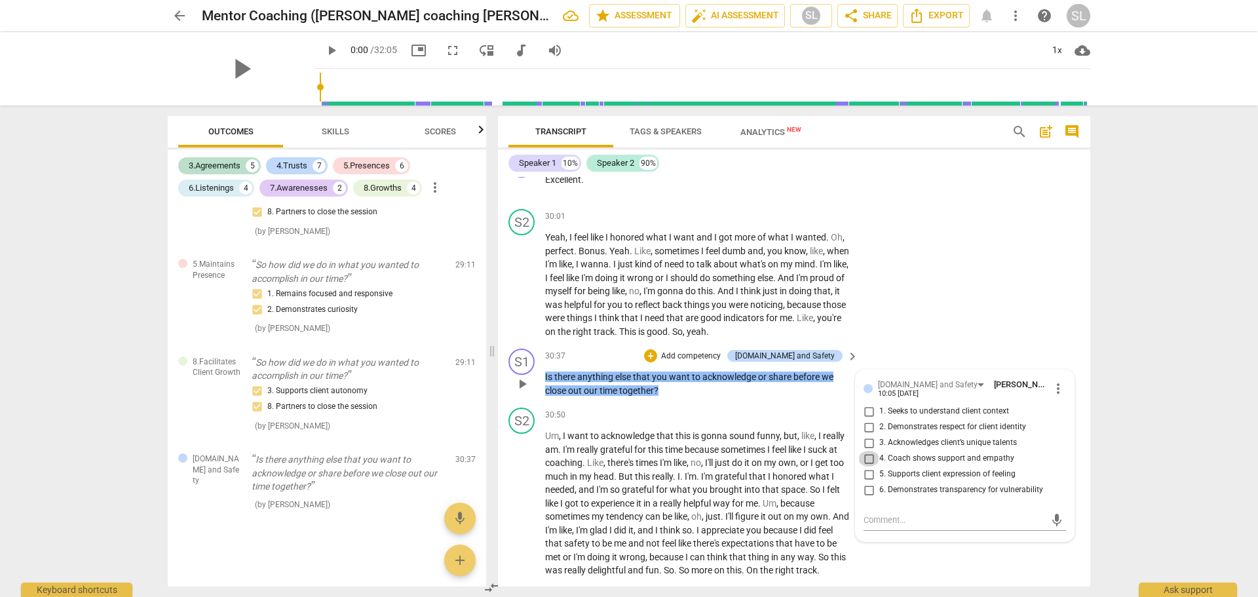
click at [861, 467] on input "4. Coach shows support and empathy" at bounding box center [868, 459] width 21 height 16
checkbox input "true"
click at [868, 482] on input "5. Supports client expression of feeling" at bounding box center [868, 475] width 21 height 16
checkbox input "true"
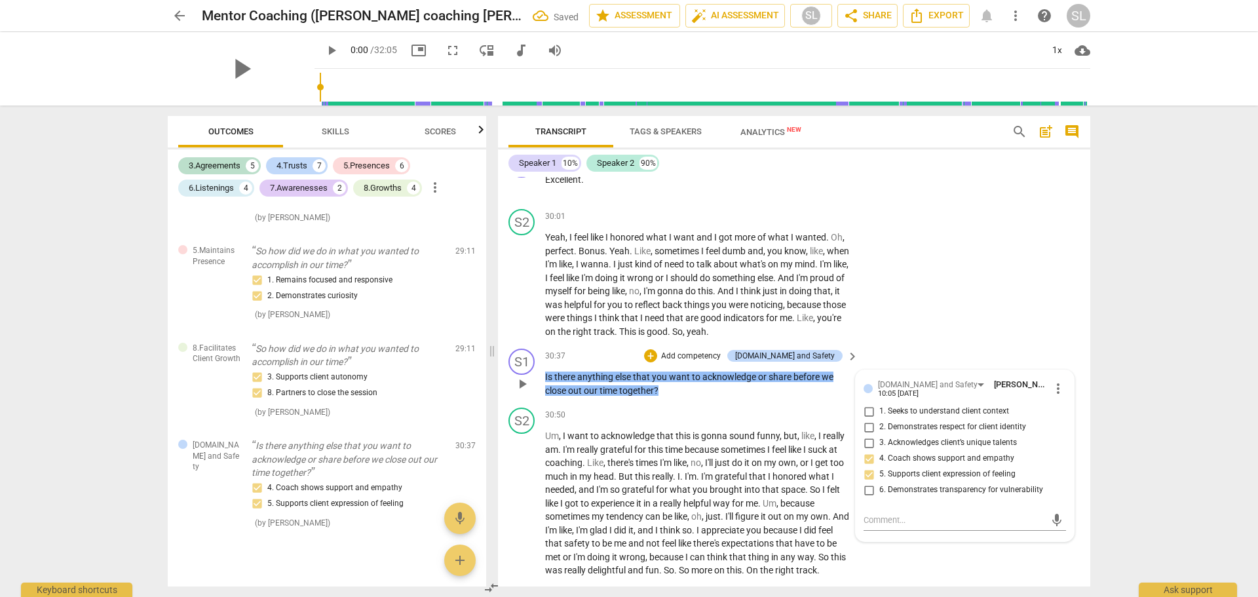
click at [721, 362] on p "Add competency" at bounding box center [691, 357] width 62 height 12
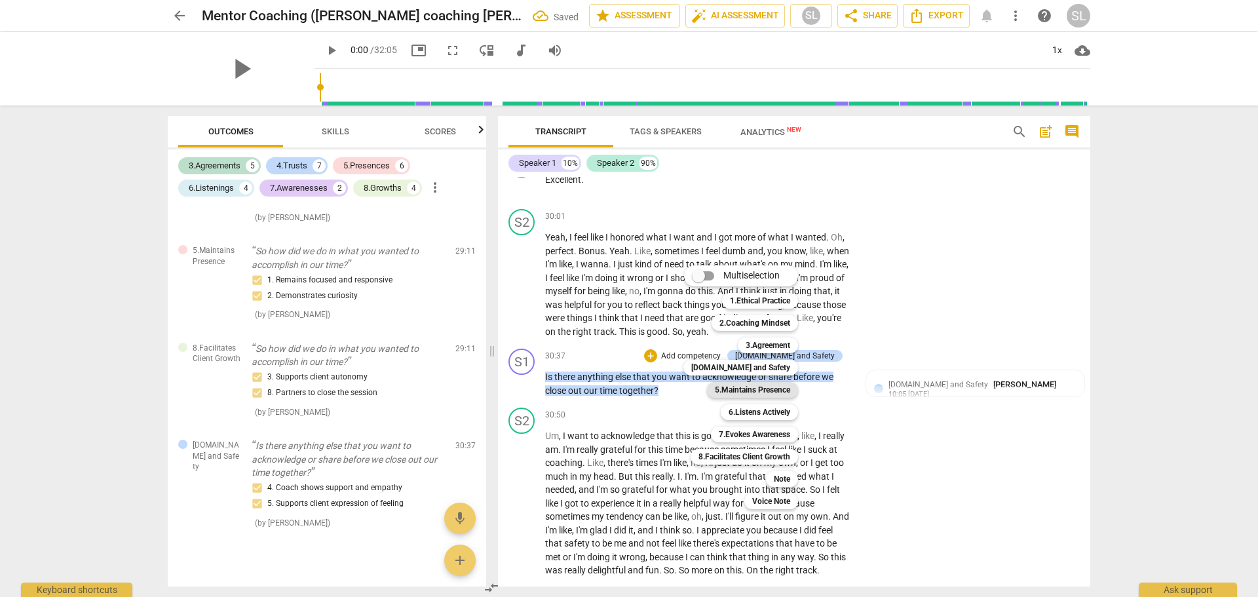
click at [738, 387] on b "5.Maintains Presence" at bounding box center [752, 390] width 75 height 16
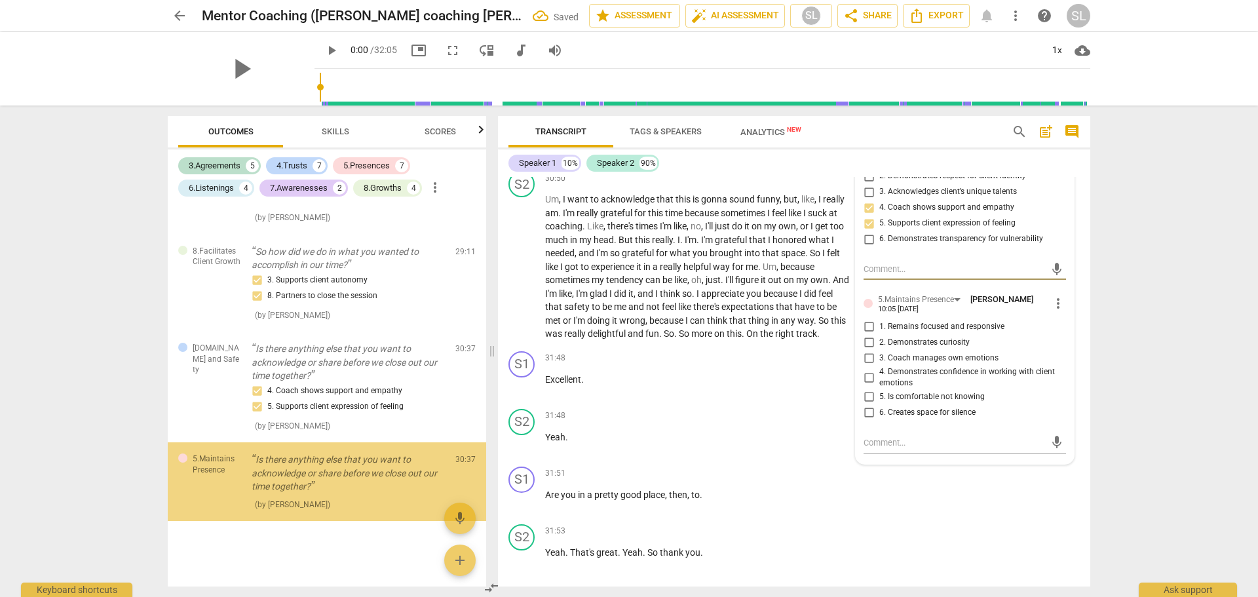
scroll to position [6355, 0]
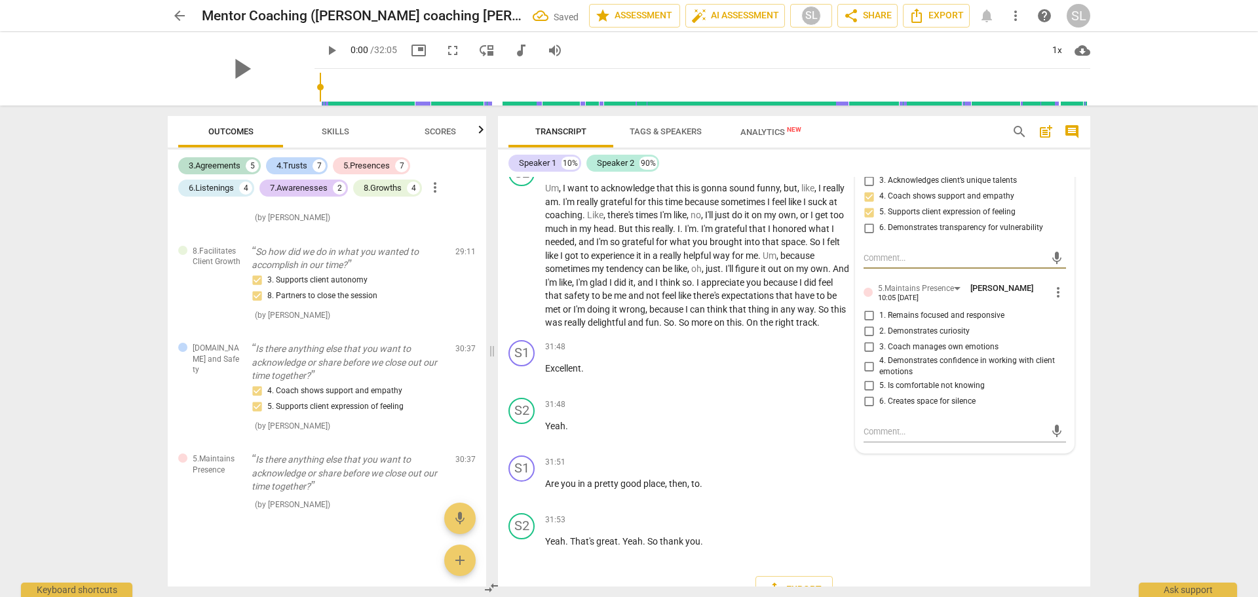
click at [866, 324] on input "1. Remains focused and responsive" at bounding box center [868, 316] width 21 height 16
checkbox input "true"
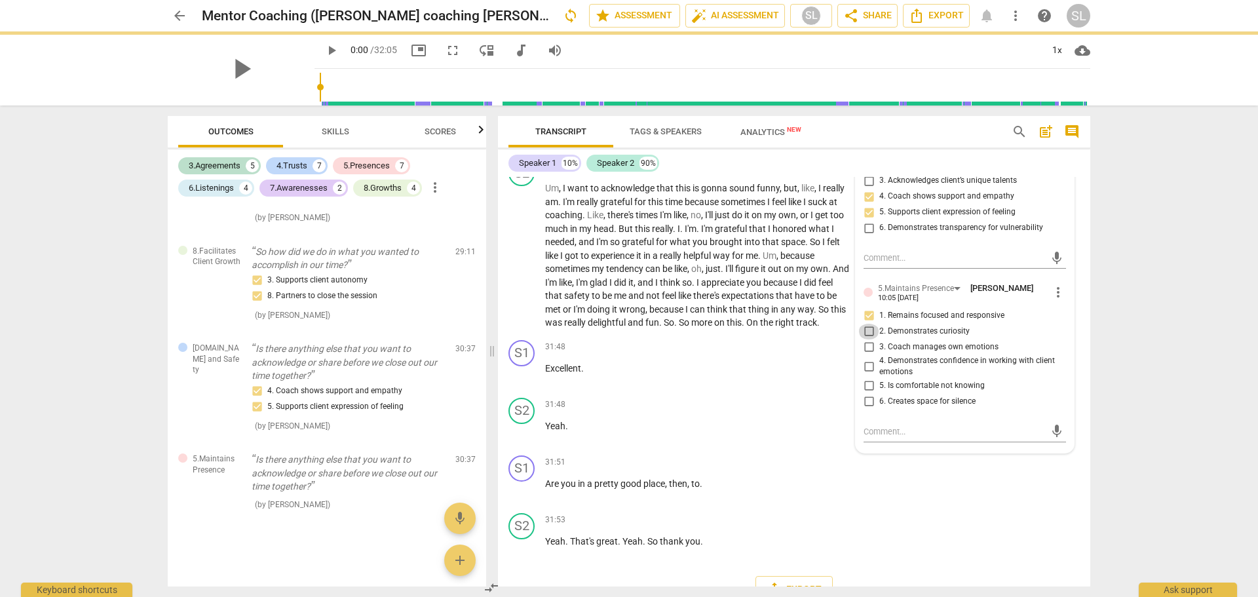
click at [866, 339] on input "2. Demonstrates curiosity" at bounding box center [868, 332] width 21 height 16
checkbox input "true"
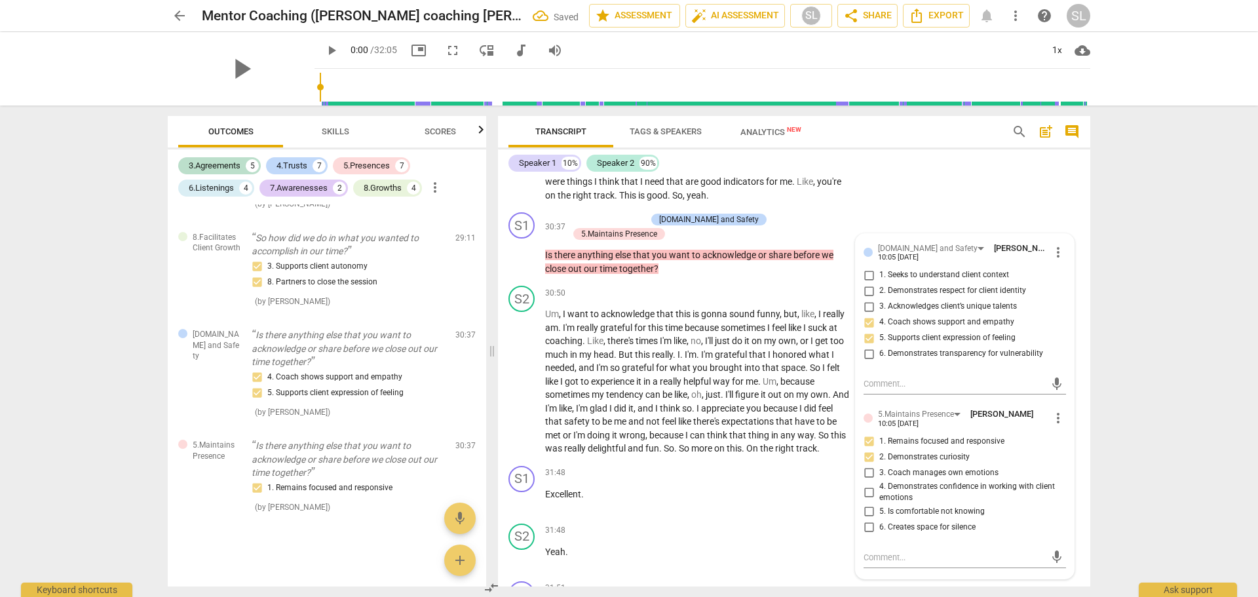
scroll to position [6224, 0]
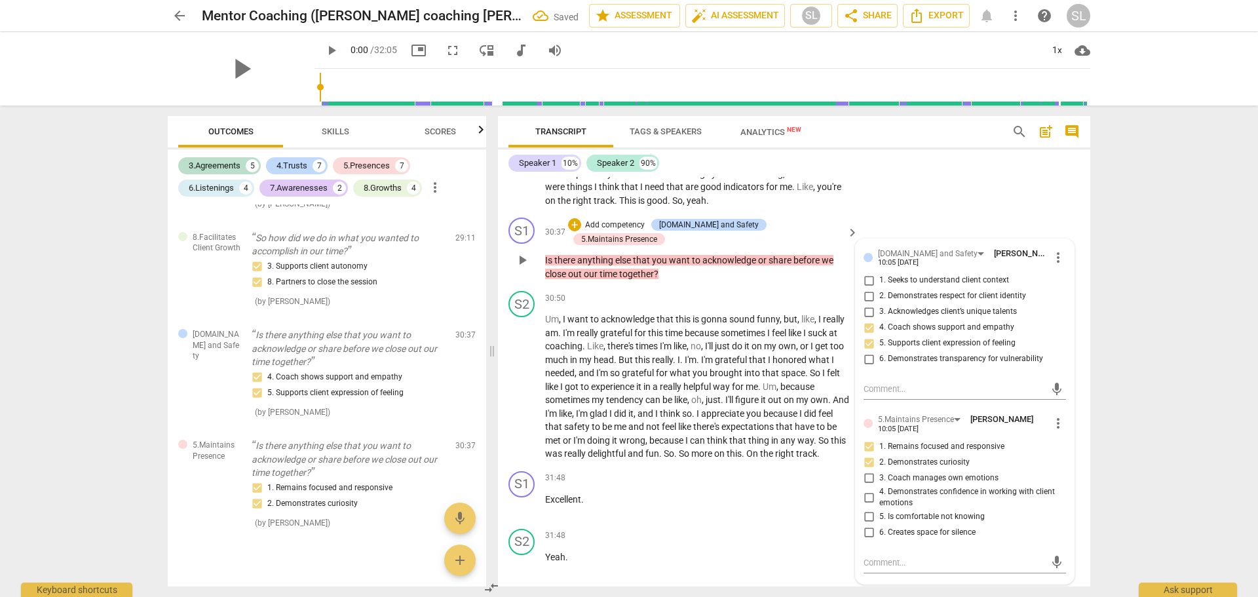
click at [621, 231] on p "Add competency" at bounding box center [615, 226] width 62 height 12
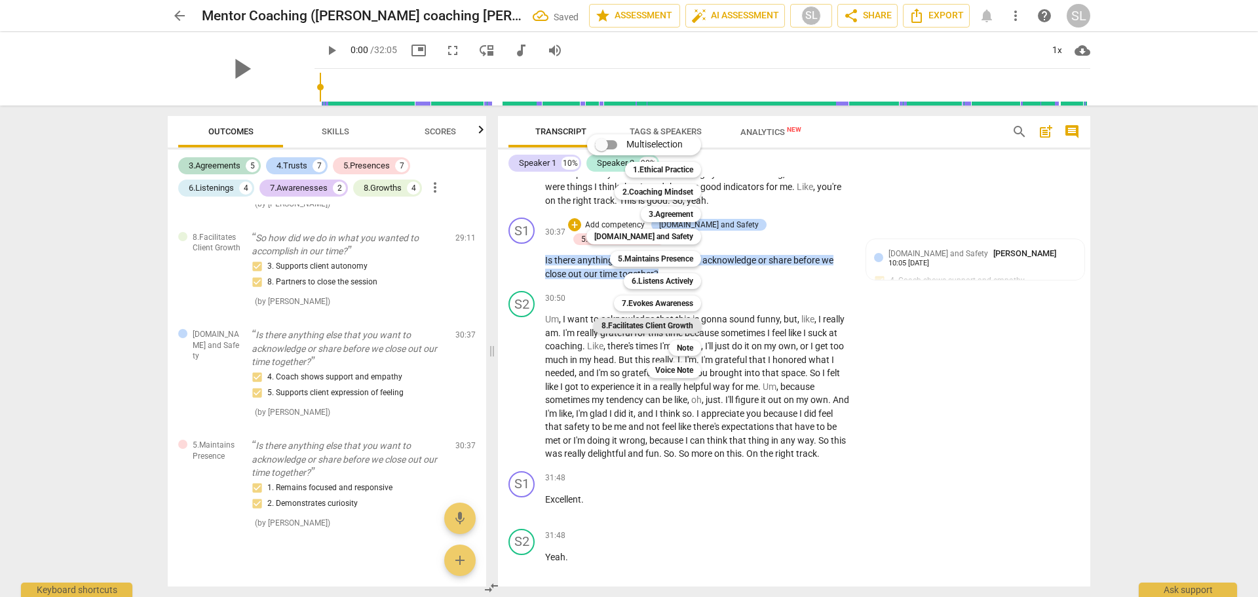
click at [642, 326] on b "8.Facilitates Client Growth" at bounding box center [648, 326] width 92 height 16
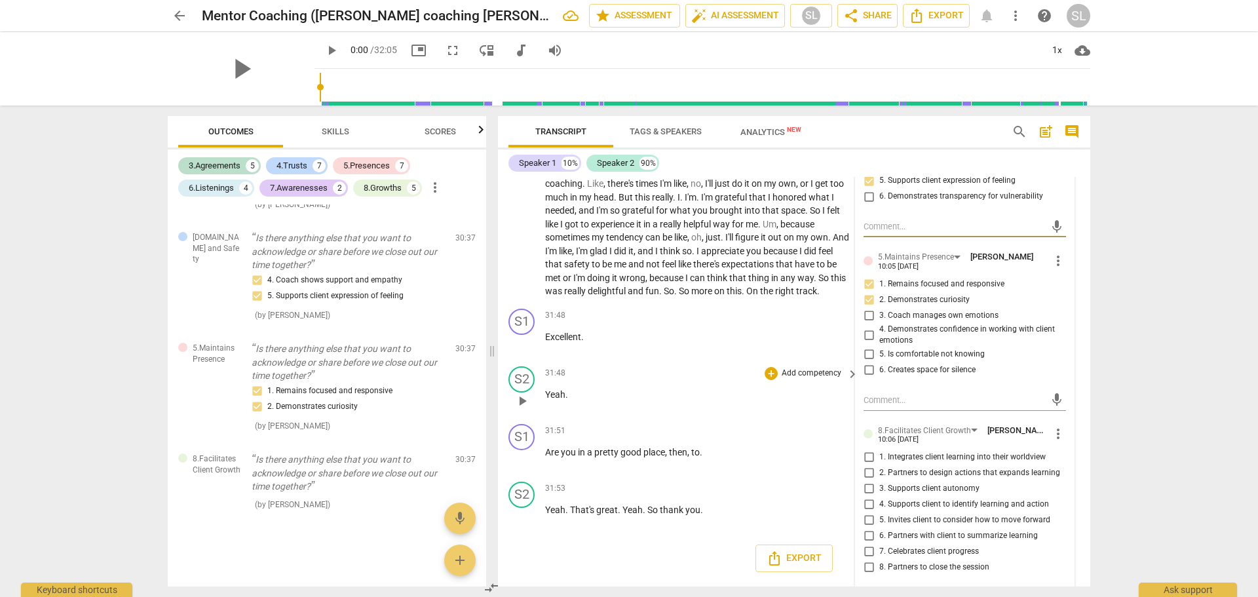
scroll to position [6450, 0]
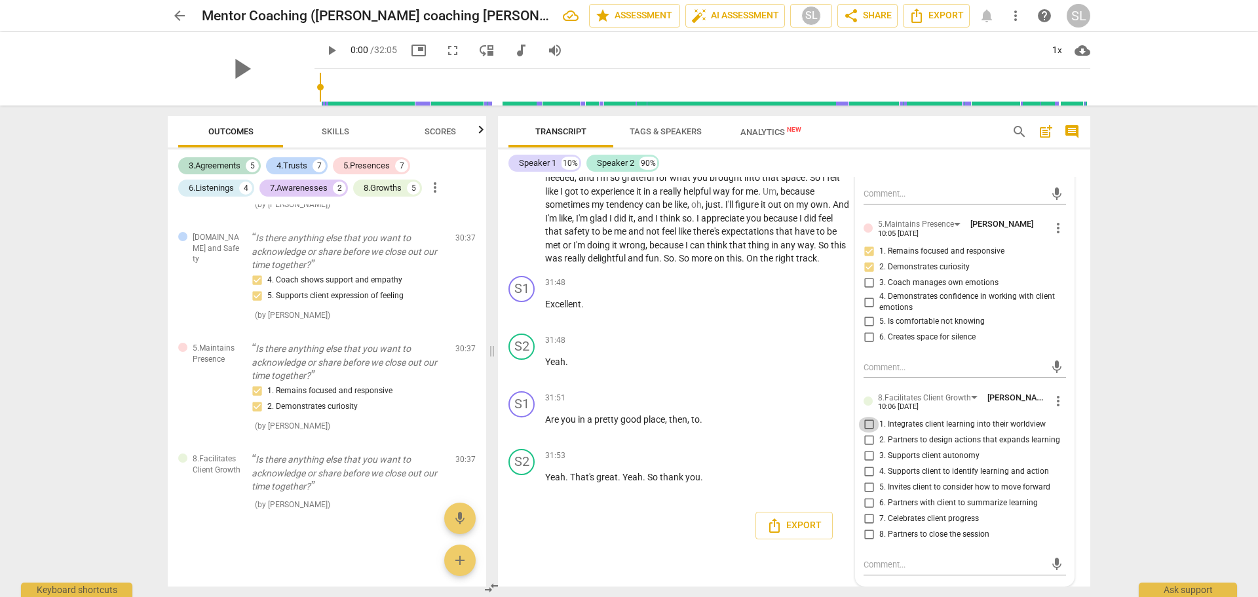
click at [866, 425] on input "1. Integrates client learning into their worldview" at bounding box center [868, 425] width 21 height 16
checkbox input "true"
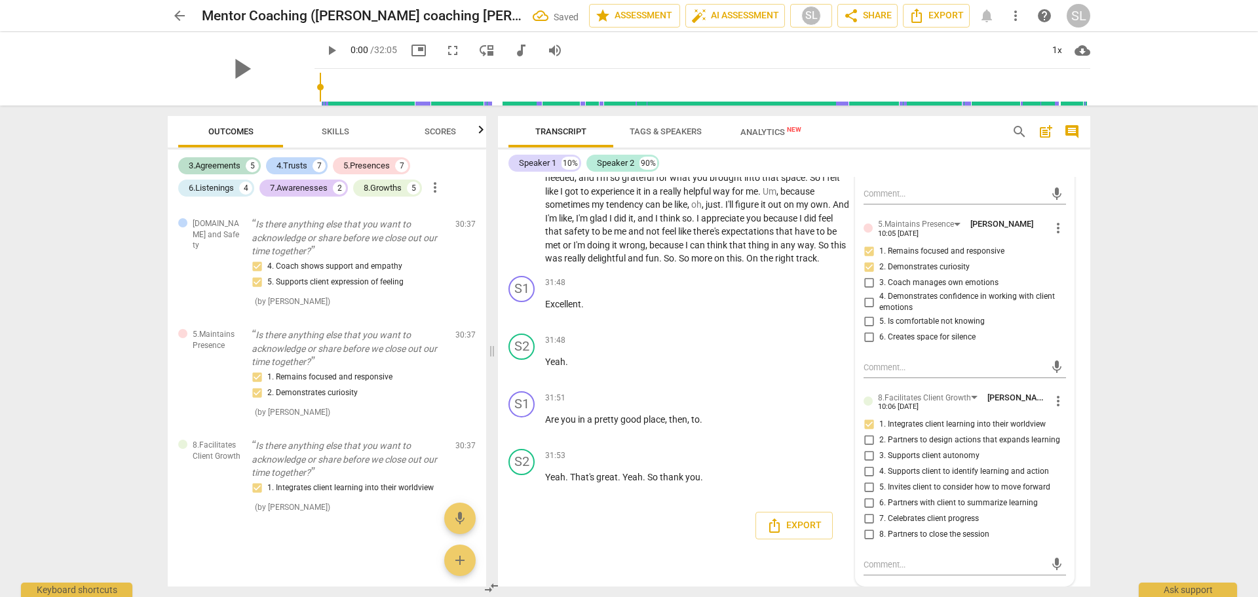
click at [866, 536] on input "8. Partners to close the session" at bounding box center [868, 535] width 21 height 16
checkbox input "true"
click at [731, 305] on p "Excellent ." at bounding box center [698, 305] width 307 height 14
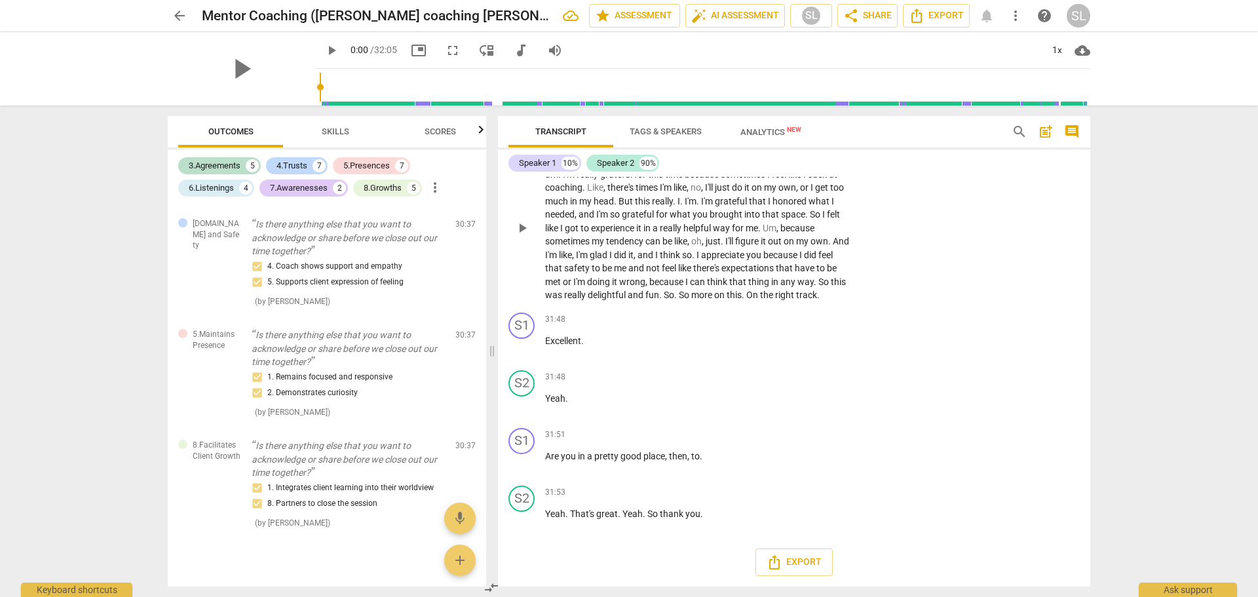
scroll to position [6414, 0]
click at [868, 14] on span "share Share" at bounding box center [867, 16] width 48 height 16
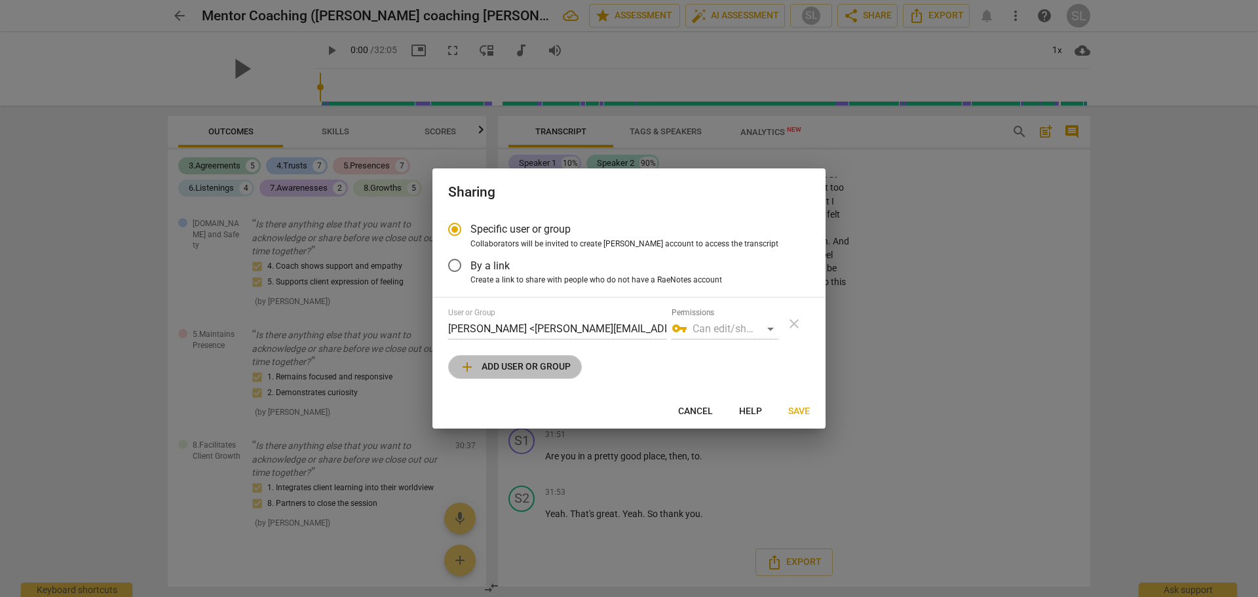
click at [510, 367] on span "add Add user or group" at bounding box center [514, 367] width 111 height 16
radio input "false"
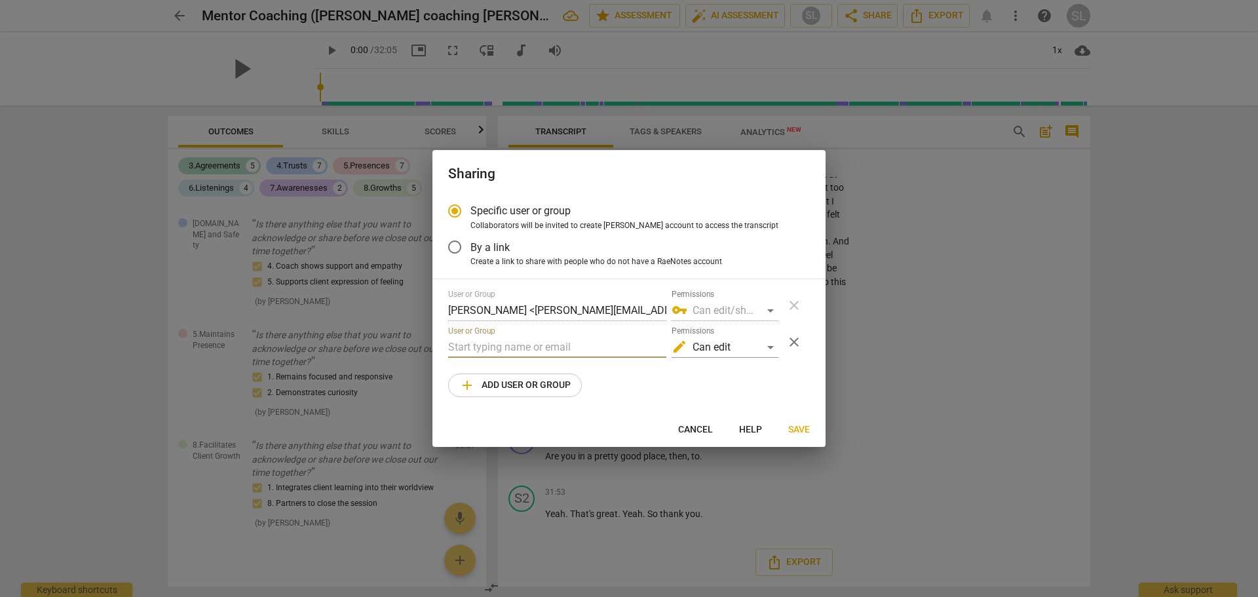
click at [498, 348] on input "text" at bounding box center [557, 347] width 218 height 21
drag, startPoint x: 518, startPoint y: 346, endPoint x: 439, endPoint y: 342, distance: 78.7
click at [439, 342] on div "Specific user or group Collaborators will be invited to create RaeNotes account…" at bounding box center [629, 304] width 393 height 218
paste input "@[DOMAIN_NAME]"
type input "[PERSON_NAME][EMAIL_ADDRESS][DOMAIN_NAME]"
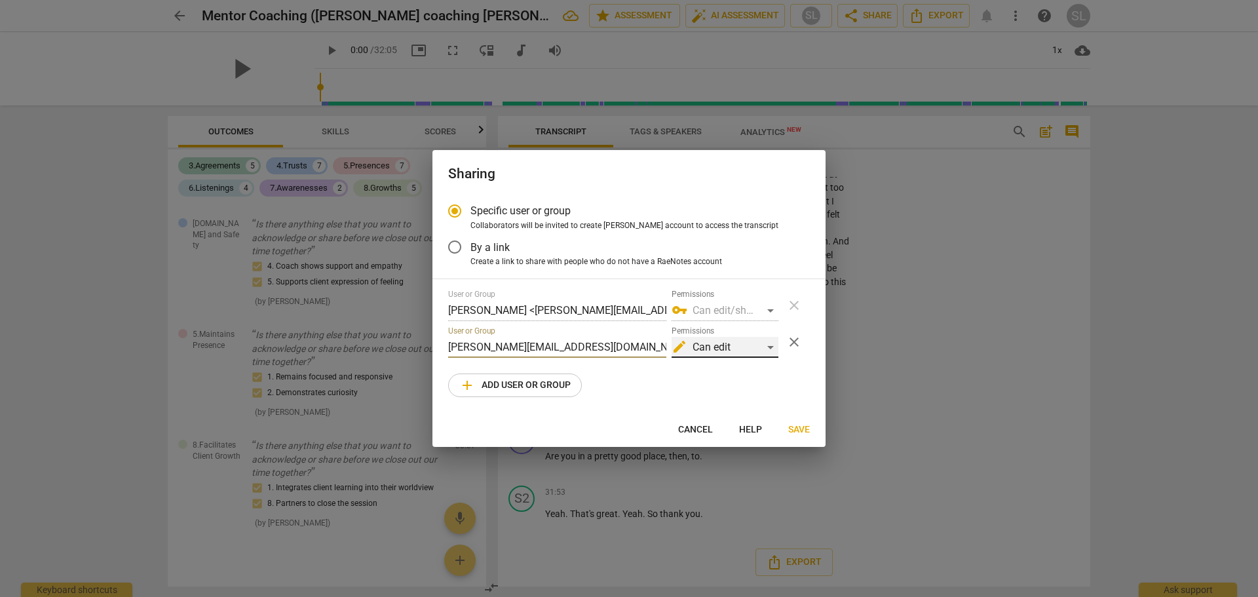
click at [771, 345] on div "edit Can edit" at bounding box center [725, 347] width 107 height 21
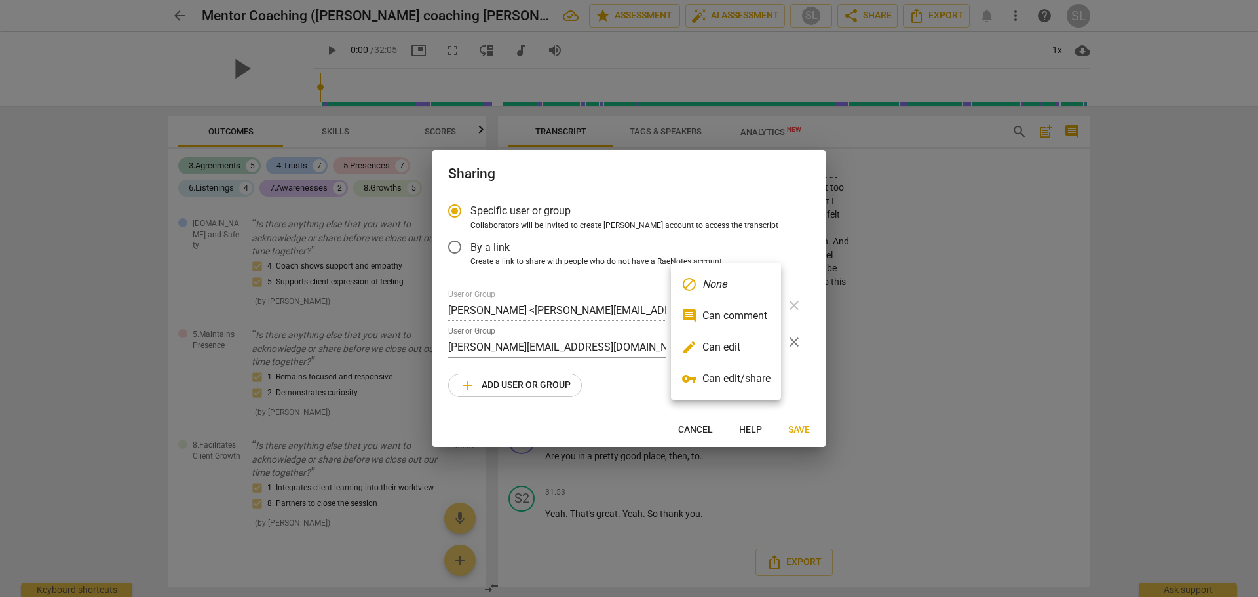
click at [732, 347] on li "edit Can edit" at bounding box center [726, 347] width 110 height 31
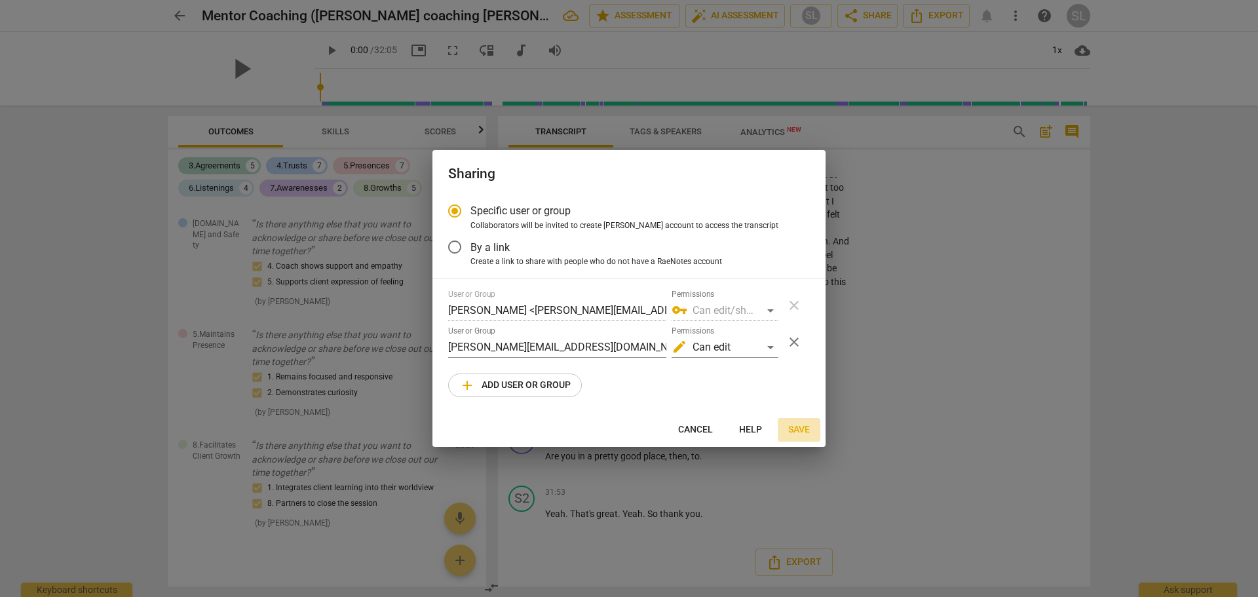
click at [793, 426] on span "Save" at bounding box center [799, 429] width 22 height 13
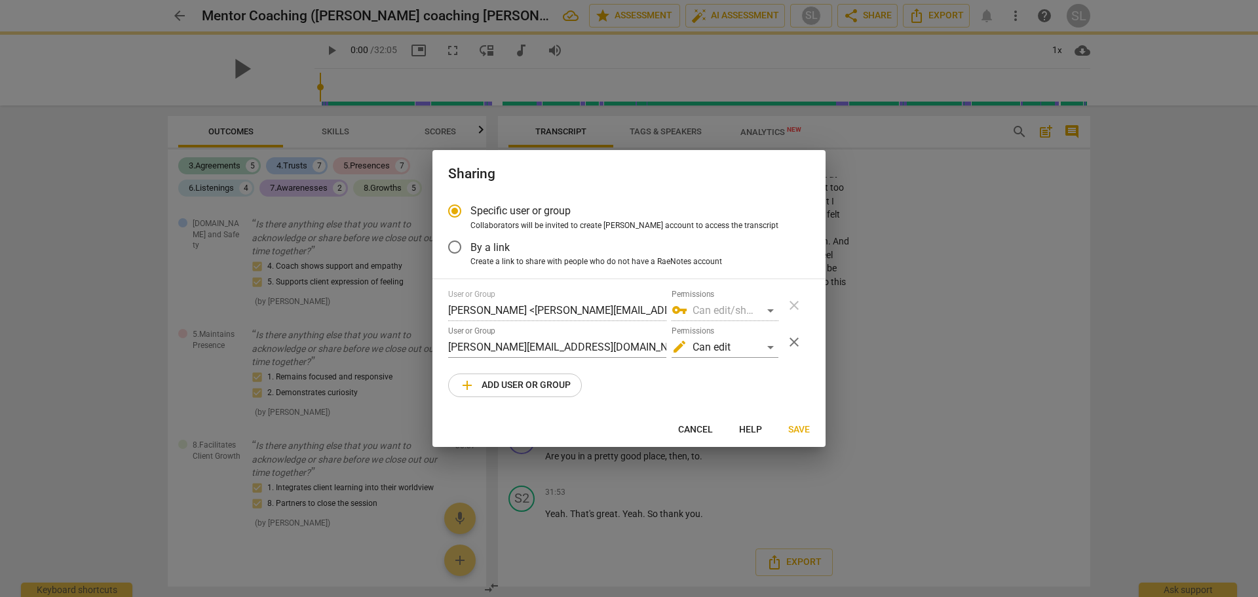
radio input "false"
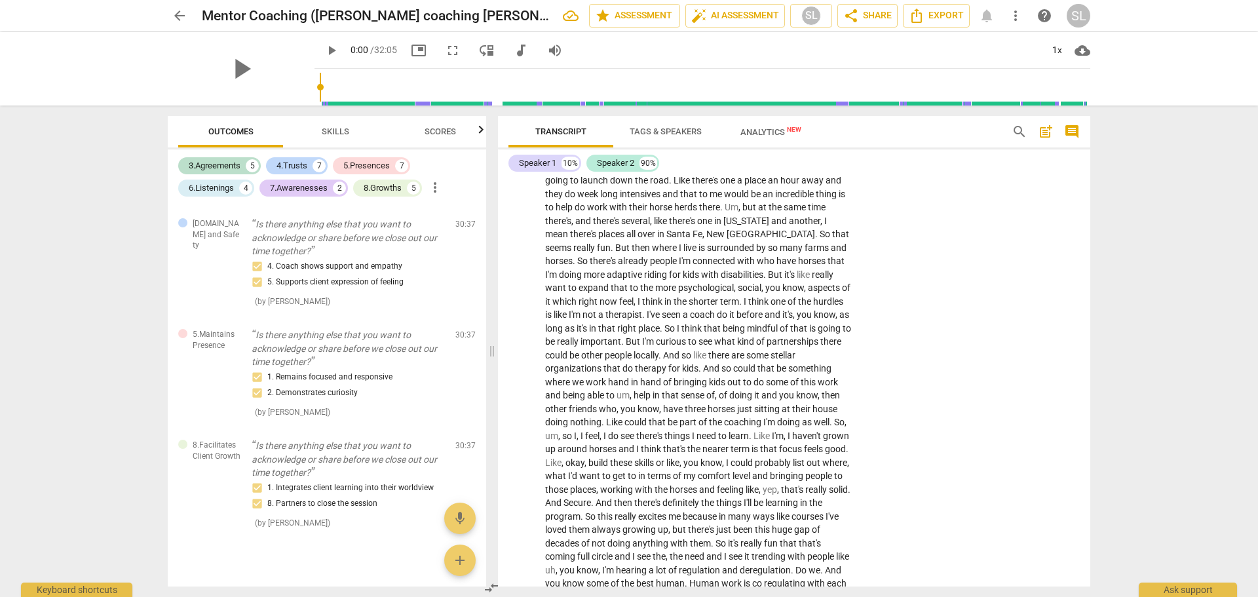
scroll to position [3268, 0]
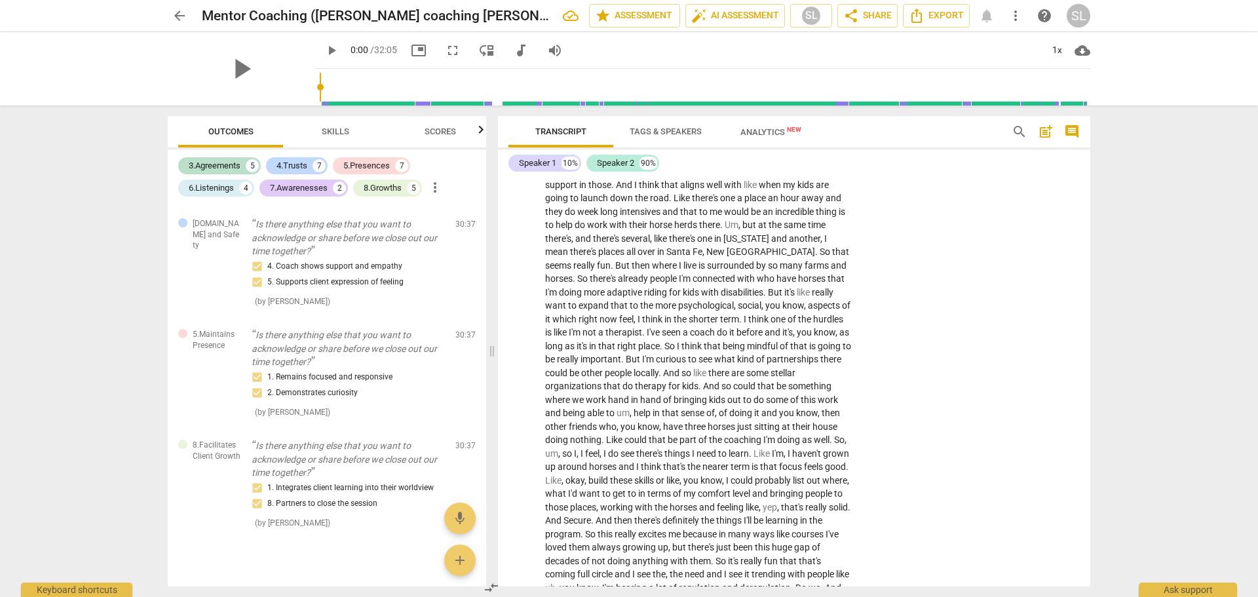
click at [1078, 14] on div "SL" at bounding box center [1079, 16] width 24 height 24
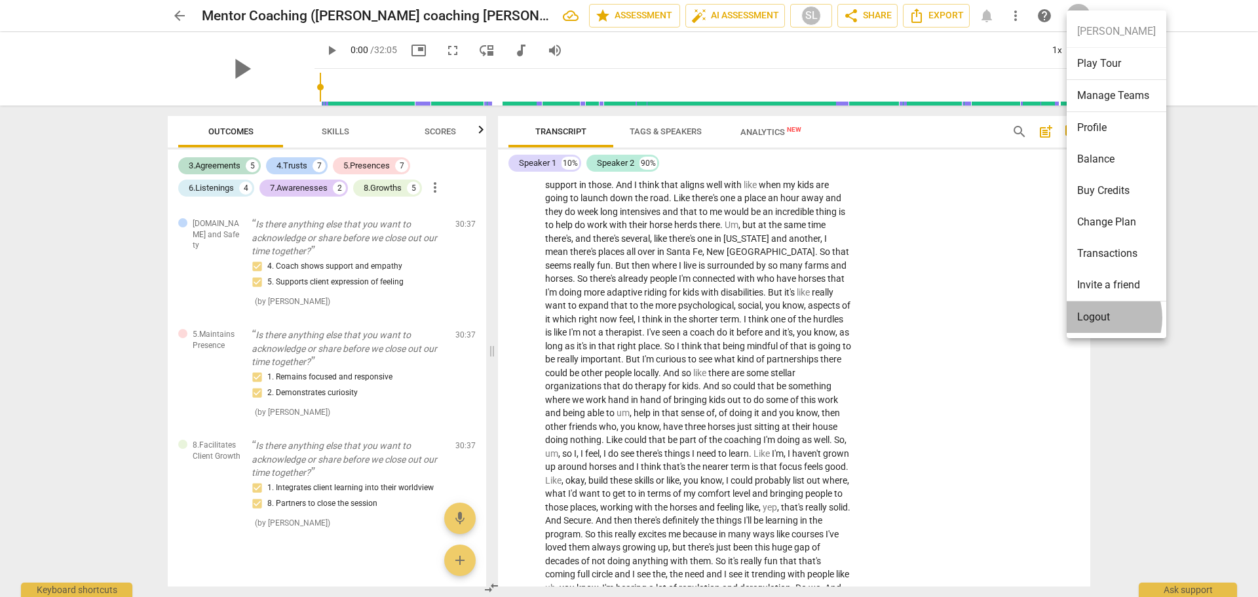
click at [1092, 318] on li "Logout" at bounding box center [1117, 316] width 100 height 31
